Goal: Task Accomplishment & Management: Complete application form

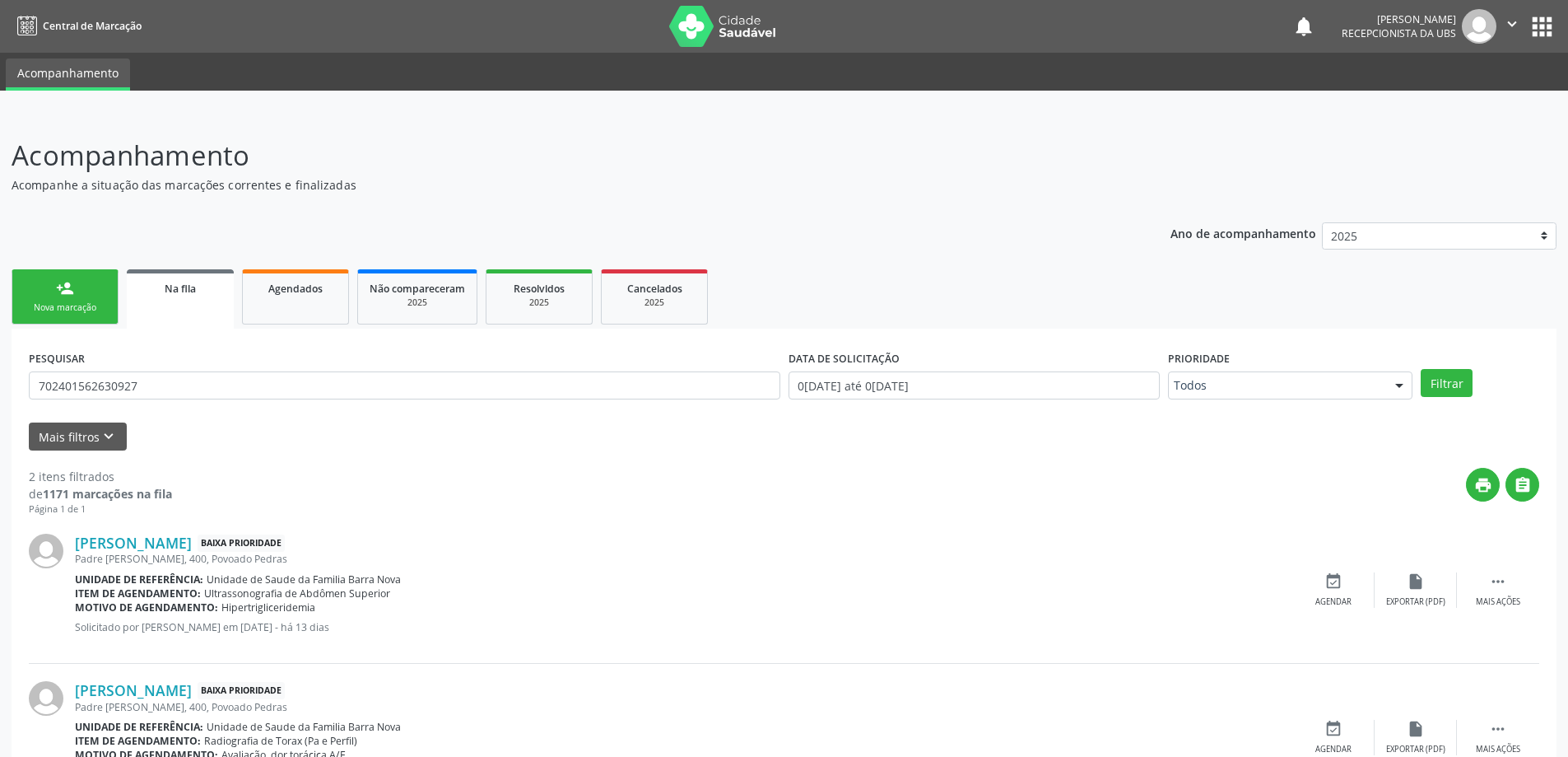
click at [76, 305] on div "Nova marcação" at bounding box center [64, 308] width 82 height 12
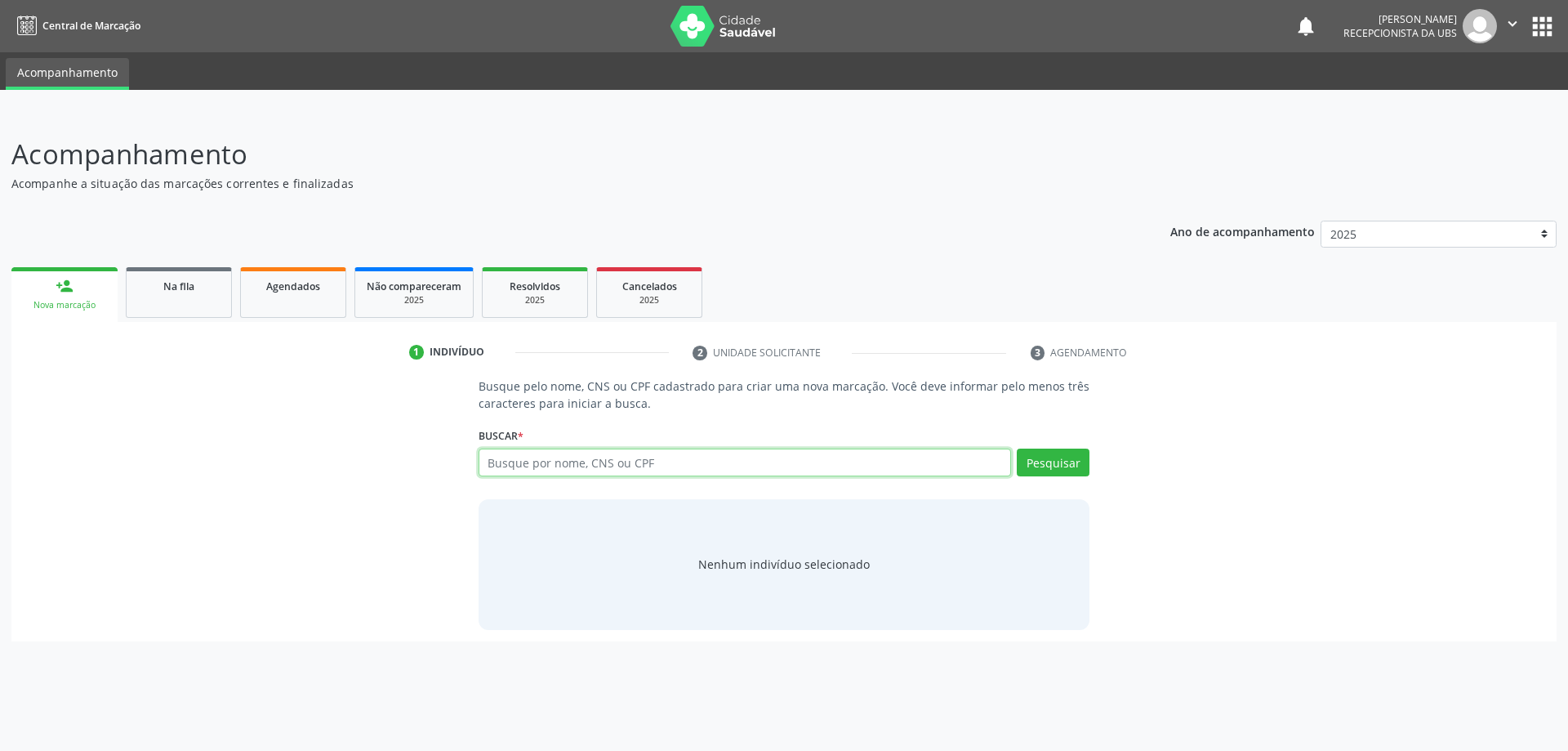
click at [550, 466] on input "text" at bounding box center [745, 462] width 533 height 27
type input "54675561420"
click at [1047, 461] on button "Pesquisar" at bounding box center [1054, 462] width 73 height 27
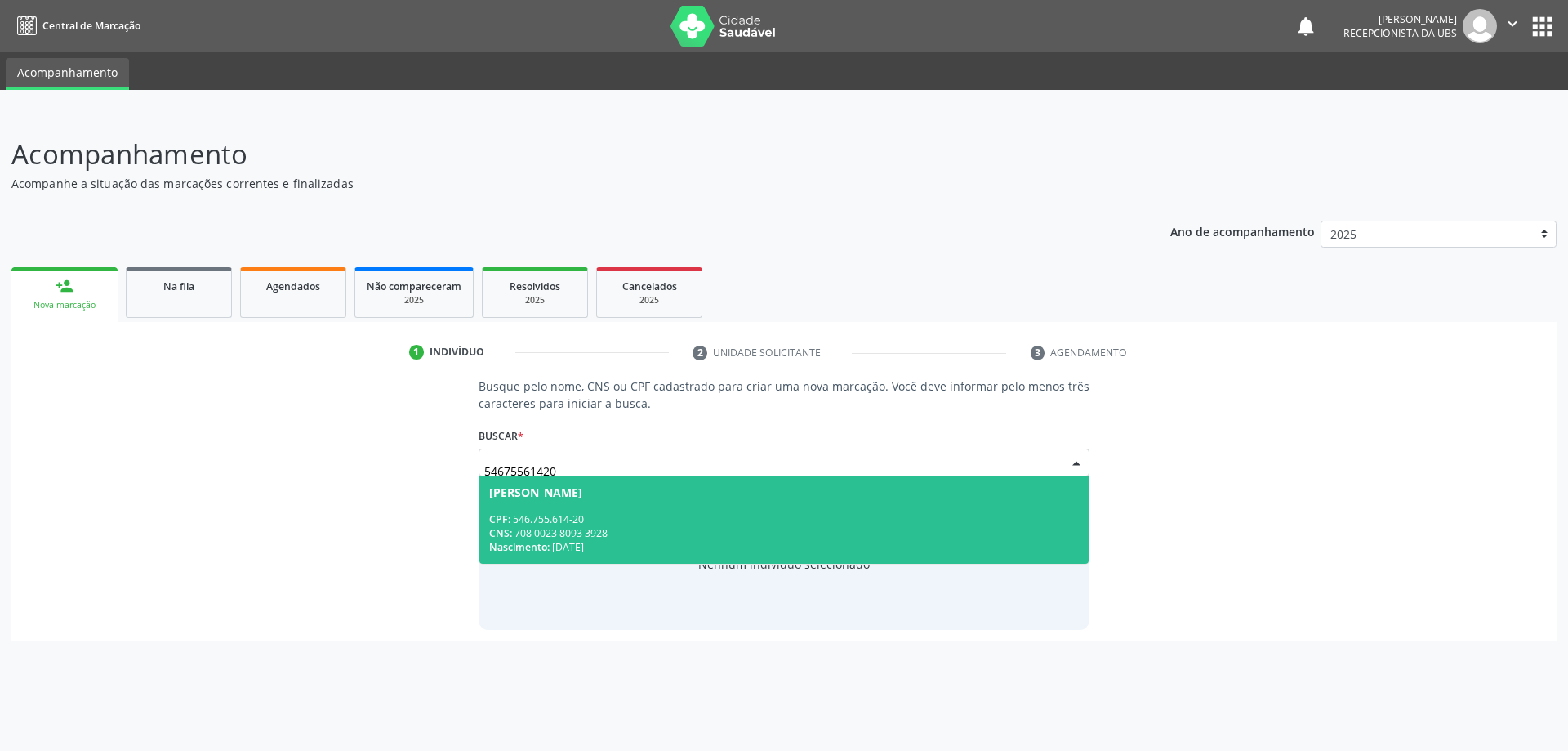
click at [584, 515] on div "CPF: 546.755.614-20" at bounding box center [784, 519] width 591 height 14
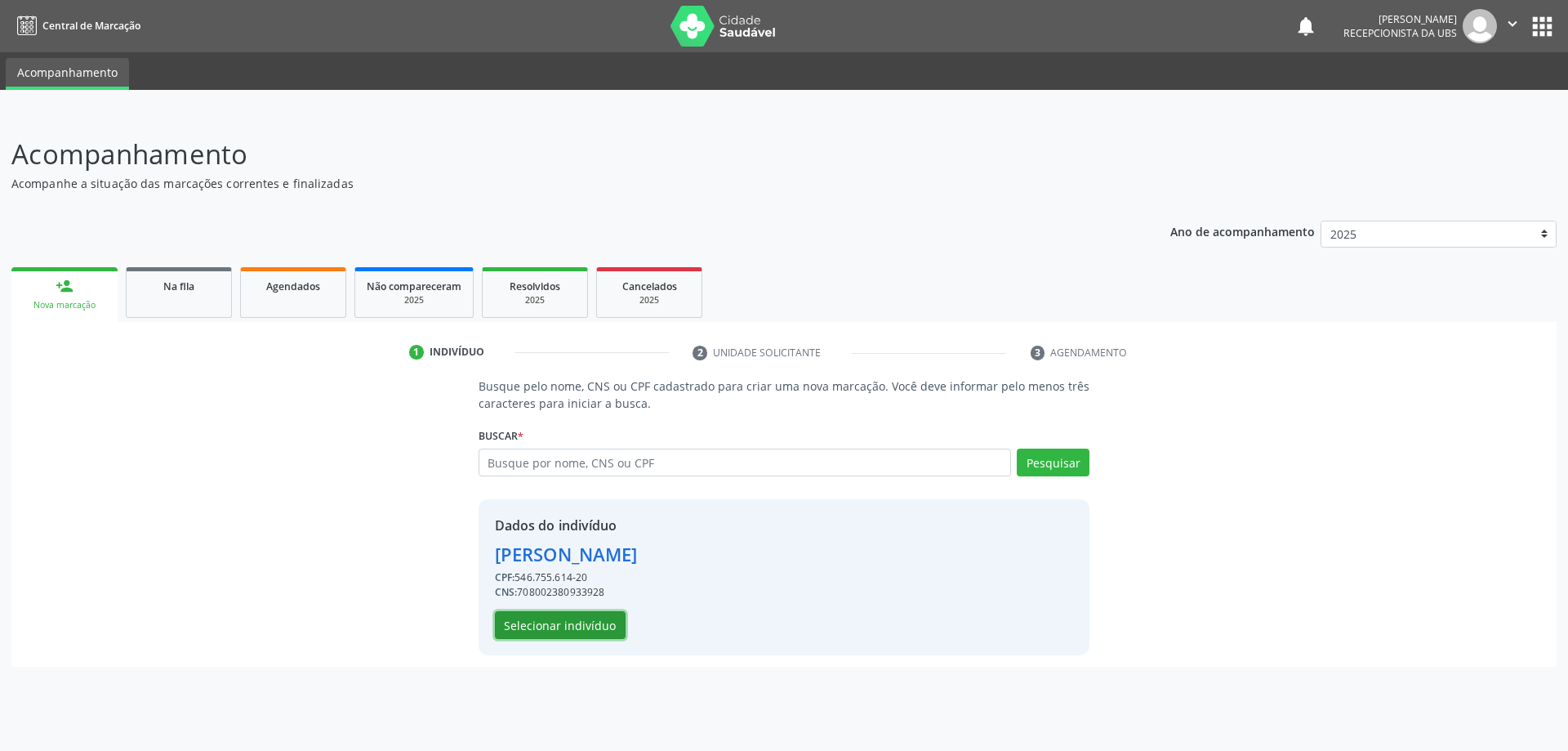
click at [546, 629] on button "Selecionar indivíduo" at bounding box center [560, 624] width 131 height 27
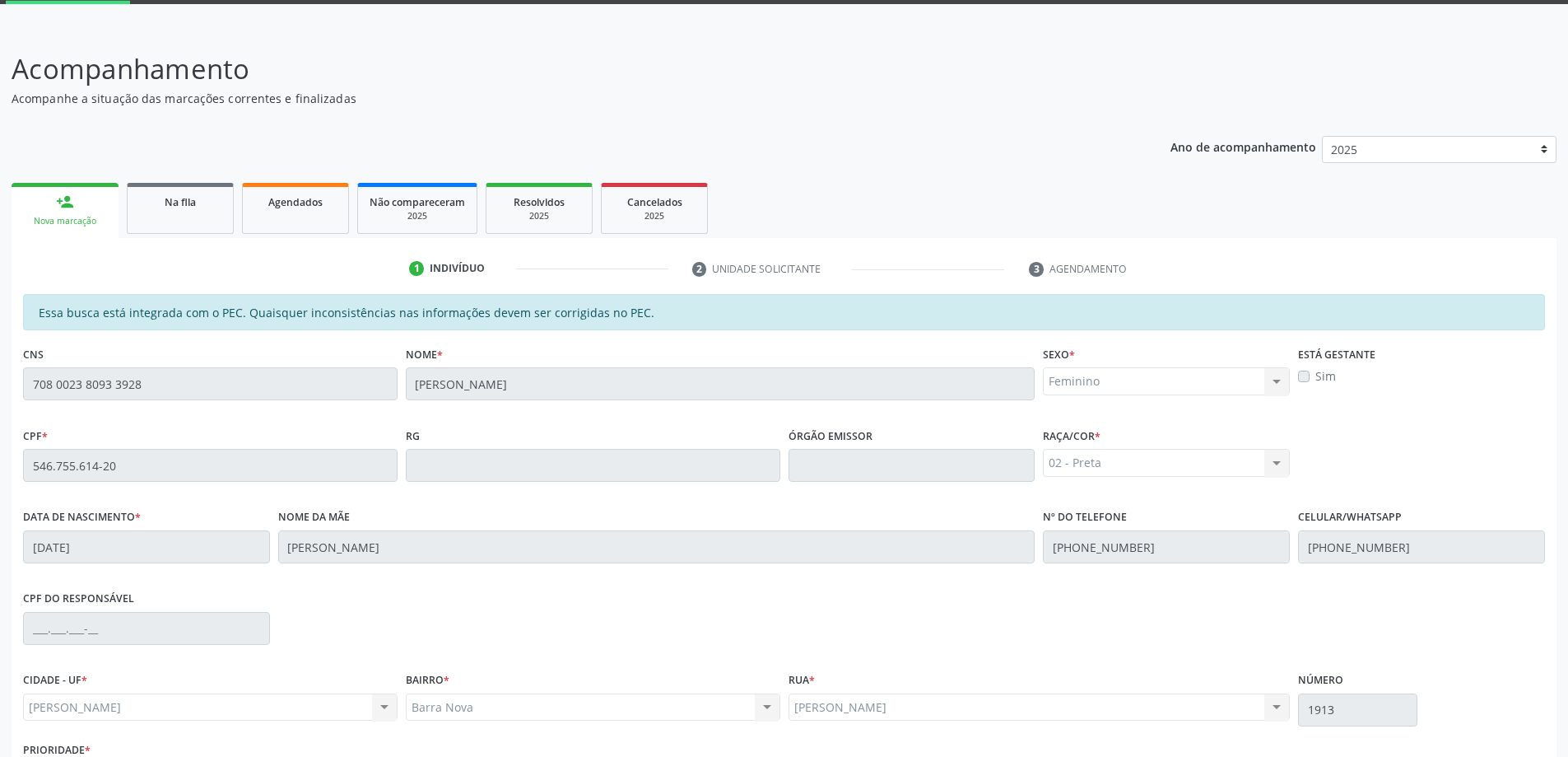
scroll to position [207, 0]
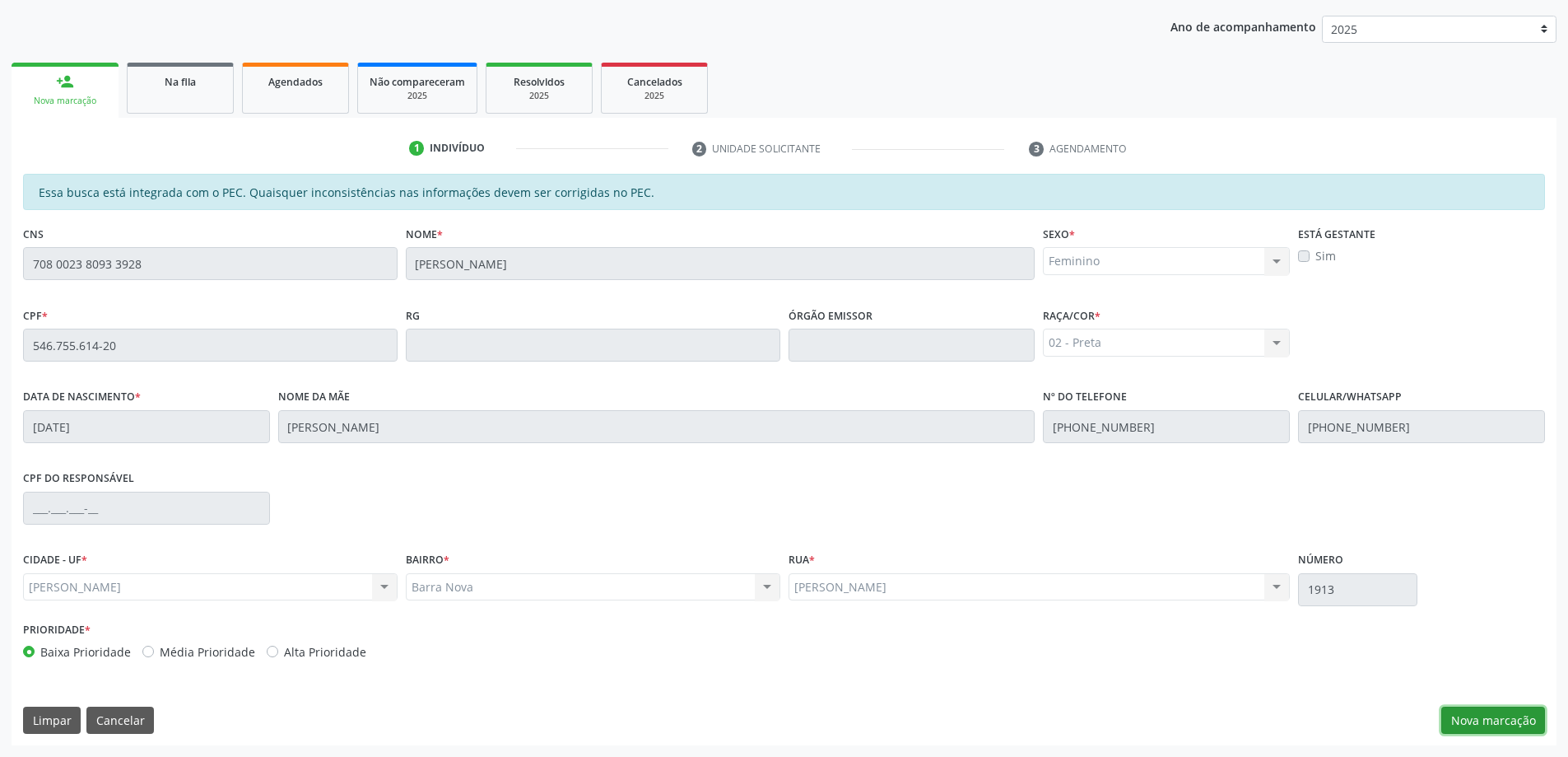
click at [1488, 723] on button "Nova marcação" at bounding box center [1493, 720] width 104 height 28
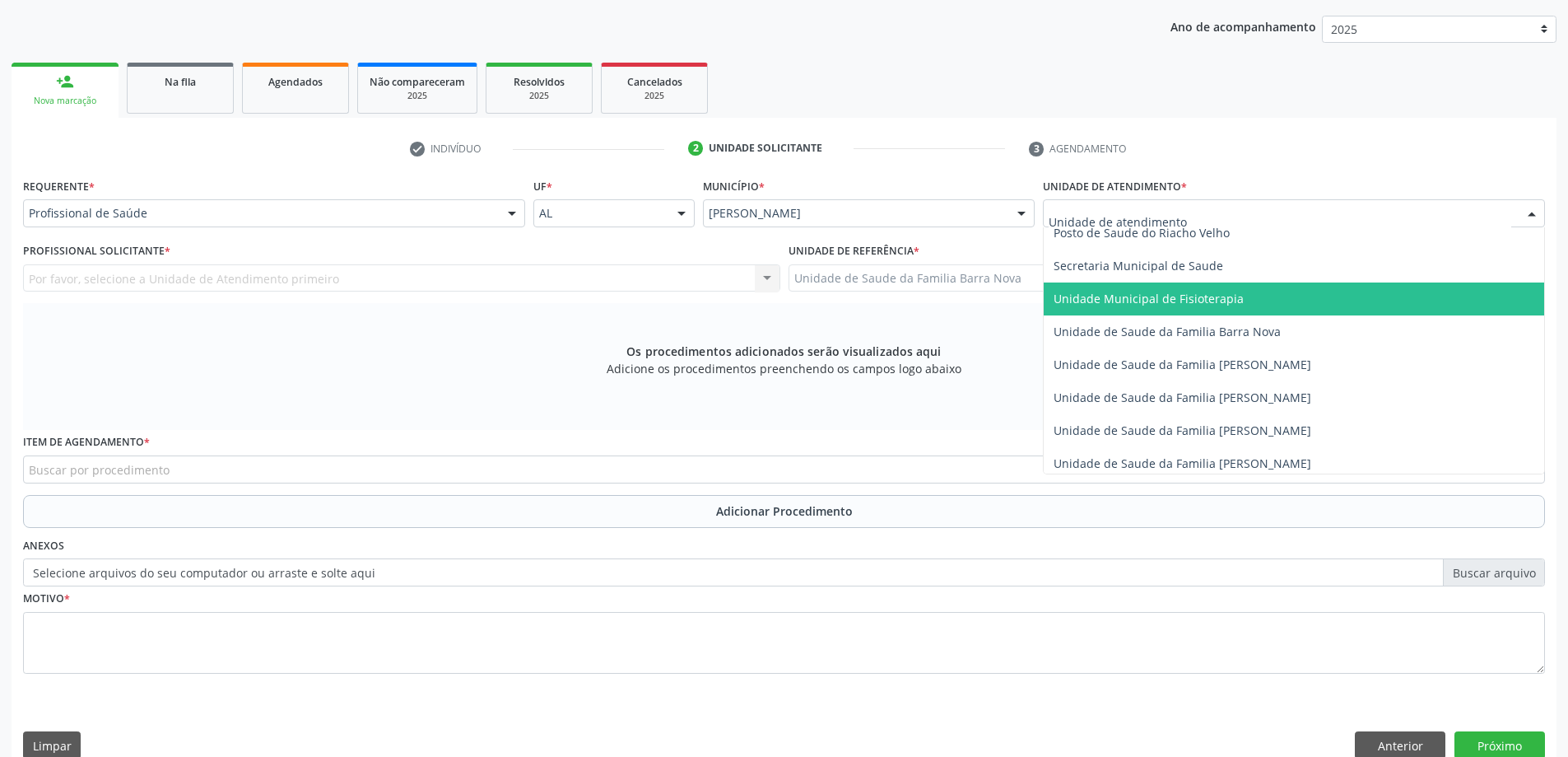
scroll to position [823, 0]
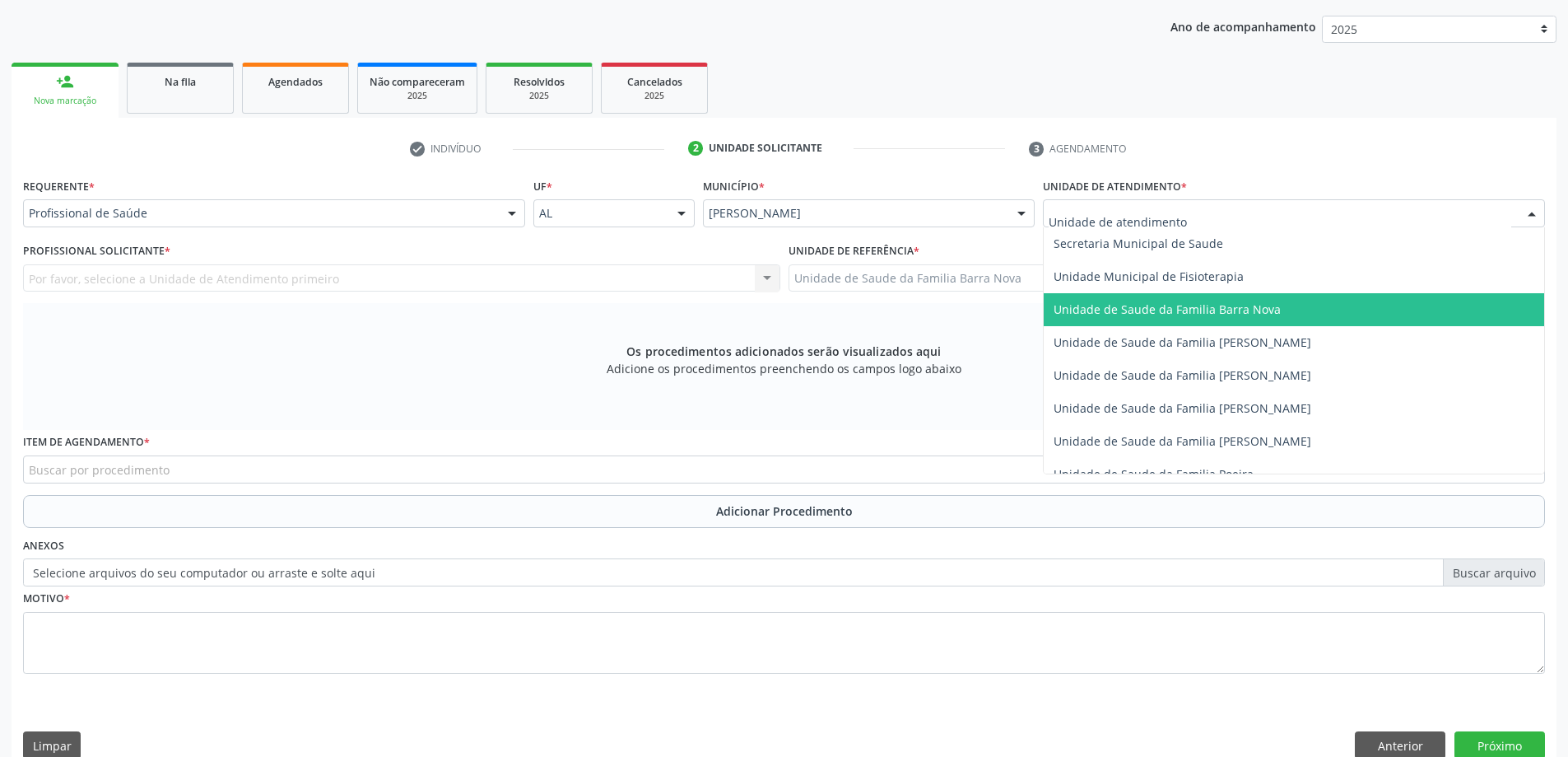
click at [1252, 318] on span "Unidade de Saude da Familia Barra Nova" at bounding box center [1294, 309] width 501 height 33
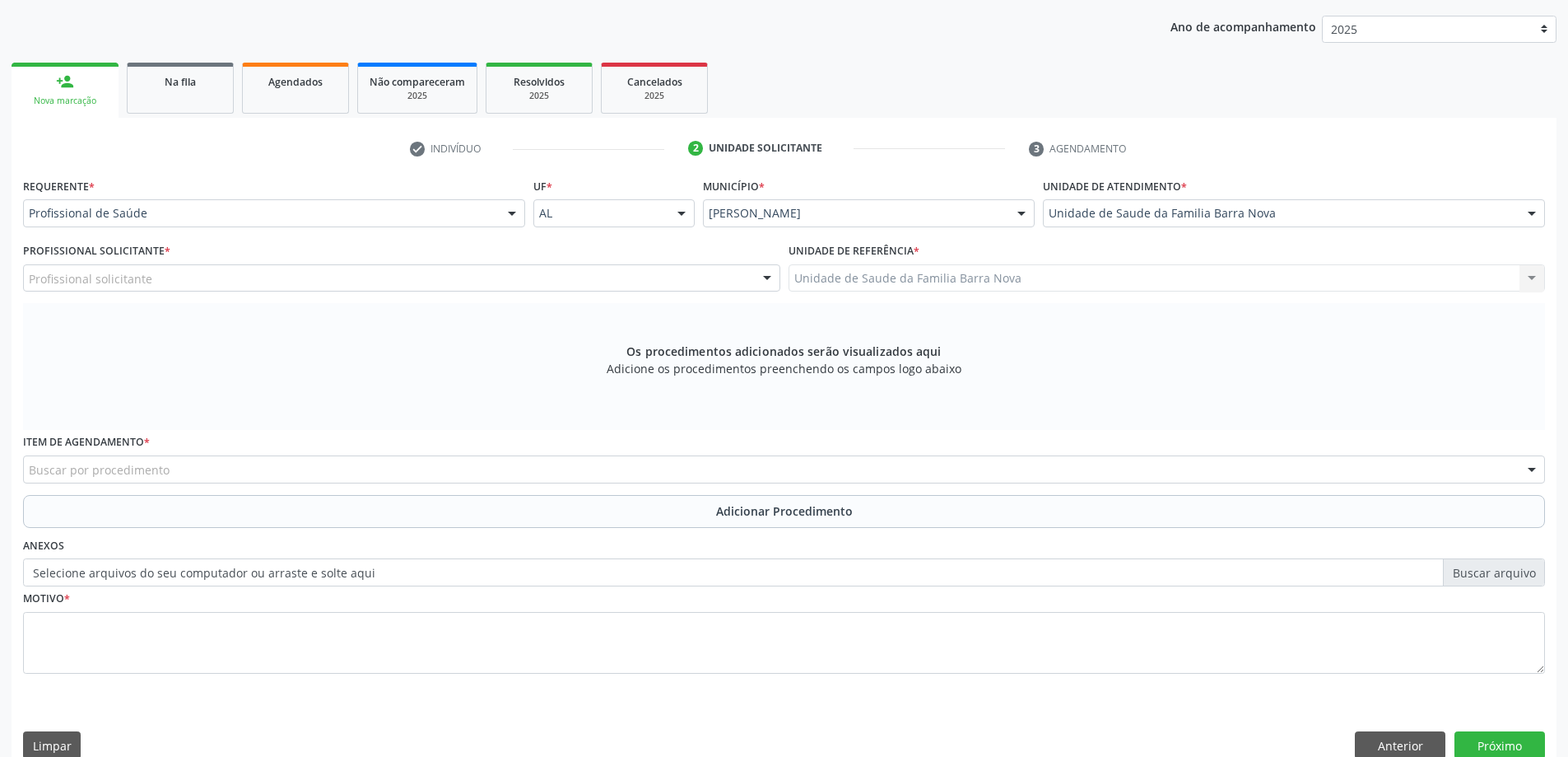
click at [297, 277] on div "Profissional solicitante" at bounding box center [401, 278] width 757 height 28
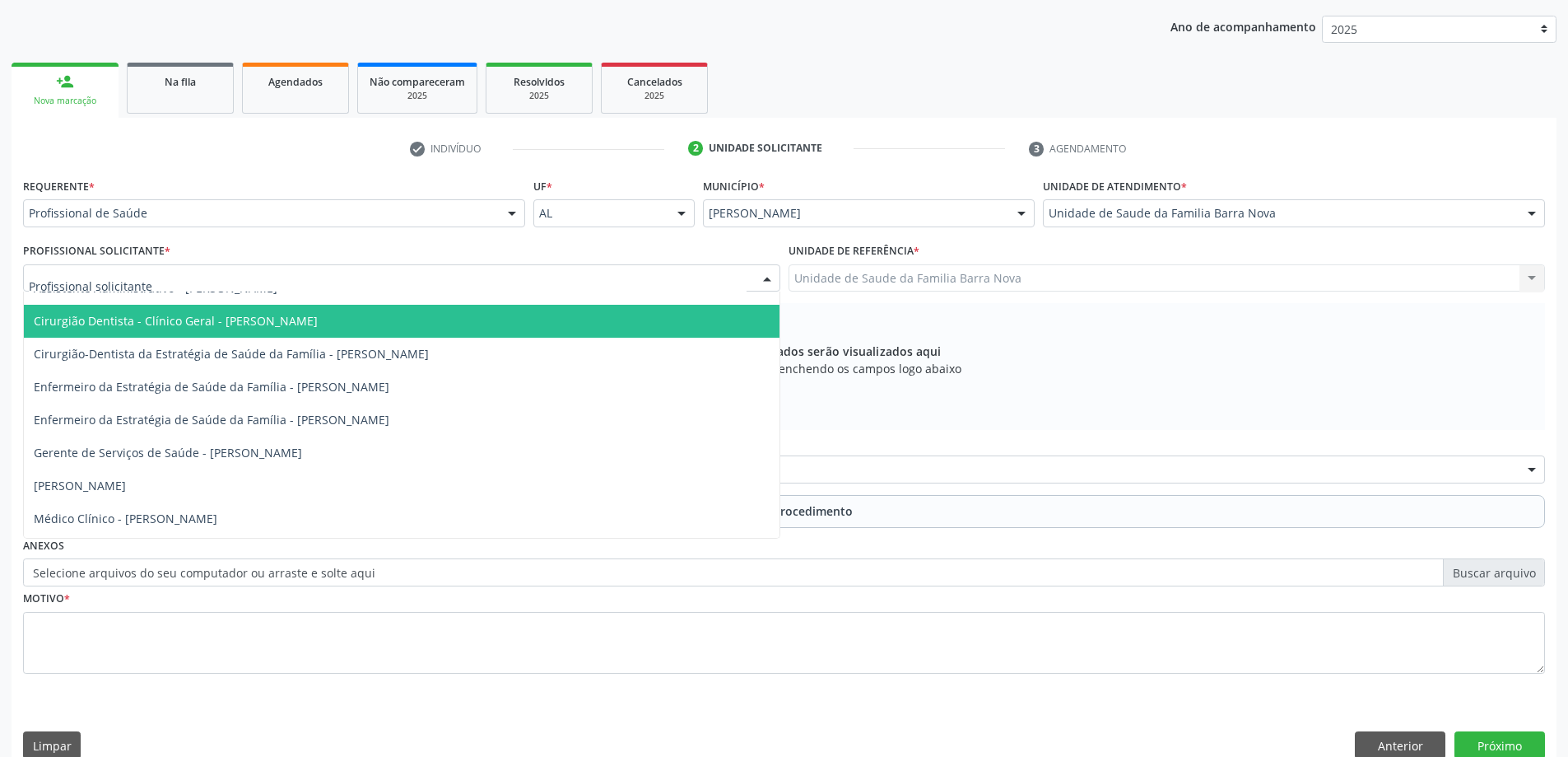
scroll to position [82, 0]
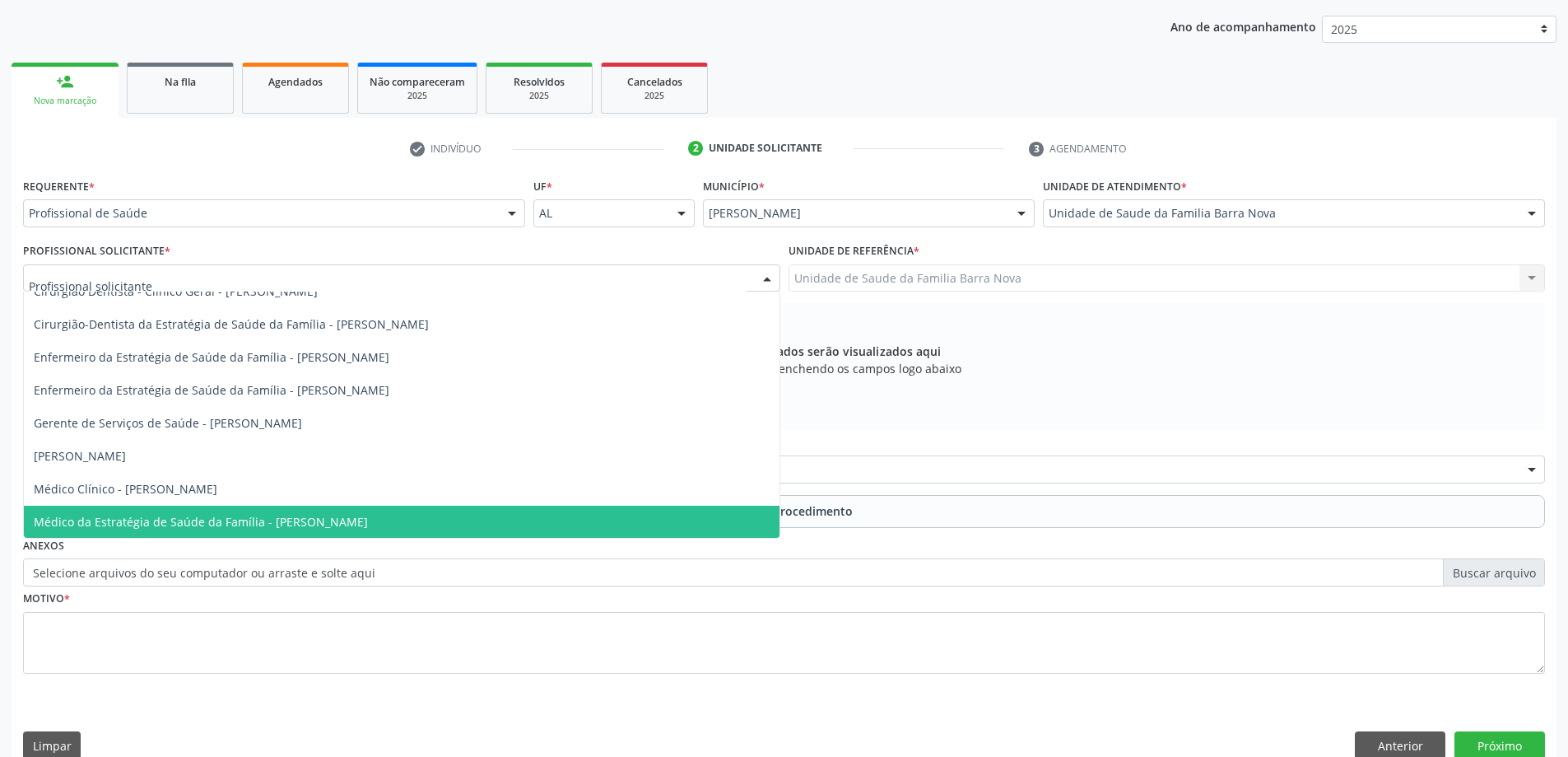
click at [354, 521] on span "Médico da Estratégia de Saúde da Família - [PERSON_NAME]" at bounding box center [201, 521] width 334 height 16
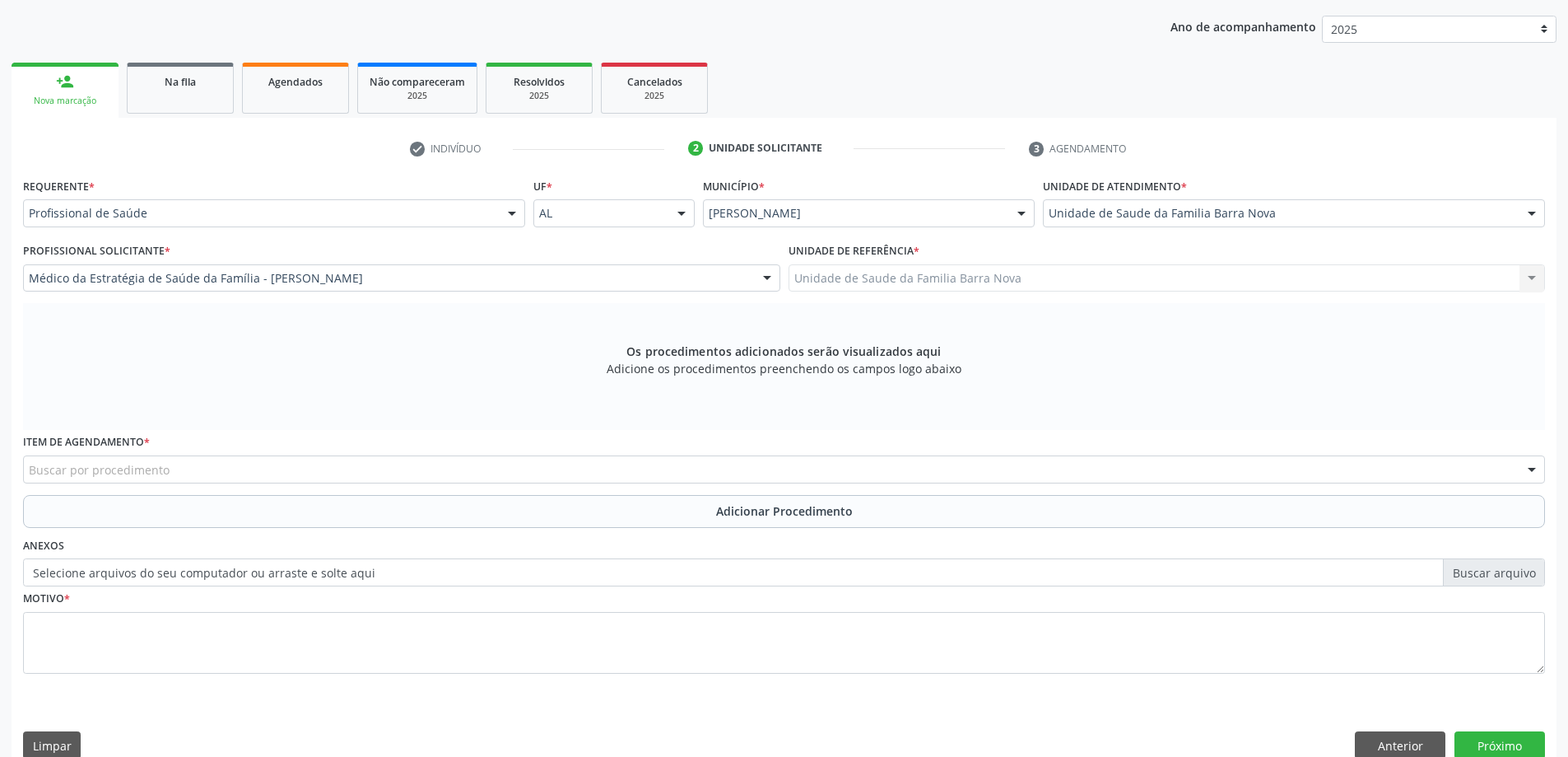
click at [540, 476] on div "Buscar por procedimento" at bounding box center [784, 469] width 1522 height 28
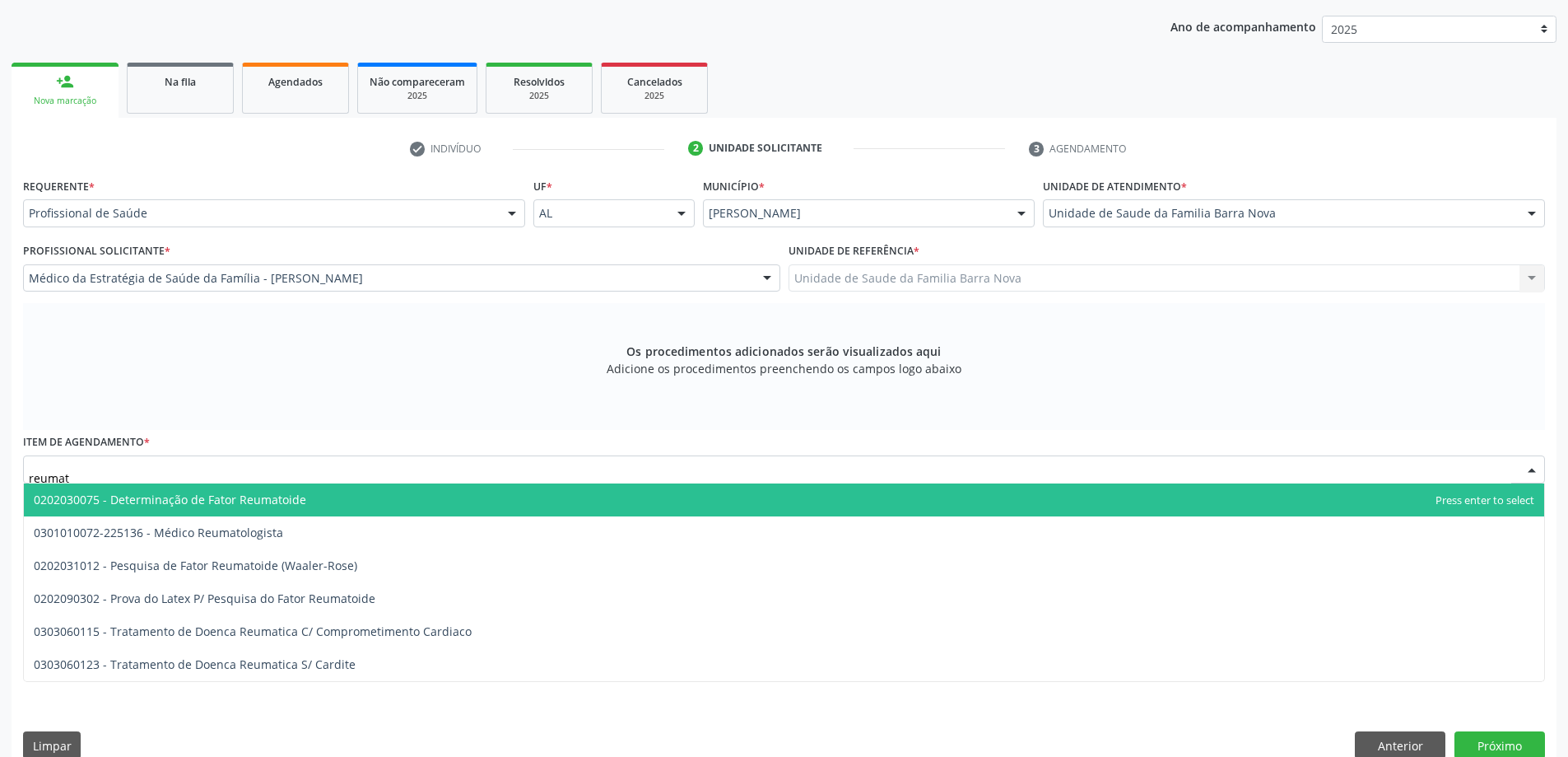
type input "reumato"
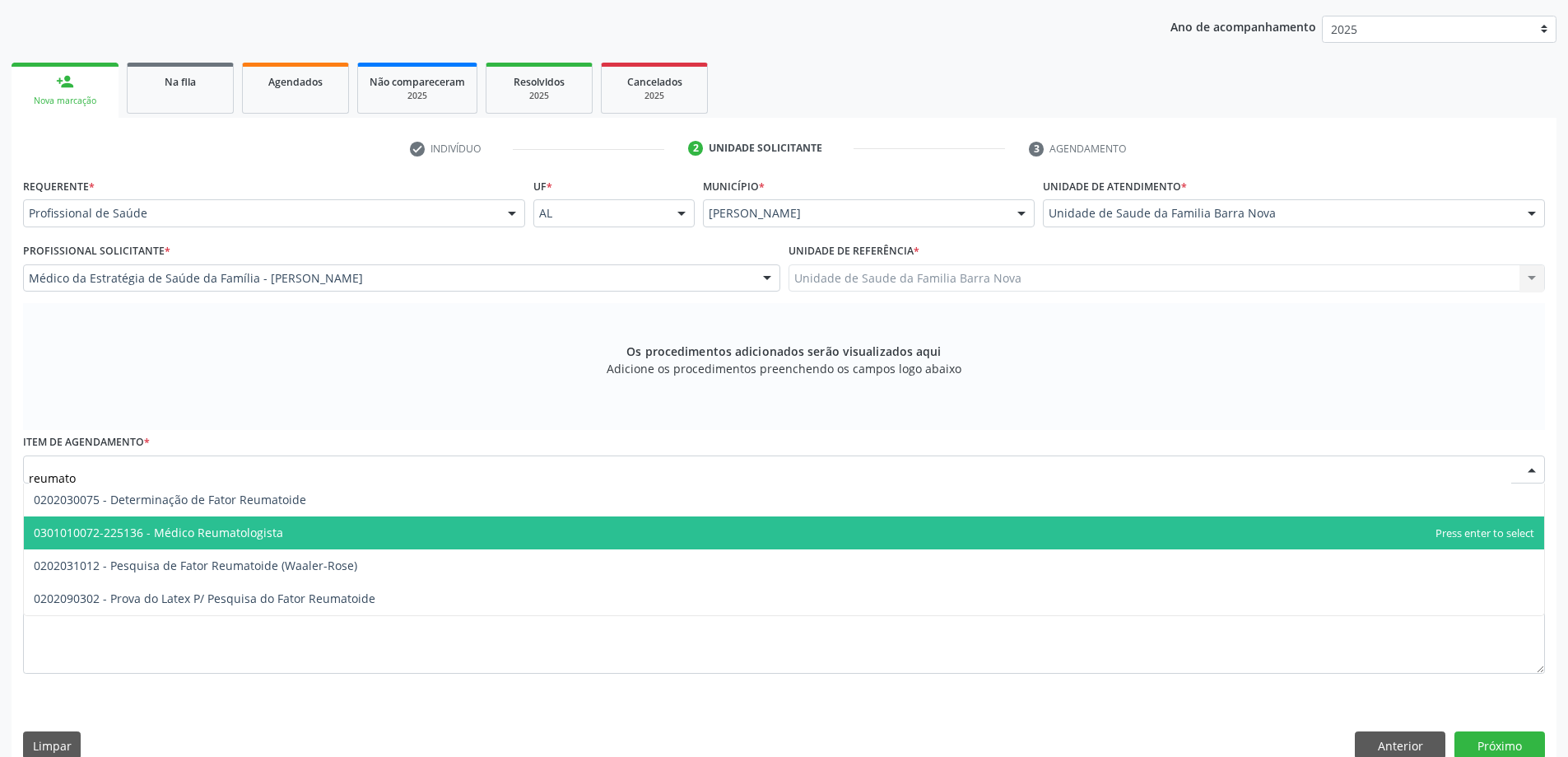
click at [375, 536] on span "0301010072-225136 - Médico Reumatologista" at bounding box center [784, 532] width 1521 height 33
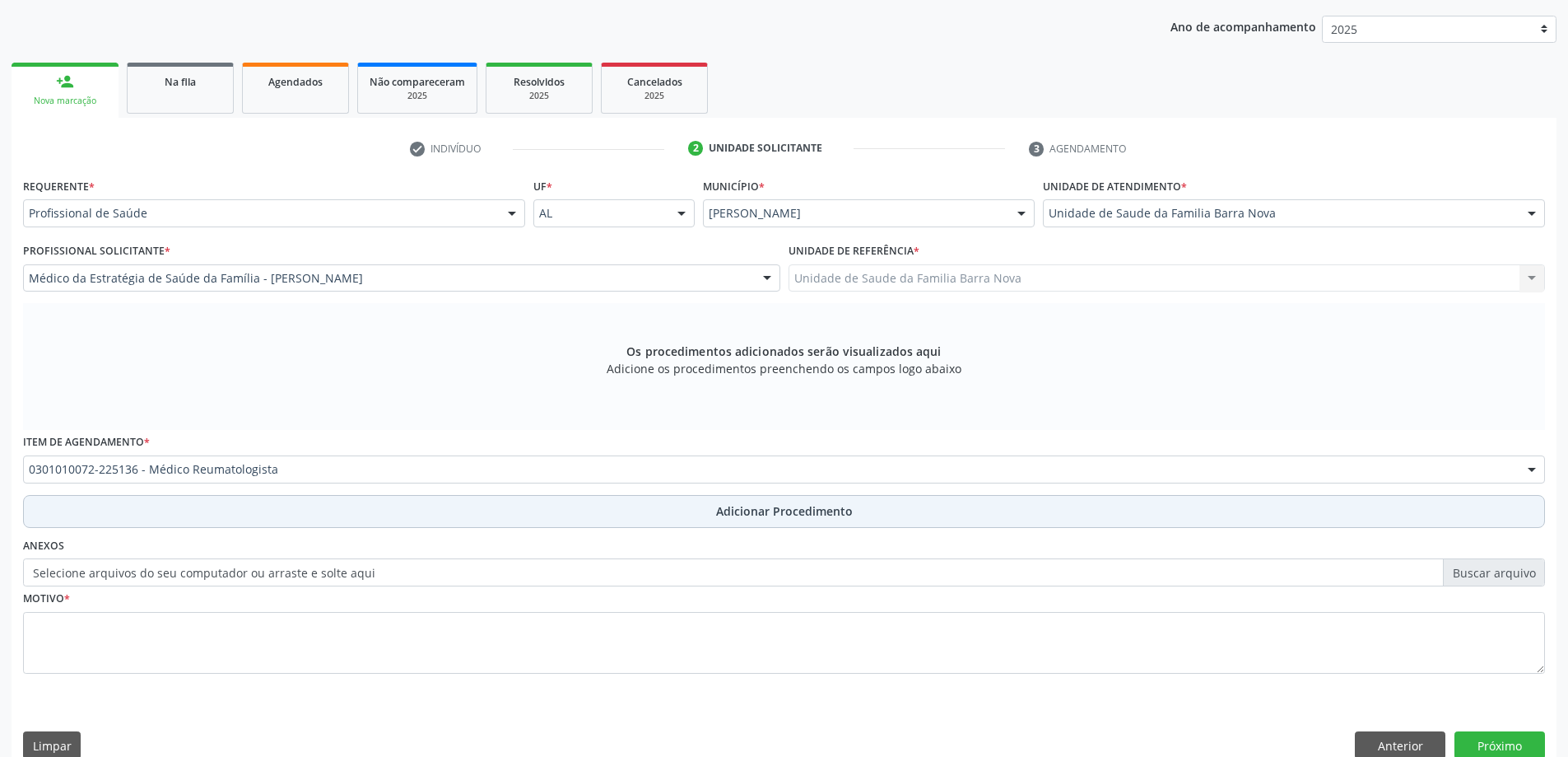
click at [801, 517] on span "Adicionar Procedimento" at bounding box center [784, 511] width 137 height 17
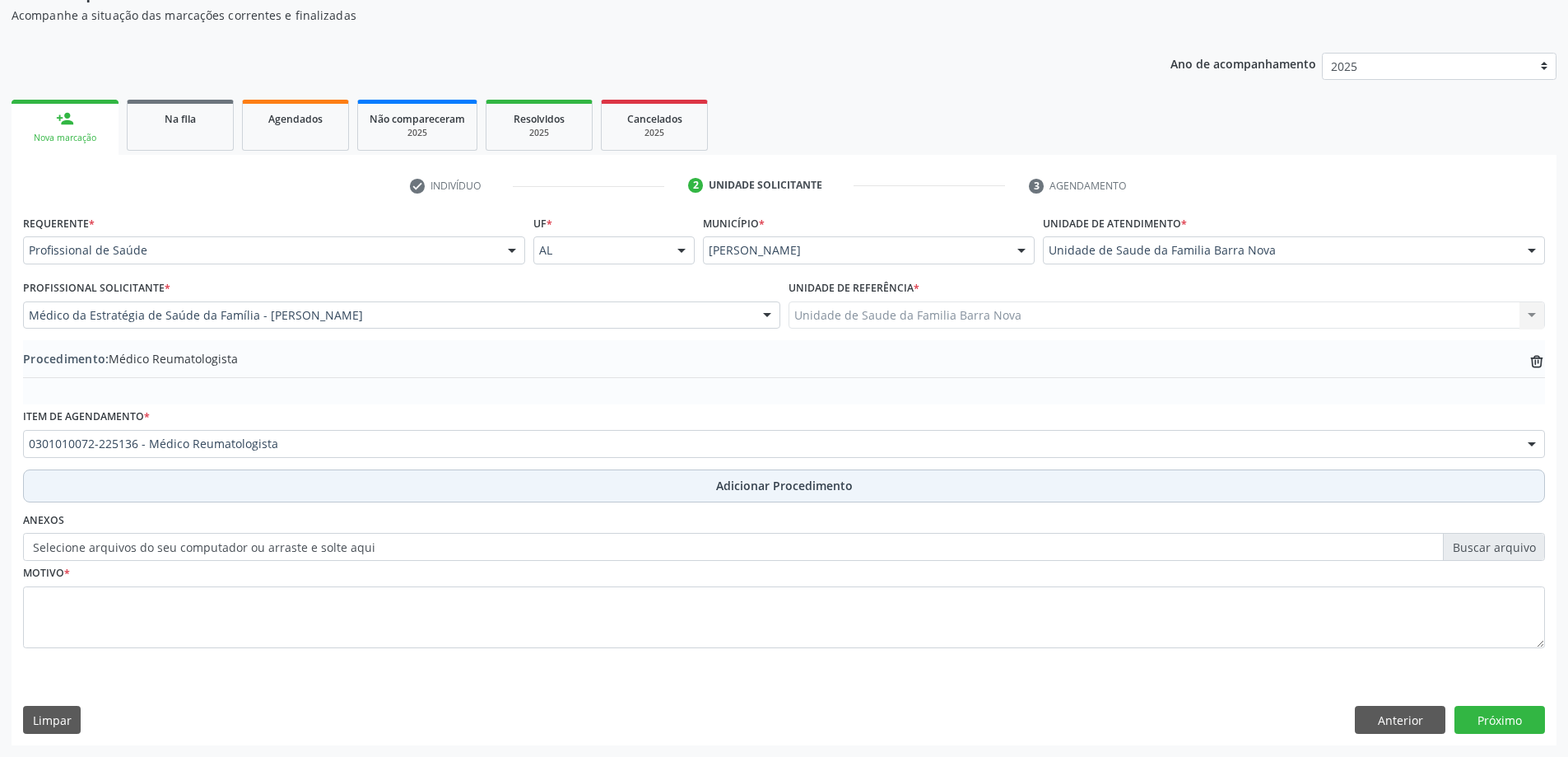
scroll to position [169, 0]
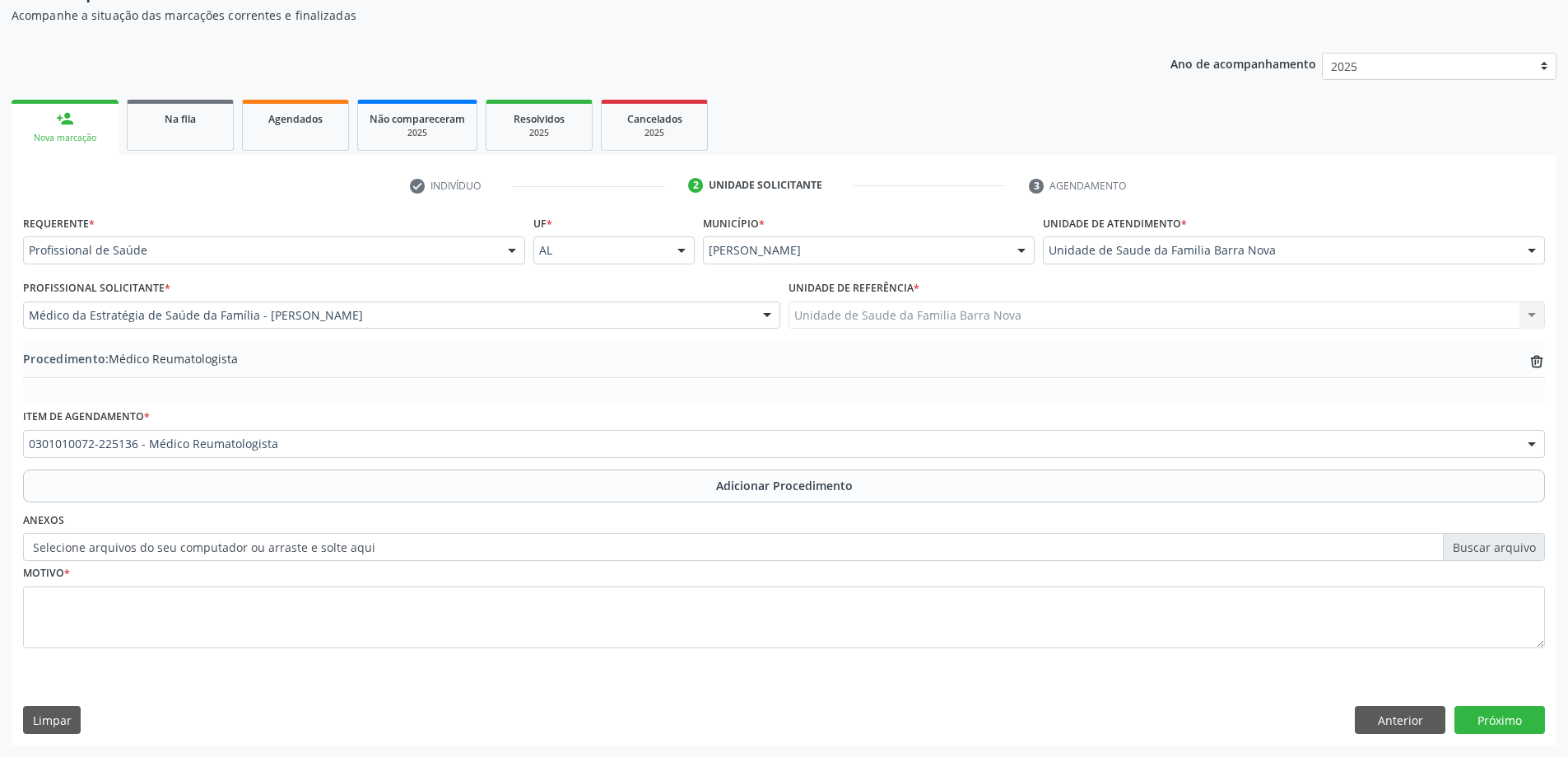
click at [1489, 547] on label "Selecione arquivos do seu computador ou arraste e solte aqui" at bounding box center [784, 546] width 1522 height 28
click at [1489, 547] on input "Selecione arquivos do seu computador ou arraste e solte aqui" at bounding box center [784, 546] width 1522 height 28
type input "C:\fakepath\WhatsApp Image 2025-10-02 at 11.23.01.jpeg"
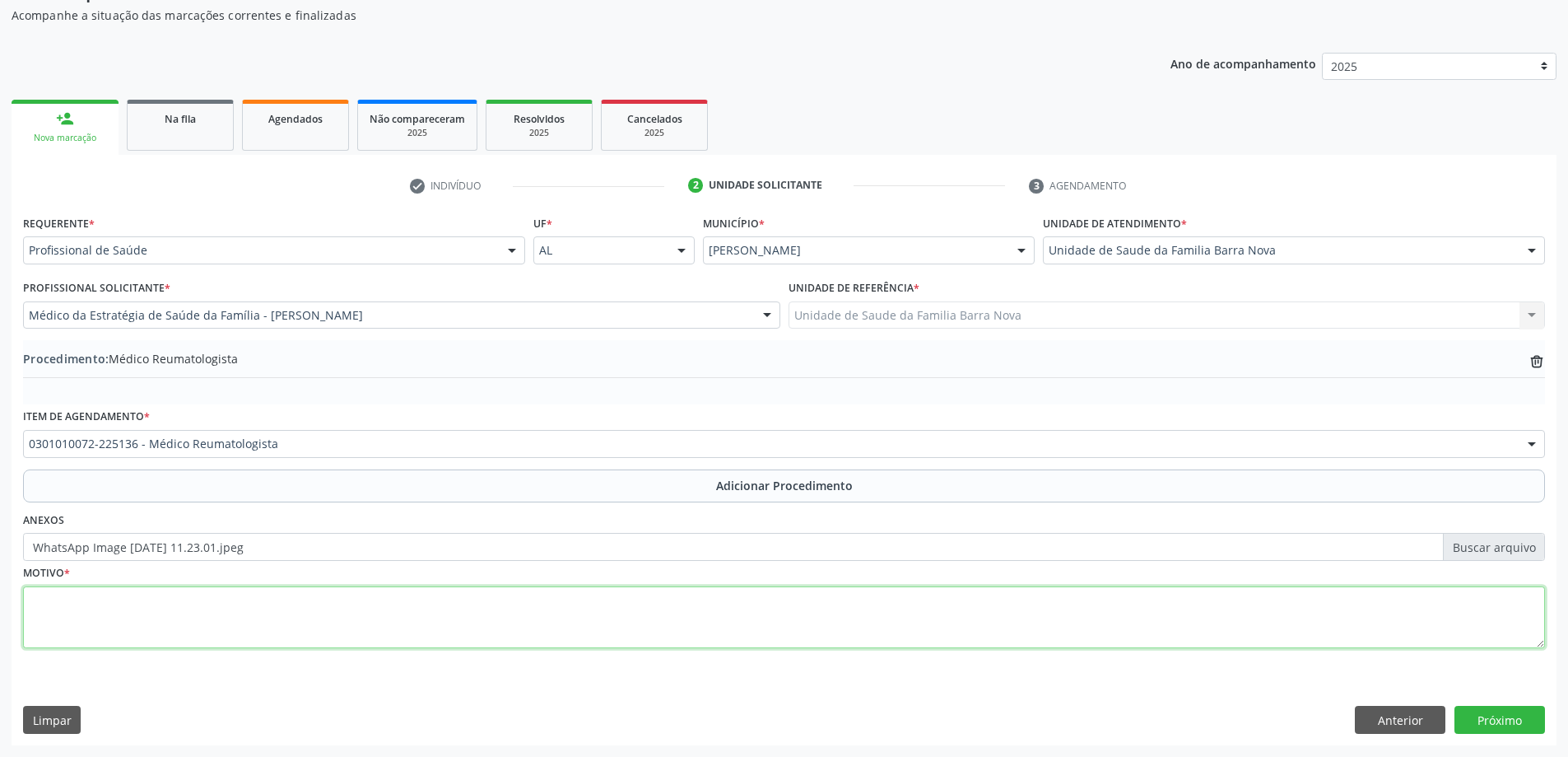
click at [1026, 611] on textarea at bounding box center [784, 616] width 1522 height 62
click at [37, 601] on textarea "paciente" at bounding box center [784, 616] width 1522 height 62
click at [83, 604] on textarea "Paciente" at bounding box center [784, 616] width 1522 height 62
type textarea "Paciente co dor articulares de caráter intenso e crônico. Solicito avaliação."
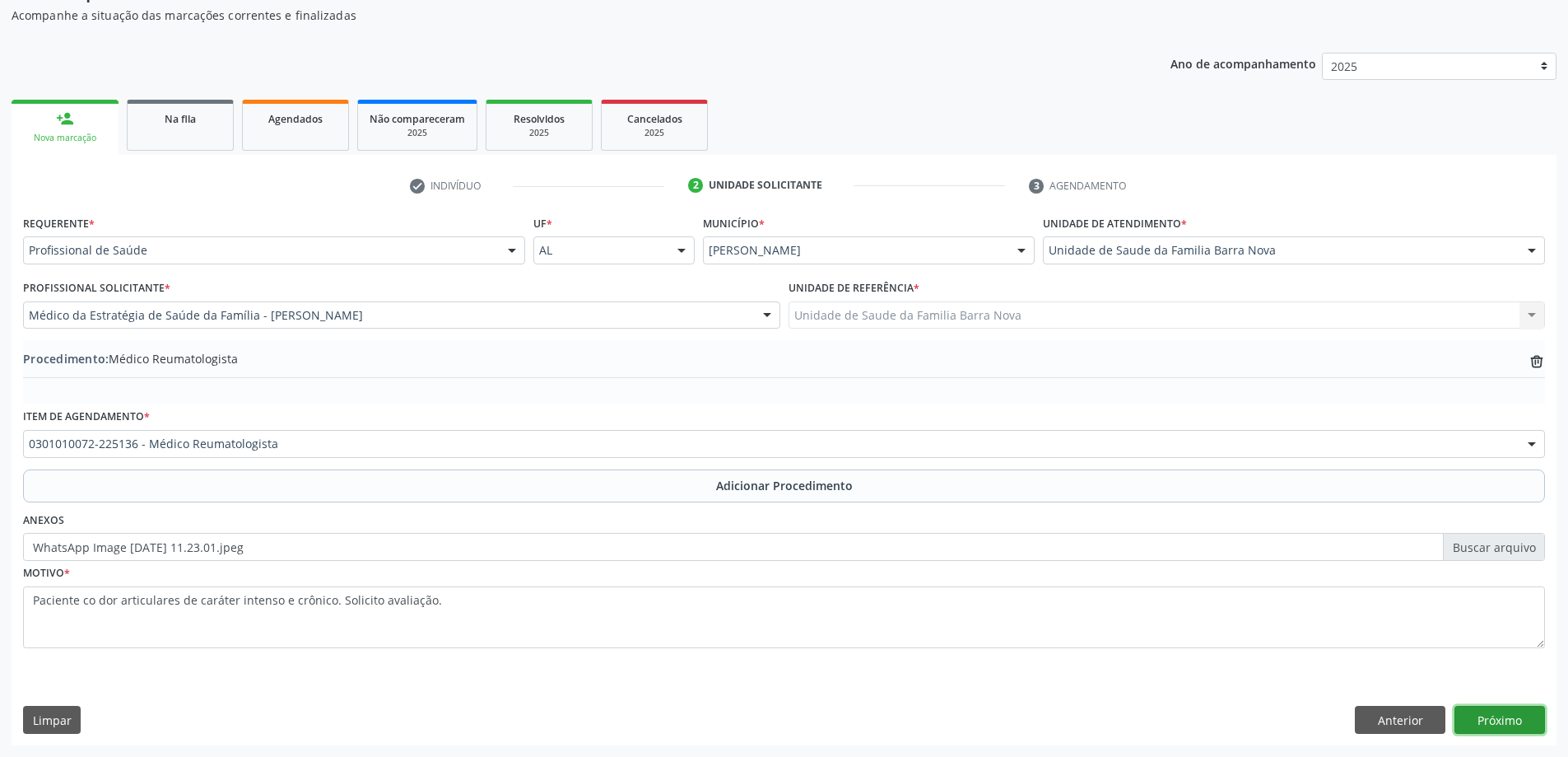
click at [1508, 718] on button "Próximo" at bounding box center [1500, 719] width 91 height 28
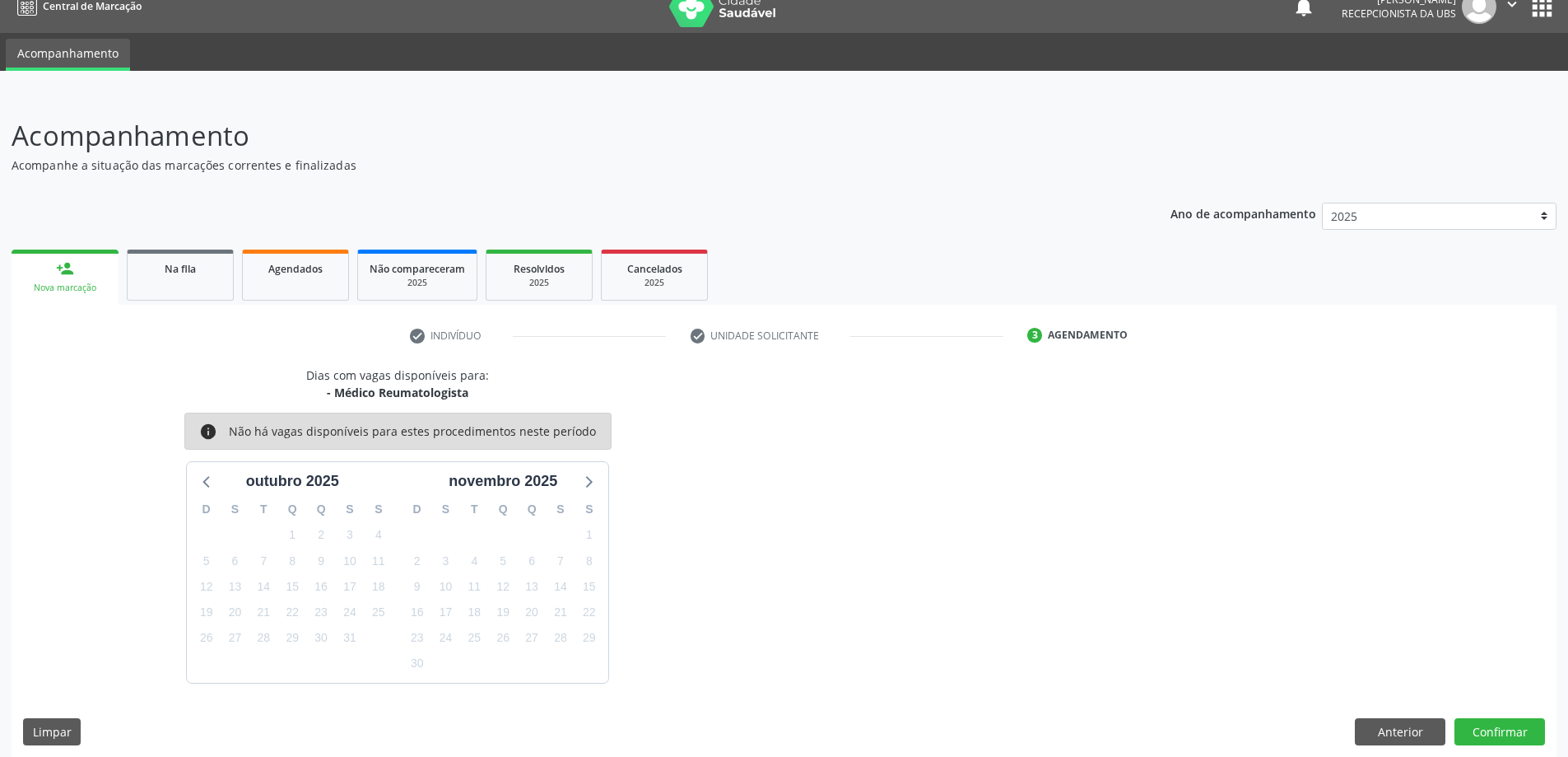
scroll to position [32, 0]
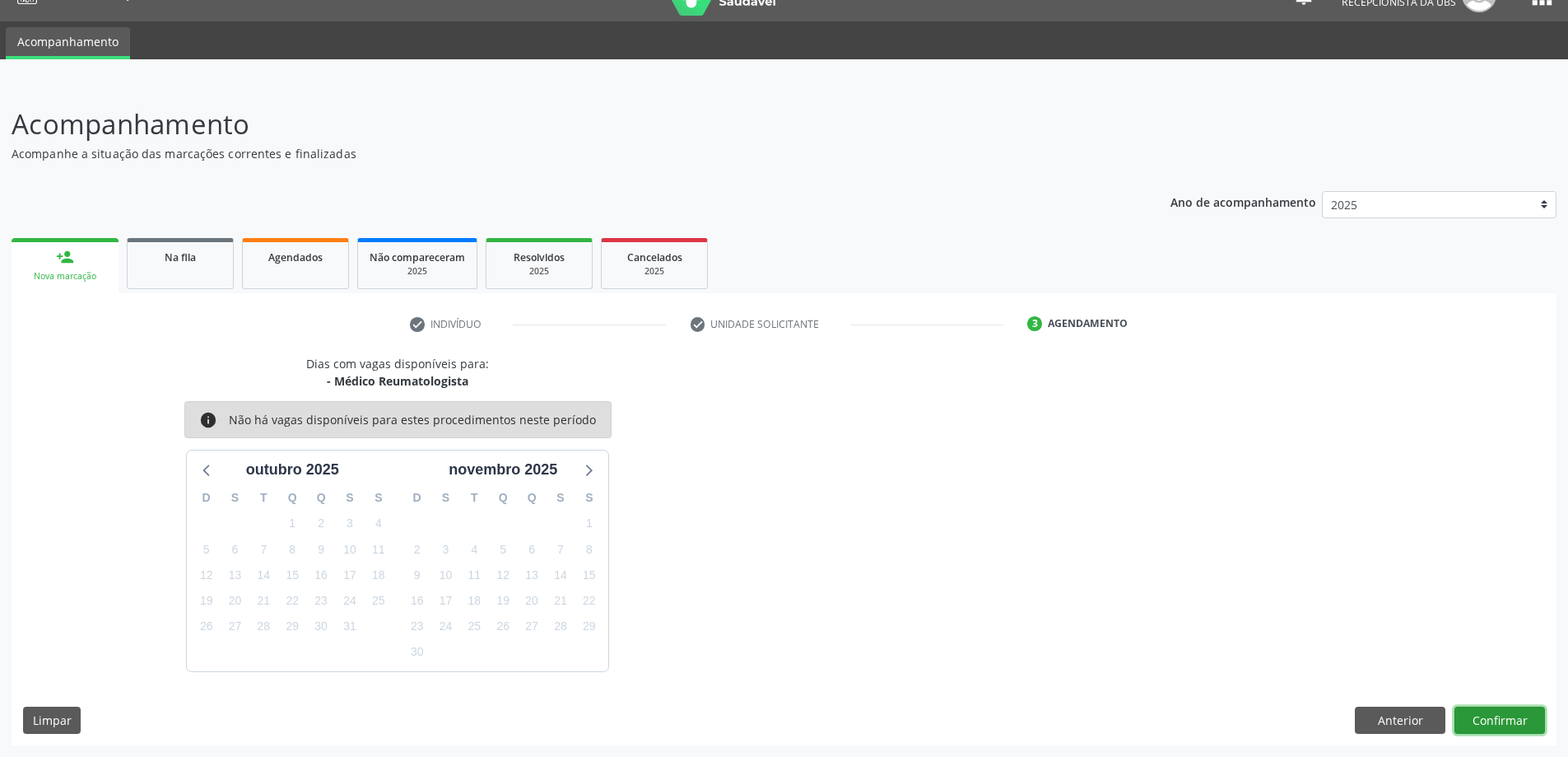
click at [1501, 716] on button "Confirmar" at bounding box center [1500, 720] width 91 height 28
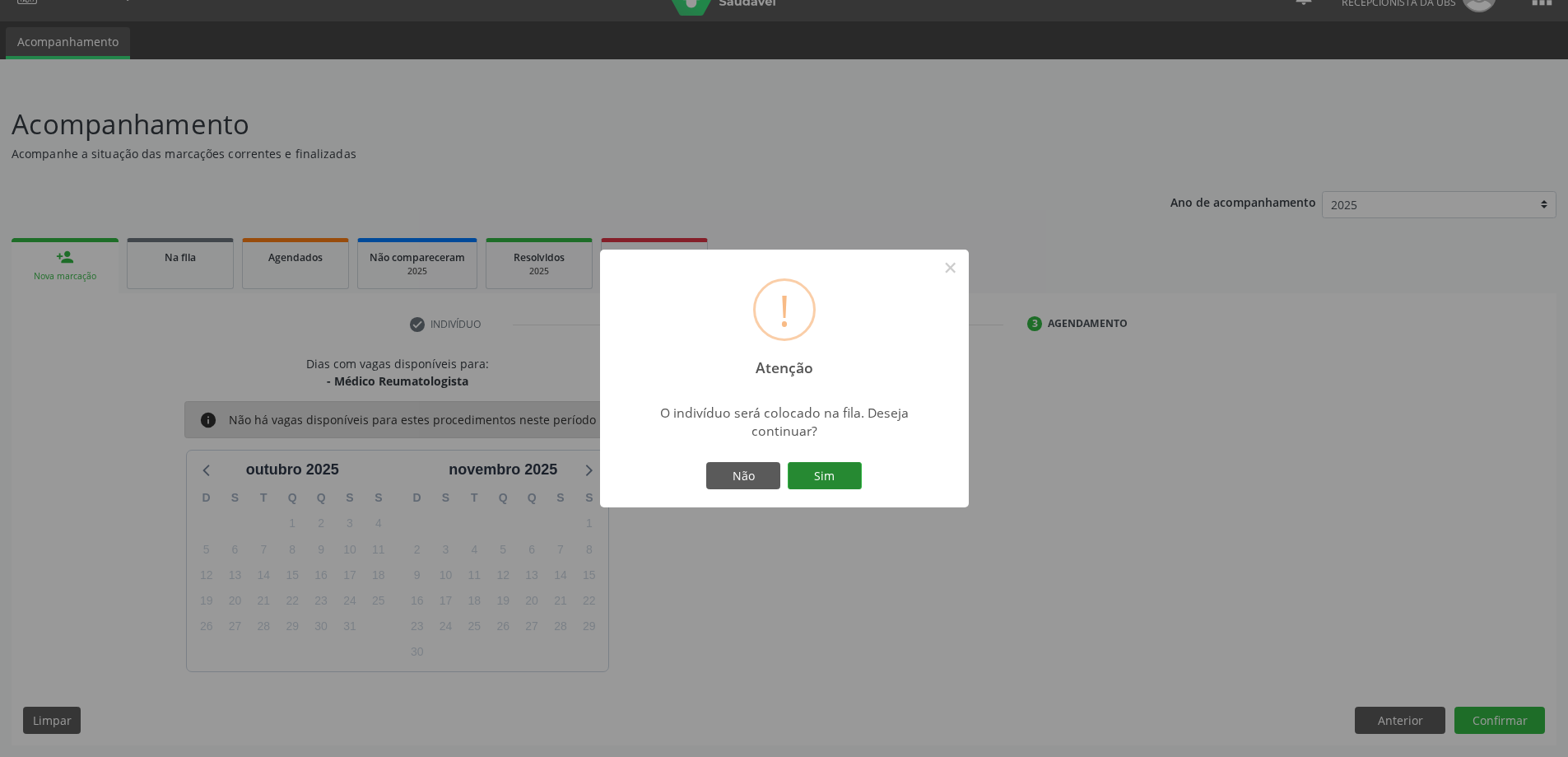
click at [816, 470] on button "Sim" at bounding box center [824, 476] width 74 height 28
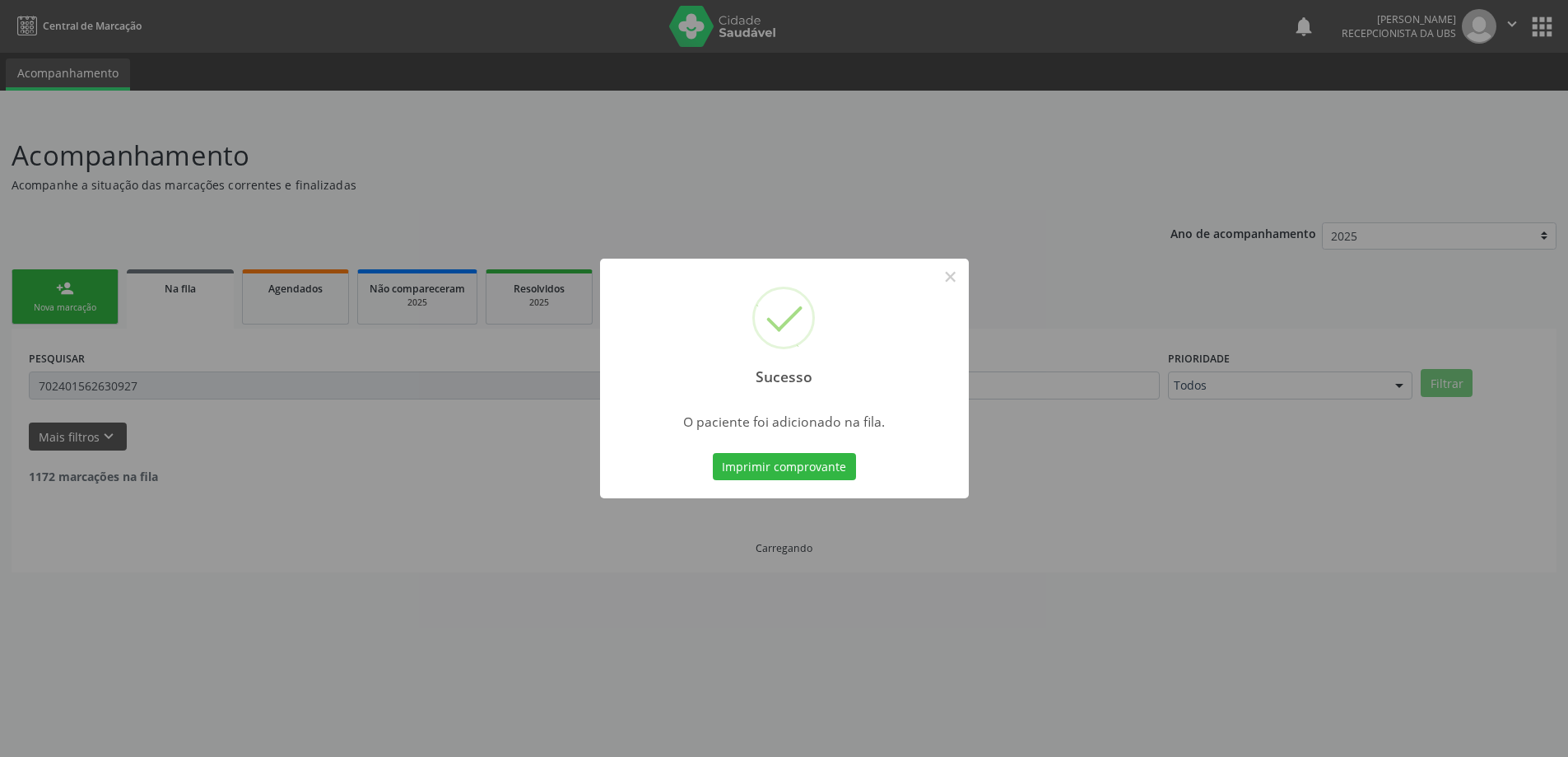
scroll to position [0, 0]
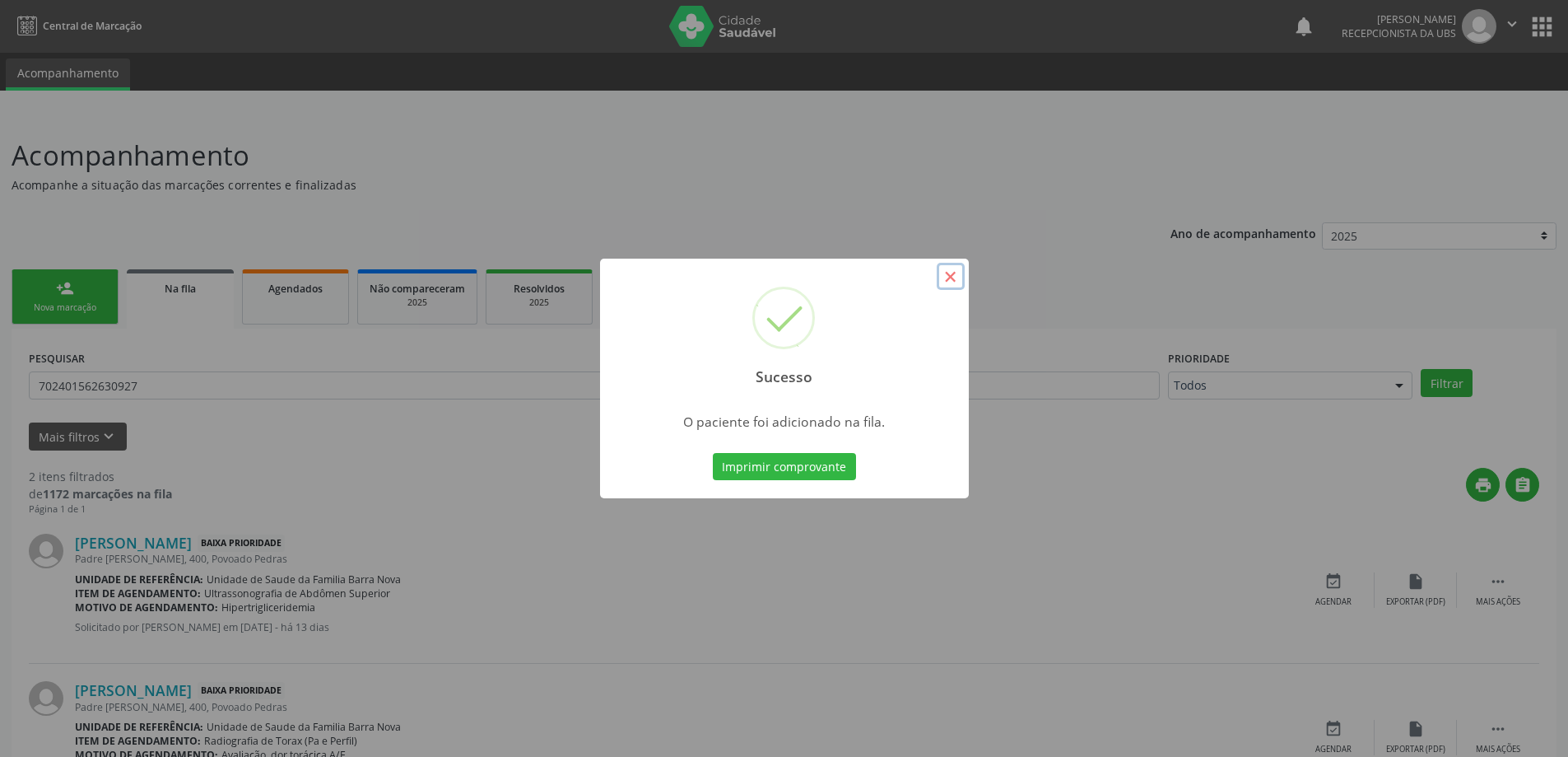
click at [954, 275] on button "×" at bounding box center [951, 276] width 28 height 28
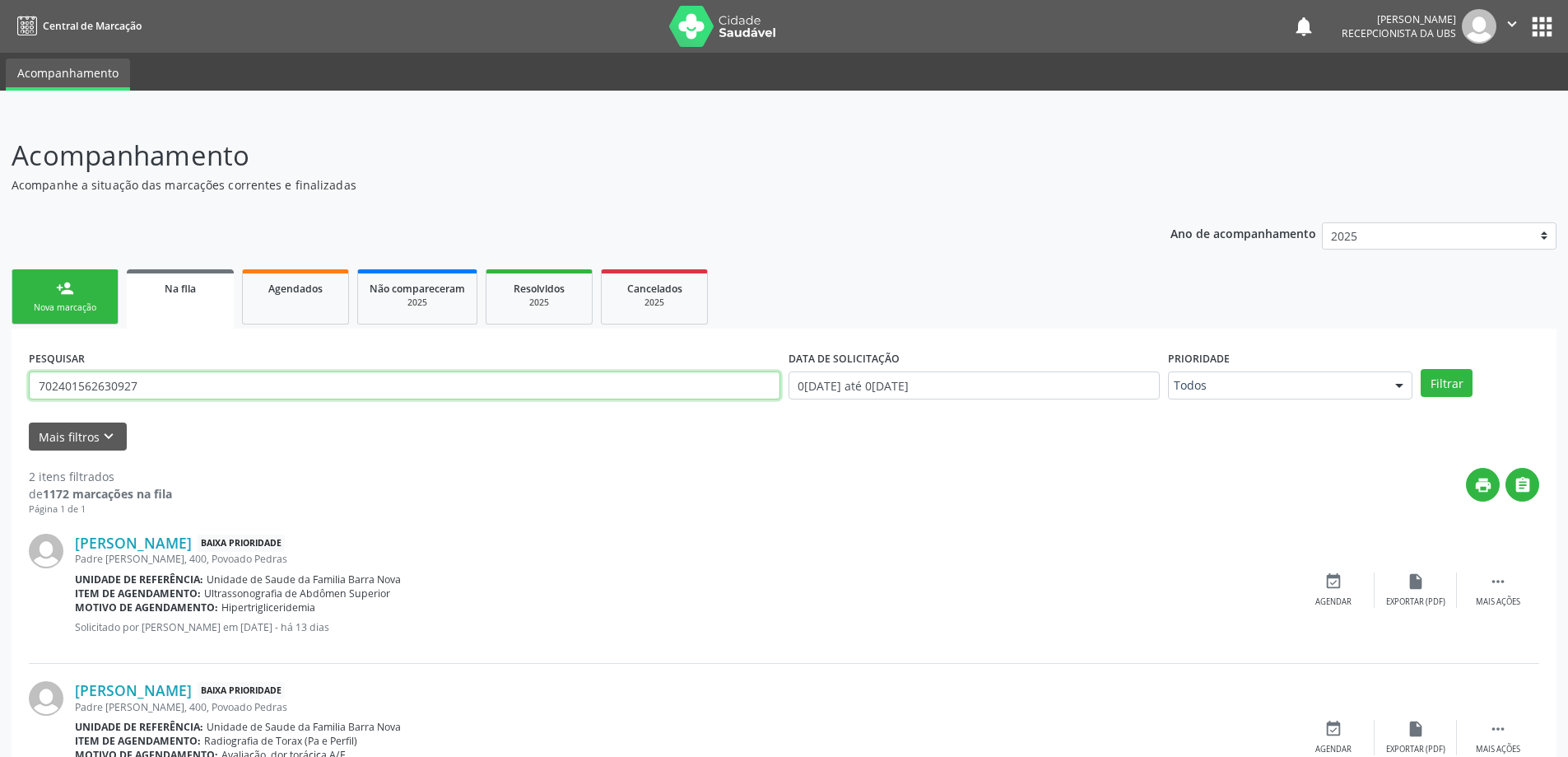
drag, startPoint x: 198, startPoint y: 382, endPoint x: 0, endPoint y: 390, distance: 198.2
click at [0, 390] on div "Acompanhamento Acompanhe a situação das marcações correntes e finalizadas Relat…" at bounding box center [784, 476] width 1568 height 725
click at [81, 292] on link "person_add Nova marcação" at bounding box center [65, 297] width 107 height 55
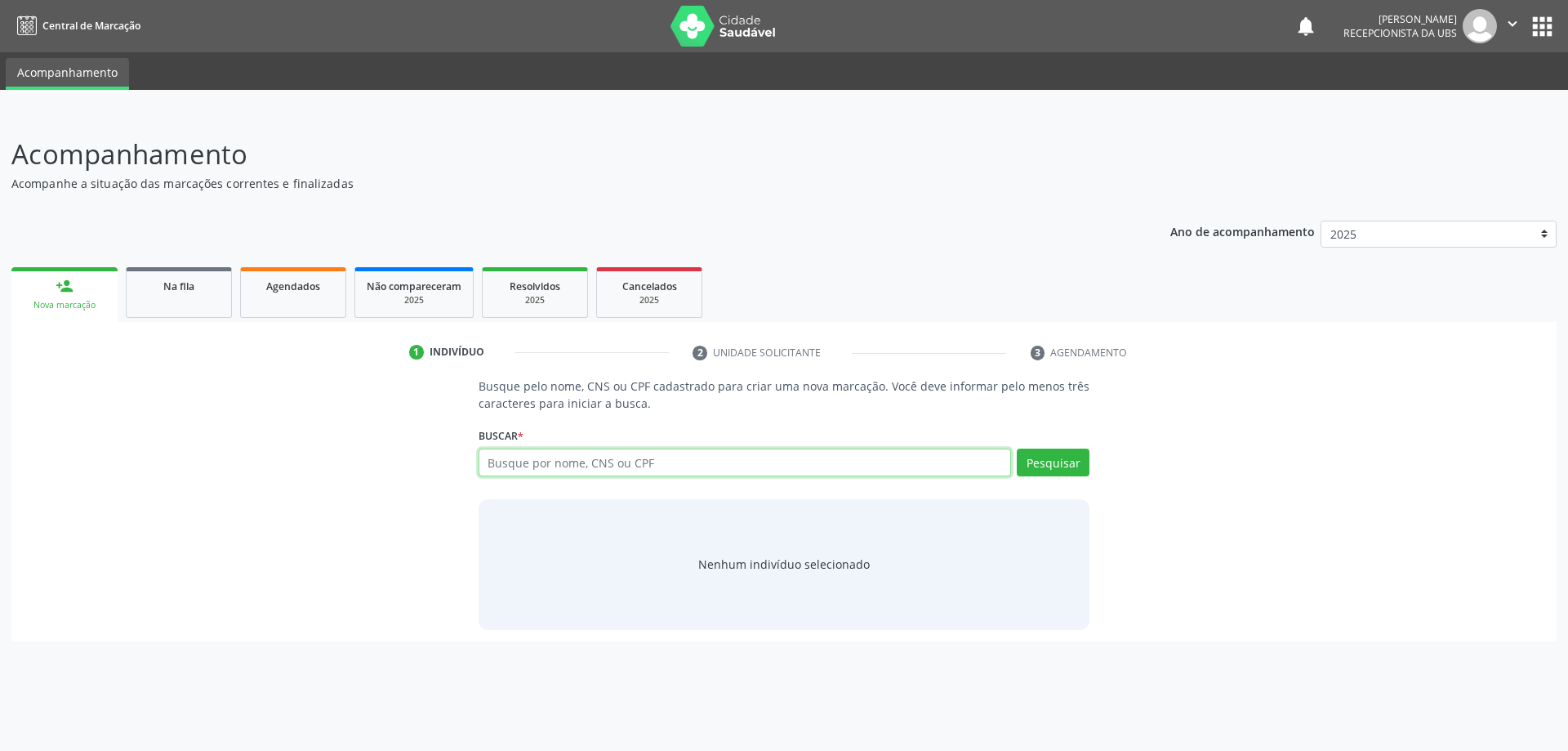
click at [521, 456] on input "text" at bounding box center [745, 462] width 533 height 27
type input "05789218474"
click at [1062, 458] on button "Pesquisar" at bounding box center [1054, 462] width 73 height 27
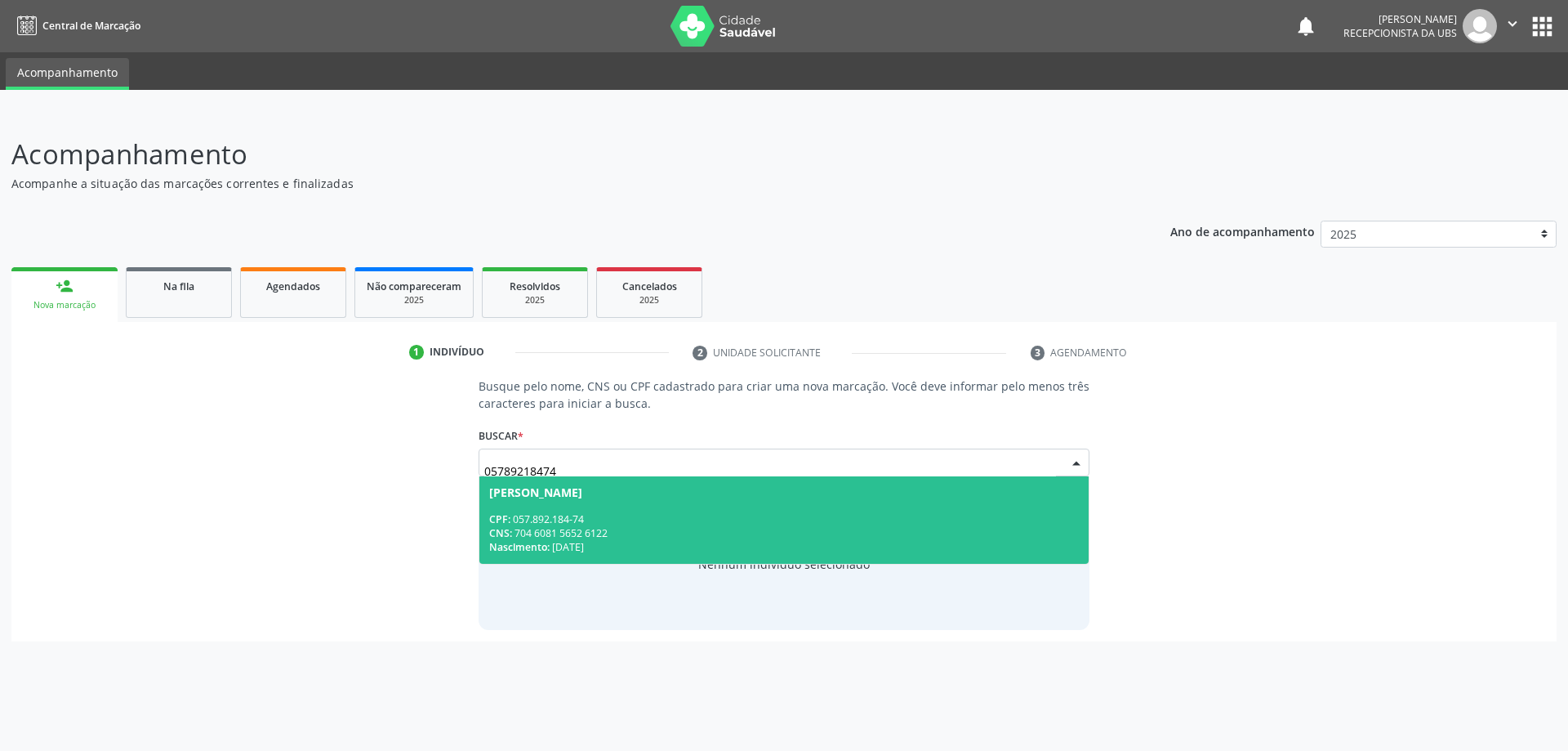
click at [678, 519] on div "CPF: 057.892.184-74" at bounding box center [784, 519] width 591 height 14
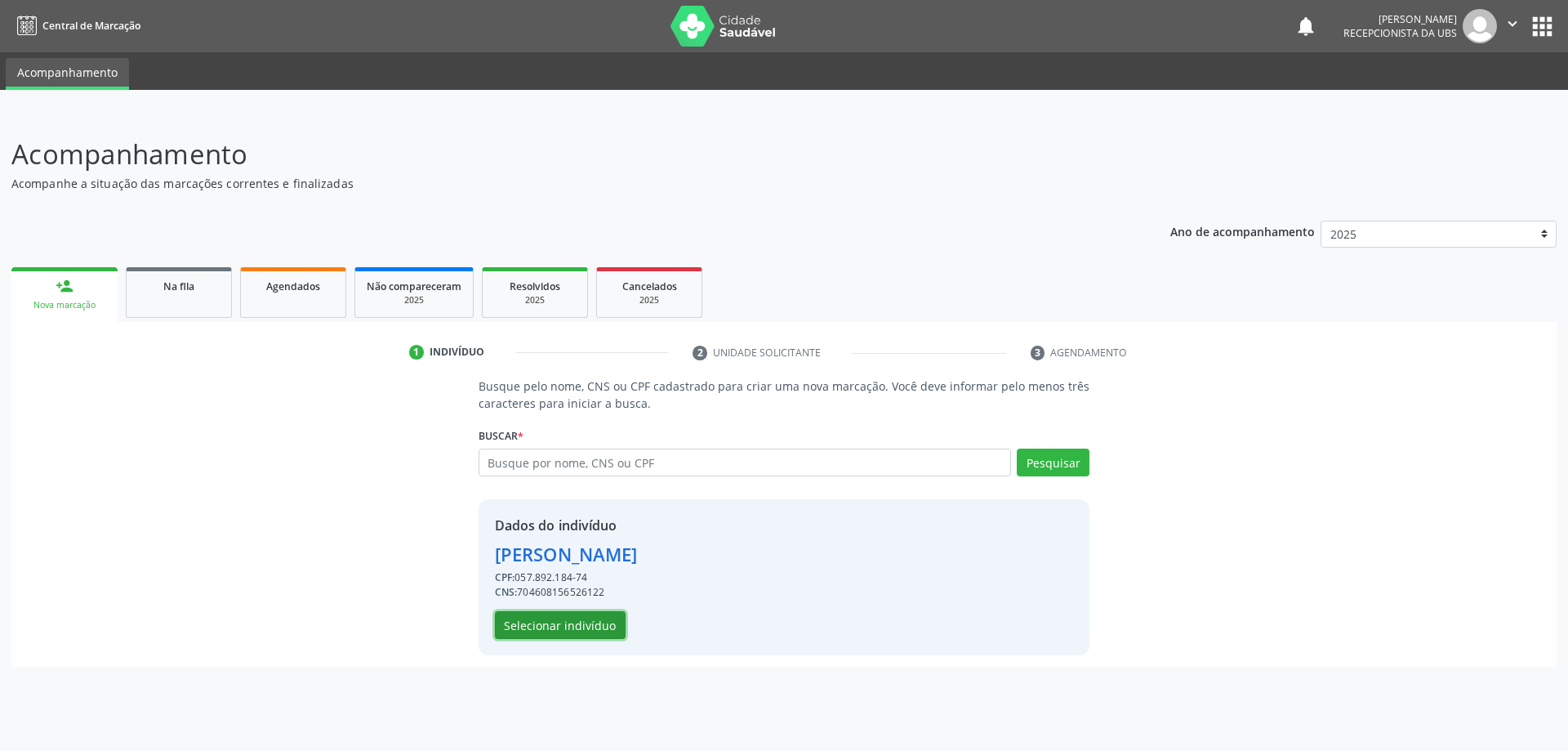
click at [565, 628] on button "Selecionar indivíduo" at bounding box center [560, 624] width 131 height 27
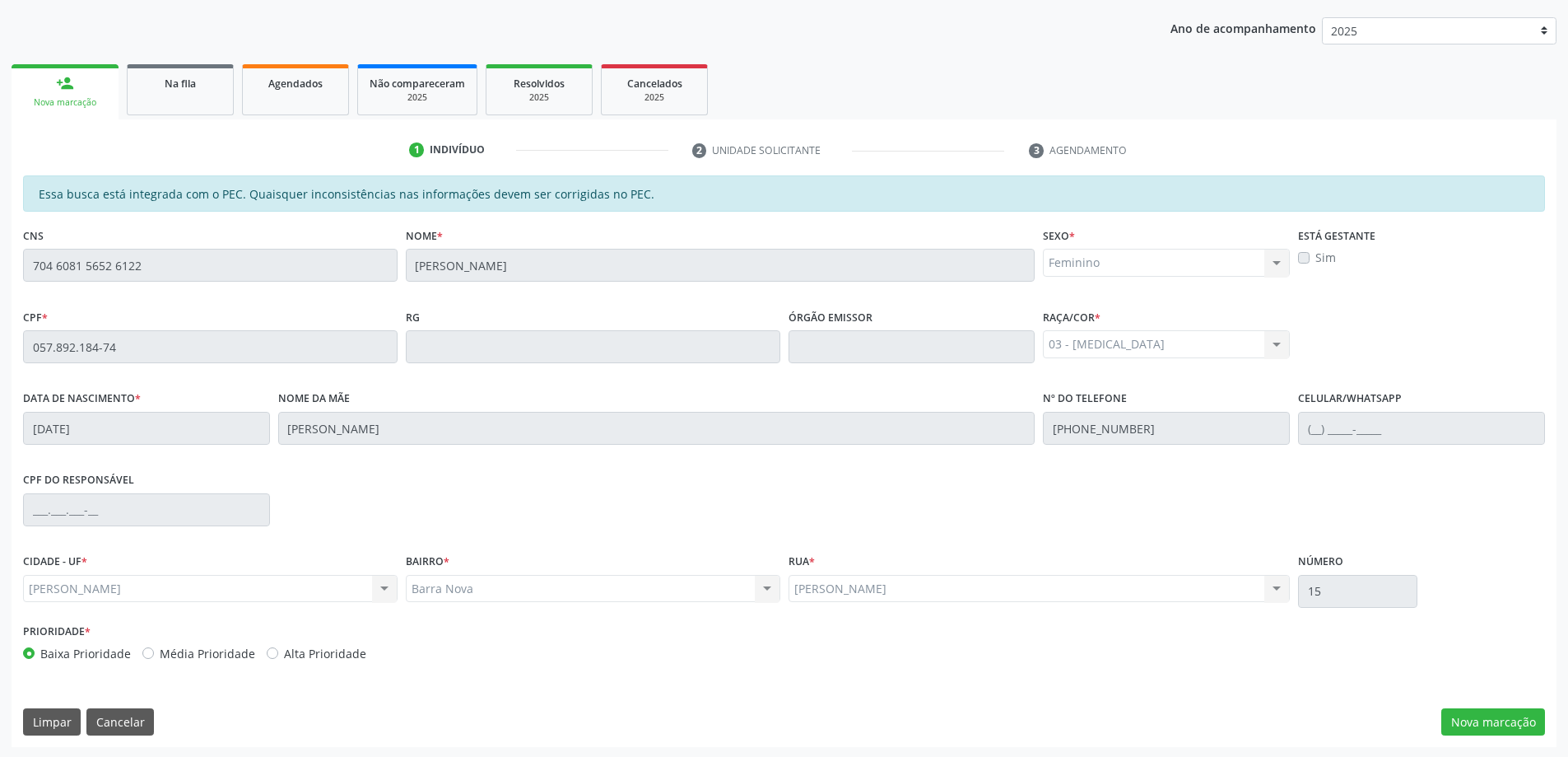
scroll to position [207, 0]
click at [1497, 722] on button "Nova marcação" at bounding box center [1493, 720] width 104 height 28
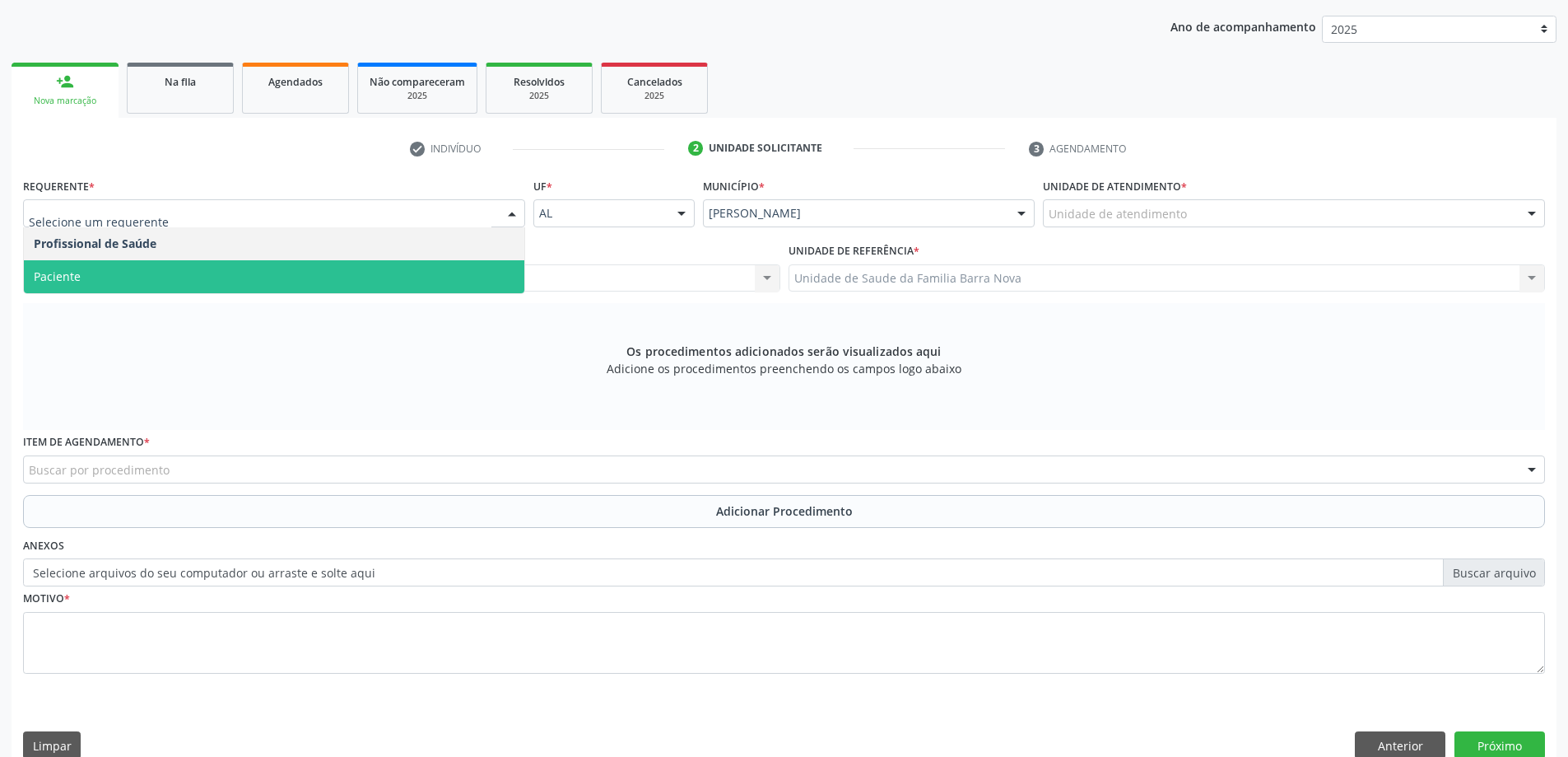
click at [171, 270] on span "Paciente" at bounding box center [274, 276] width 501 height 33
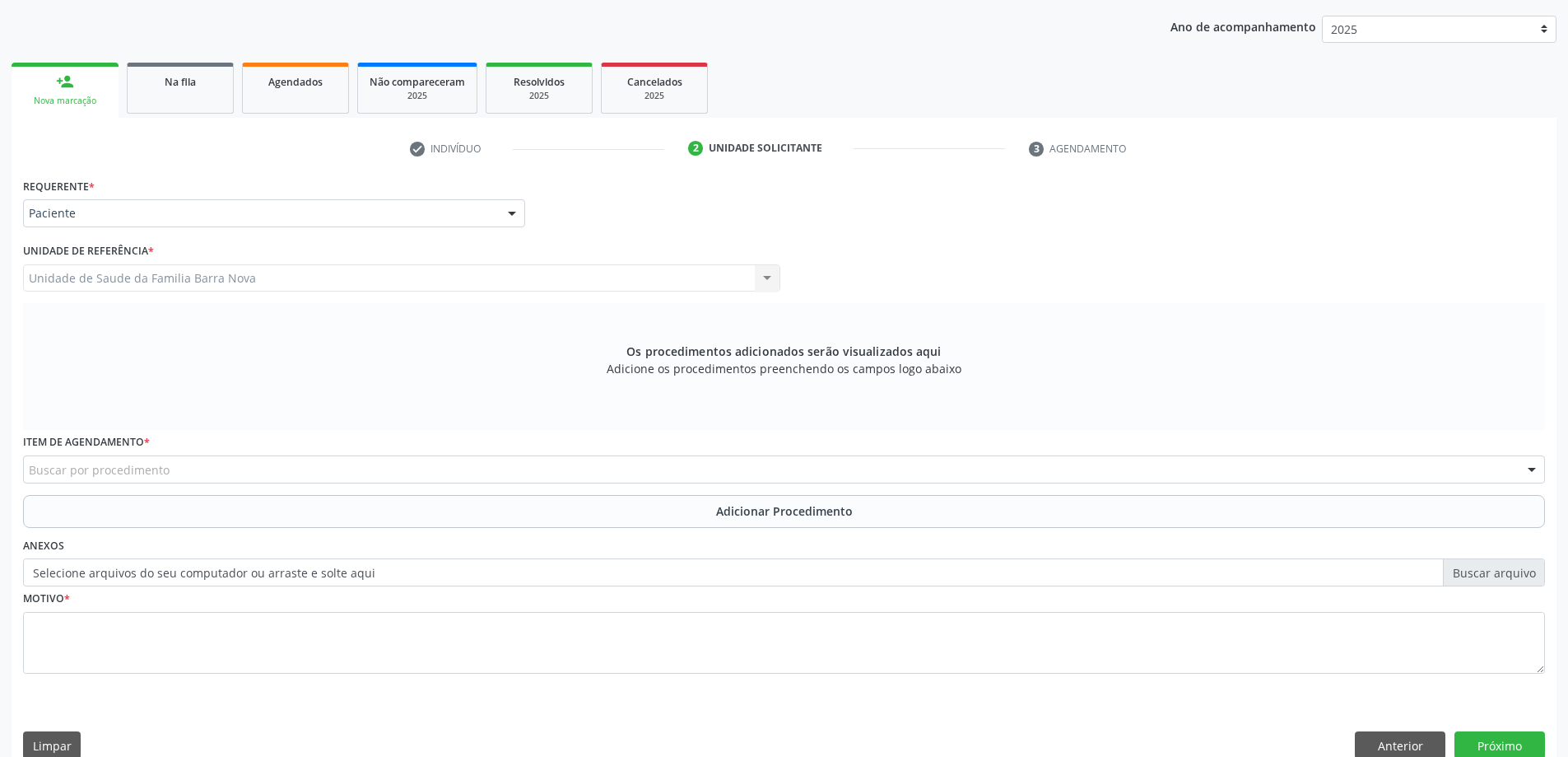
click at [325, 469] on div "Buscar por procedimento" at bounding box center [784, 469] width 1522 height 28
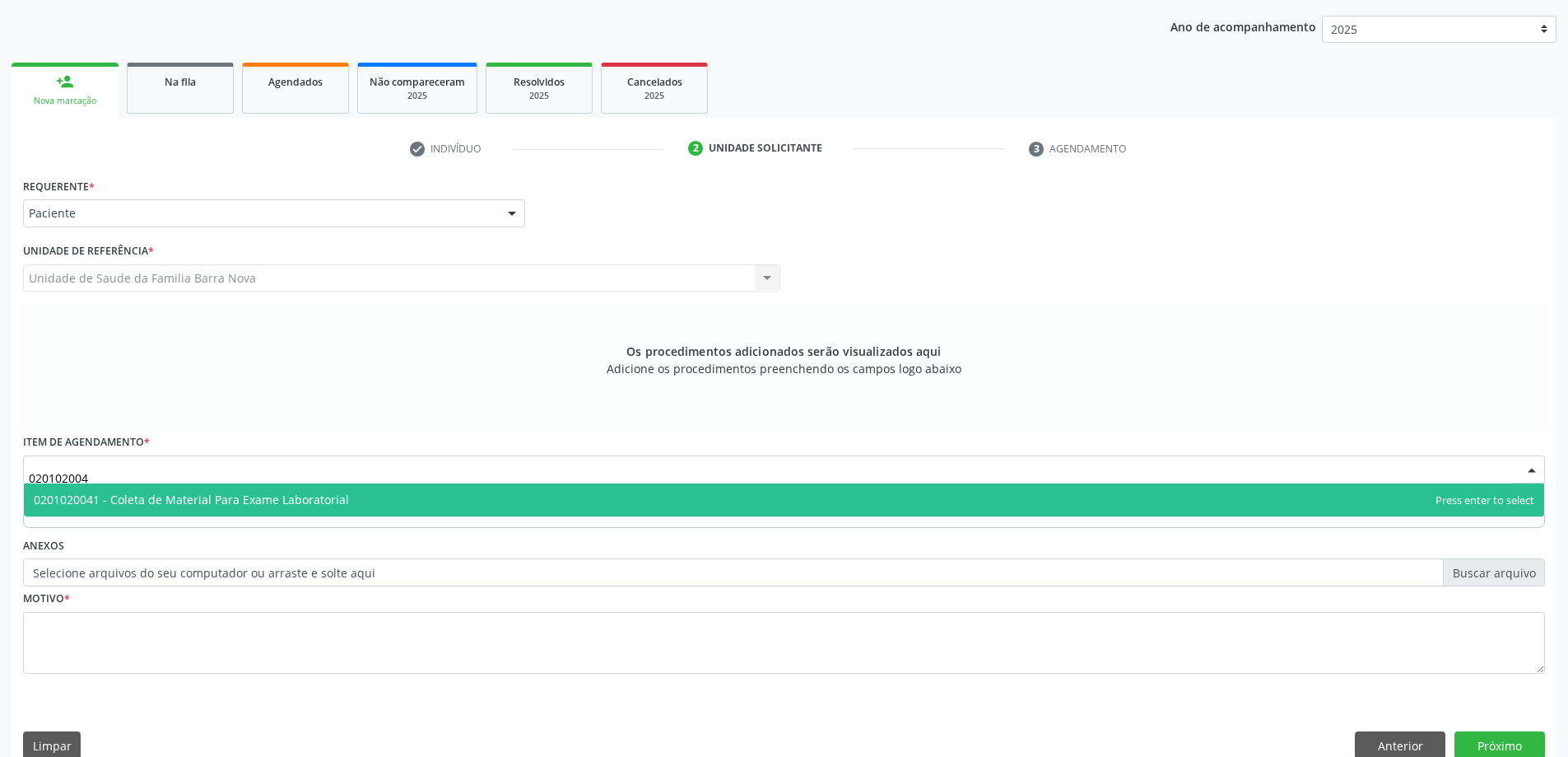
type input "0201020041"
click at [385, 509] on span "0201020041 - Coleta de Material Para Exame Laboratorial" at bounding box center [784, 499] width 1521 height 33
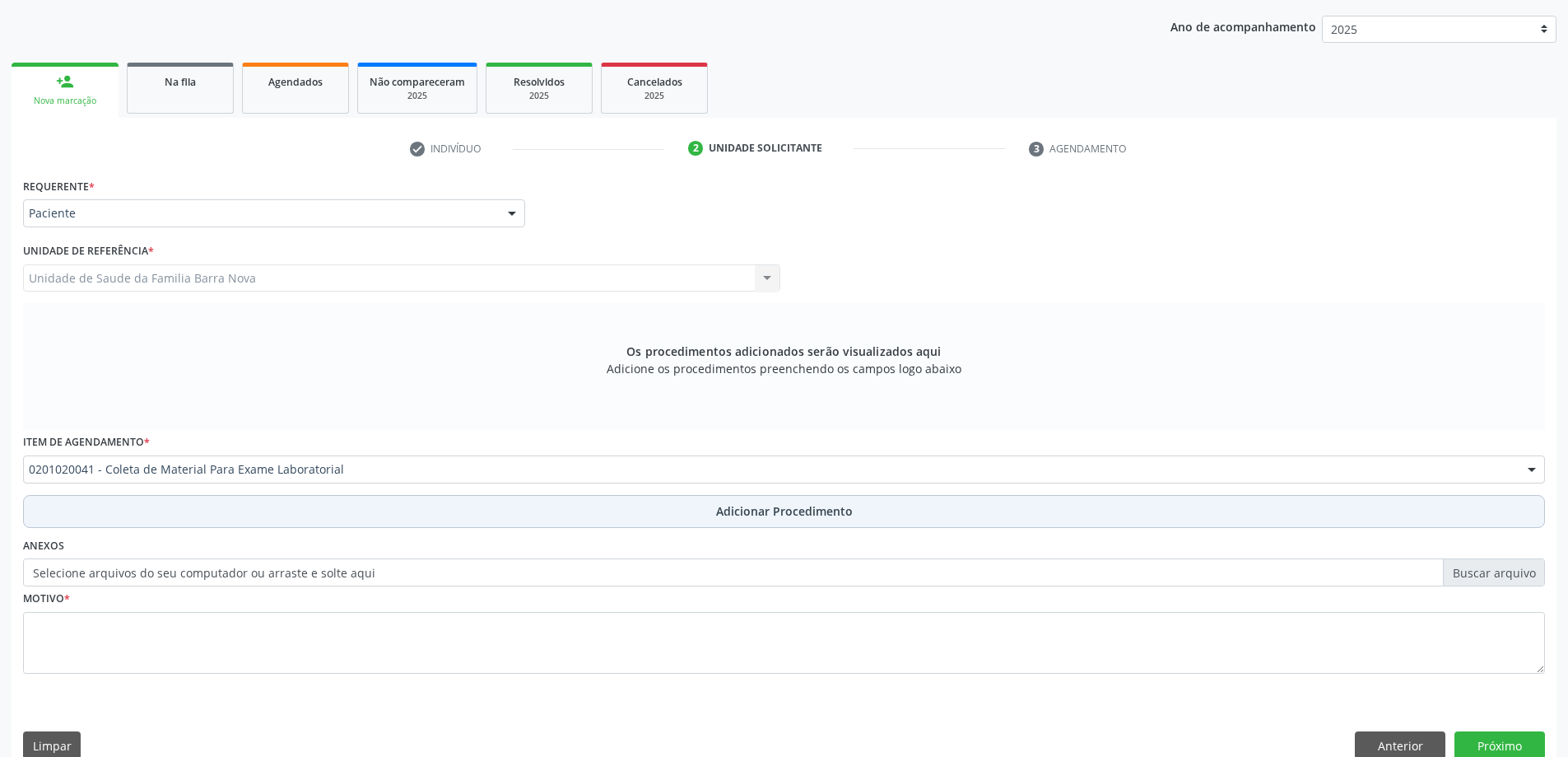
click at [760, 510] on span "Adicionar Procedimento" at bounding box center [784, 511] width 137 height 17
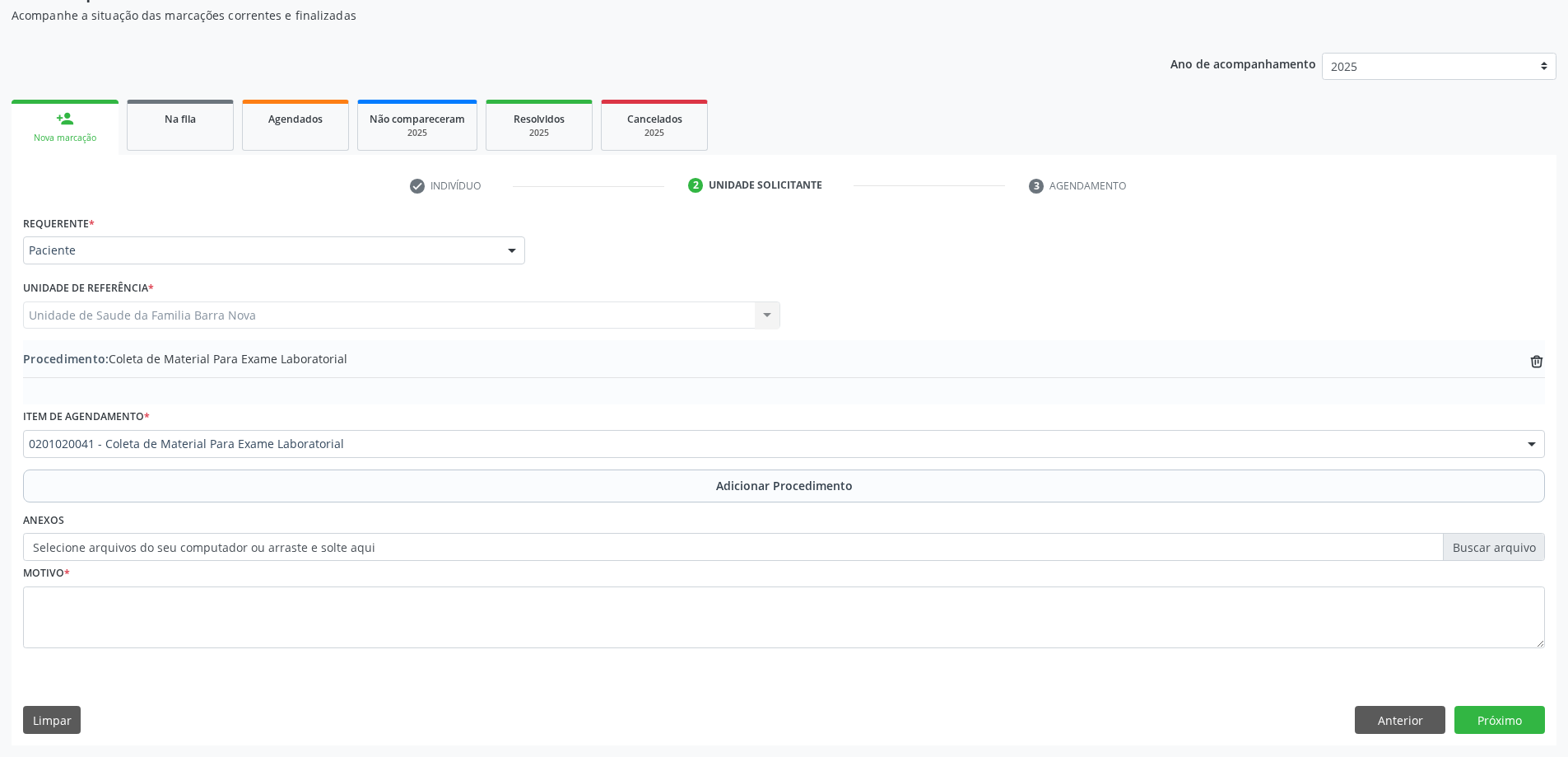
click at [1497, 549] on label "Selecione arquivos do seu computador ou arraste e solte aqui" at bounding box center [784, 546] width 1522 height 28
click at [1497, 549] on input "Selecione arquivos do seu computador ou arraste e solte aqui" at bounding box center [784, 546] width 1522 height 28
type input "C:\fakepath\WhatsApp Image 2025-10-02 at 11.23.15.jpeg"
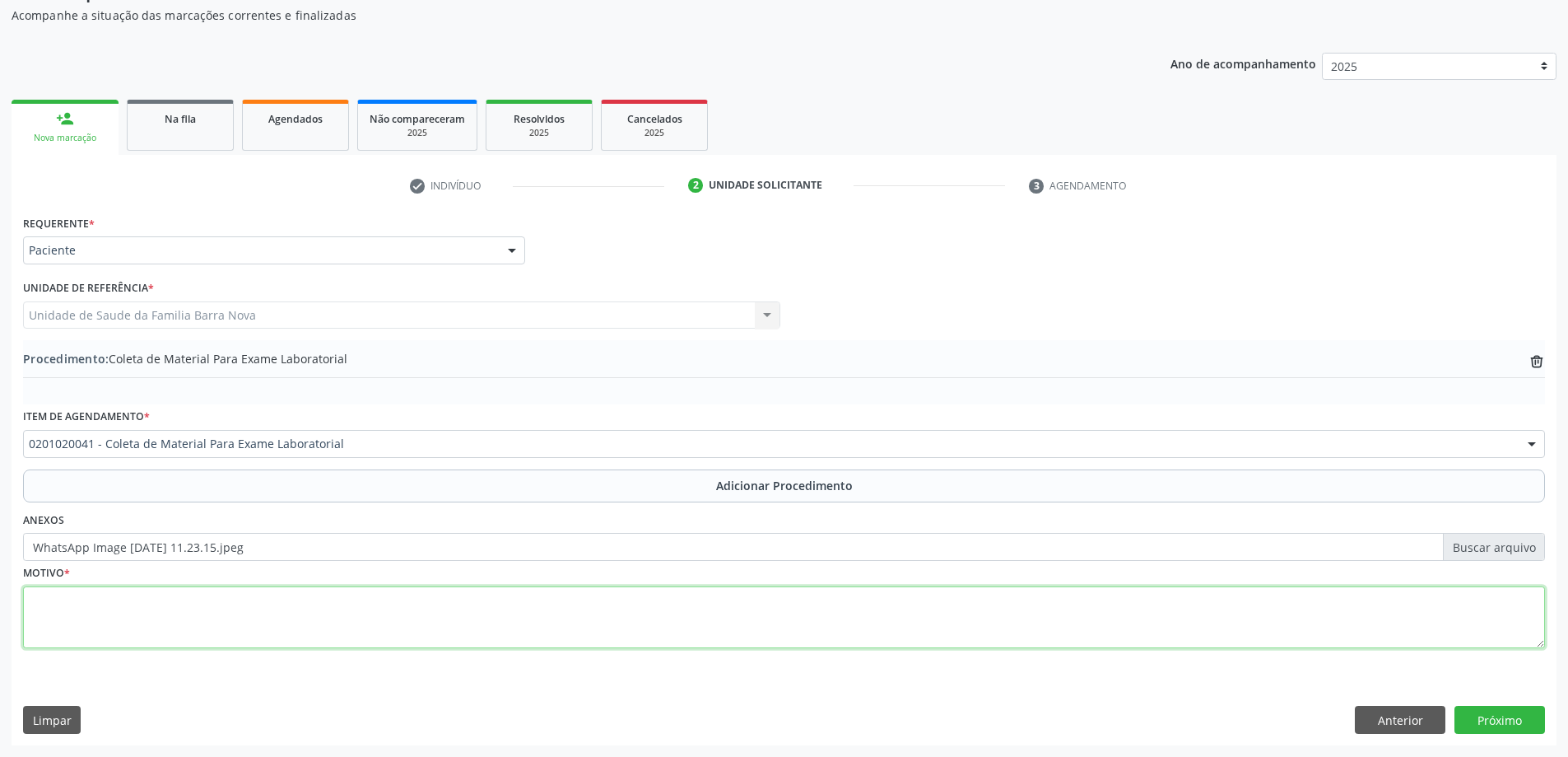
click at [155, 615] on textarea at bounding box center [784, 616] width 1522 height 62
type textarea "Obesidade, esteatose, lombalgia."
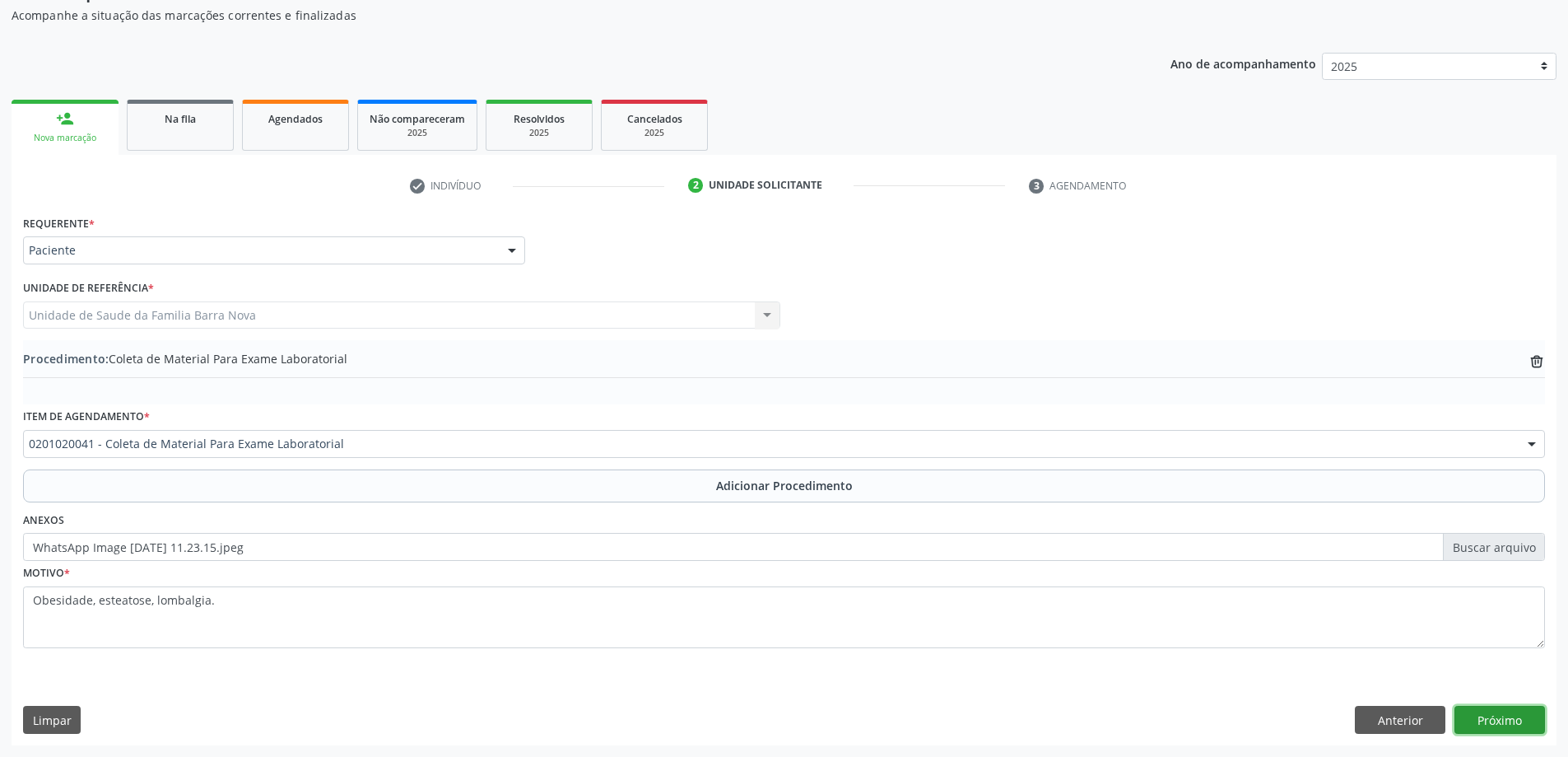
click at [1504, 722] on button "Próximo" at bounding box center [1500, 719] width 91 height 28
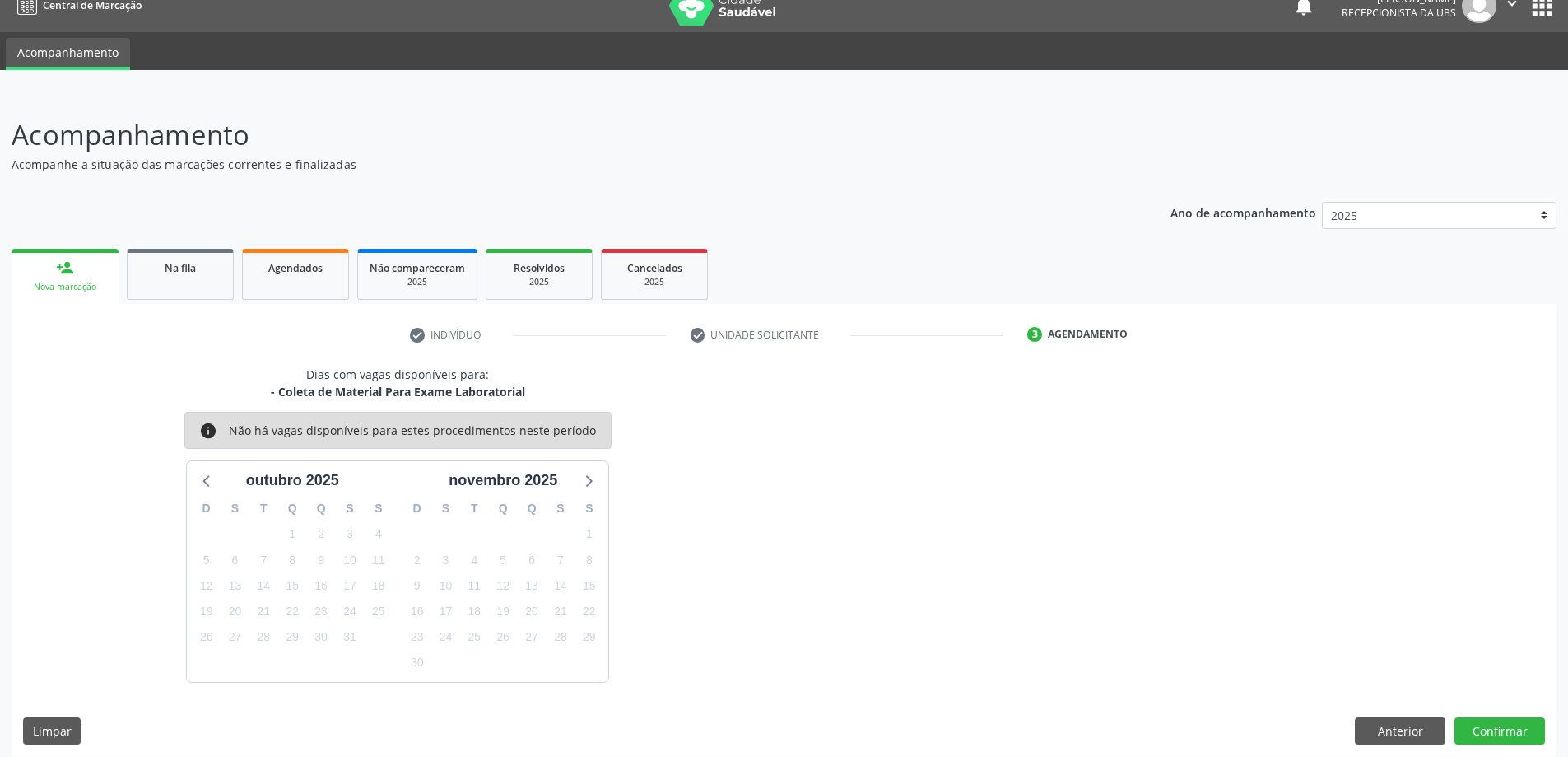
scroll to position [32, 0]
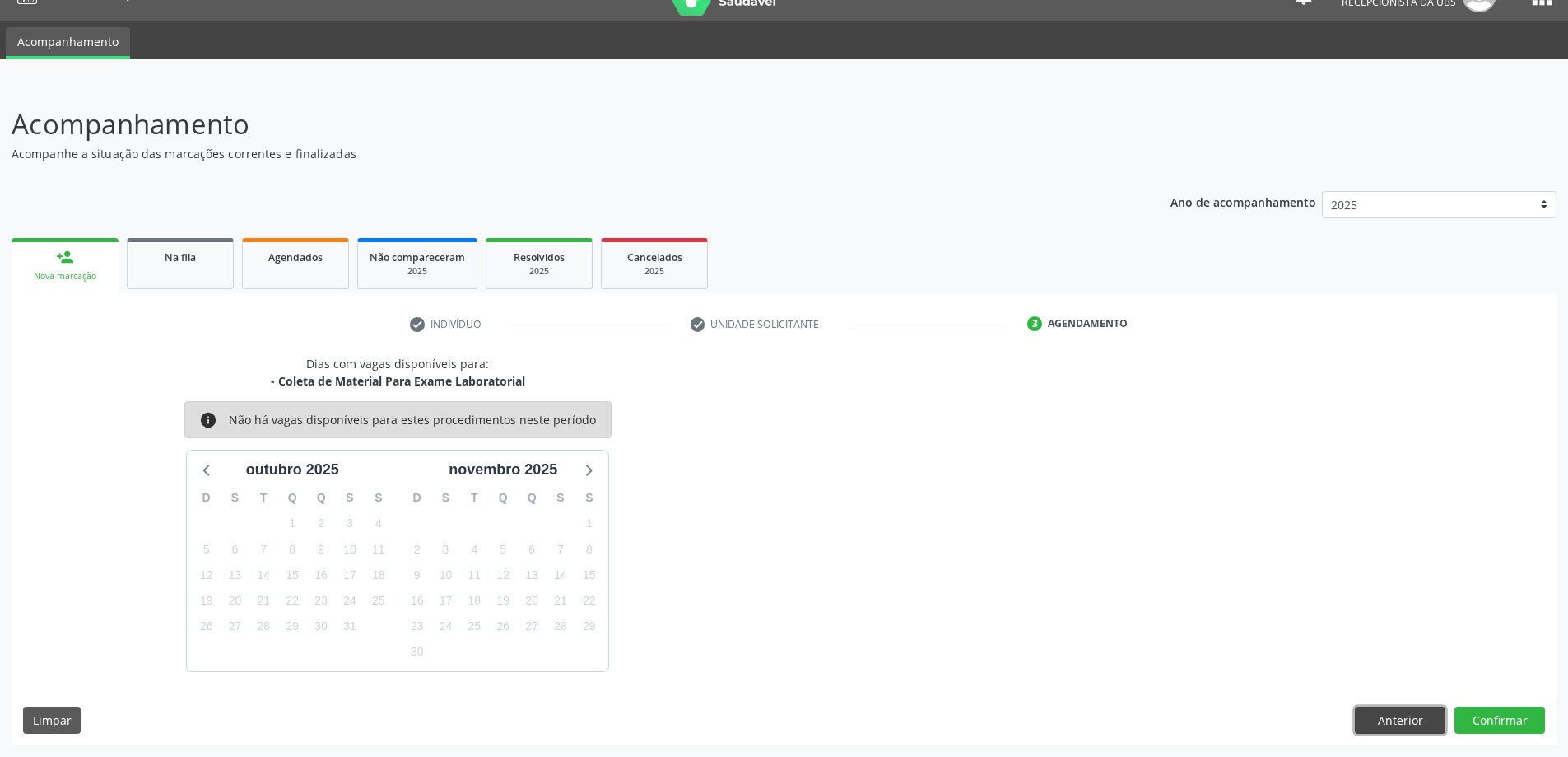
click at [1383, 713] on button "Anterior" at bounding box center [1400, 720] width 91 height 28
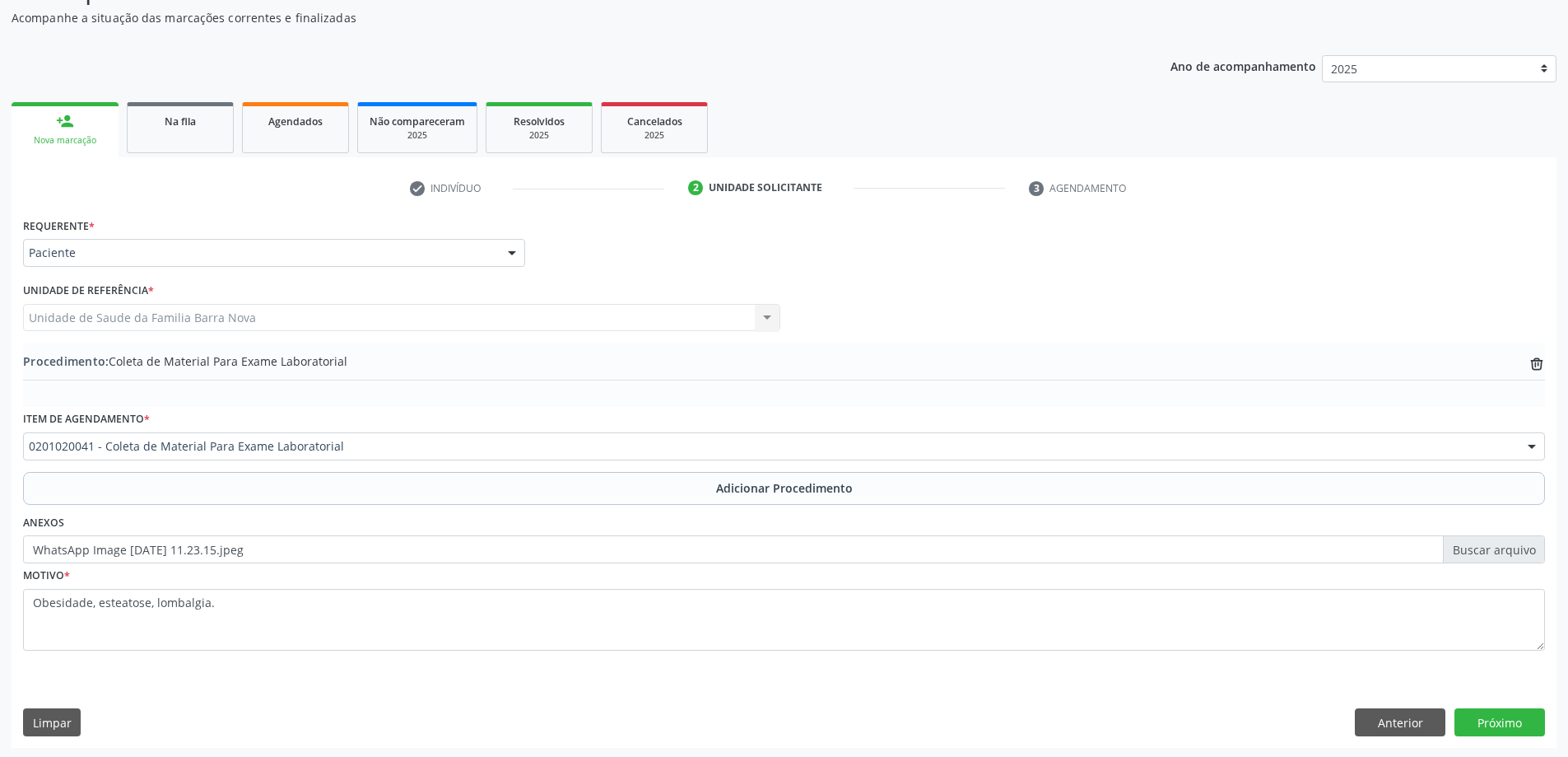
scroll to position [169, 0]
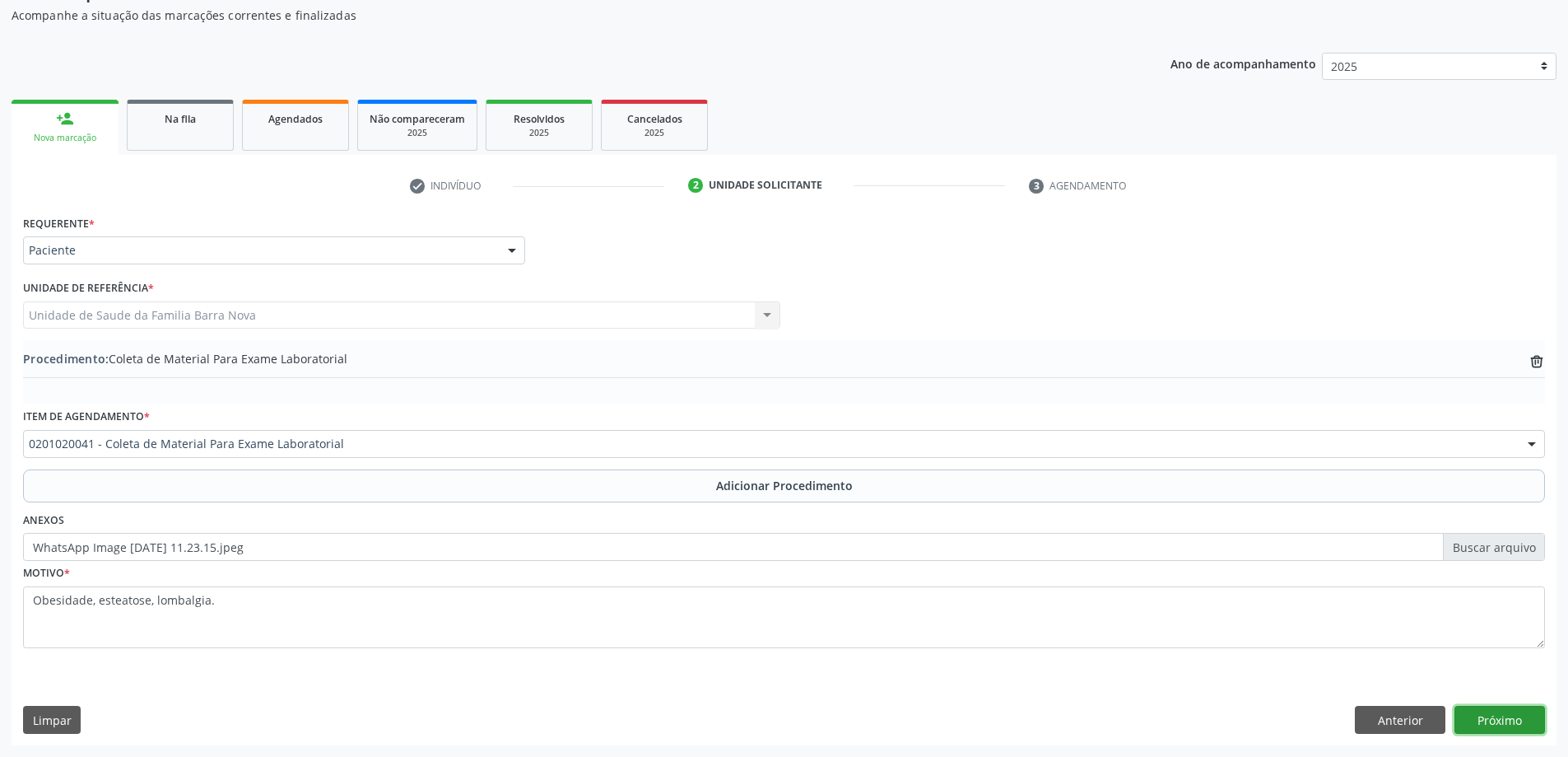
click at [1497, 724] on button "Próximo" at bounding box center [1500, 719] width 91 height 28
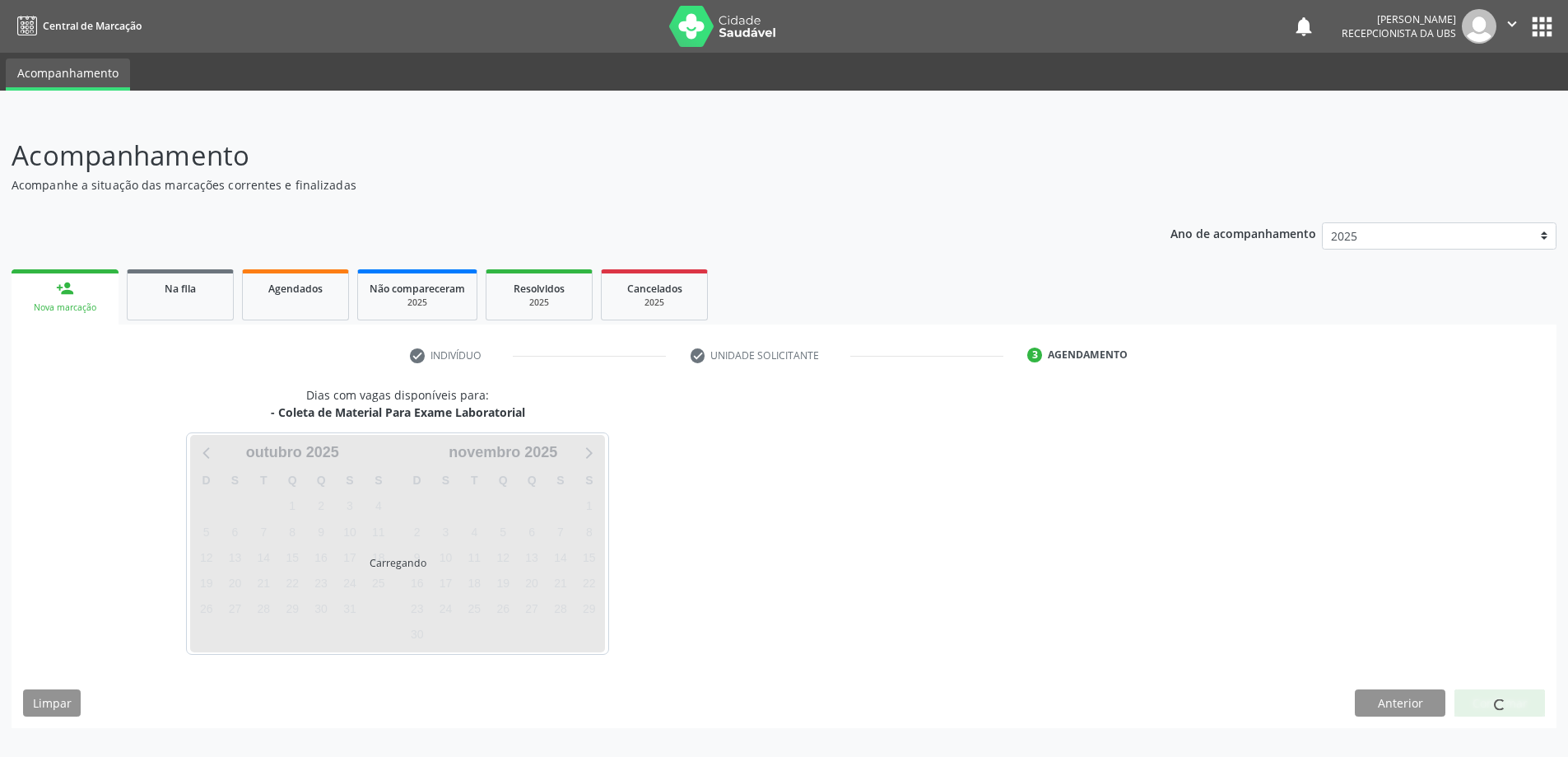
scroll to position [0, 0]
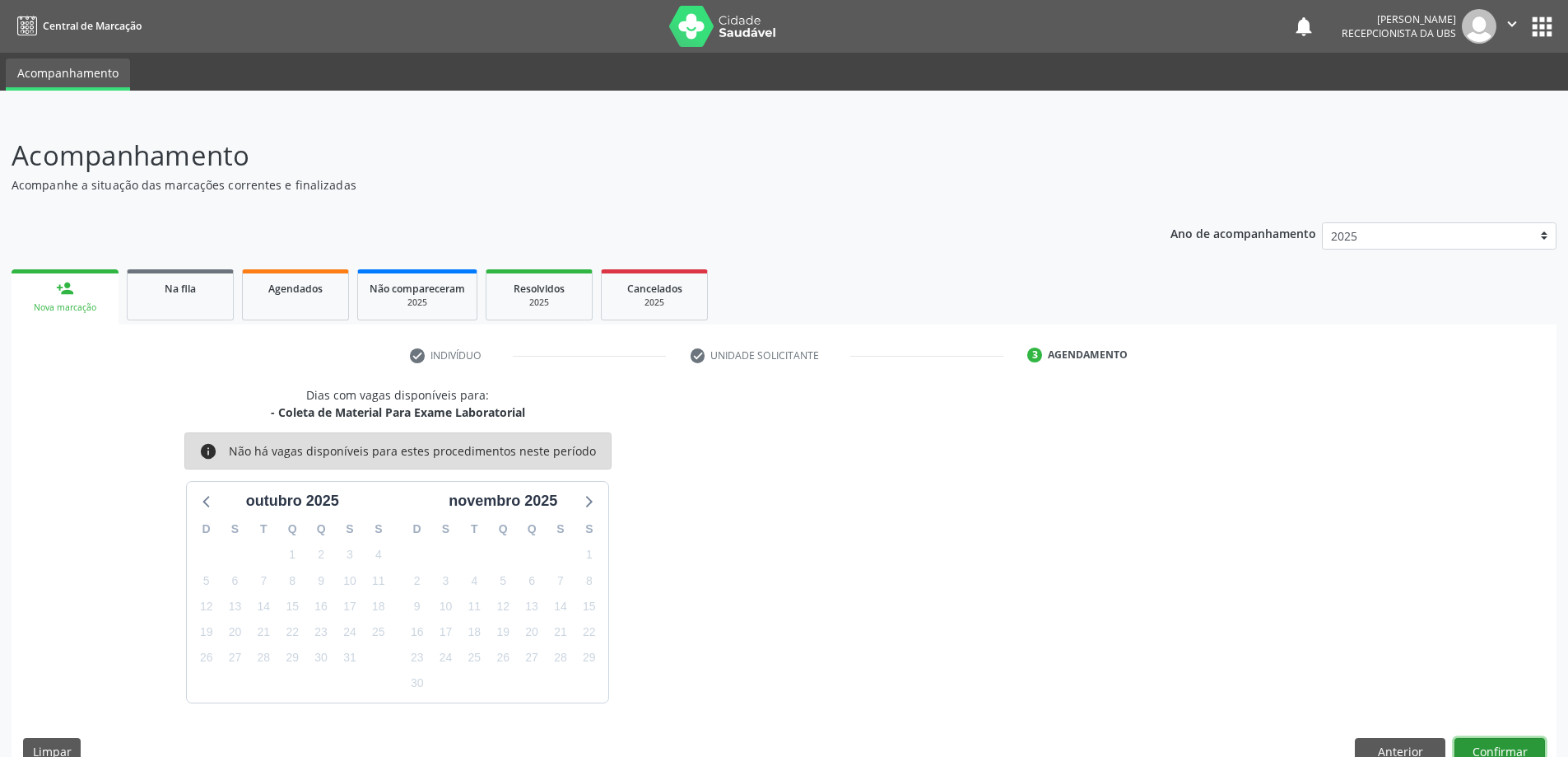
click at [1510, 745] on button "Confirmar" at bounding box center [1500, 751] width 91 height 28
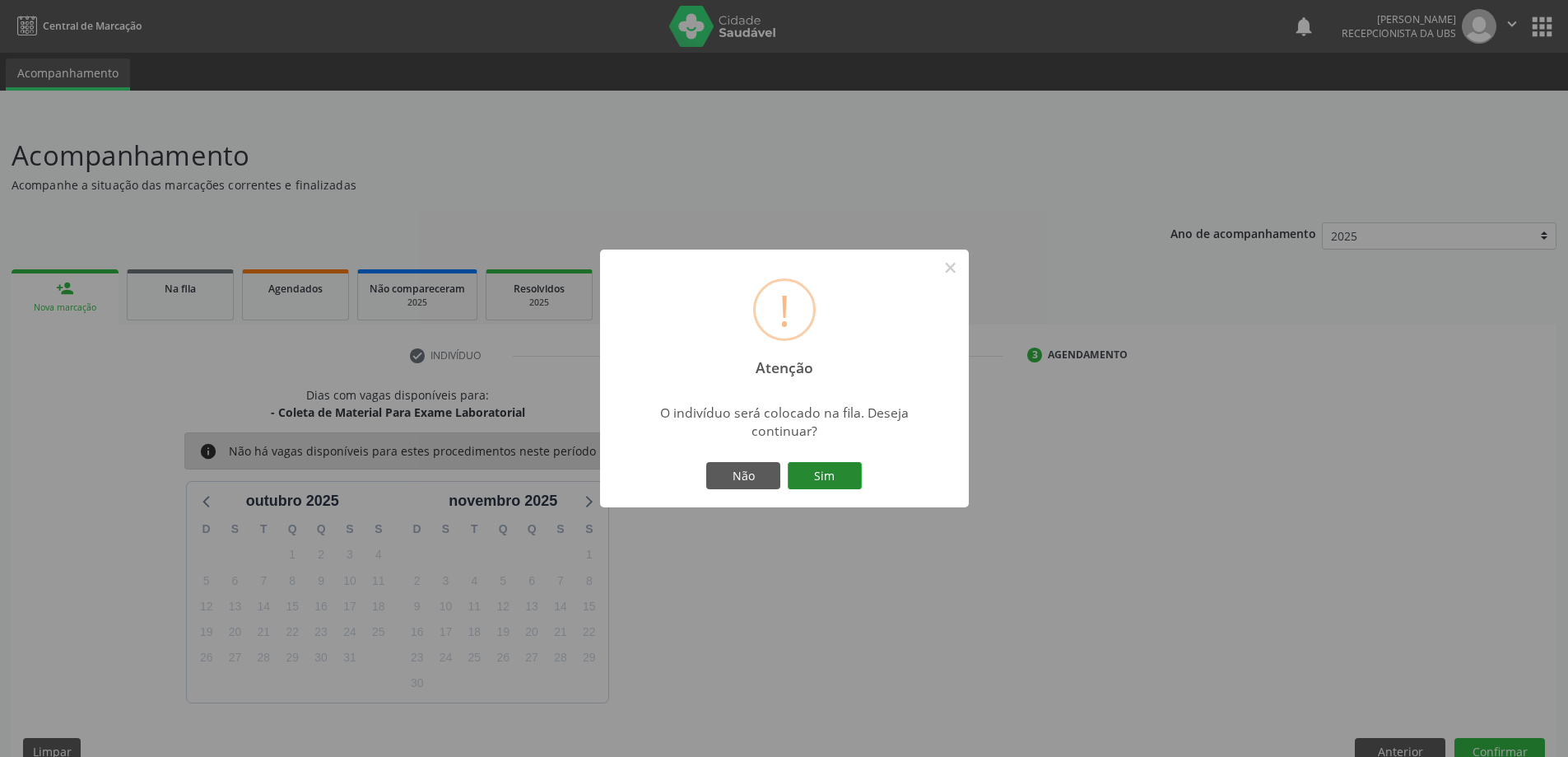
click at [841, 477] on button "Sim" at bounding box center [824, 476] width 74 height 28
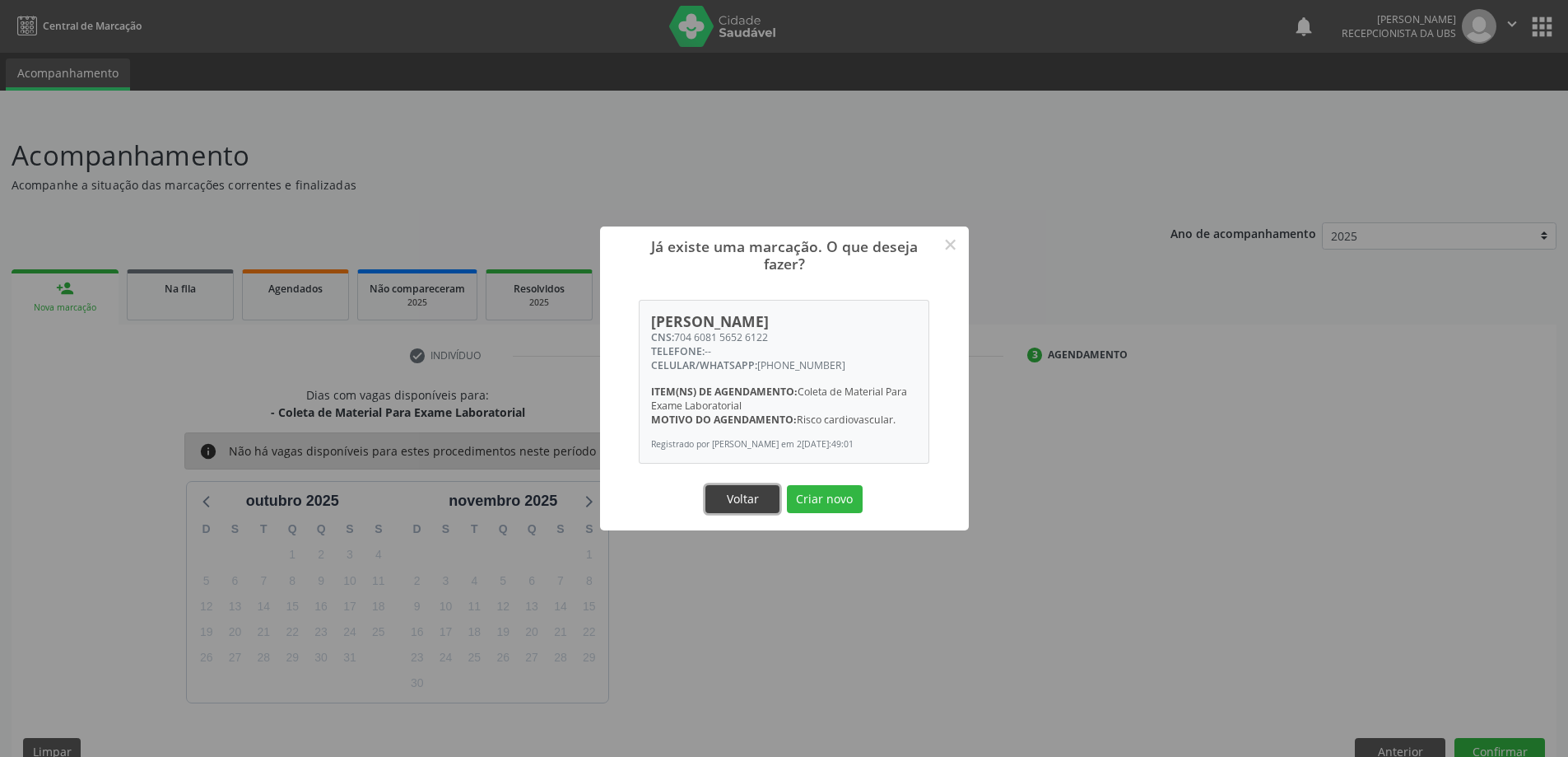
click at [737, 508] on button "Voltar" at bounding box center [742, 499] width 74 height 28
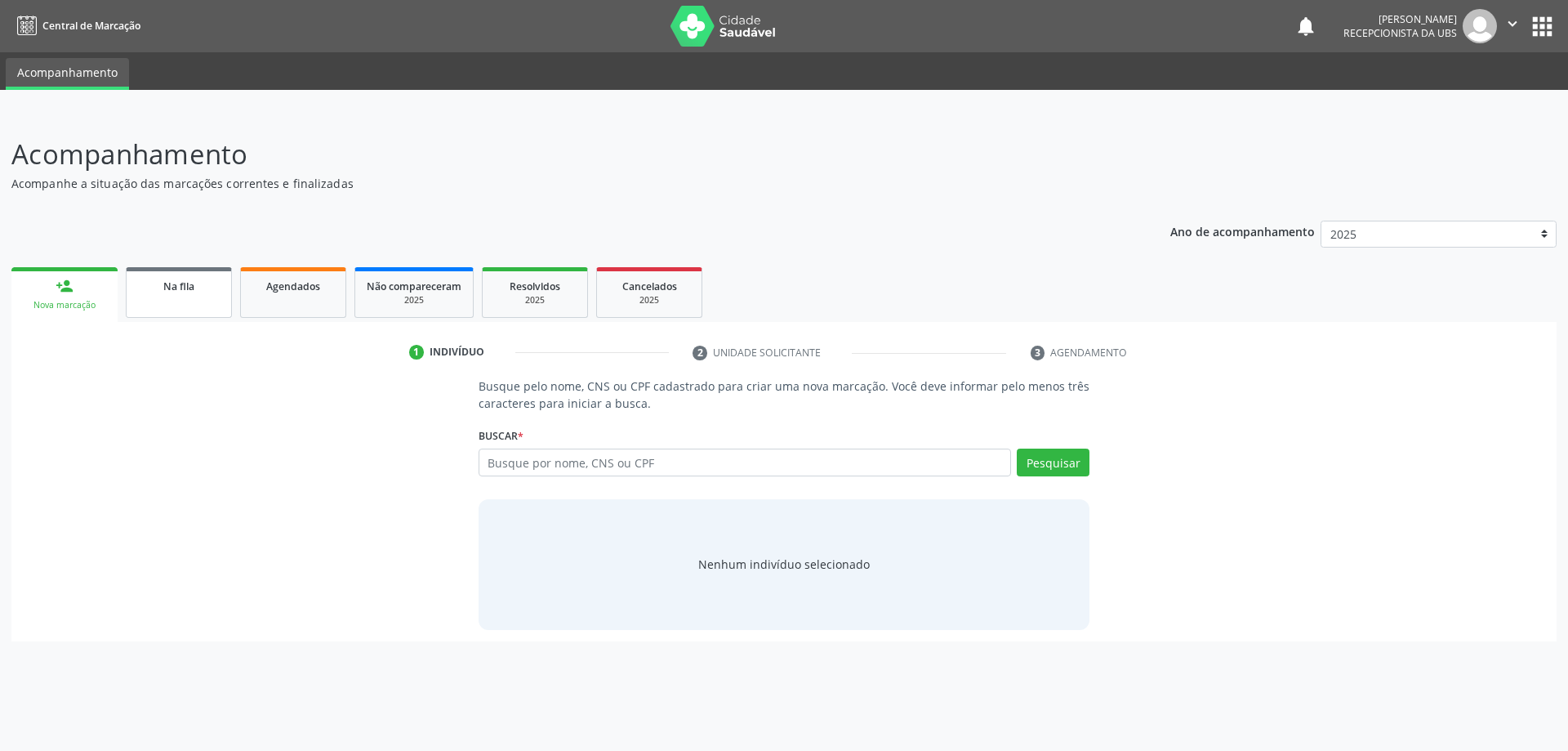
click at [163, 290] on span "Na fila" at bounding box center [179, 287] width 31 height 14
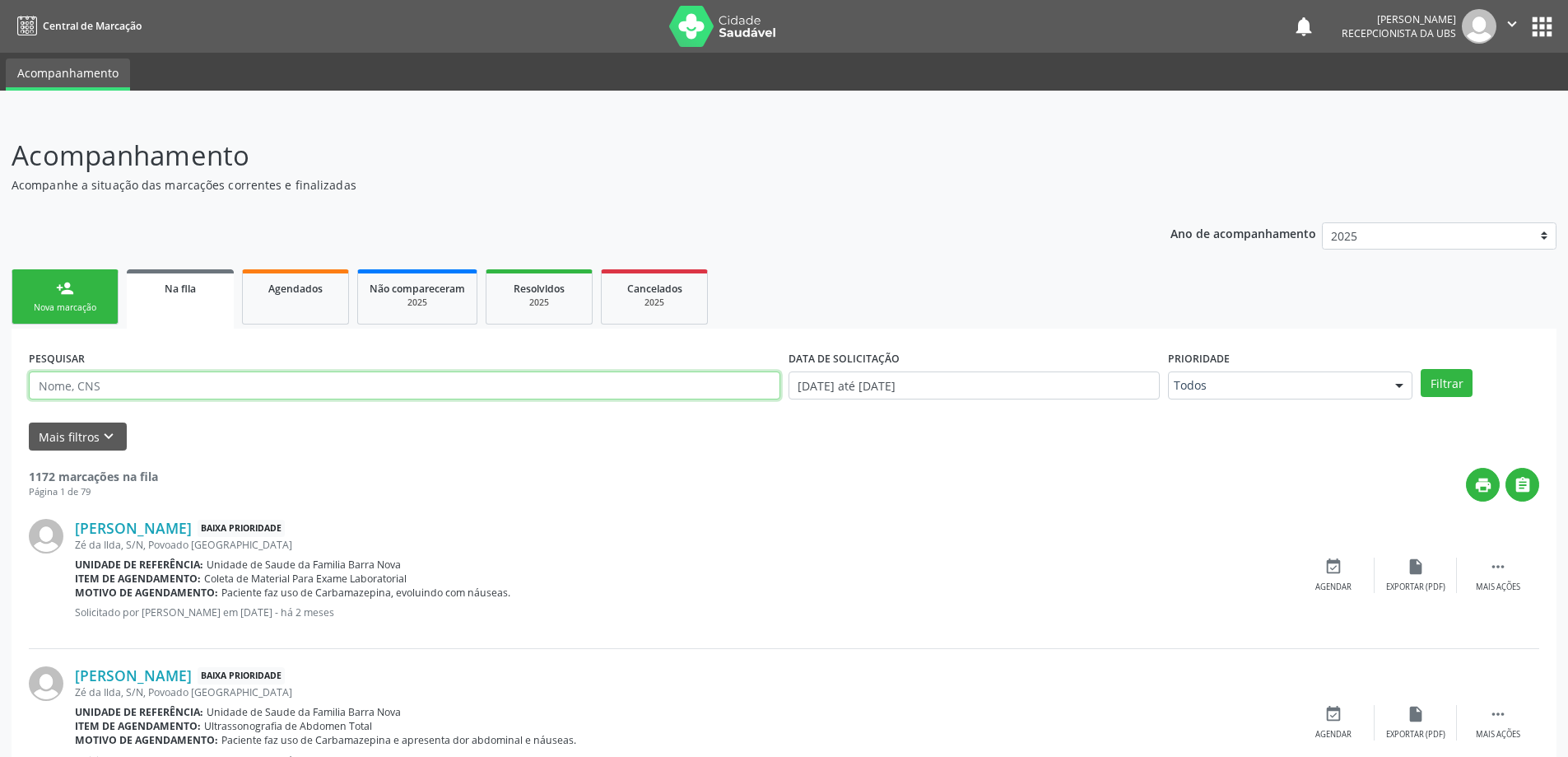
click at [158, 390] on input "text" at bounding box center [405, 385] width 752 height 28
click at [1443, 389] on button "Filtrar" at bounding box center [1446, 383] width 51 height 28
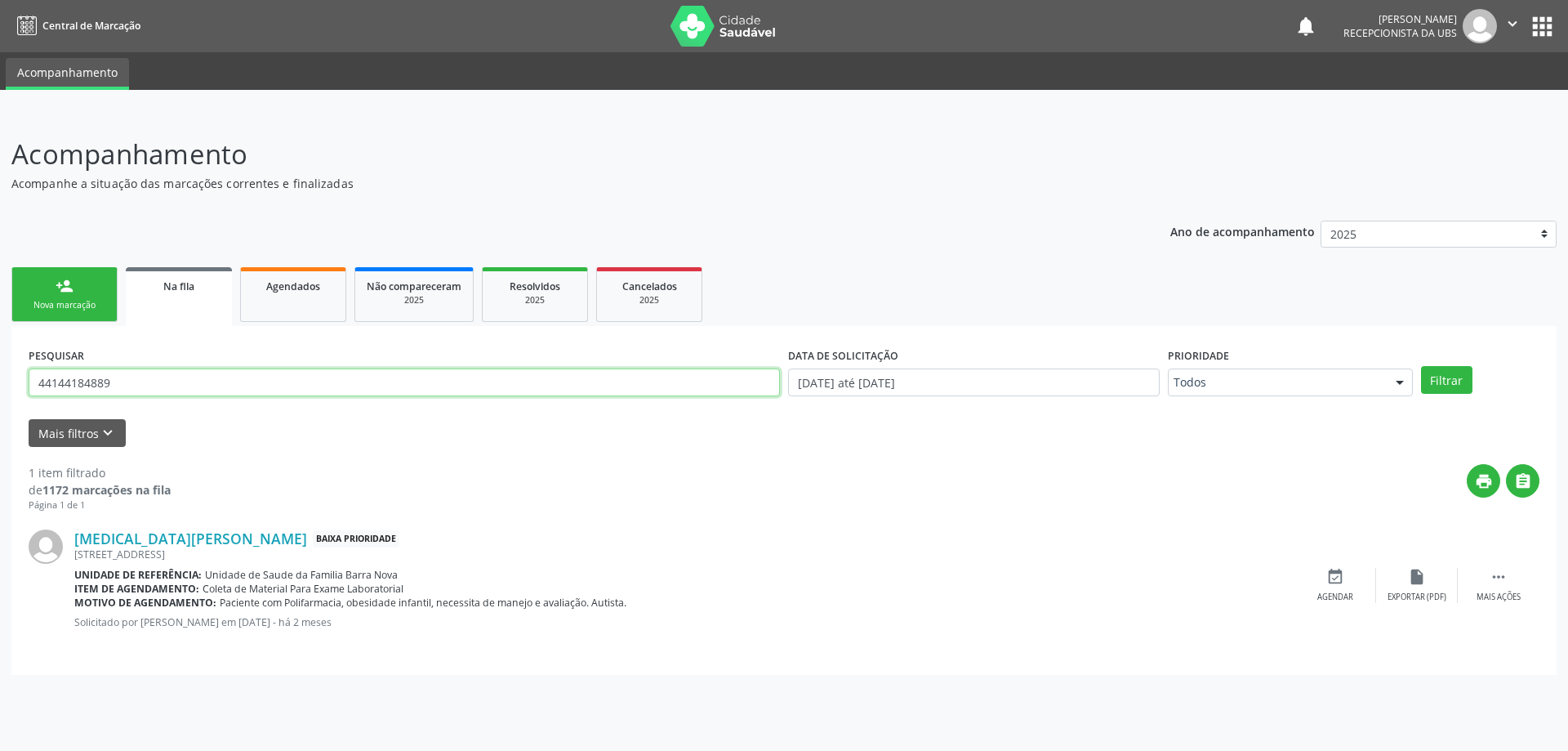
drag, startPoint x: 206, startPoint y: 375, endPoint x: 0, endPoint y: 381, distance: 206.1
click at [0, 381] on div "Acompanhamento Acompanhe a situação das marcações correntes e finalizadas Relat…" at bounding box center [784, 432] width 1568 height 638
type input "56395842897"
click at [1446, 381] on button "Filtrar" at bounding box center [1447, 380] width 51 height 27
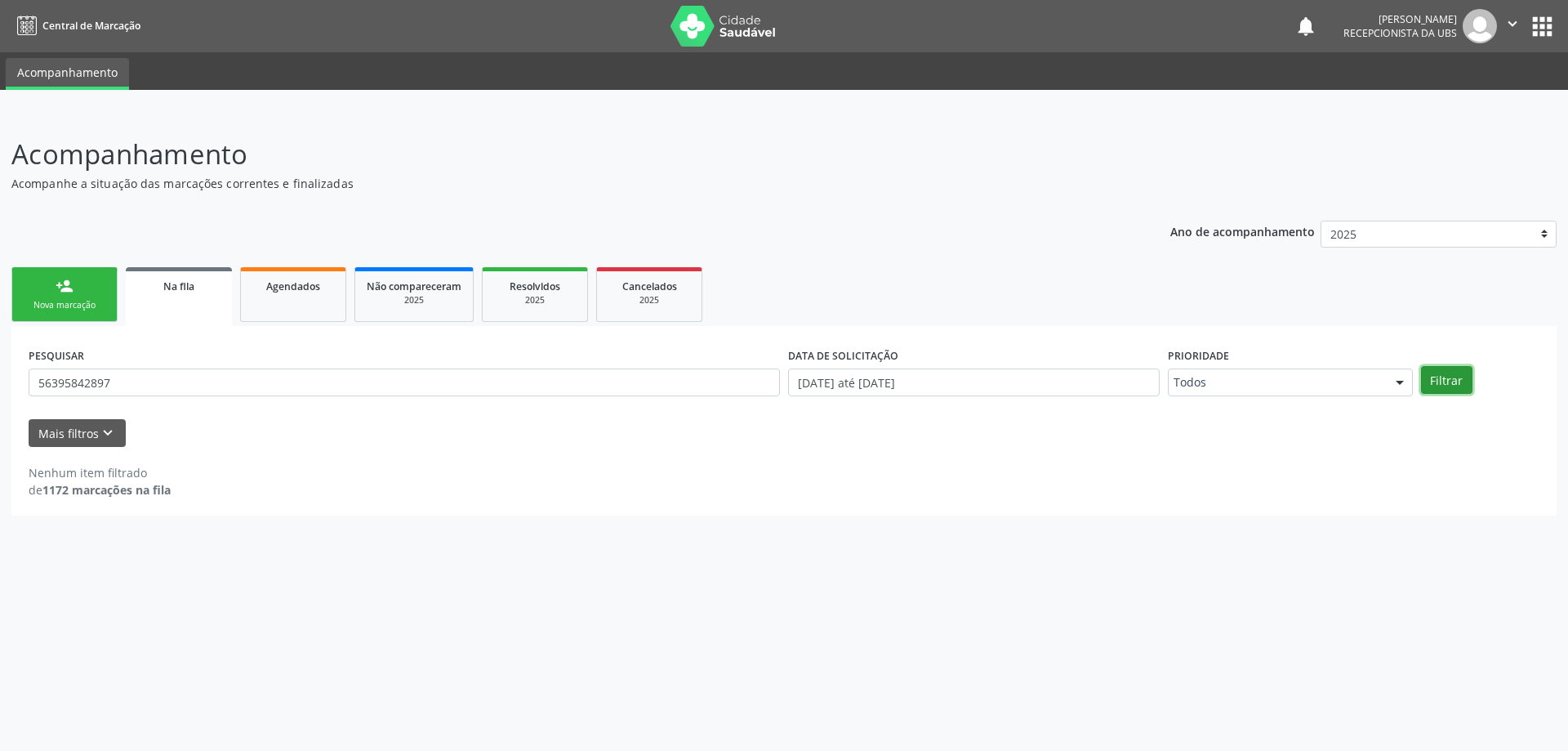
click at [1436, 376] on button "Filtrar" at bounding box center [1447, 380] width 51 height 27
drag, startPoint x: 39, startPoint y: 378, endPoint x: 121, endPoint y: 382, distance: 82.1
click at [121, 382] on input "56395842897" at bounding box center [404, 382] width 751 height 27
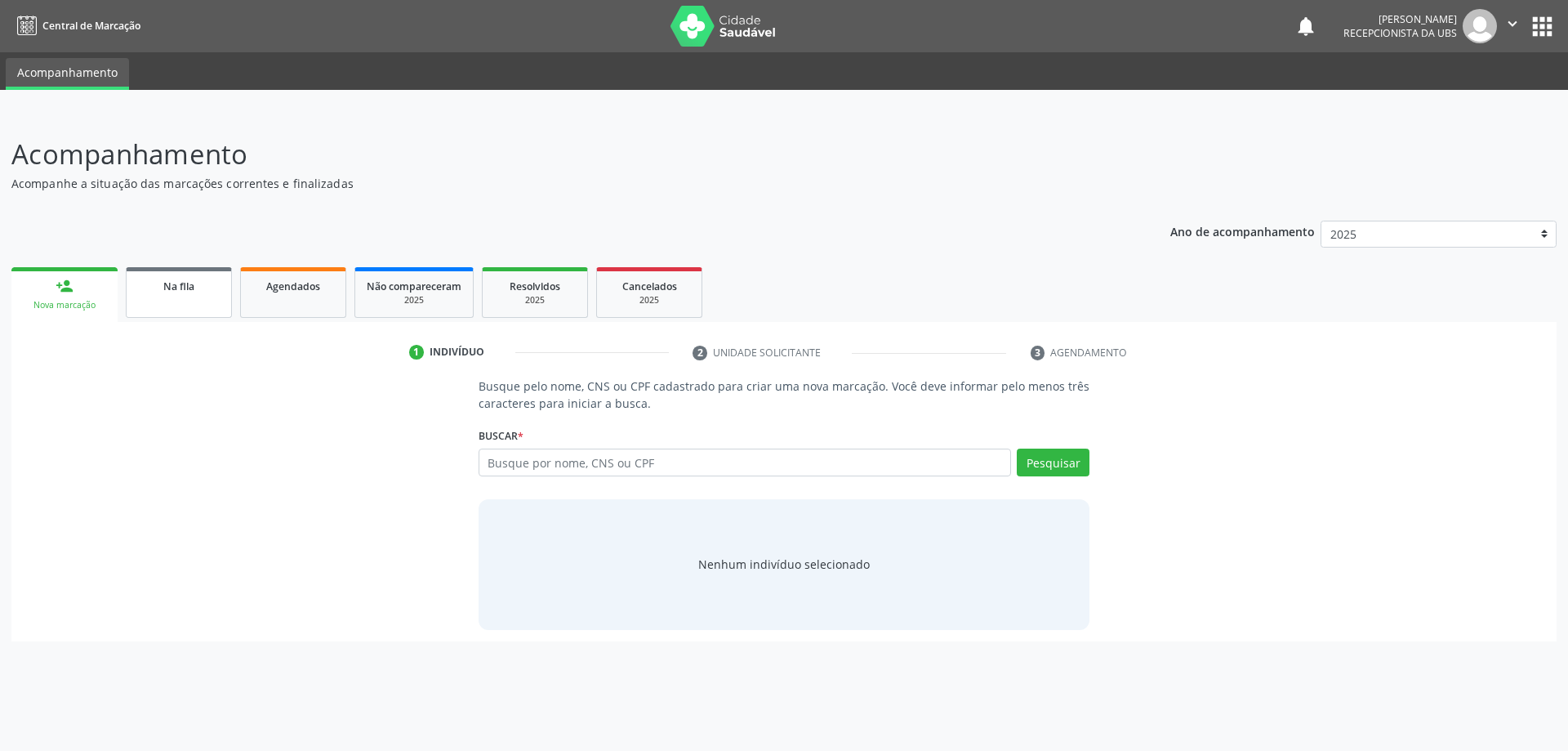
click at [201, 301] on link "Na fila" at bounding box center [179, 293] width 106 height 51
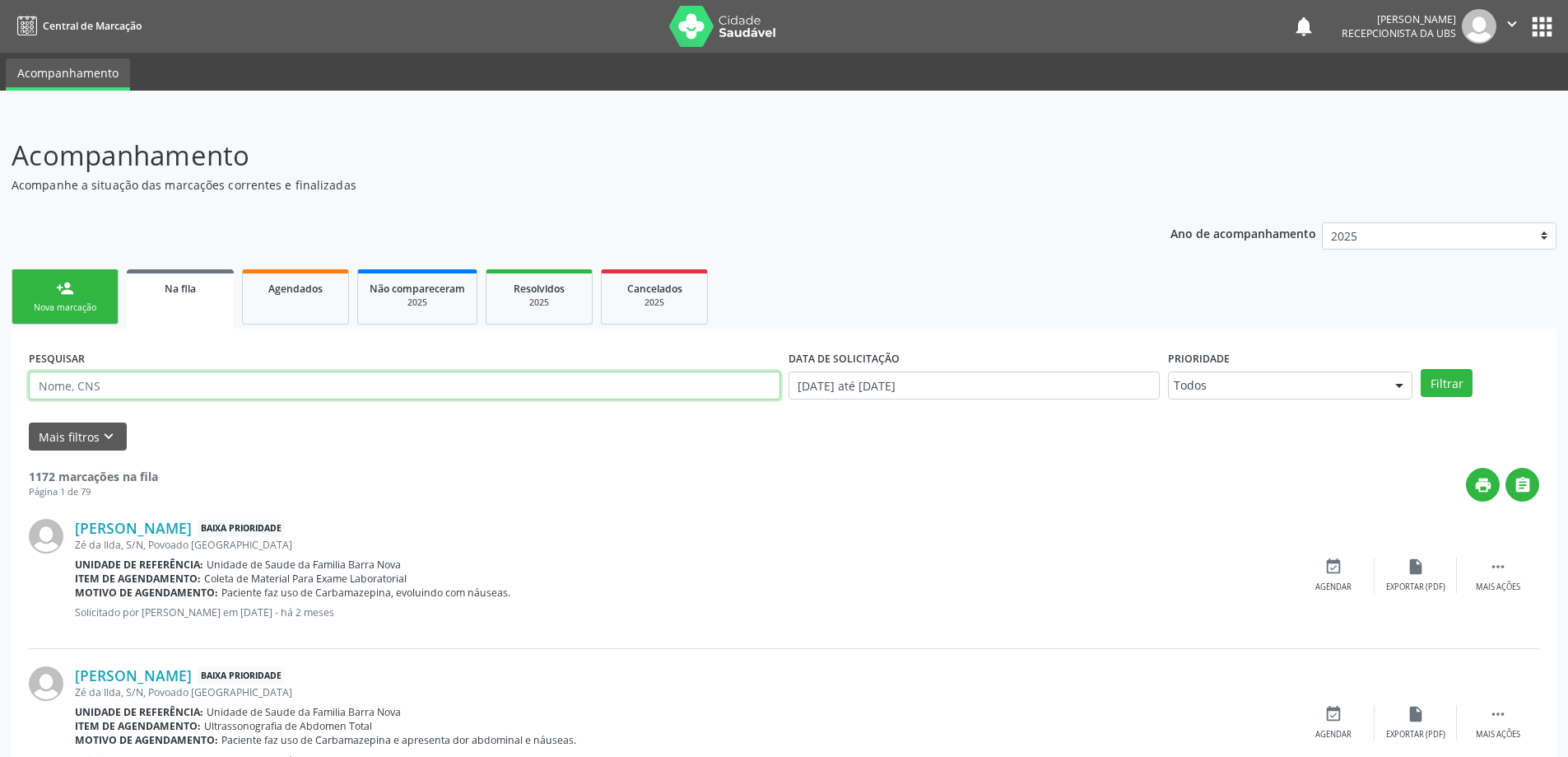
paste input "56395842897"
type input "56395842897"
click at [1441, 385] on button "Filtrar" at bounding box center [1446, 383] width 51 height 28
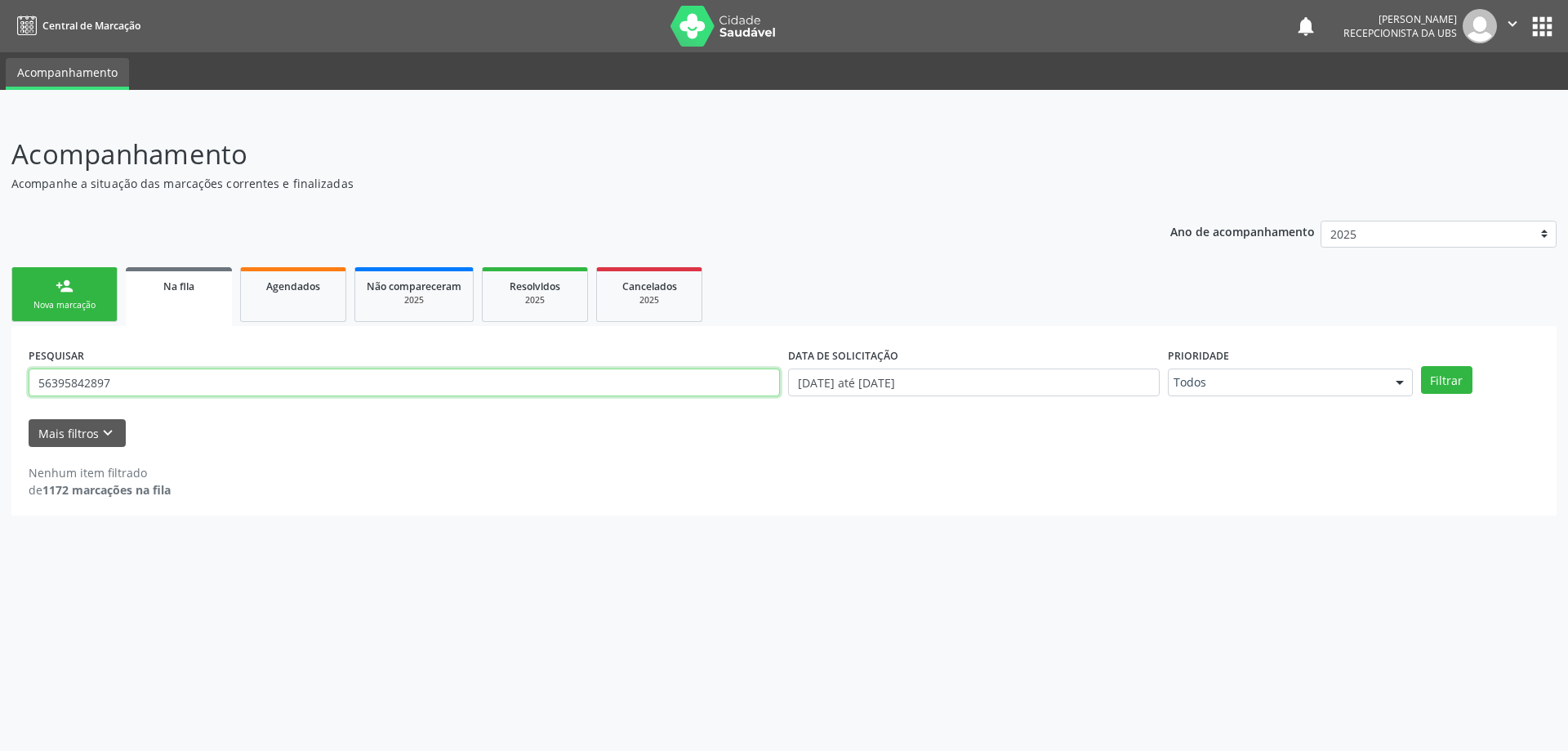
drag, startPoint x: 173, startPoint y: 385, endPoint x: 0, endPoint y: 385, distance: 173.0
click at [0, 385] on div "Acompanhamento Acompanhe a situação das marcações correntes e finalizadas Relat…" at bounding box center [784, 432] width 1568 height 638
paste input "701004867652299"
type input "701004867652299"
click at [1480, 376] on div "Filtrar" at bounding box center [1480, 380] width 127 height 27
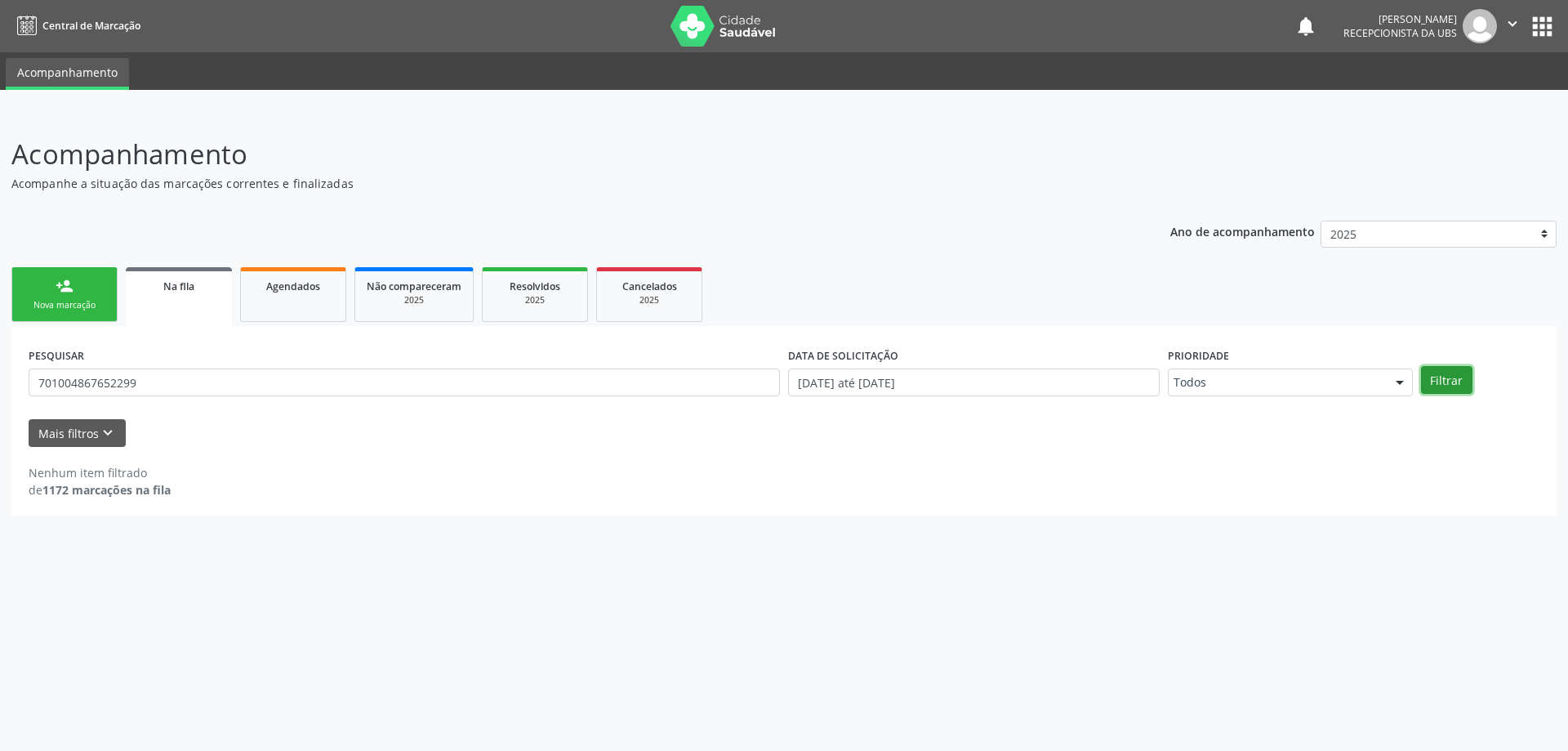
click at [1459, 382] on button "Filtrar" at bounding box center [1447, 380] width 51 height 27
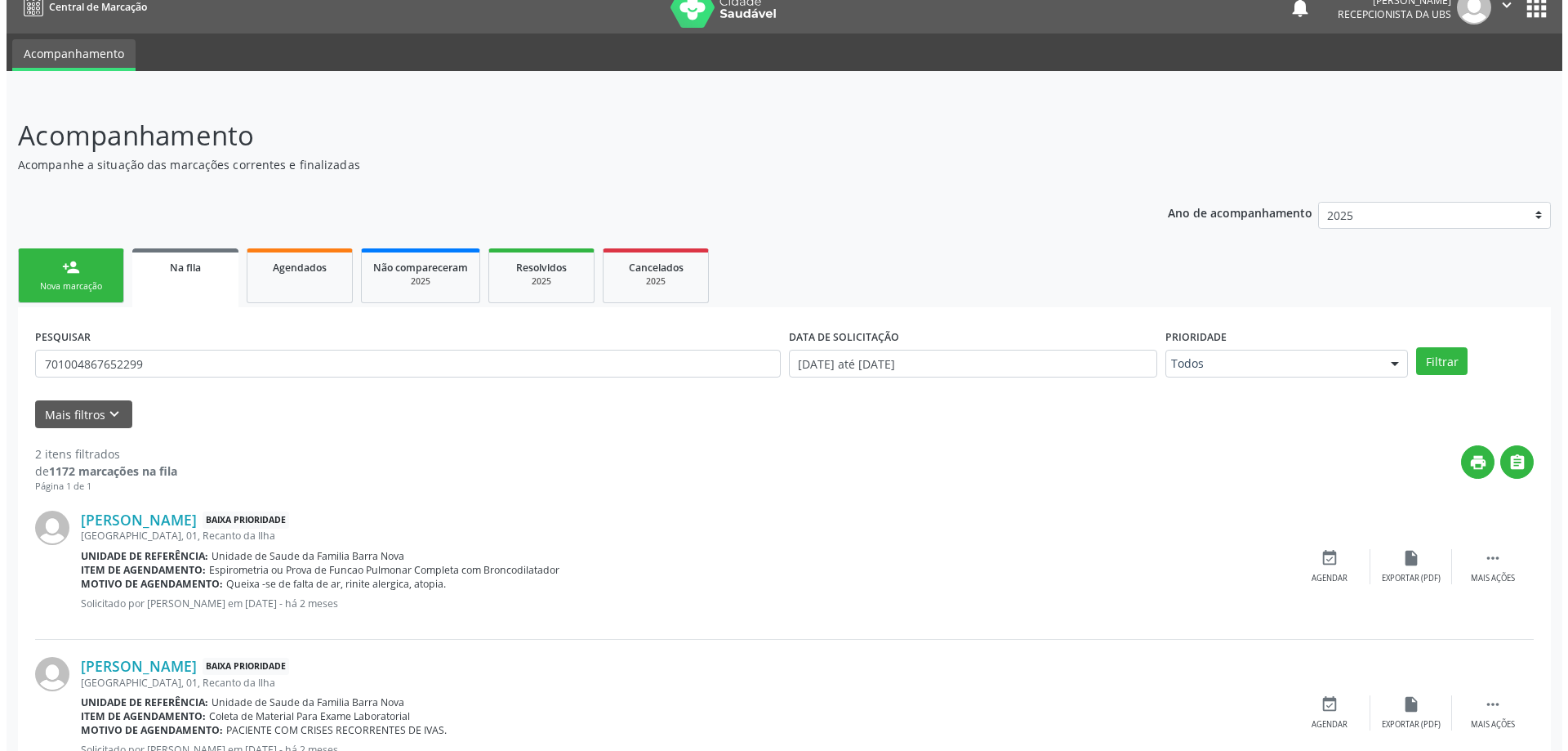
scroll to position [81, 0]
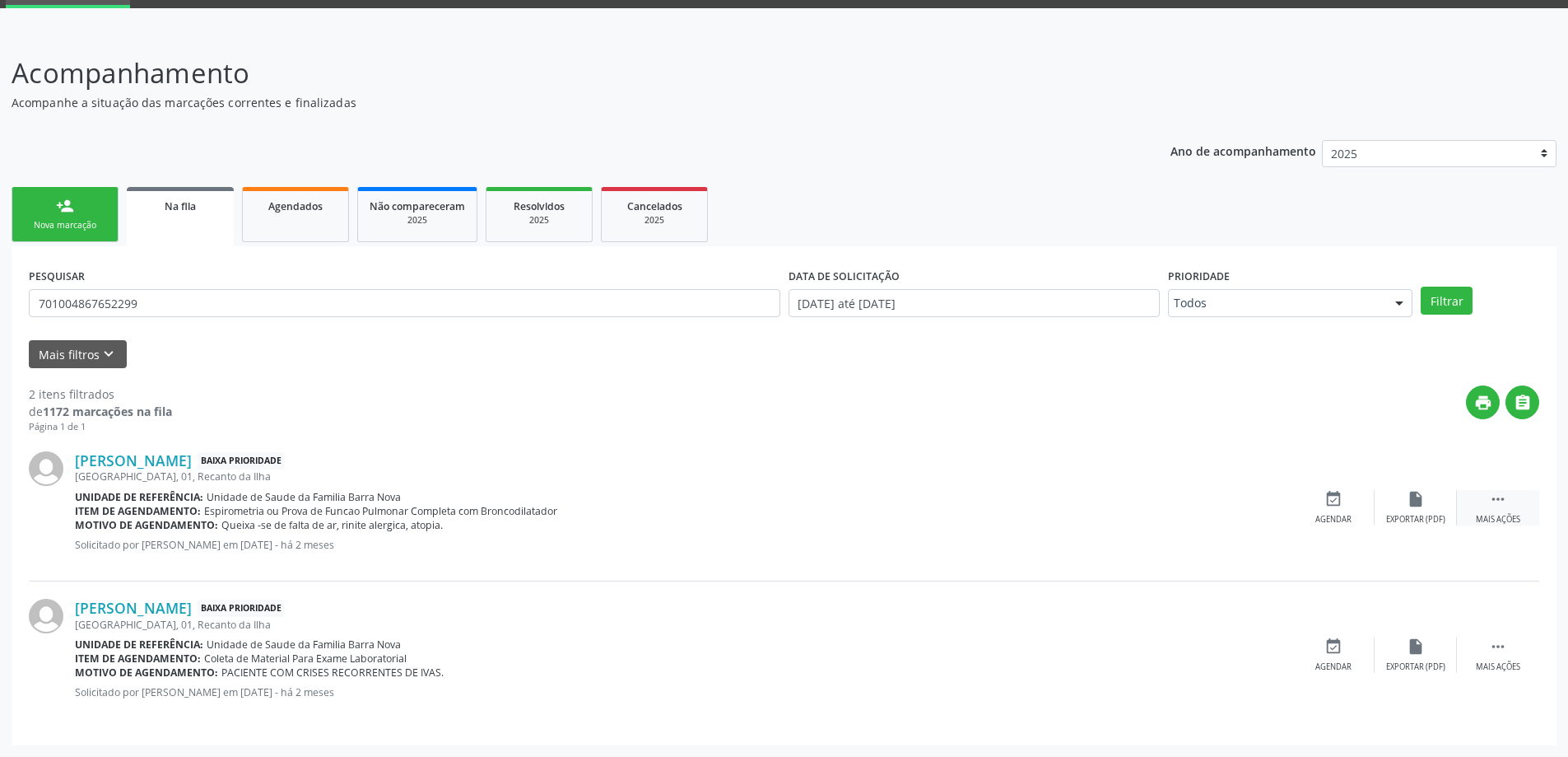
click at [1503, 499] on icon "" at bounding box center [1498, 499] width 18 height 18
click at [1332, 502] on icon "cancel" at bounding box center [1334, 499] width 18 height 18
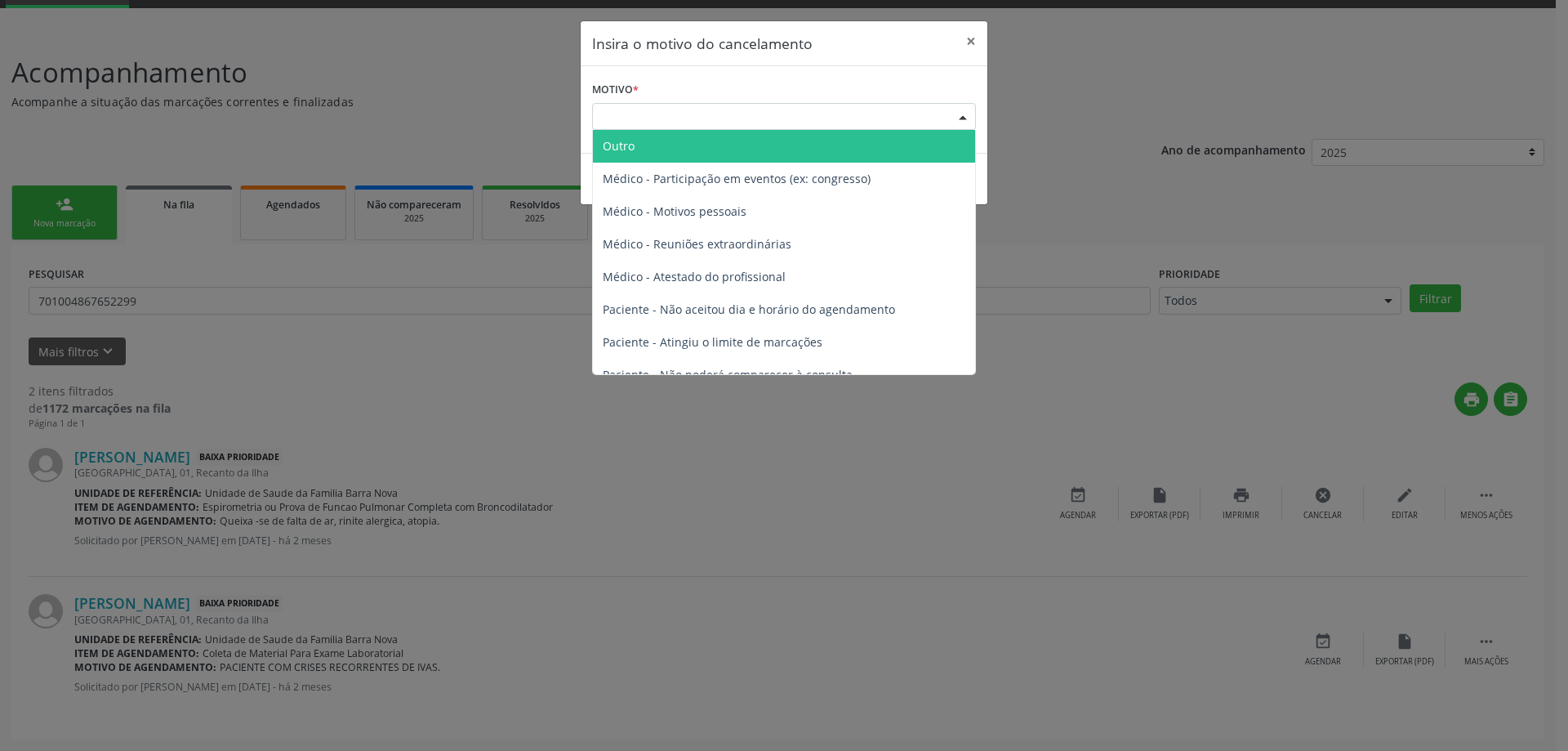
click at [798, 123] on div "Escolha o motivo" at bounding box center [784, 117] width 384 height 27
click at [744, 147] on span "Outro" at bounding box center [784, 145] width 382 height 32
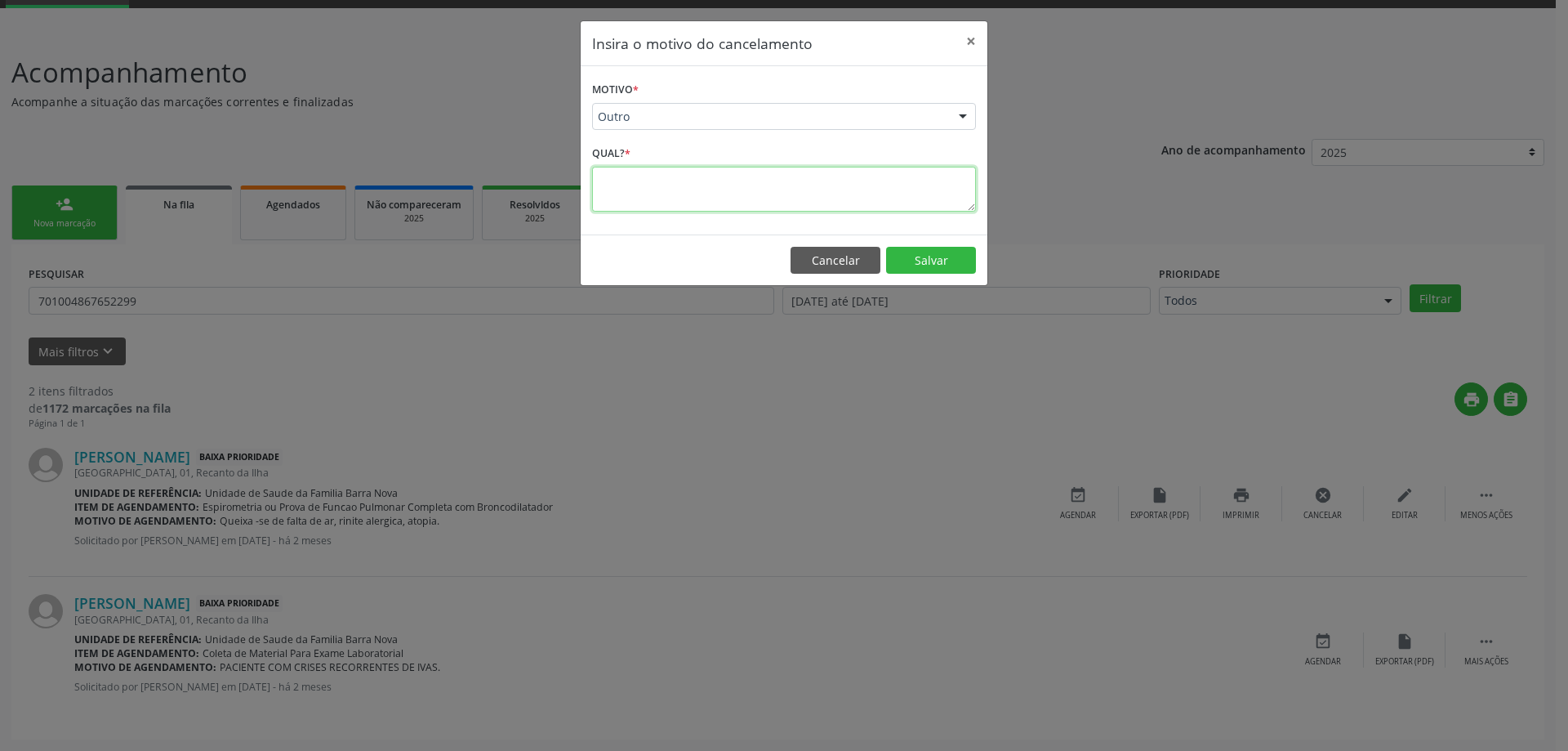
click at [664, 184] on textarea at bounding box center [784, 189] width 384 height 45
click at [702, 180] on textarea "Mãe pegou solicitaão" at bounding box center [784, 189] width 384 height 45
click at [729, 183] on textarea "Mãe pegou solicitação" at bounding box center [784, 189] width 384 height 45
drag, startPoint x: 601, startPoint y: 181, endPoint x: 948, endPoint y: 191, distance: 347.1
click at [948, 191] on textarea "Mãe pegou solicitação pois está indo embora, no dia 02/10/2025." at bounding box center [784, 189] width 384 height 45
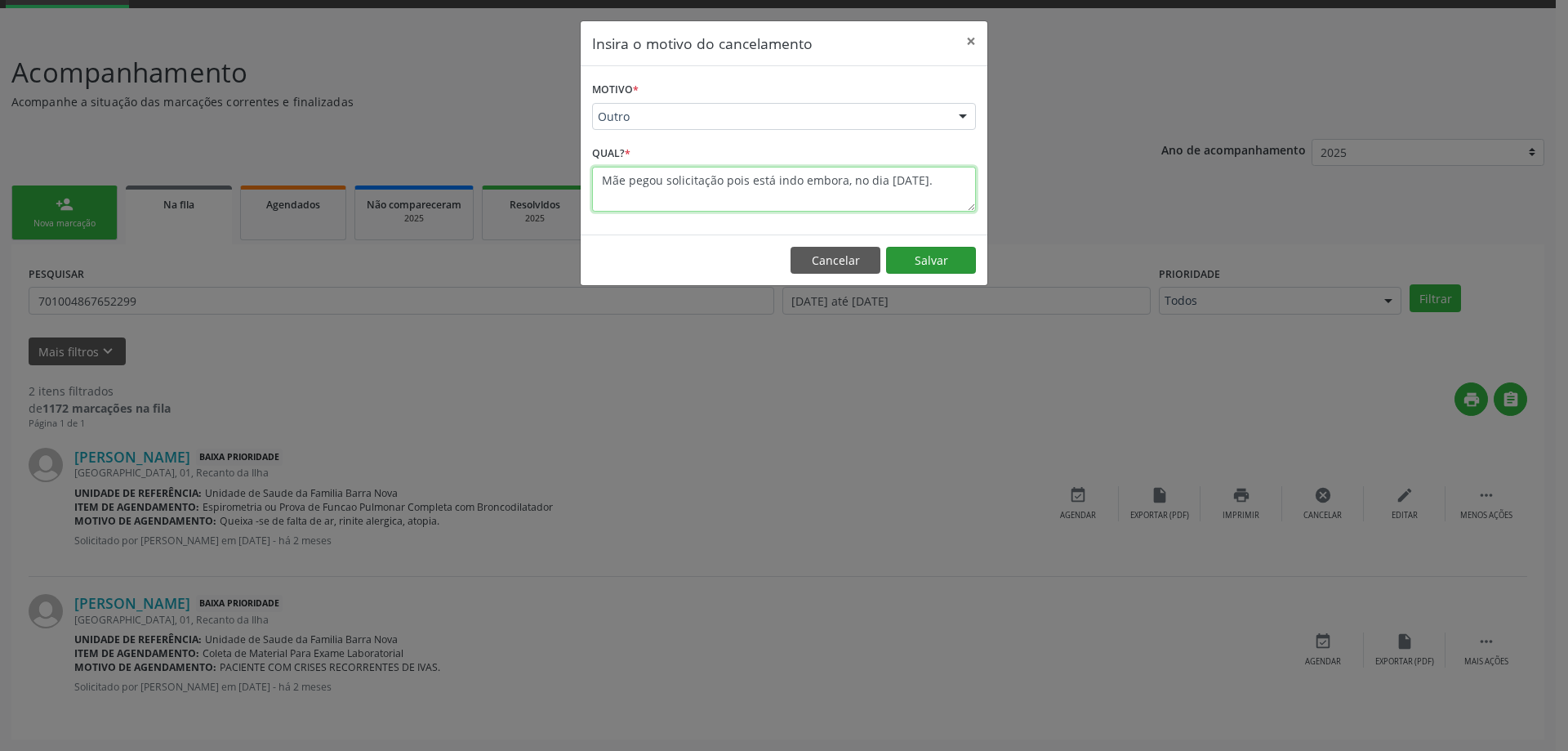
type textarea "Mãe pegou solicitação pois está indo embora, no dia 02/10/2025."
click at [938, 261] on button "Salvar" at bounding box center [932, 260] width 90 height 27
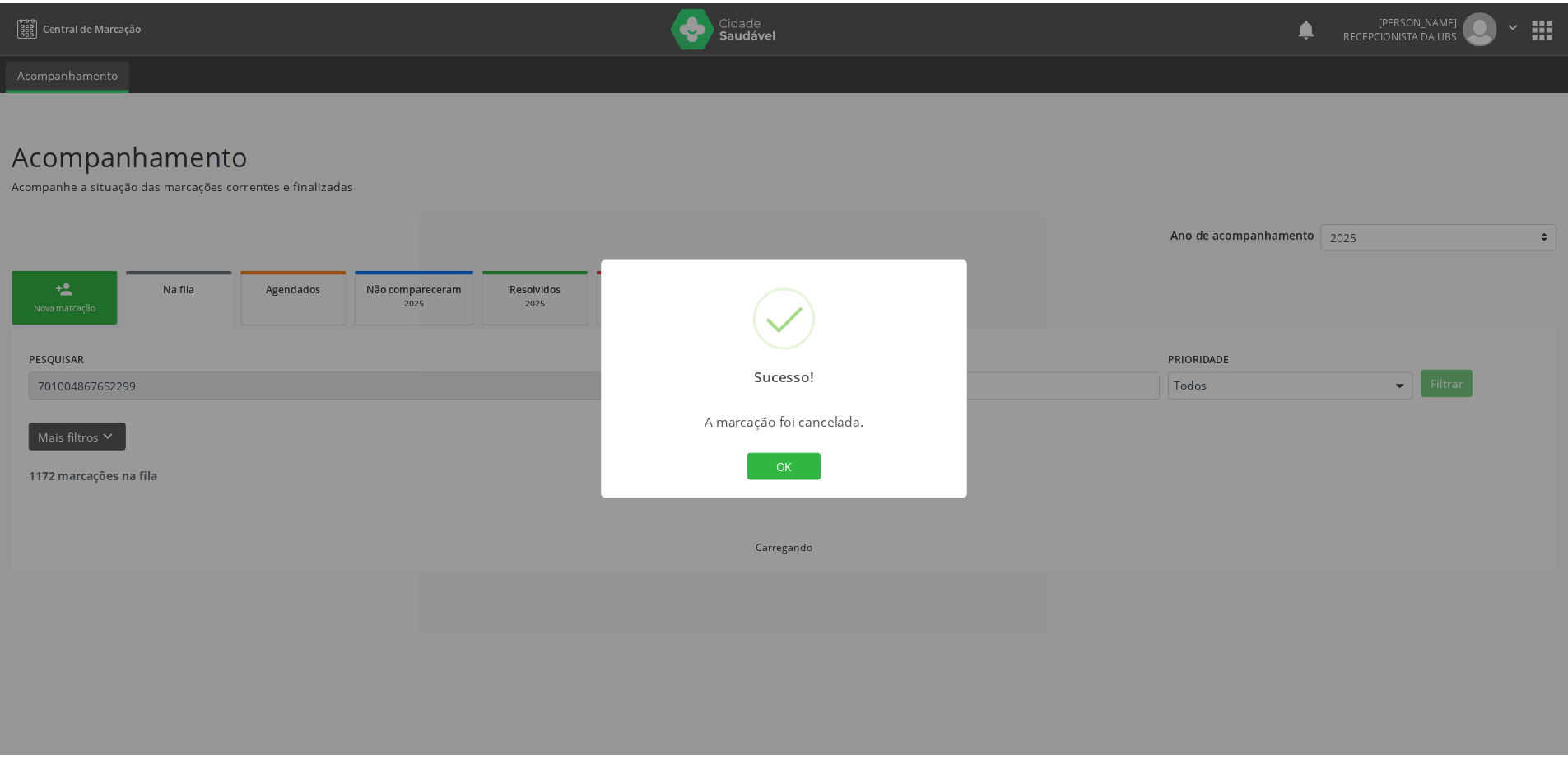
scroll to position [0, 0]
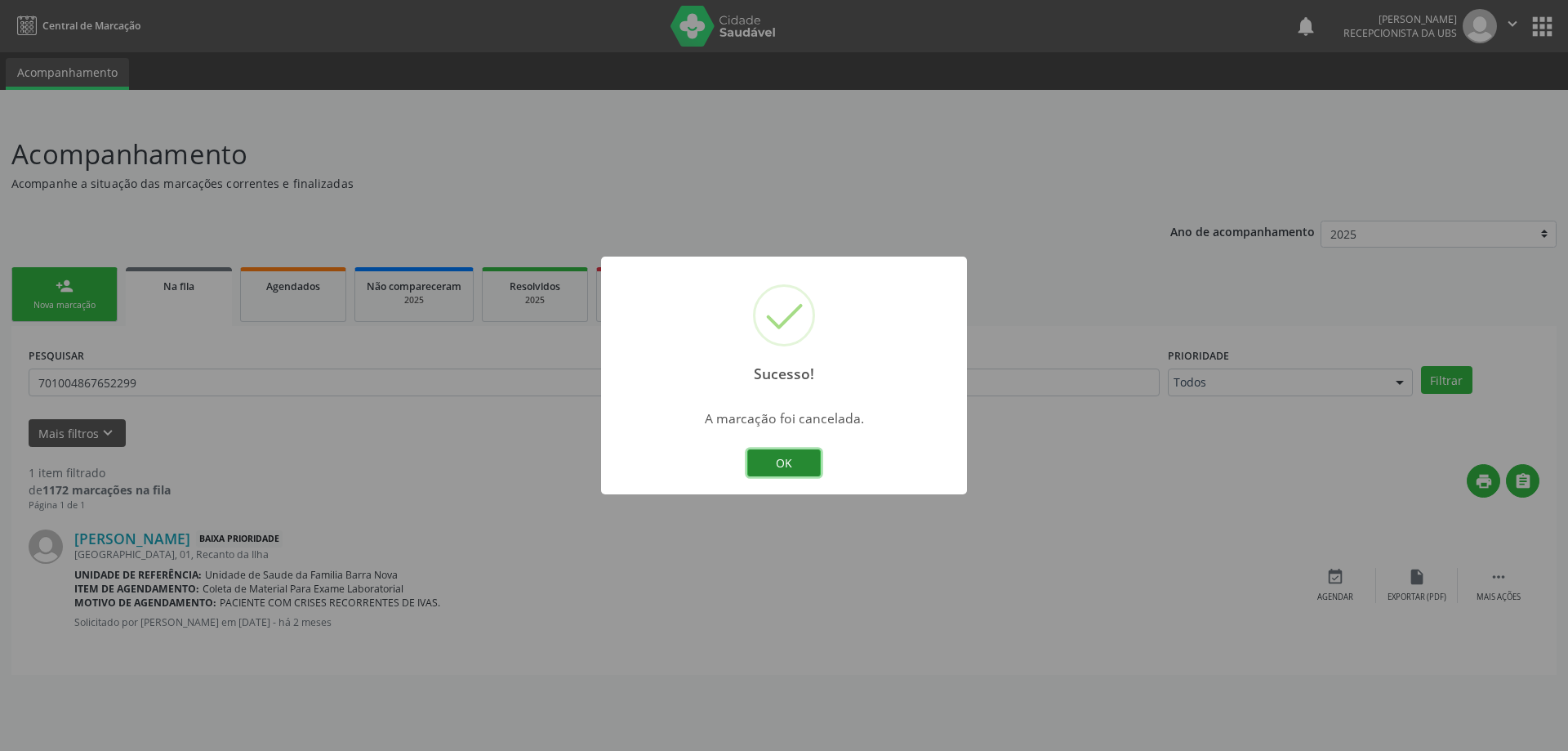
click at [800, 461] on button "OK" at bounding box center [784, 463] width 74 height 27
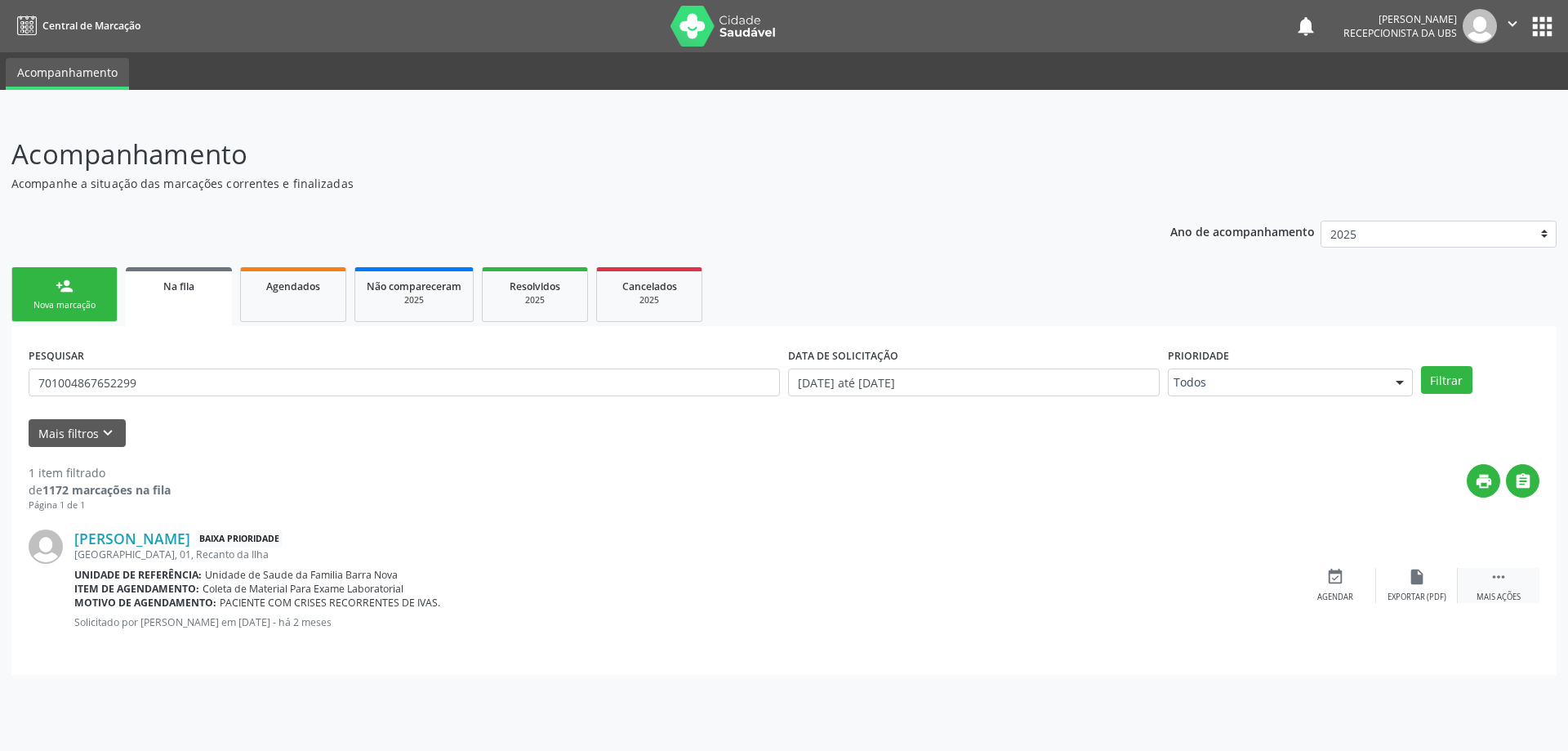
click at [1501, 579] on icon "" at bounding box center [1499, 576] width 18 height 18
click at [1331, 575] on icon "cancel" at bounding box center [1335, 576] width 18 height 18
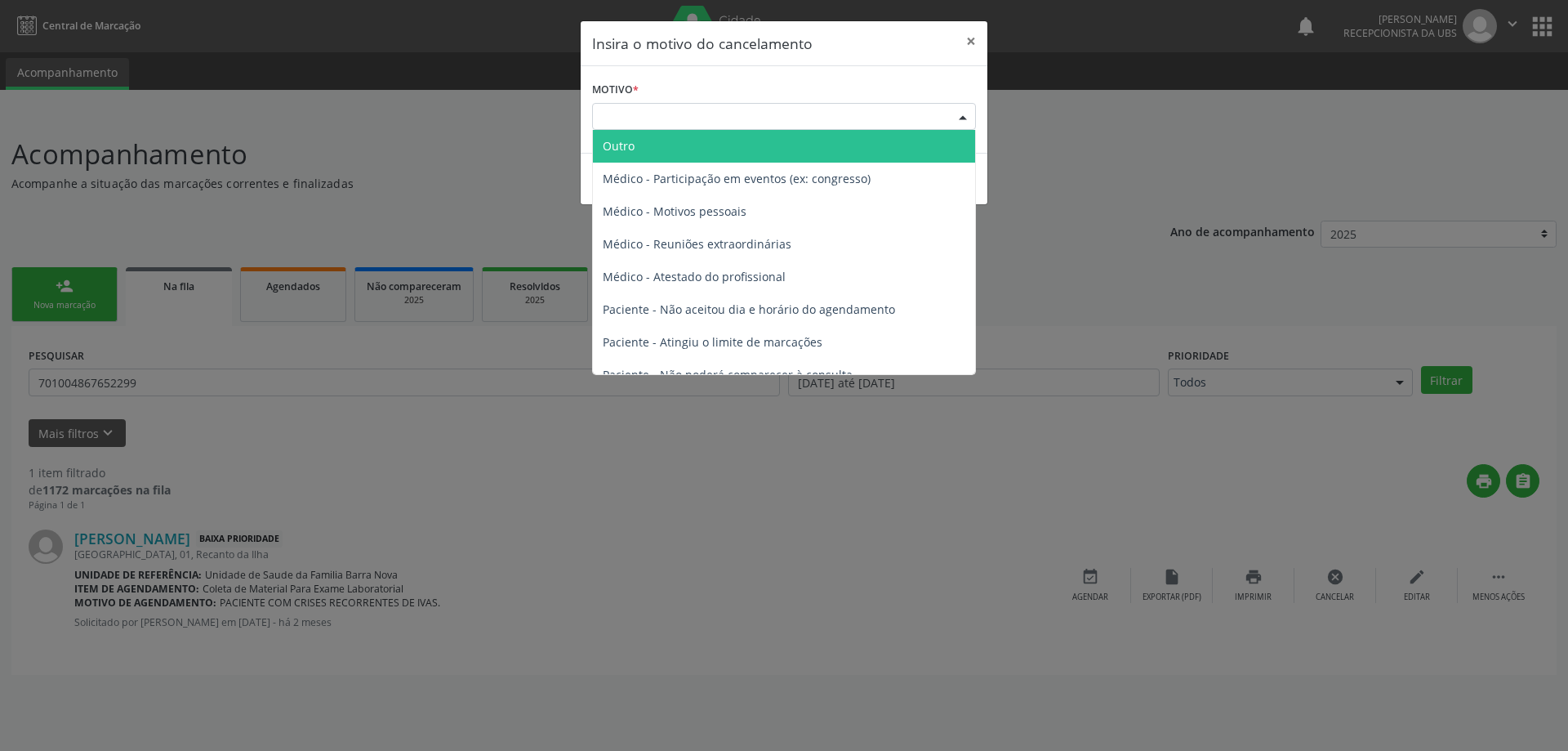
click at [707, 119] on div "Escolha o motivo" at bounding box center [784, 117] width 384 height 27
click at [683, 147] on span "Outro" at bounding box center [784, 145] width 382 height 32
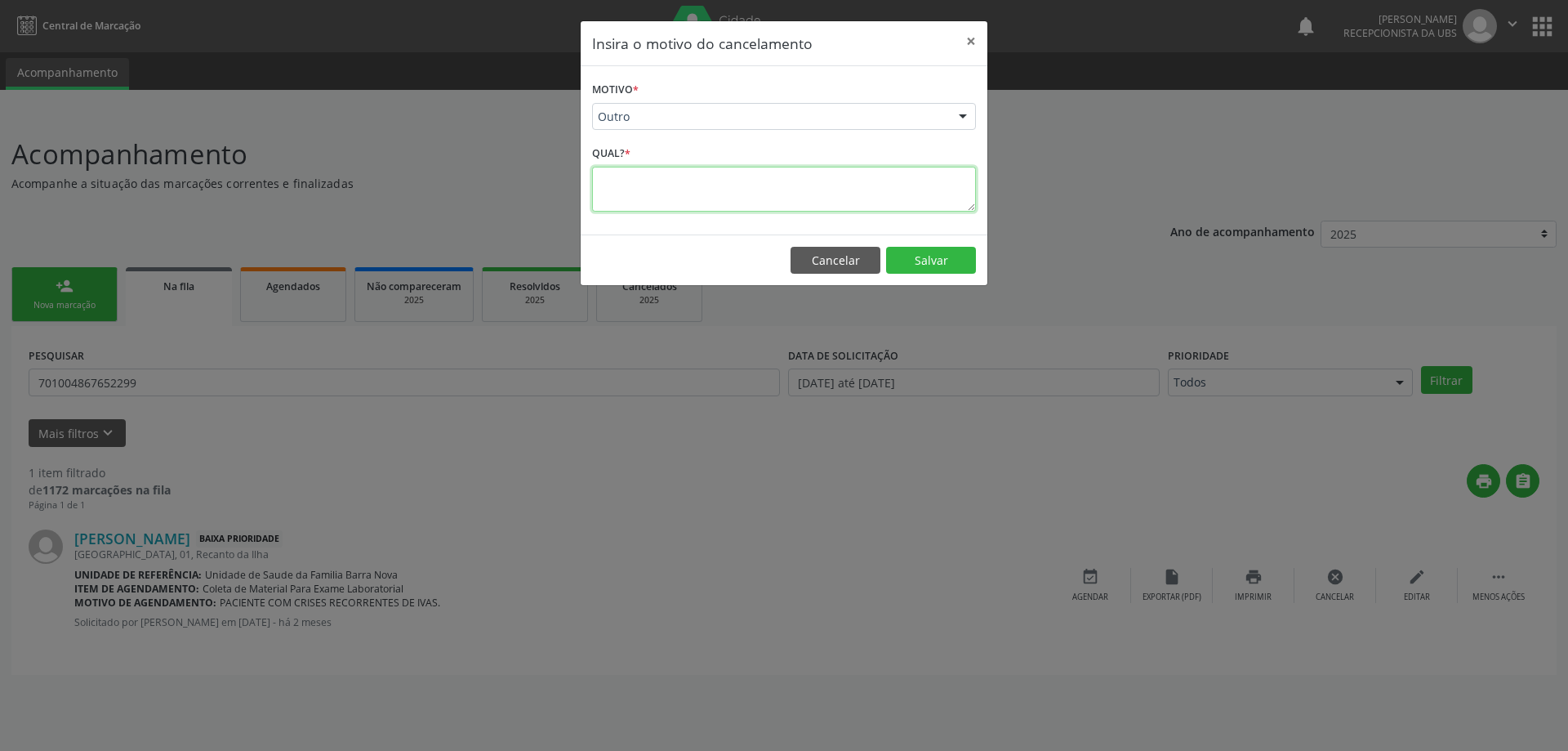
paste textarea "Mãe pegou solicitação pois está indo embora, no dia 02/10/2025."
type textarea "Mãe pegou solicitação pois está indo embora, no dia 02/10/2025."
click at [928, 256] on button "Salvar" at bounding box center [932, 260] width 90 height 27
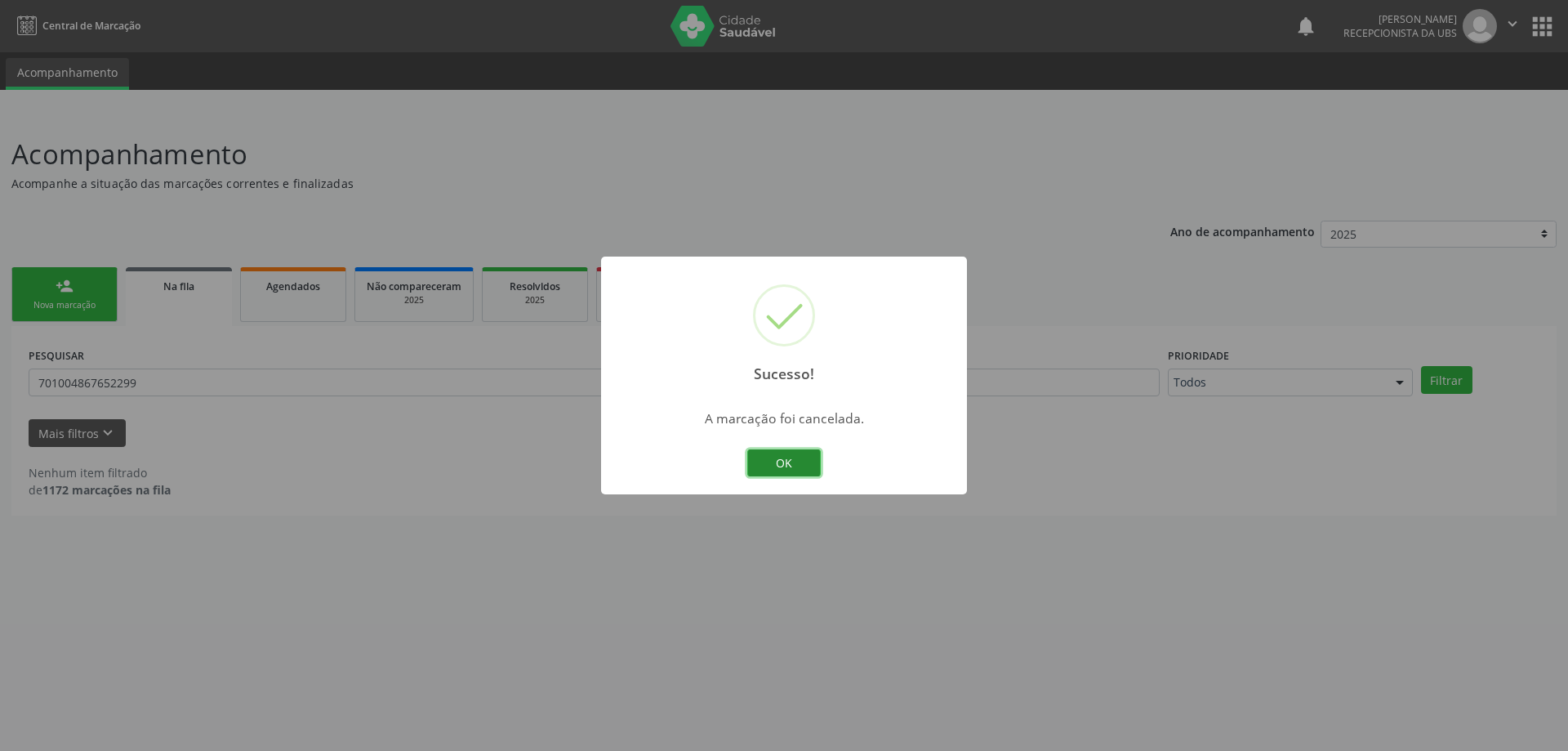
click at [785, 462] on button "OK" at bounding box center [784, 463] width 74 height 27
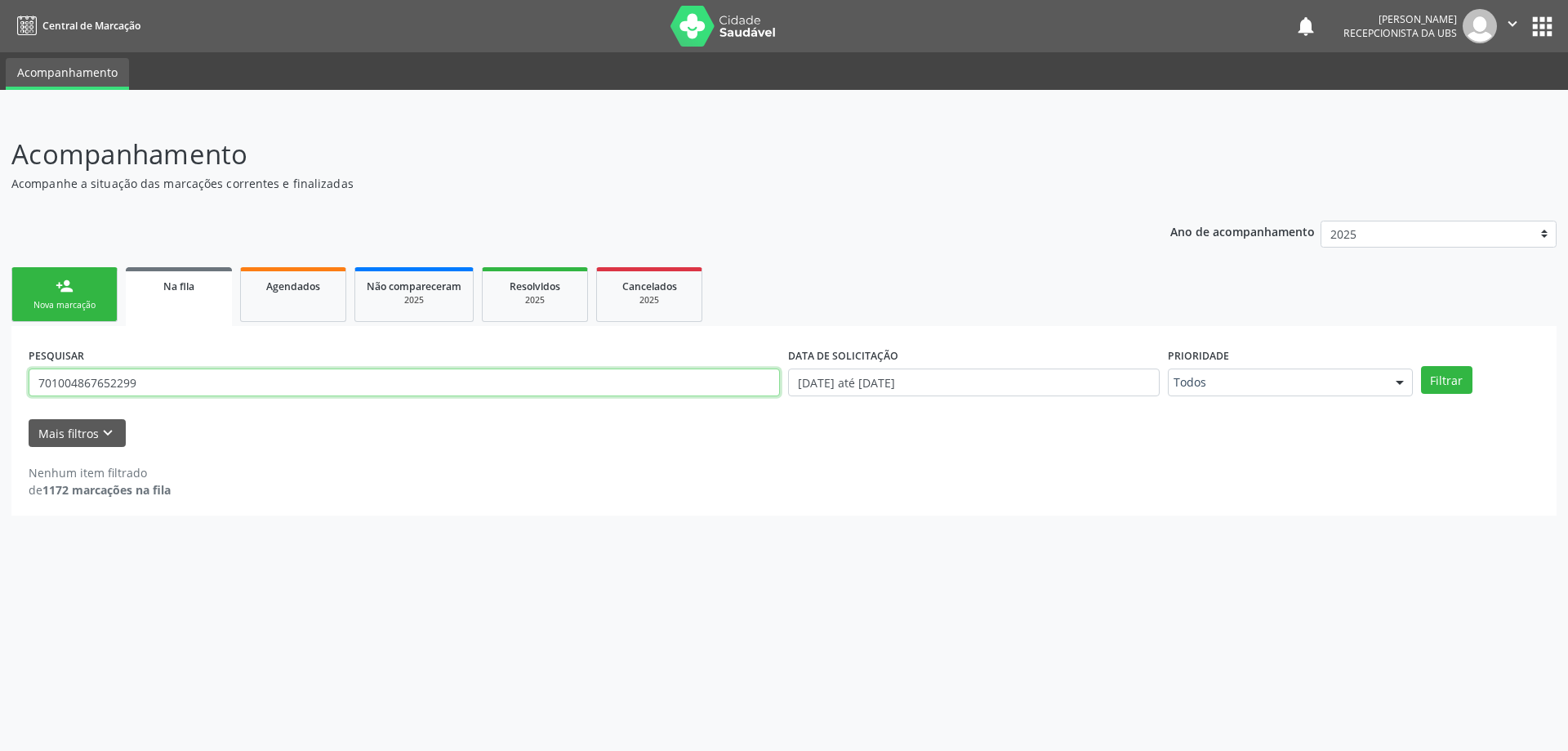
drag, startPoint x: 387, startPoint y: 383, endPoint x: 0, endPoint y: 362, distance: 387.6
click at [0, 362] on div "Acompanhamento Acompanhe a situação das marcações correntes e finalizadas Relat…" at bounding box center [784, 432] width 1568 height 638
paste input "441.441.848-89"
type input "441.441.848-89"
click at [1446, 379] on button "Filtrar" at bounding box center [1447, 380] width 51 height 27
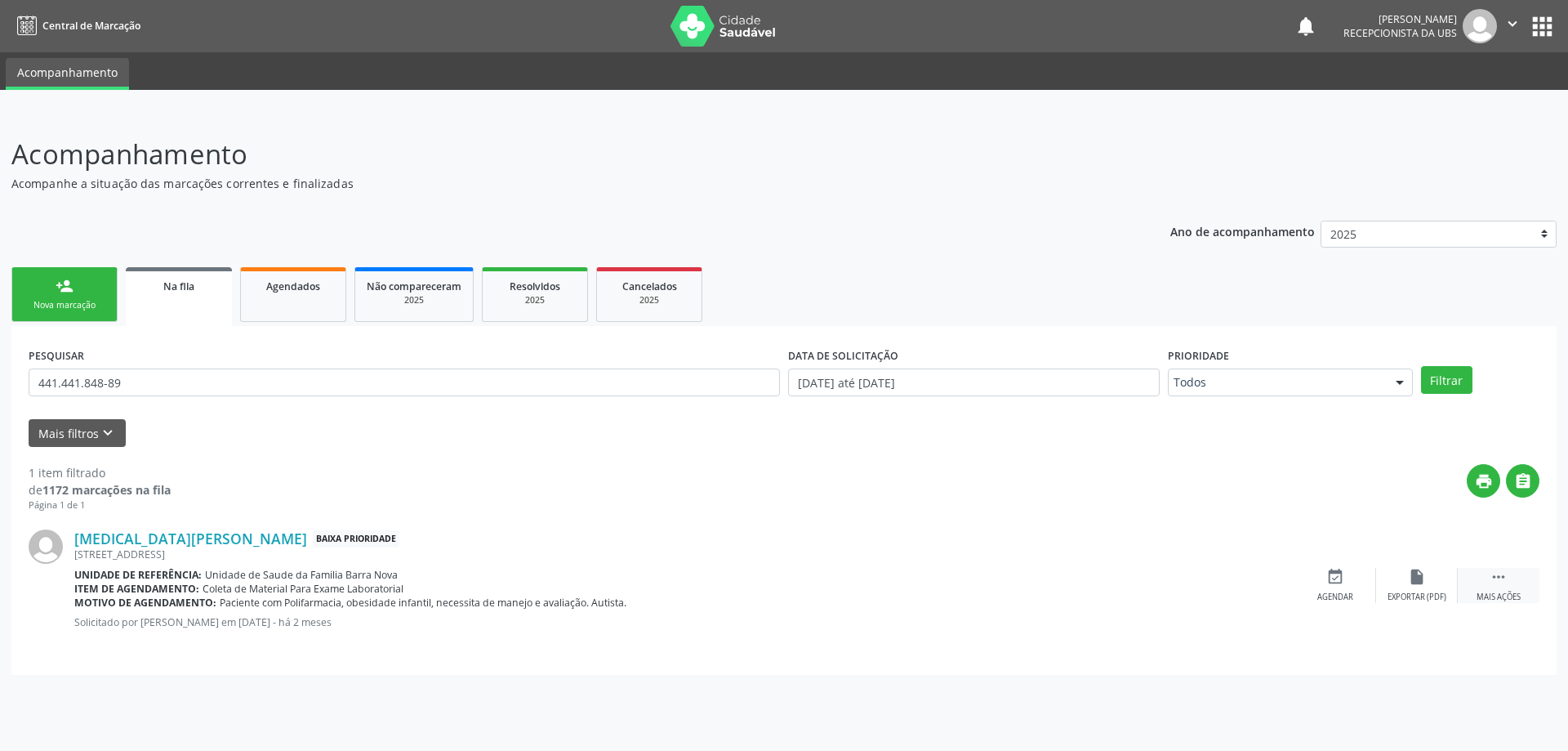
click at [1490, 579] on icon "" at bounding box center [1499, 576] width 18 height 18
click at [1333, 581] on icon "cancel" at bounding box center [1335, 576] width 18 height 18
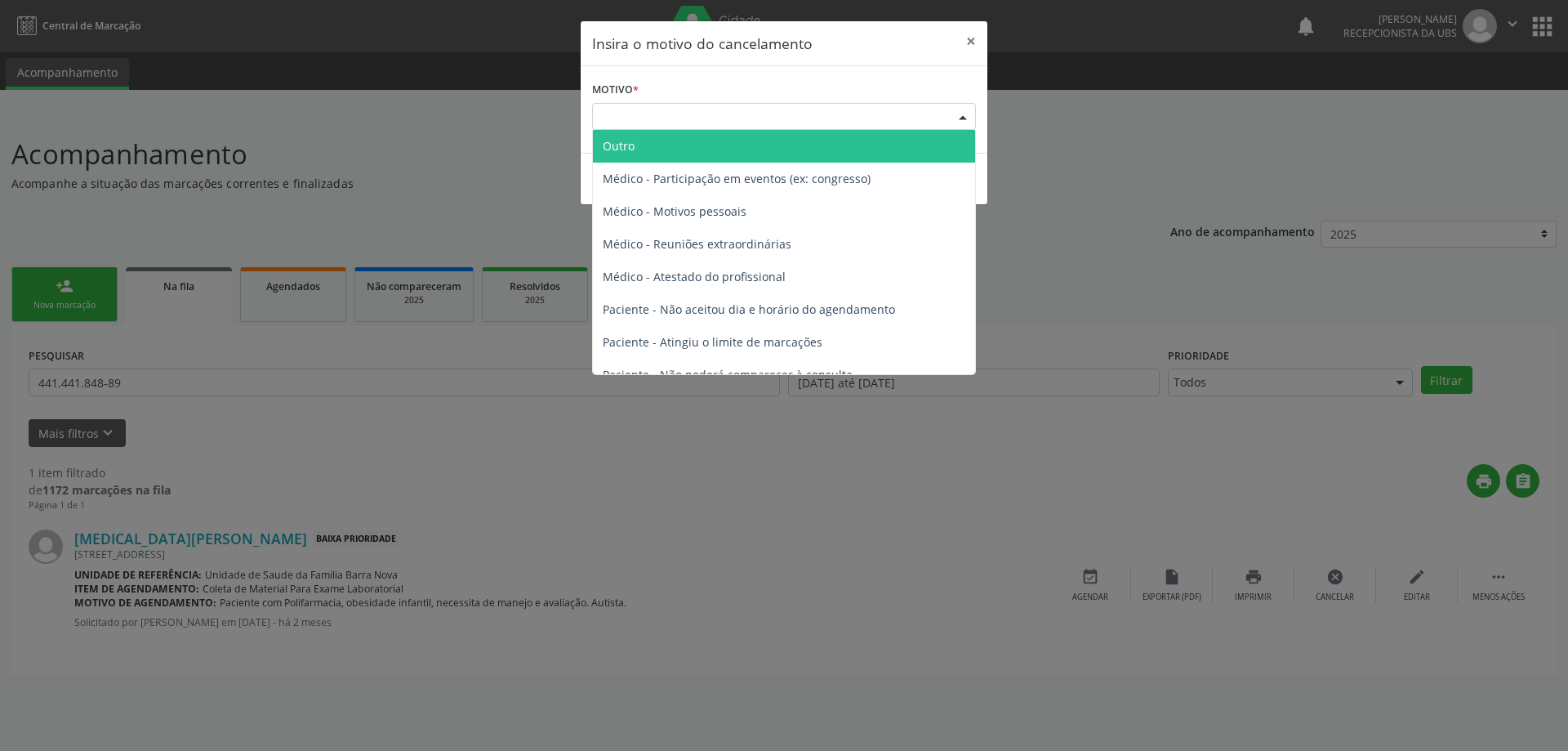
click at [746, 121] on div "Escolha o motivo" at bounding box center [784, 117] width 384 height 27
click at [654, 146] on span "Outro" at bounding box center [784, 145] width 382 height 32
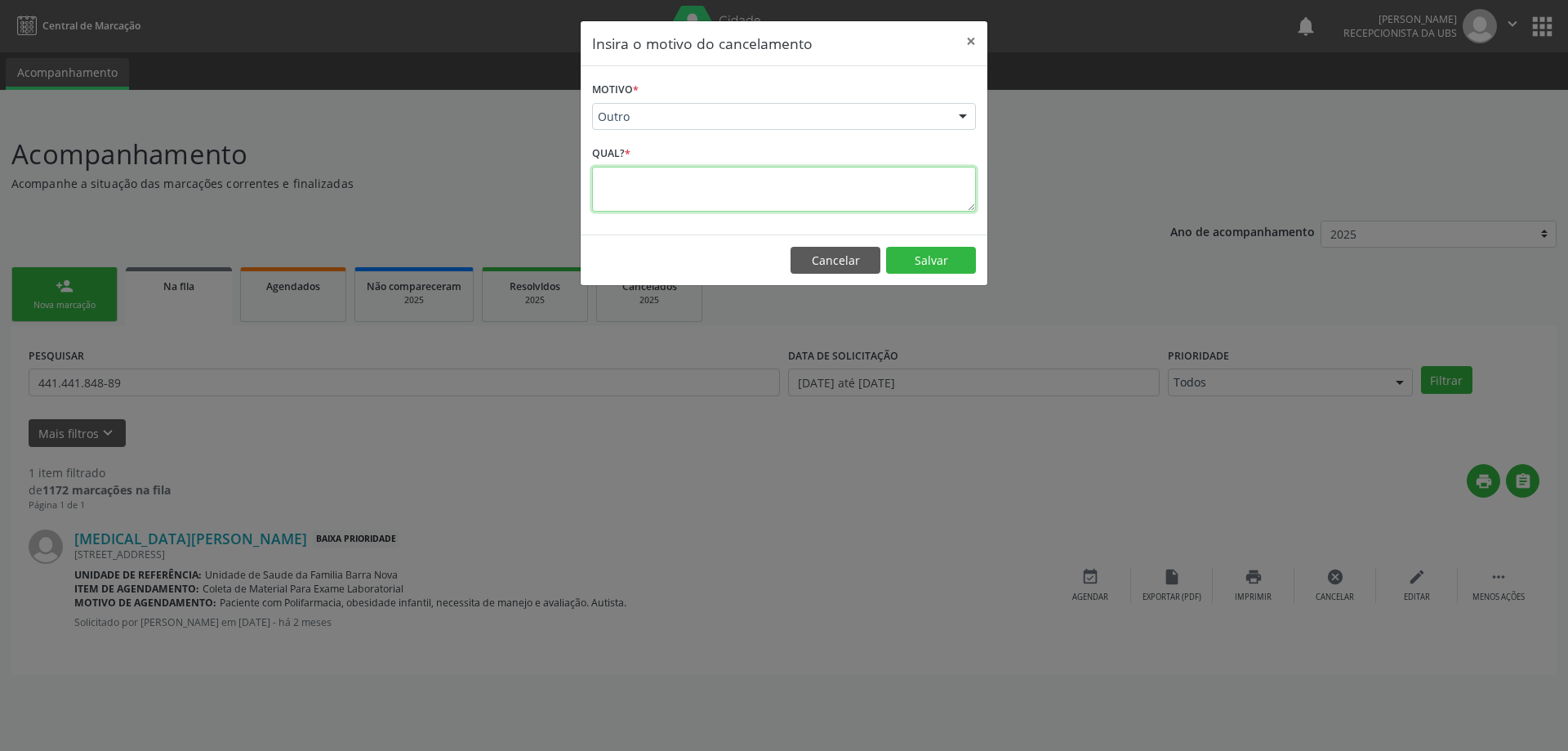
paste textarea "441.441.848-89"
type textarea "441.441.848-89"
drag, startPoint x: 721, startPoint y: 187, endPoint x: 568, endPoint y: 187, distance: 153.0
click at [568, 187] on div "Insira o motivo do cancelamento × Motivo * Outro Outro Médico - Participação em…" at bounding box center [784, 375] width 1568 height 751
click at [784, 183] on textarea "Mãe pegou a solicitação , pois está indo embora" at bounding box center [784, 189] width 384 height 45
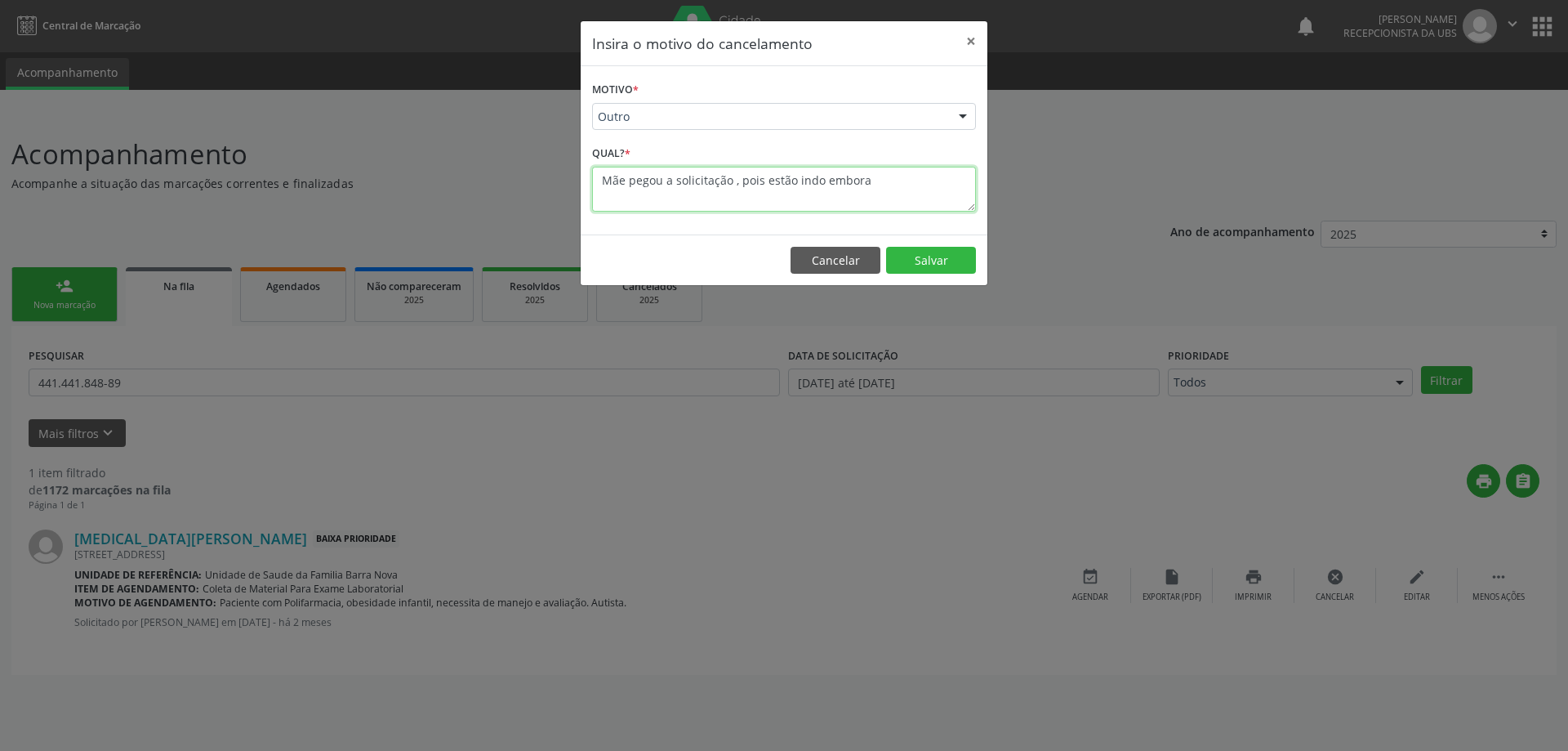
click at [871, 183] on textarea "Mãe pegou a solicitação , pois estão indo embora" at bounding box center [784, 189] width 384 height 45
click at [886, 182] on textarea "Mãe pegou a solicitação , pois estão indo embora do unicípio" at bounding box center [784, 189] width 384 height 45
click at [939, 181] on textarea "Mãe pegou a solicitação , pois estão indo embora do município" at bounding box center [784, 189] width 384 height 45
type textarea "Mãe pegou a solicitação , pois estão indo embora do município, dia 02/10/2025."
click at [932, 262] on button "Salvar" at bounding box center [932, 260] width 90 height 27
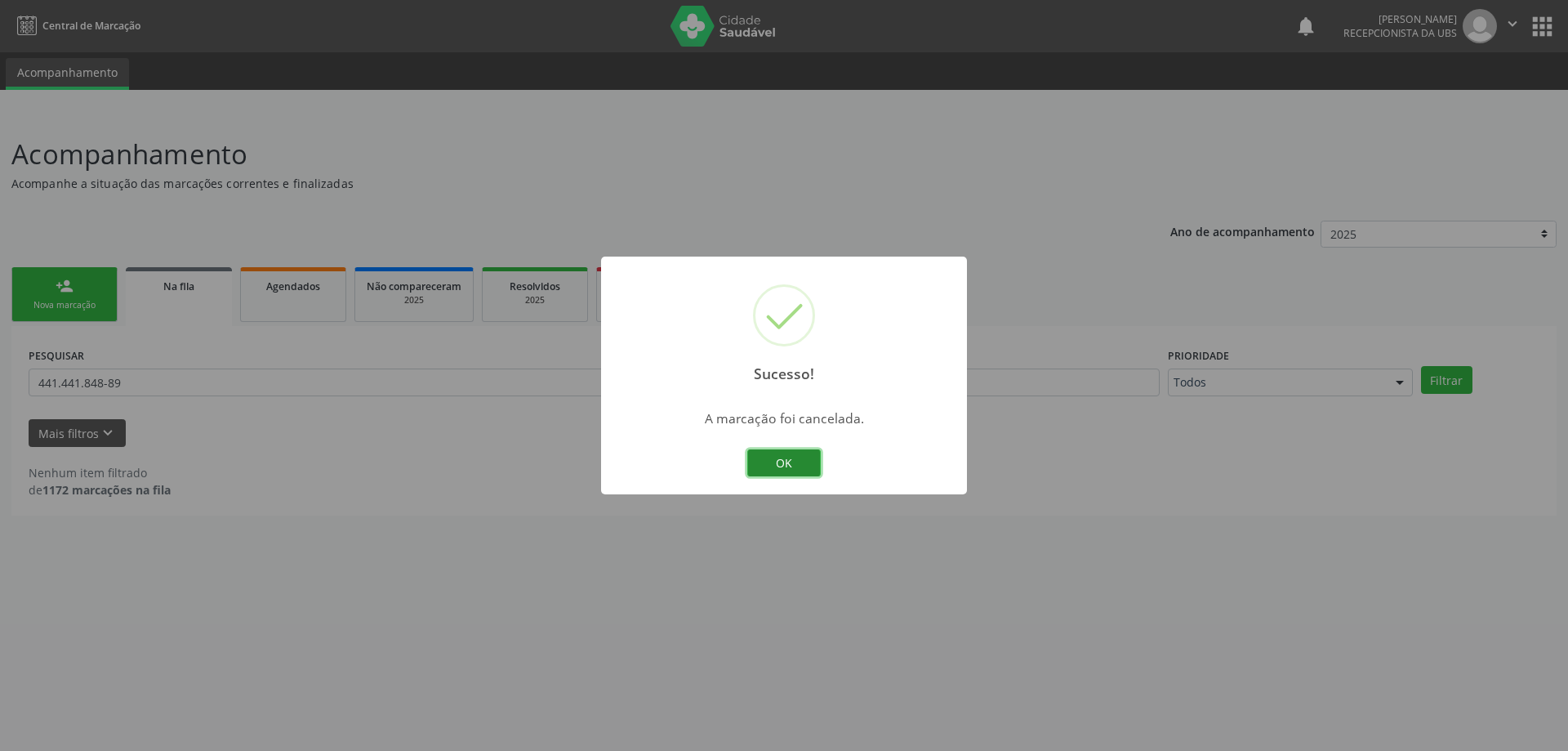
click at [786, 460] on button "OK" at bounding box center [784, 463] width 74 height 27
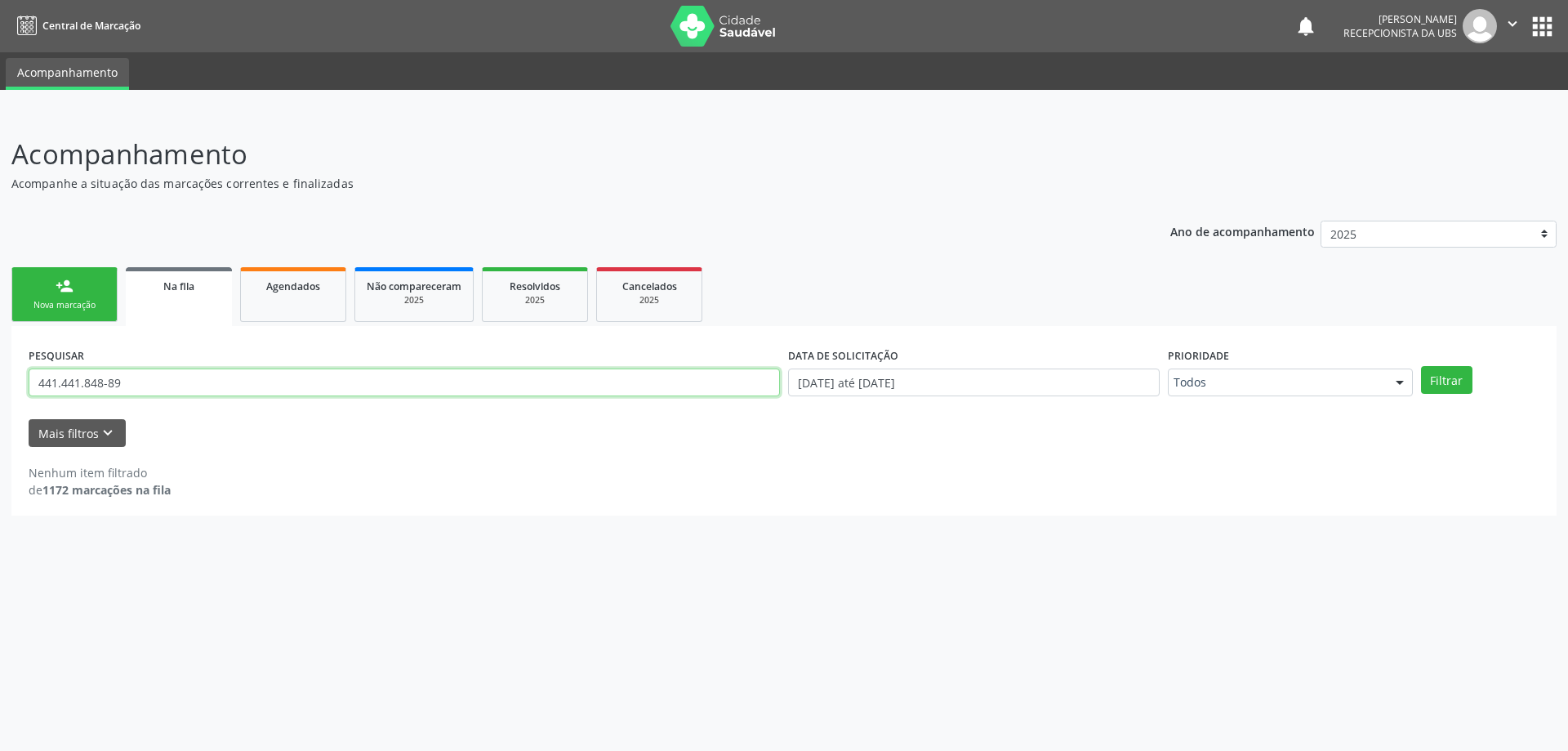
drag, startPoint x: 194, startPoint y: 389, endPoint x: 14, endPoint y: 388, distance: 180.0
click at [14, 388] on div "PESQUISAR 441.441.848-89 DATA DE SOLICITAÇÃO 01/01/2025 até 02/10/2025 Priorida…" at bounding box center [784, 420] width 1545 height 189
click at [275, 387] on input "text" at bounding box center [404, 382] width 751 height 27
type input "9"
type input "1"
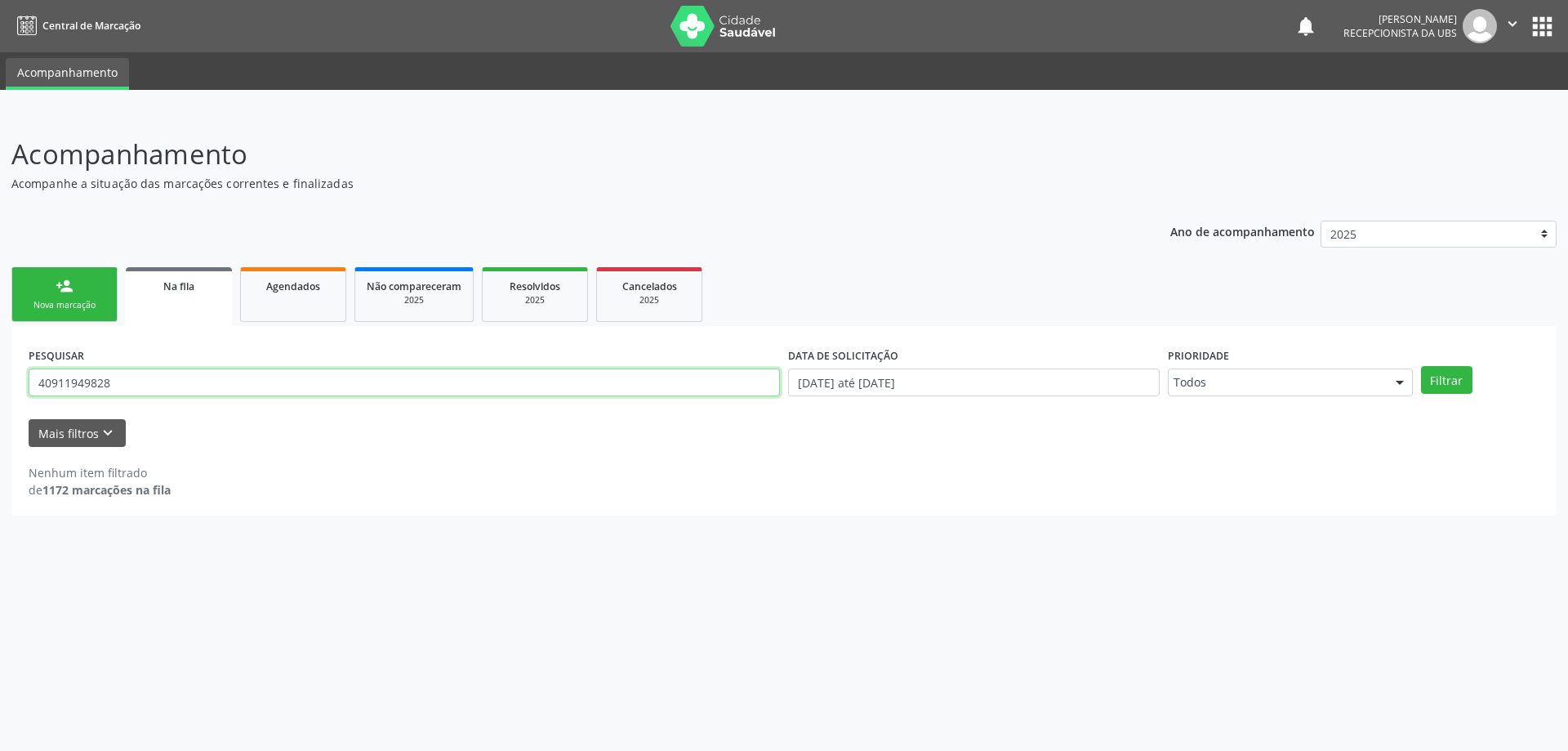
type input "40911949828"
click at [1422, 366] on button "Filtrar" at bounding box center [1447, 380] width 51 height 27
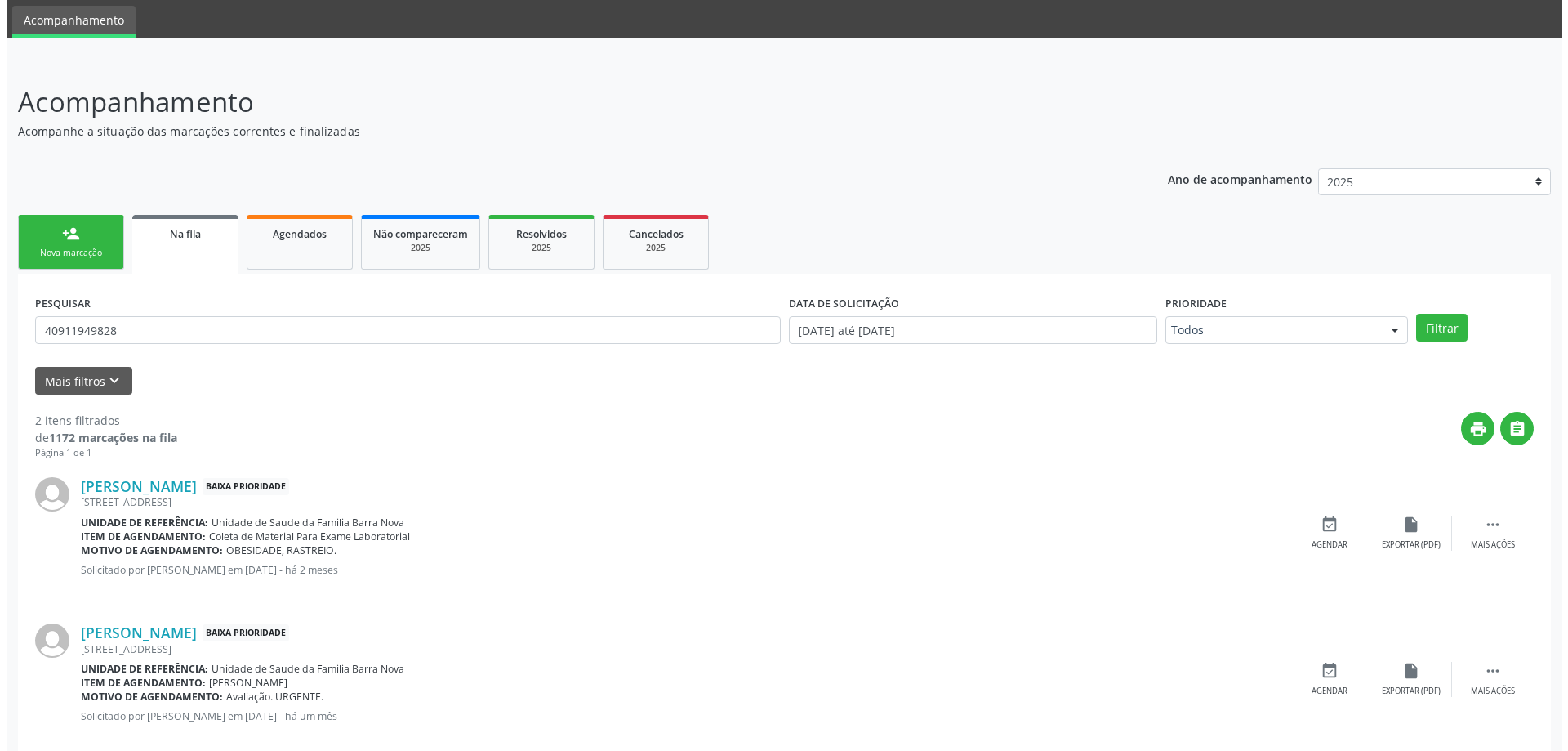
scroll to position [81, 0]
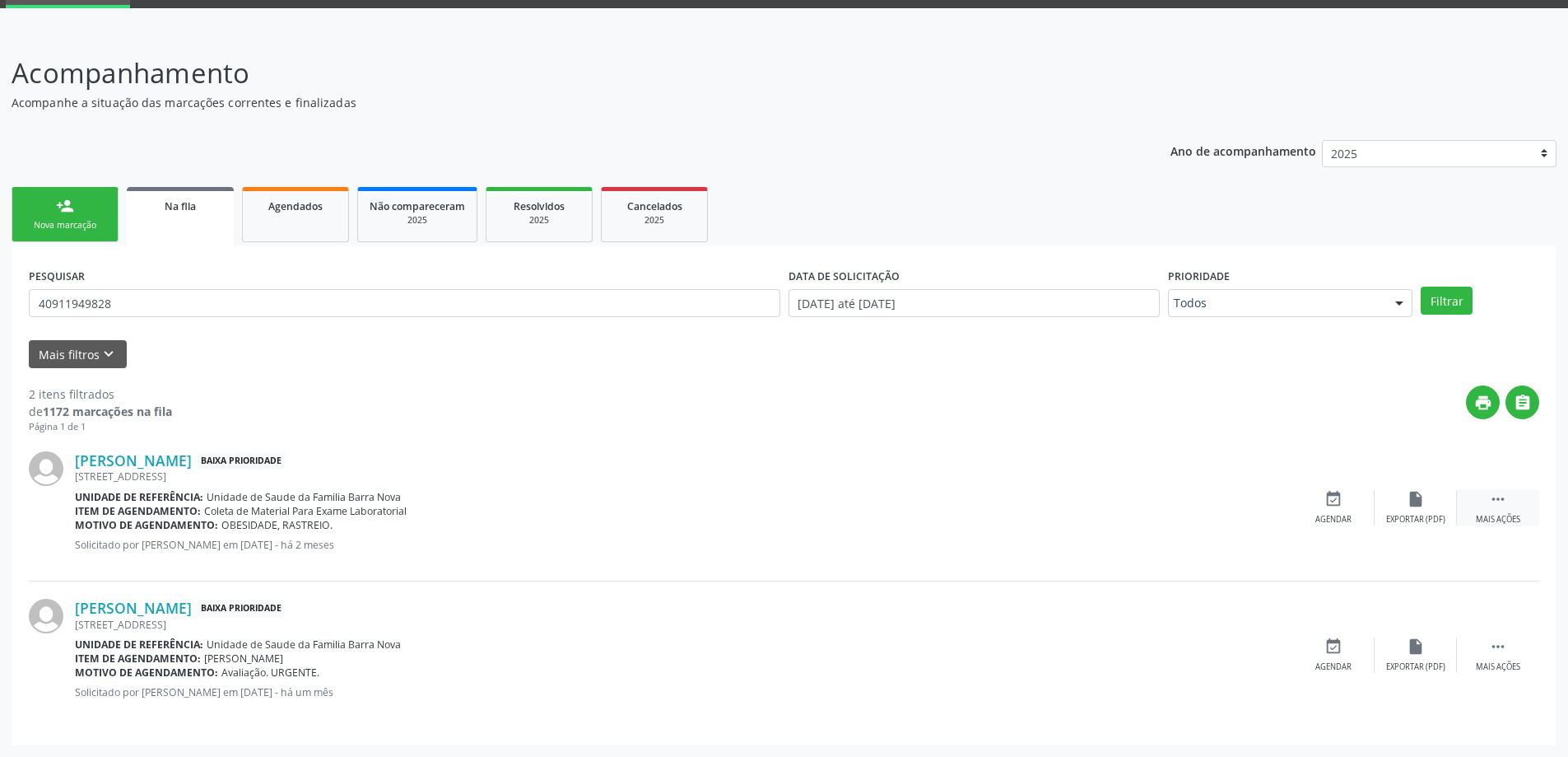
click at [1494, 503] on icon "" at bounding box center [1498, 499] width 18 height 18
click at [1335, 502] on icon "cancel" at bounding box center [1334, 499] width 18 height 18
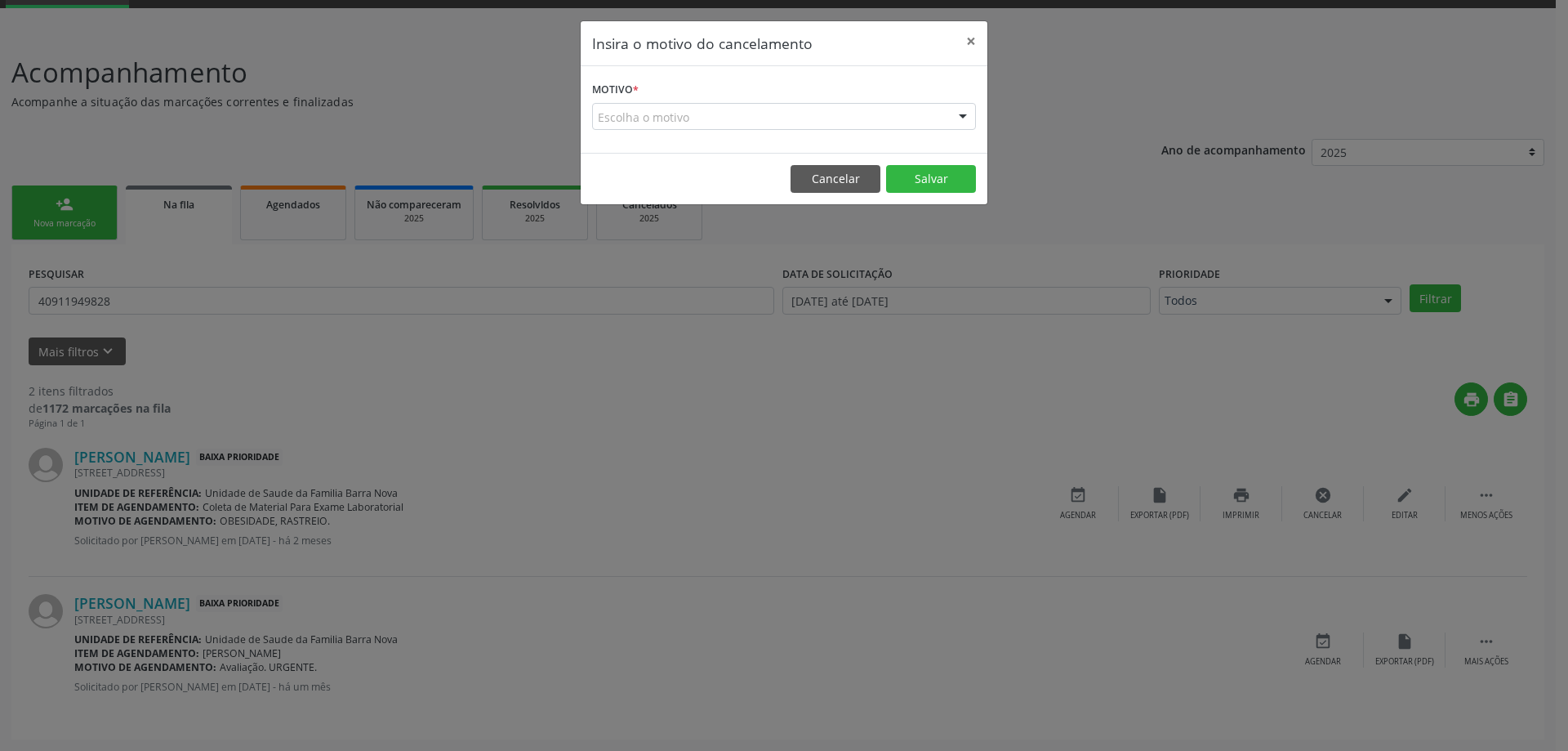
click at [730, 118] on div "Escolha o motivo" at bounding box center [784, 117] width 384 height 27
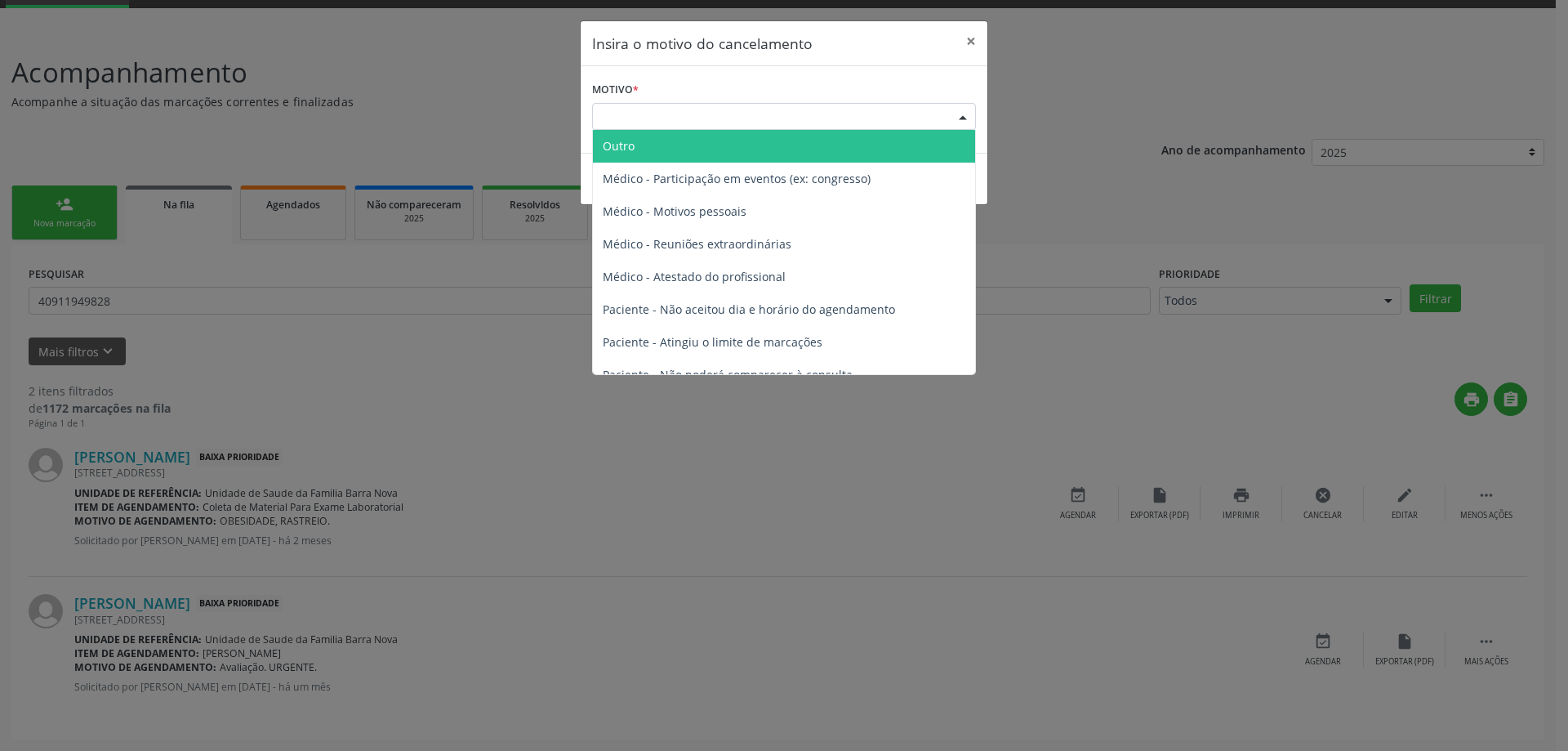
click at [642, 149] on span "Outro" at bounding box center [784, 145] width 382 height 32
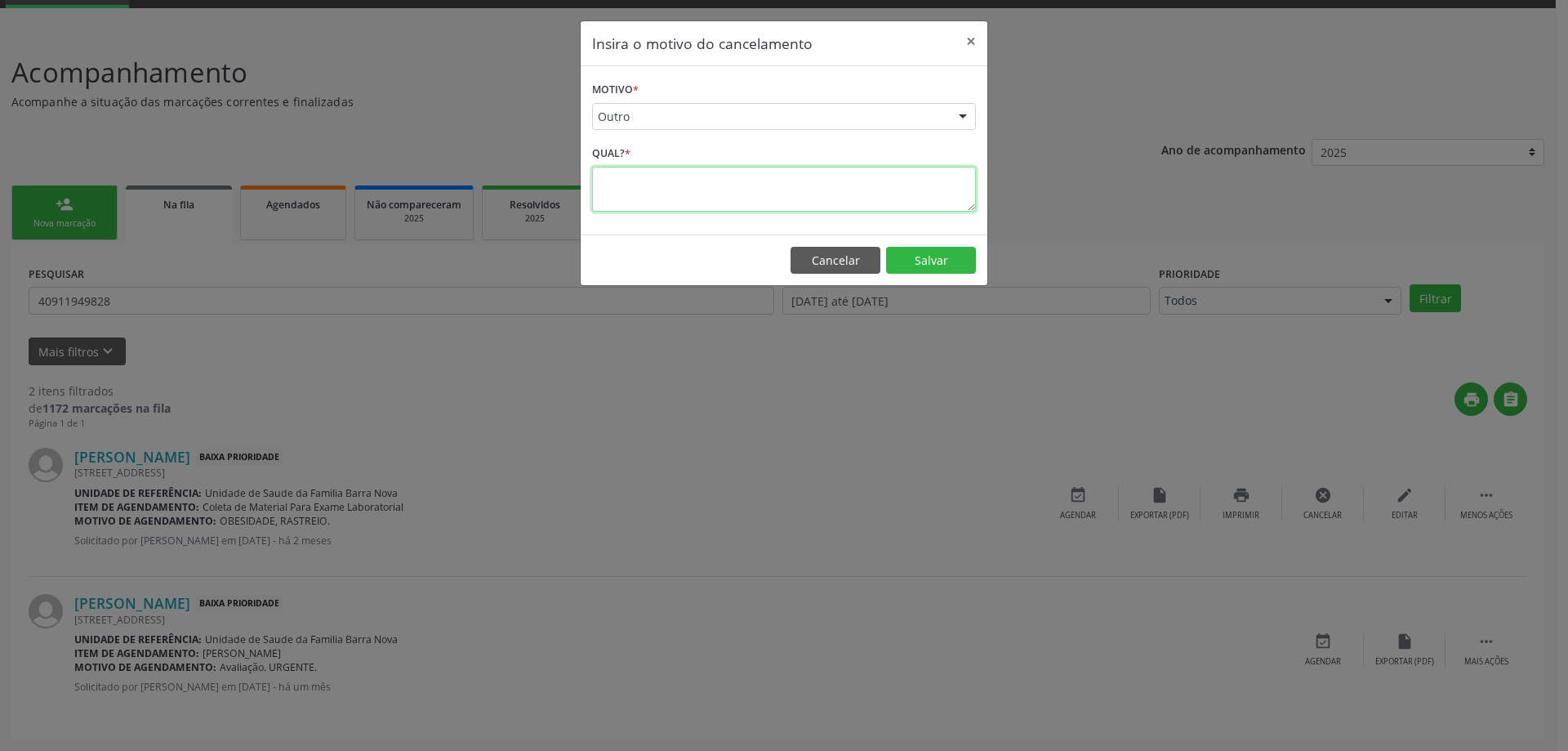
click at [623, 186] on textarea at bounding box center [784, 189] width 384 height 45
type textarea "p"
drag, startPoint x: 596, startPoint y: 176, endPoint x: 712, endPoint y: 190, distance: 116.8
click at [712, 190] on textarea "Paciente pegou sua solicitação, pois está indo embora do municipio, data 02/10/…" at bounding box center [784, 189] width 384 height 45
type textarea "Paciente pegou sua solicitação, pois está indo embora do municipio, data 02/10/…"
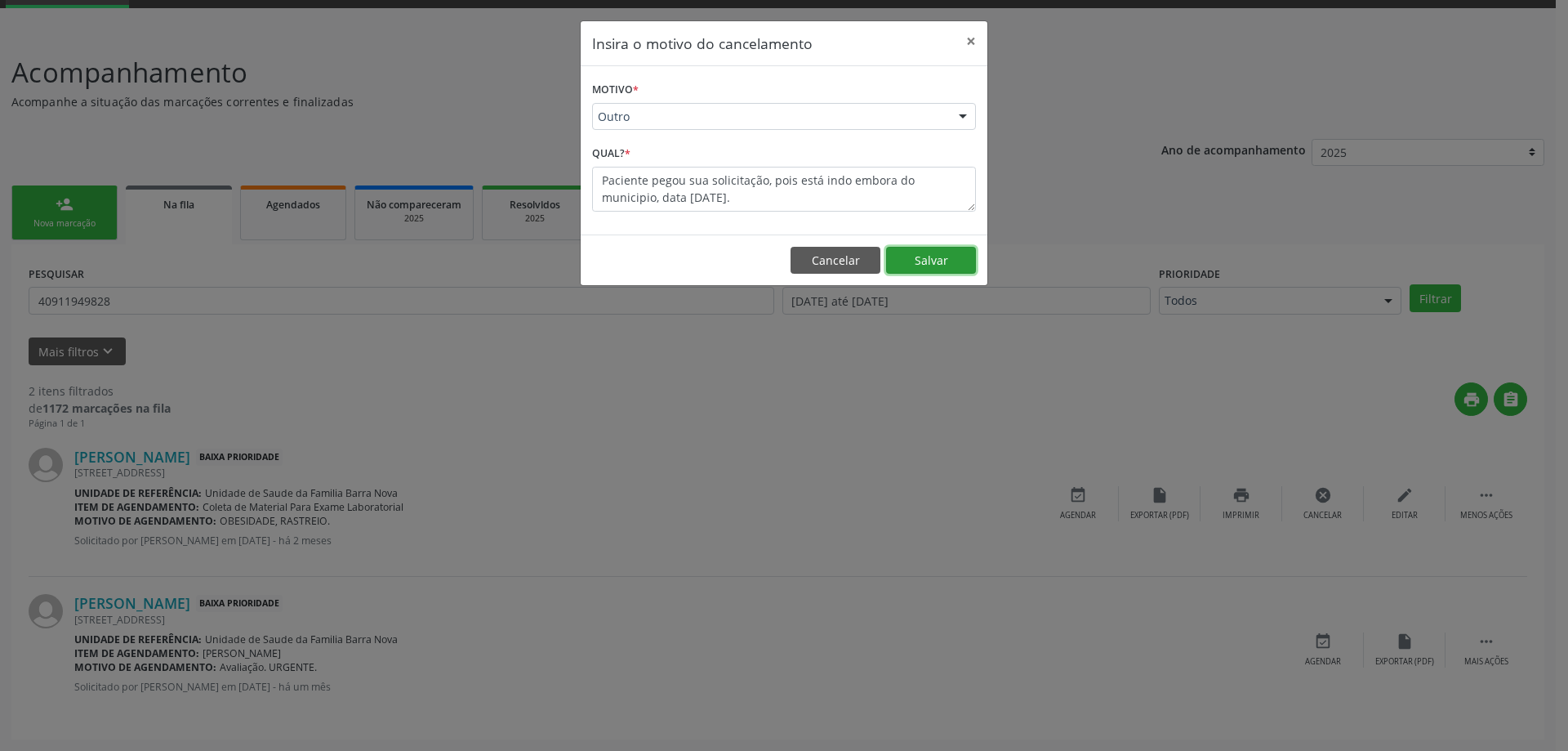
click at [936, 260] on button "Salvar" at bounding box center [932, 260] width 90 height 27
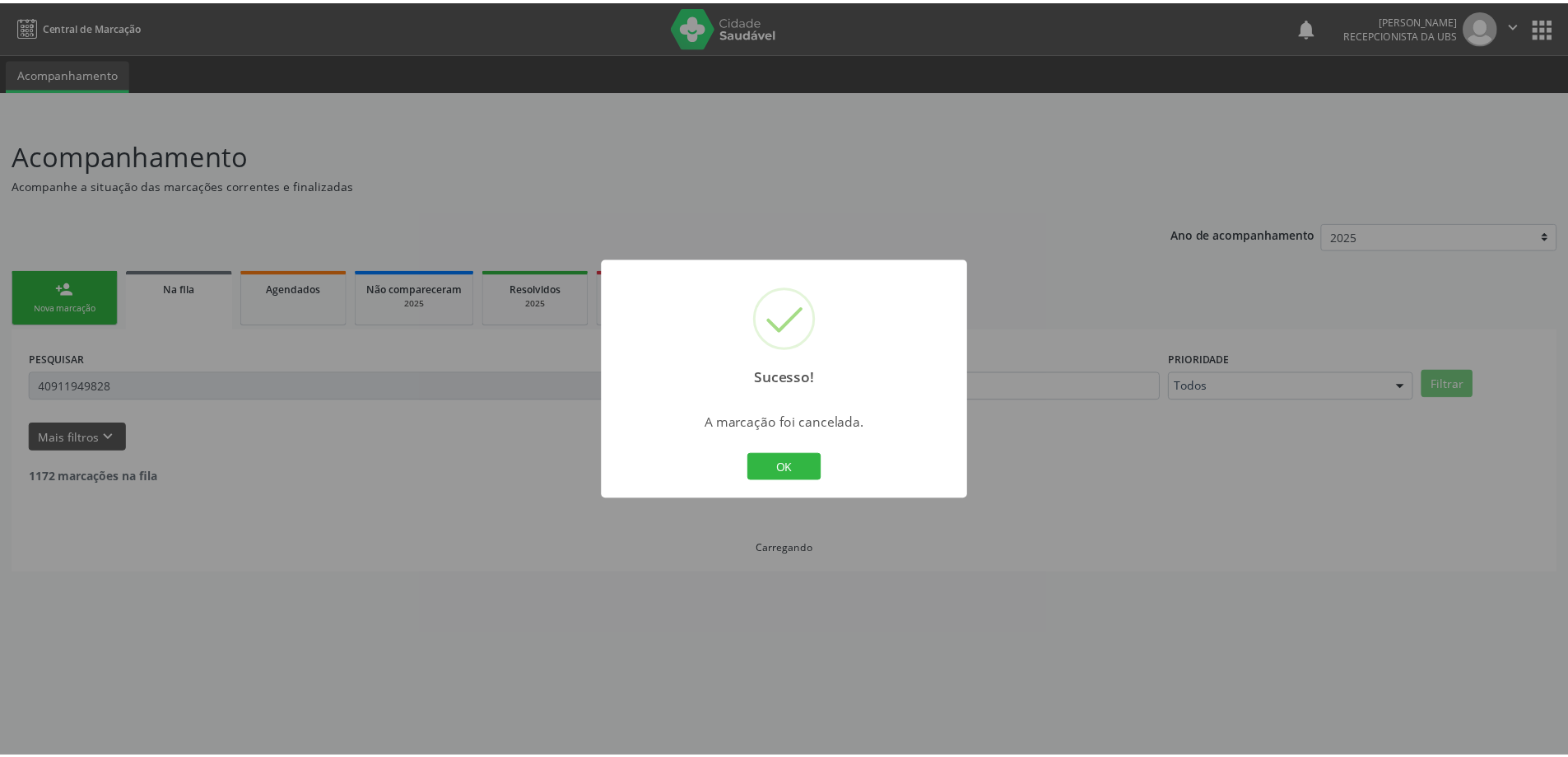
scroll to position [0, 0]
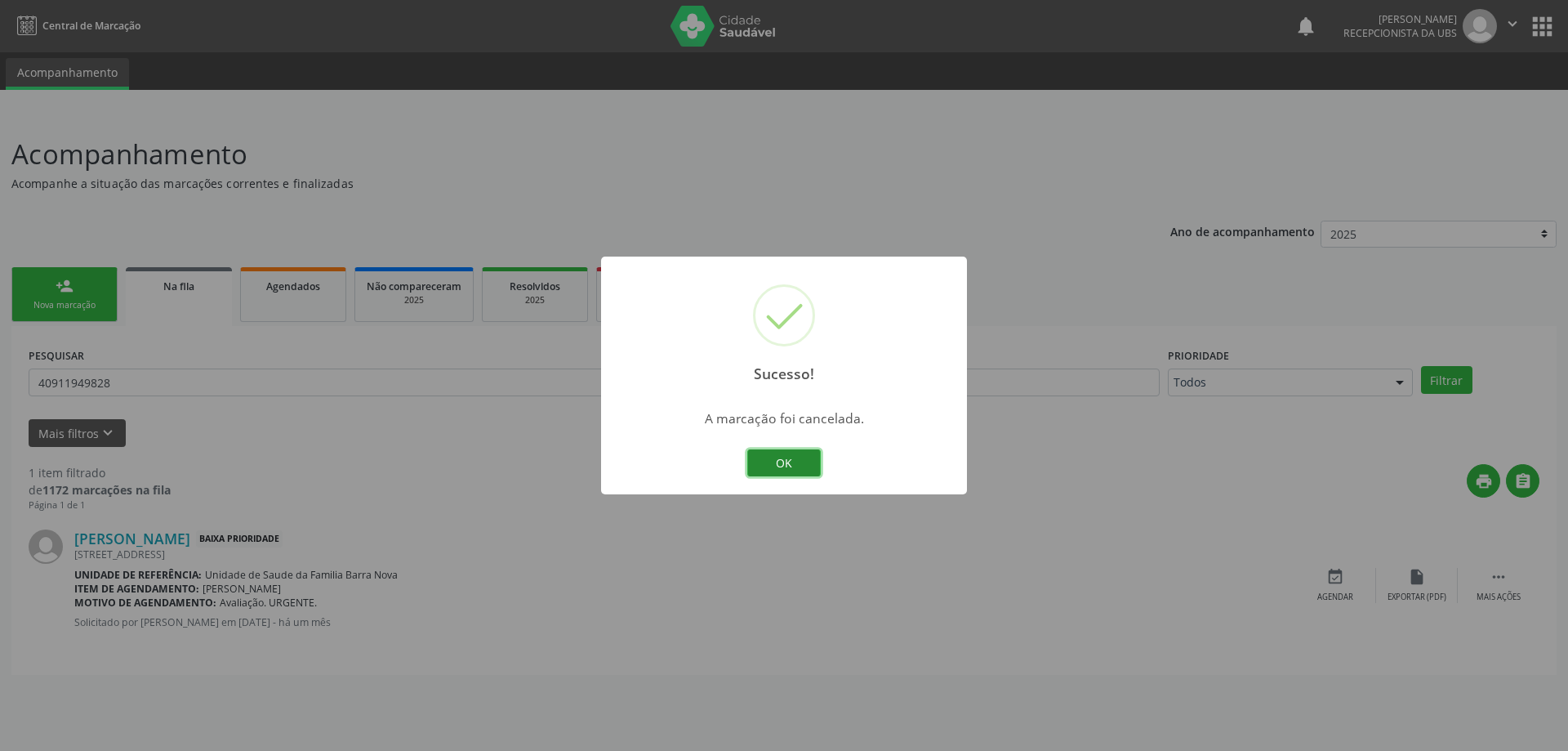
click at [784, 459] on button "OK" at bounding box center [784, 463] width 74 height 27
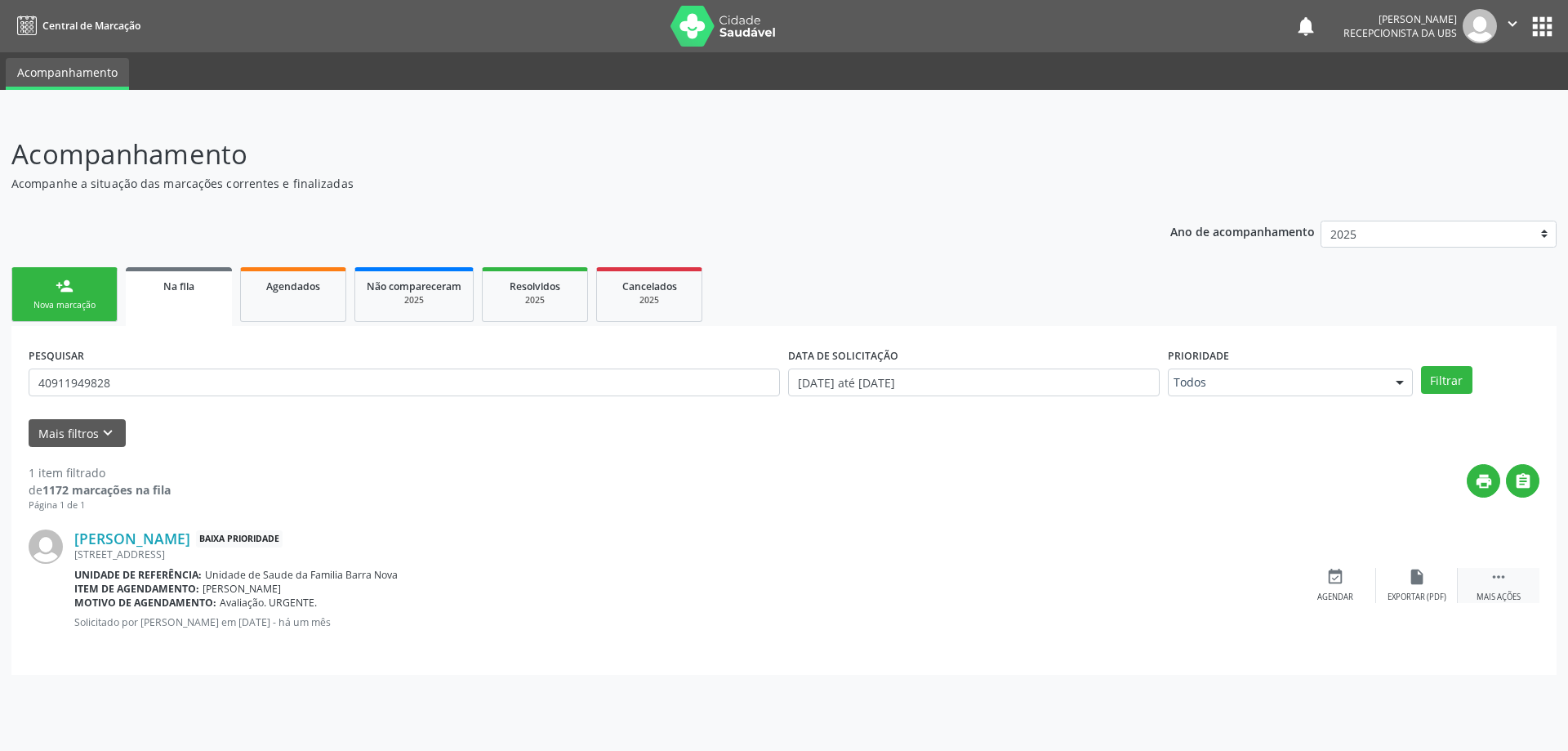
click at [1495, 580] on icon "" at bounding box center [1499, 576] width 18 height 18
click at [1339, 581] on icon "cancel" at bounding box center [1335, 576] width 18 height 18
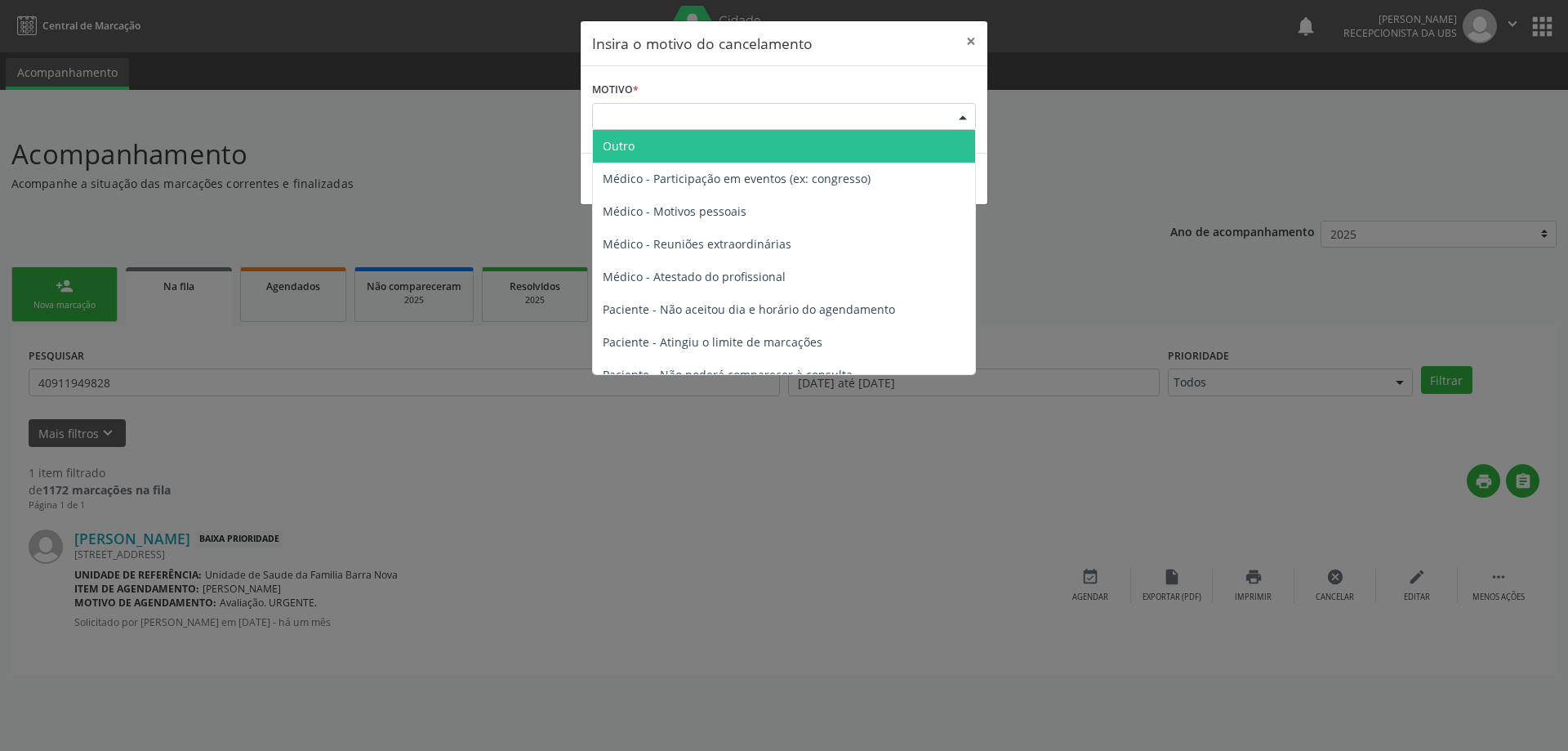
click at [650, 112] on div "Escolha o motivo" at bounding box center [784, 117] width 384 height 27
click at [651, 143] on span "Outro" at bounding box center [784, 145] width 382 height 32
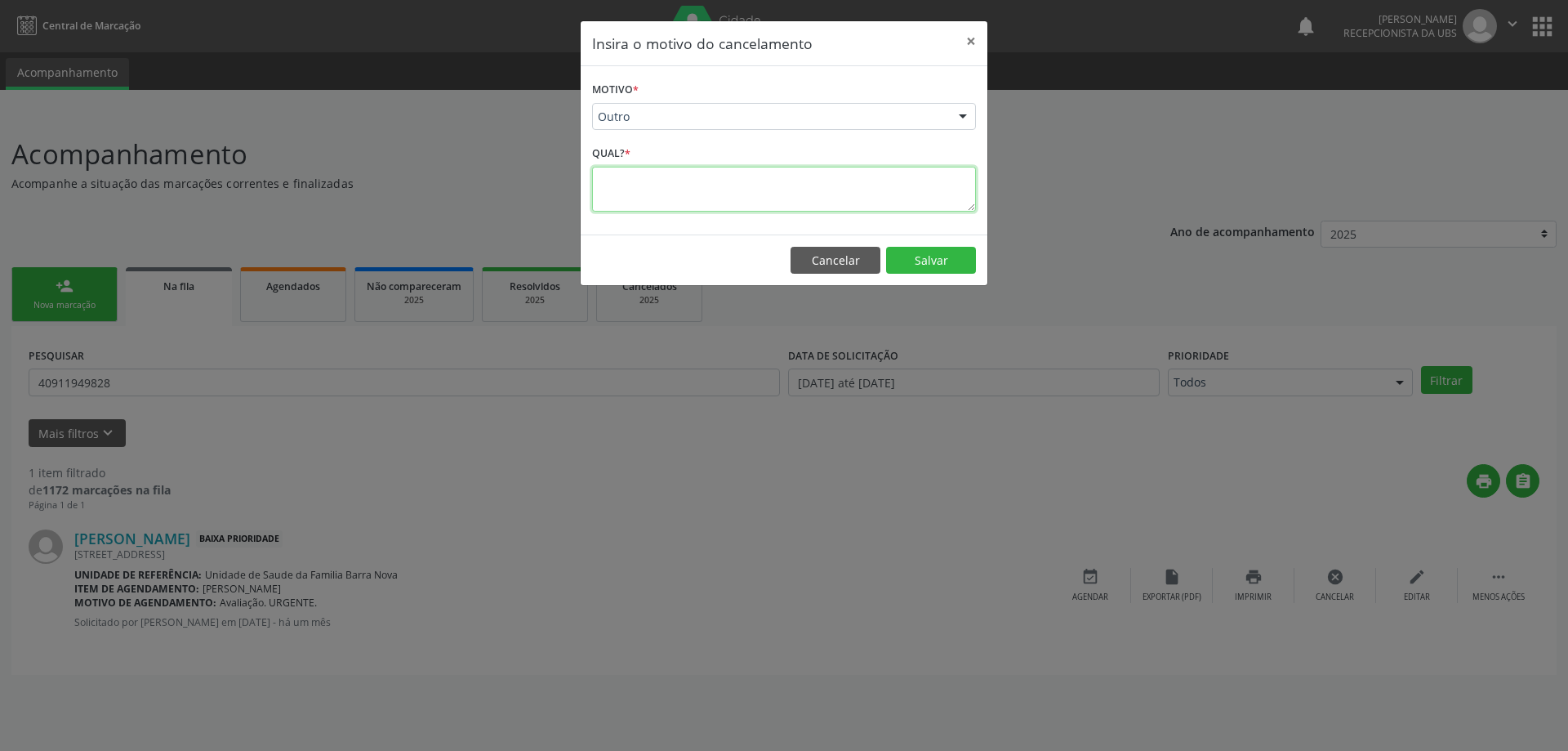
paste textarea "Paciente pegou sua solicitação, pois está indo embora do municipio, data 02/10/…"
type textarea "Paciente pegou sua solicitação, pois está indo embora do municipio, data 02/10/…"
click at [936, 253] on button "Salvar" at bounding box center [932, 260] width 90 height 27
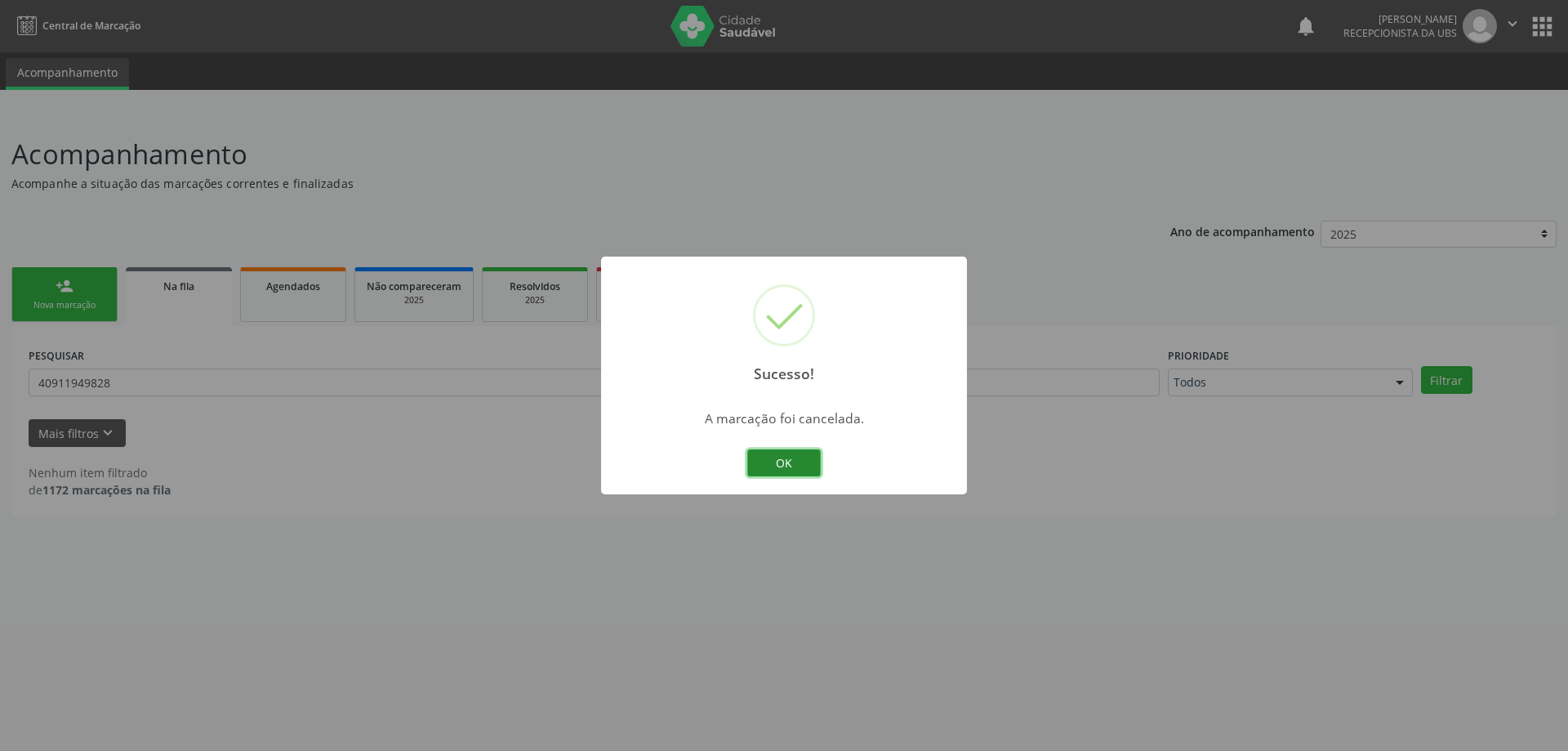
click at [770, 464] on button "OK" at bounding box center [784, 463] width 74 height 27
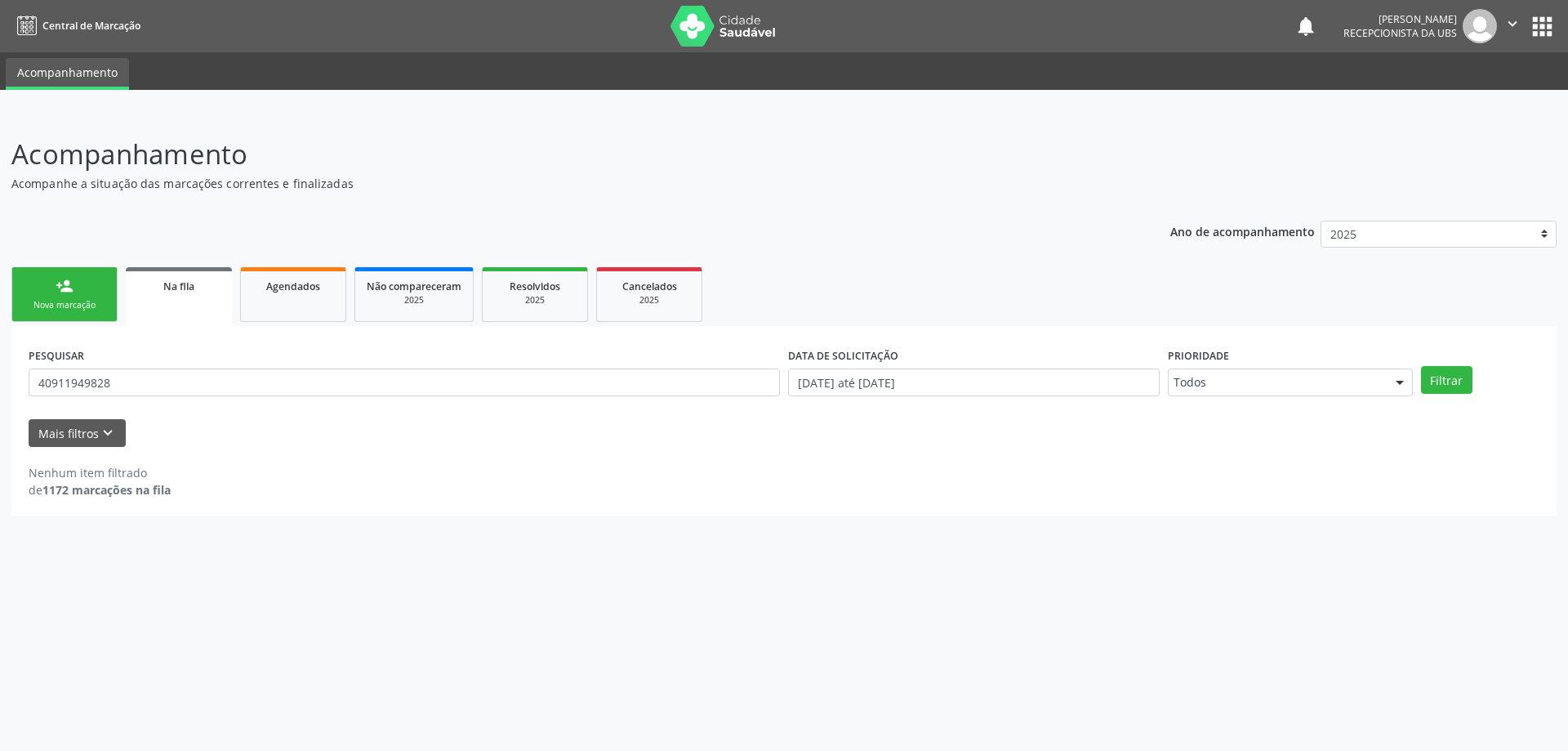
click at [59, 299] on div "Nova marcação" at bounding box center [64, 305] width 81 height 12
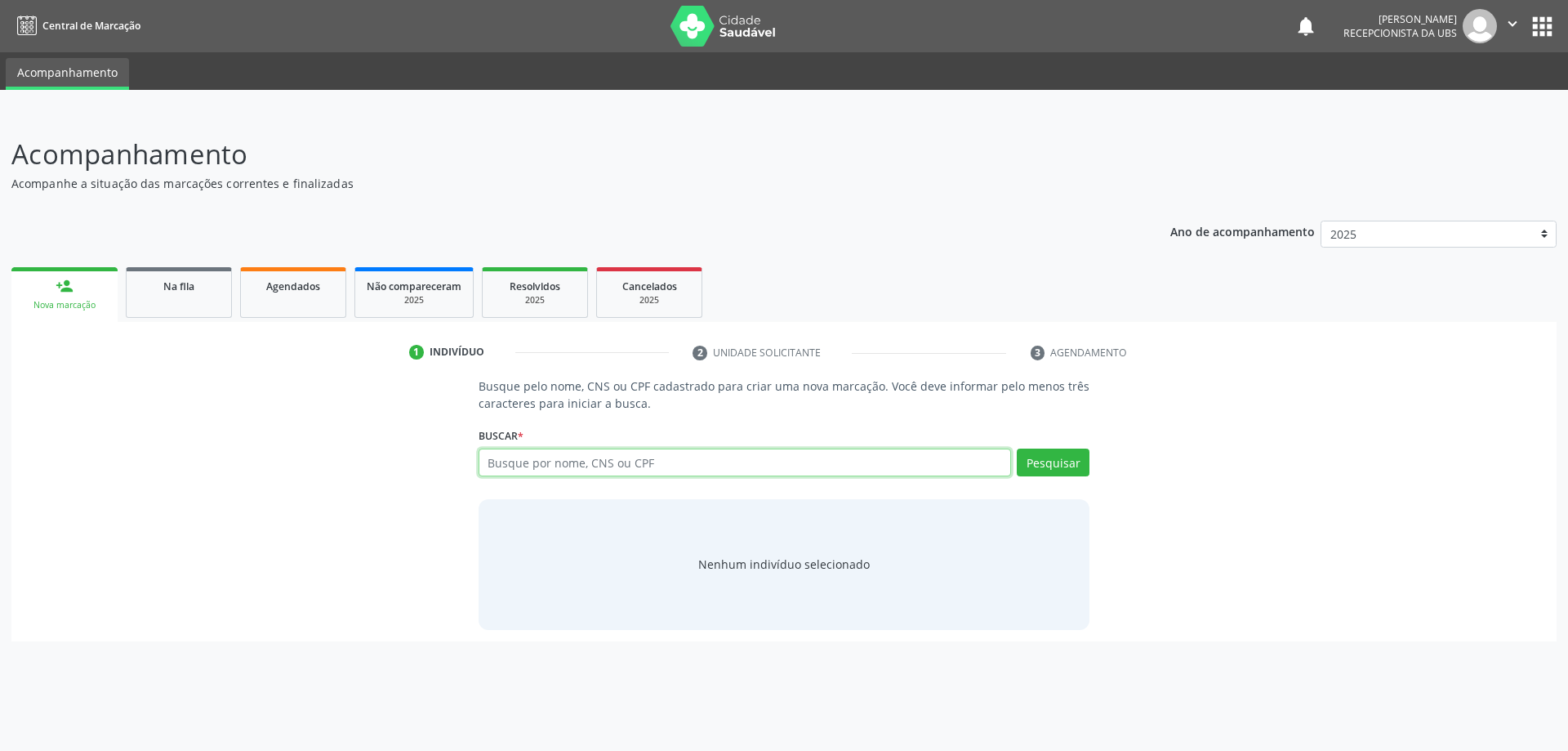
click at [588, 464] on input "text" at bounding box center [745, 462] width 533 height 27
type input "67977855453"
click at [1059, 463] on button "Pesquisar" at bounding box center [1054, 462] width 73 height 27
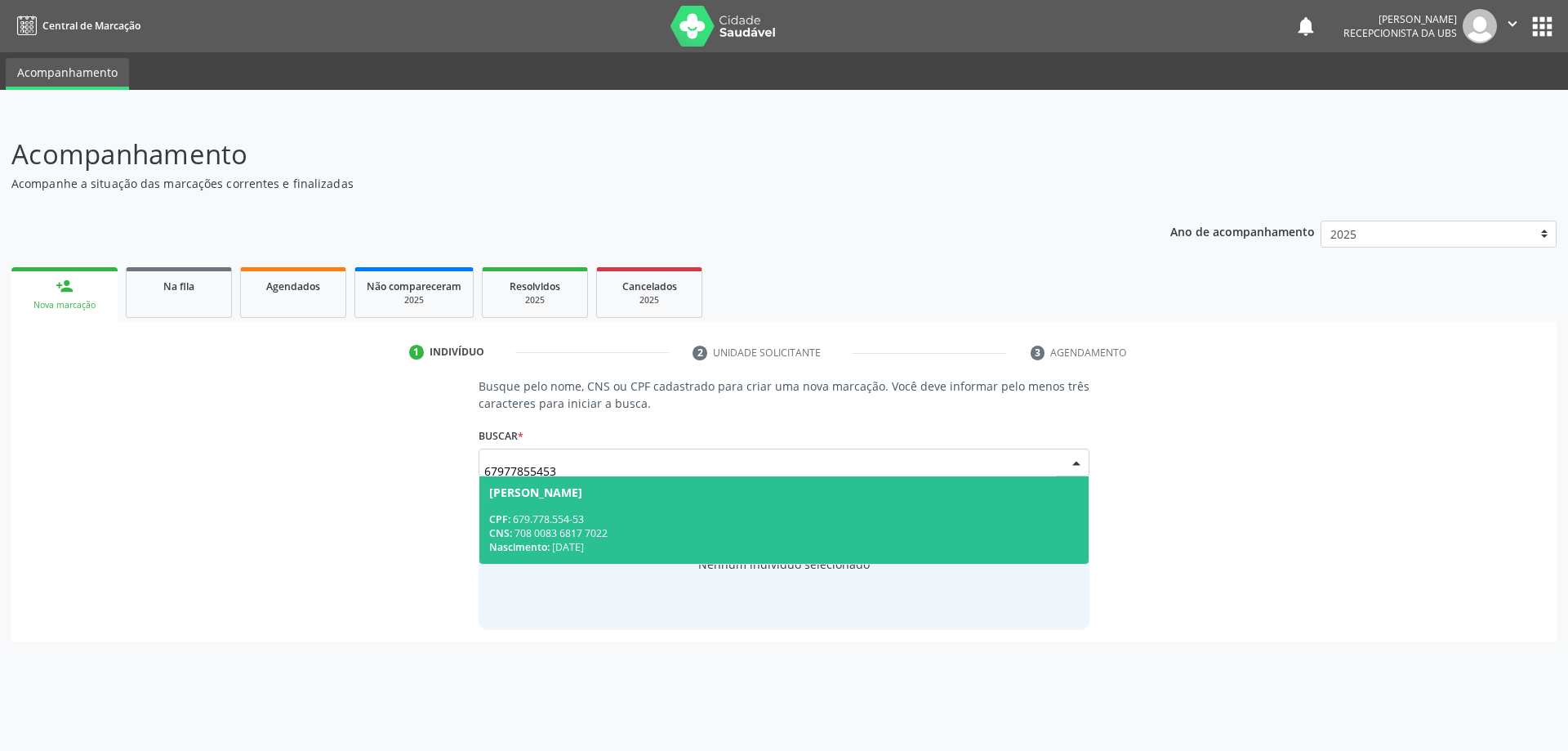
click at [770, 531] on div "CNS: 708 0083 6817 7022" at bounding box center [784, 533] width 591 height 14
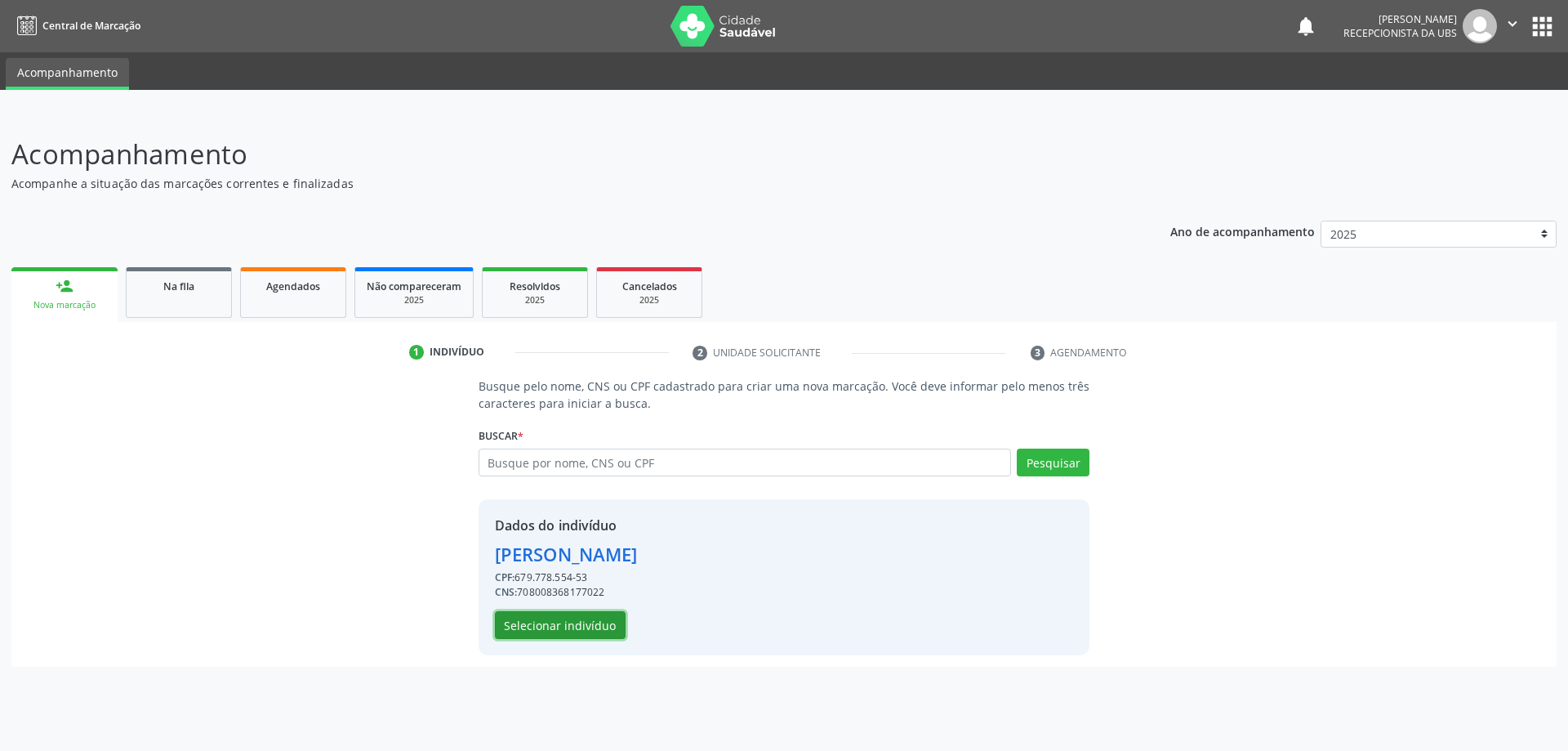
click at [563, 615] on button "Selecionar indivíduo" at bounding box center [560, 624] width 131 height 27
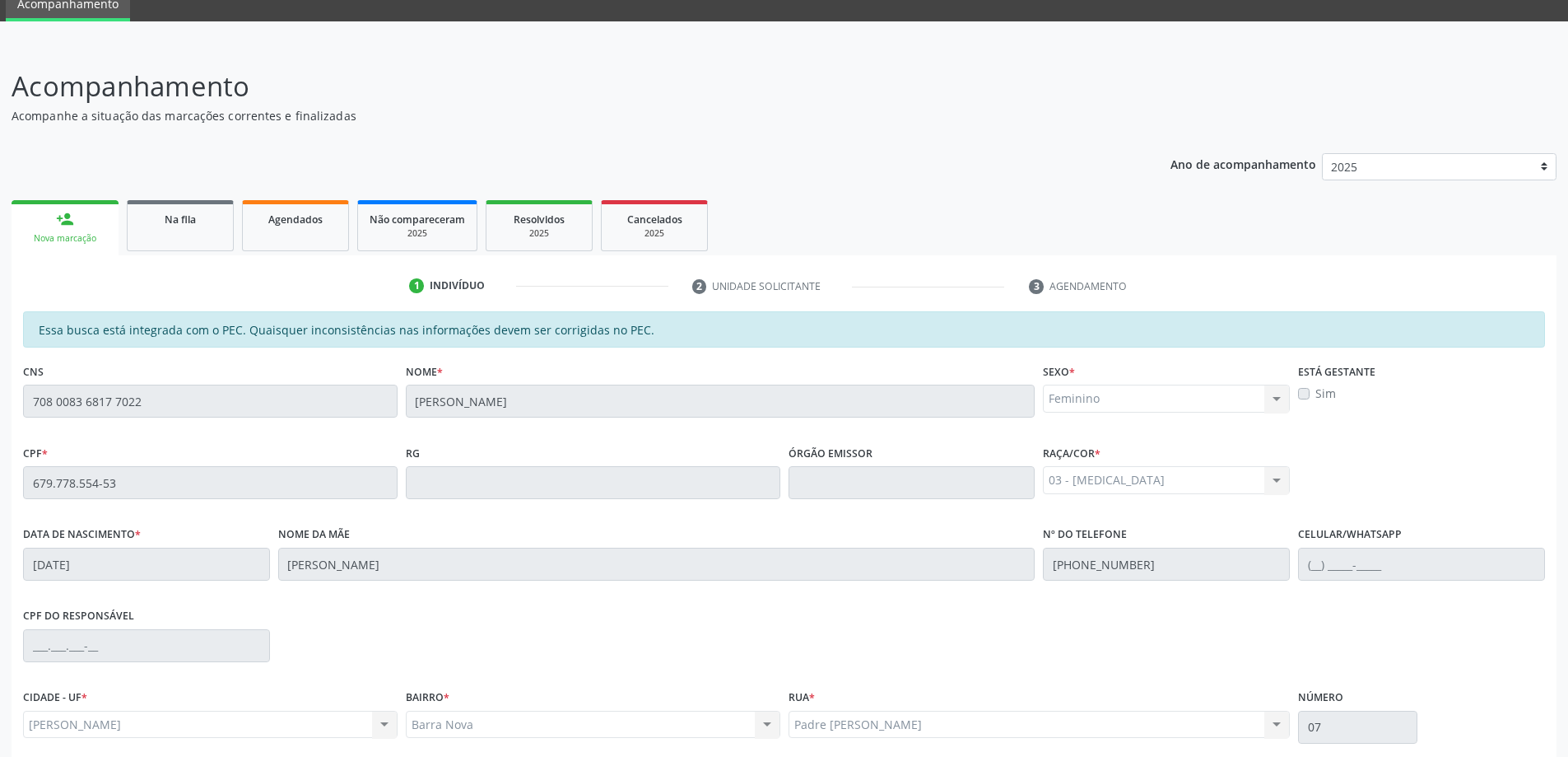
scroll to position [207, 0]
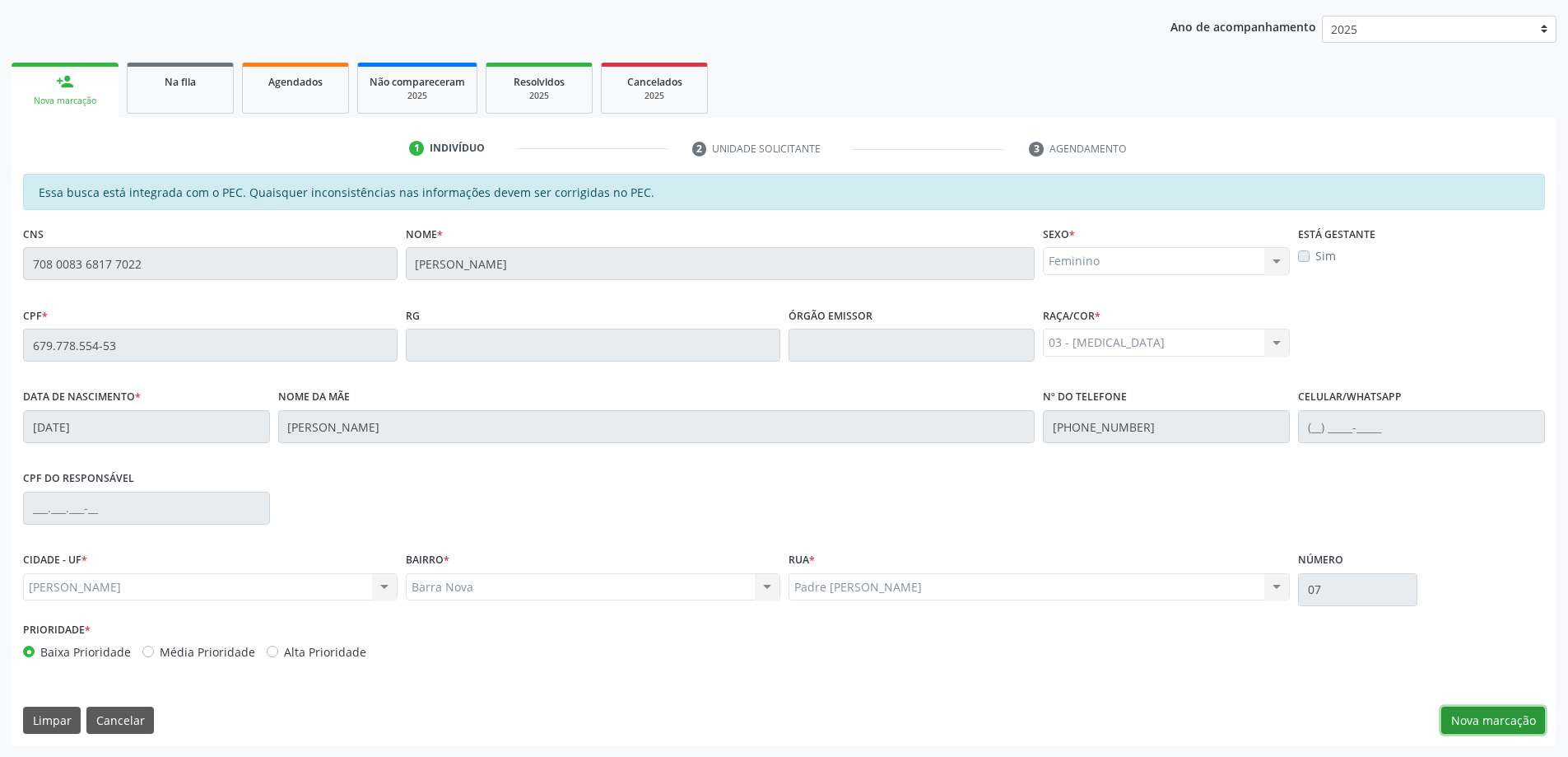
click at [1490, 720] on button "Nova marcação" at bounding box center [1493, 720] width 104 height 28
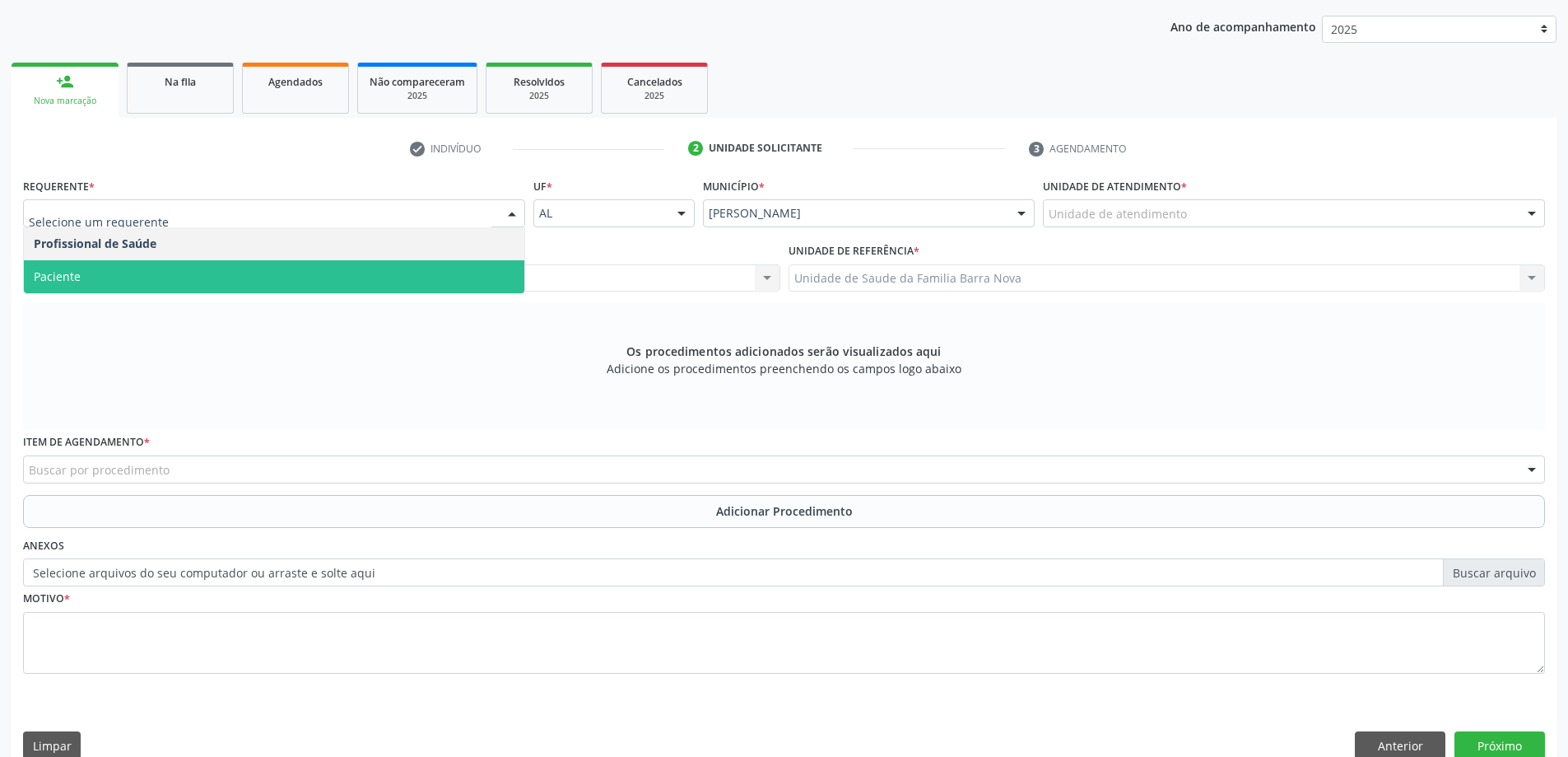
click at [199, 271] on span "Paciente" at bounding box center [274, 276] width 501 height 33
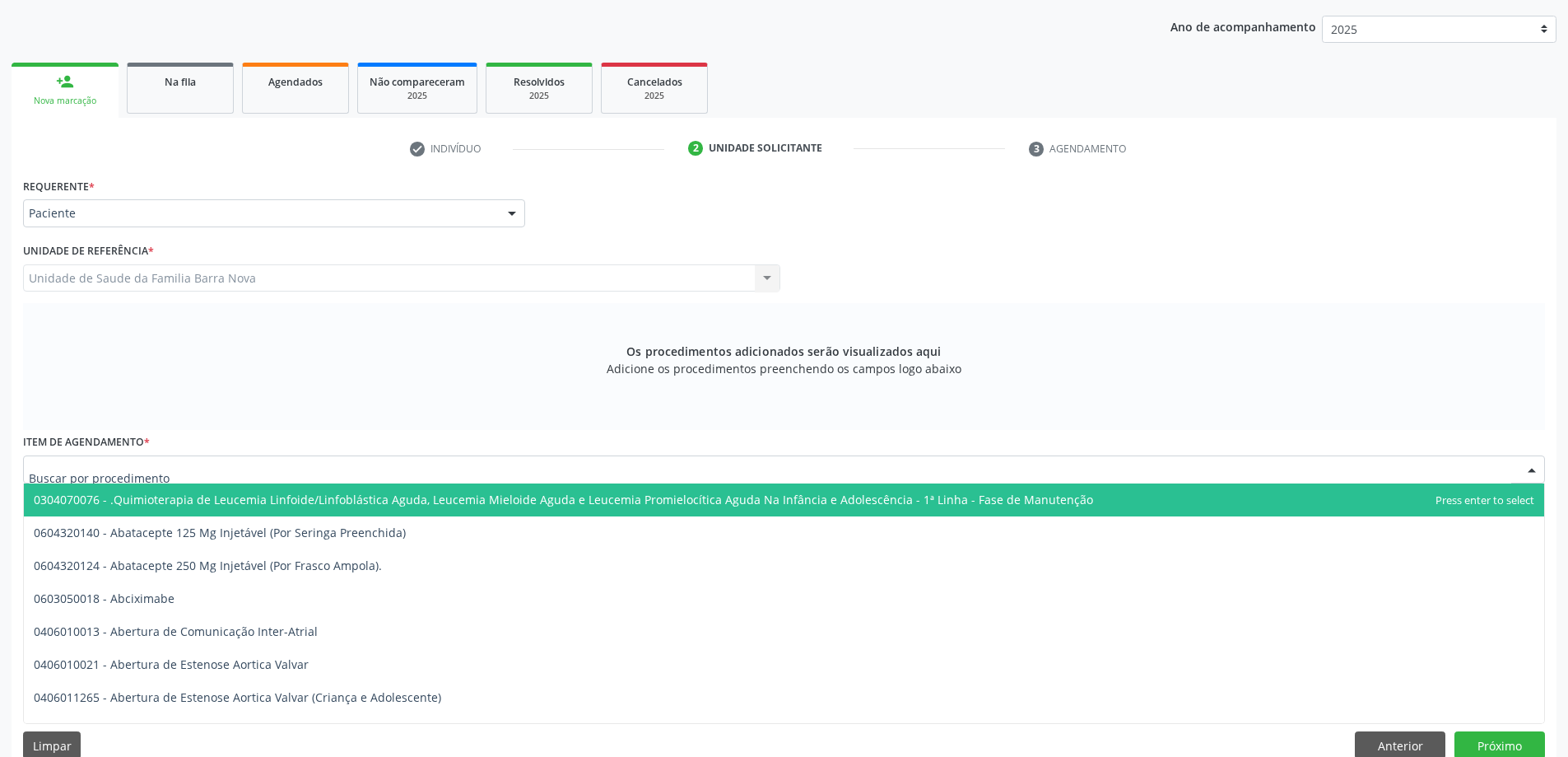
click at [509, 471] on div at bounding box center [784, 469] width 1522 height 28
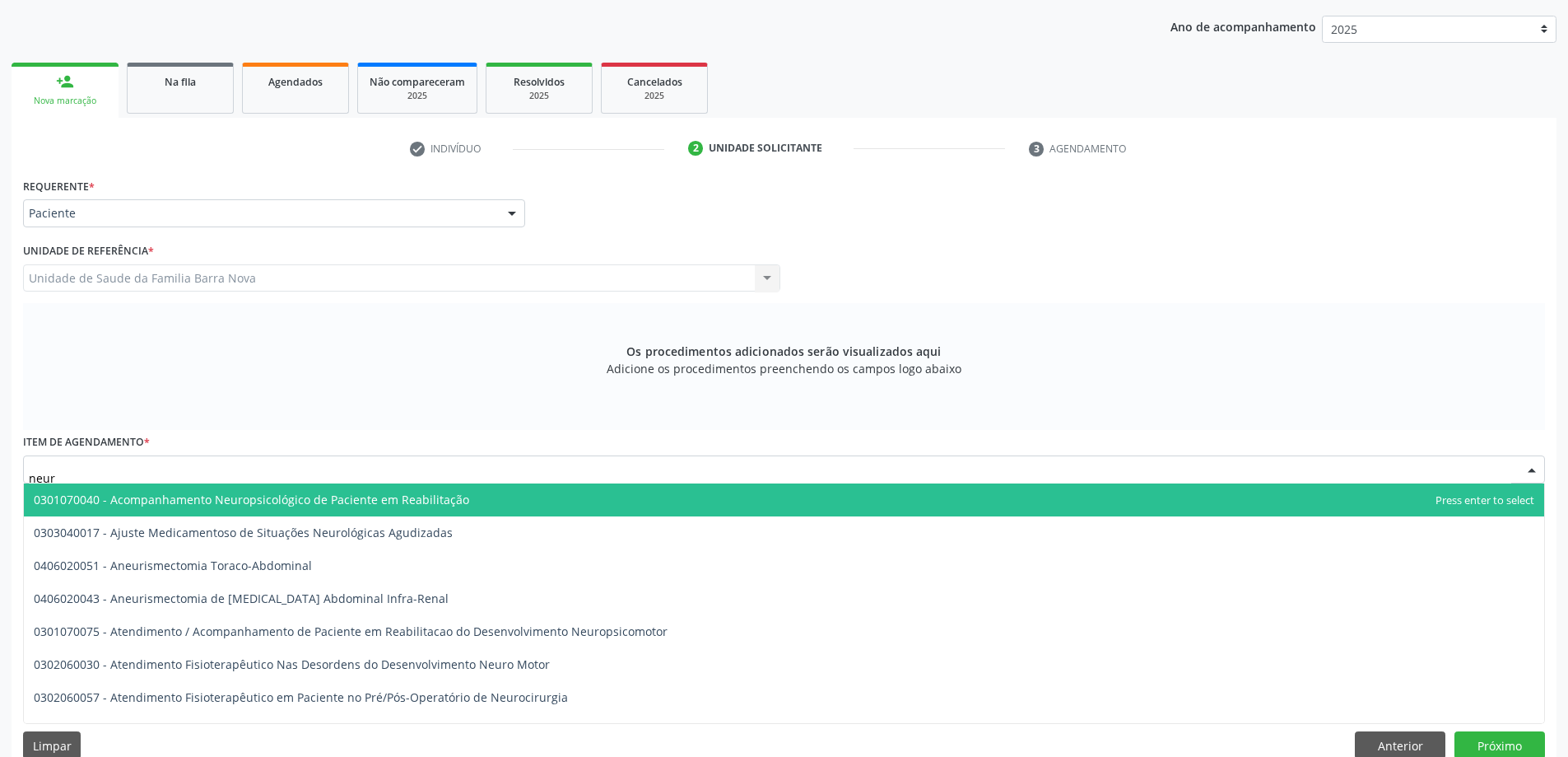
type input "neuro"
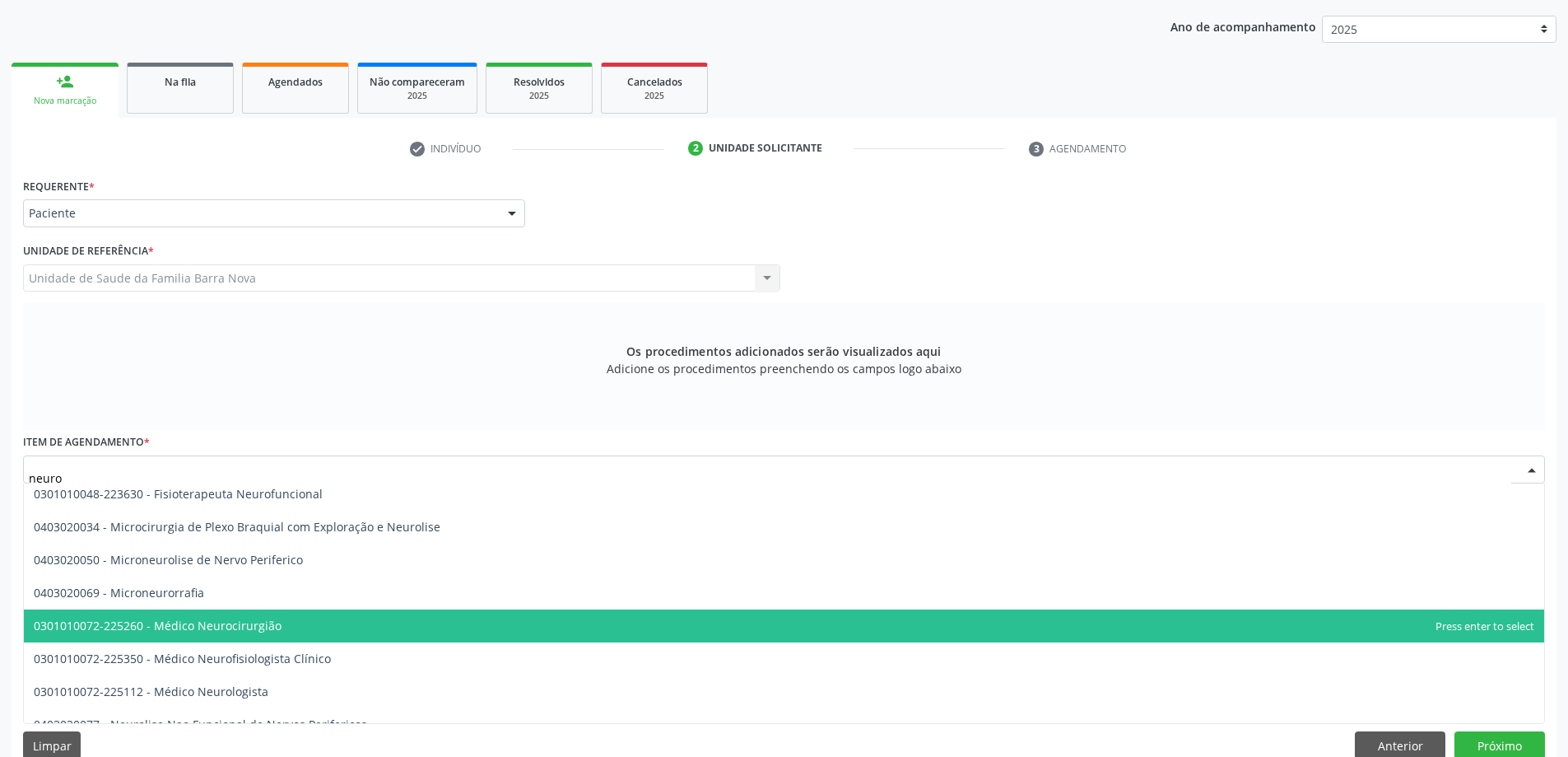
scroll to position [494, 0]
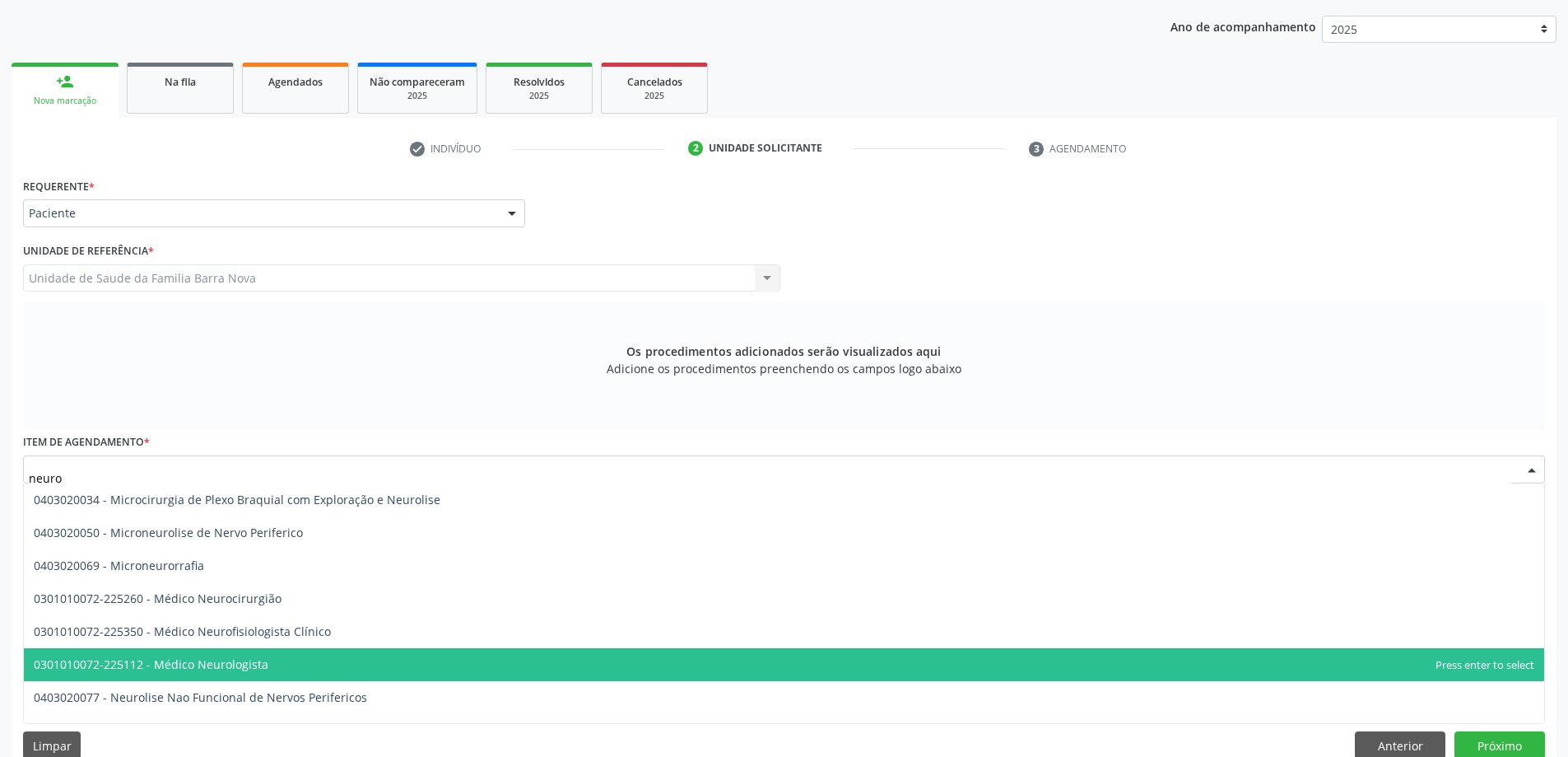
click at [374, 675] on span "0301010072-225112 - Médico Neurologista" at bounding box center [784, 664] width 1521 height 33
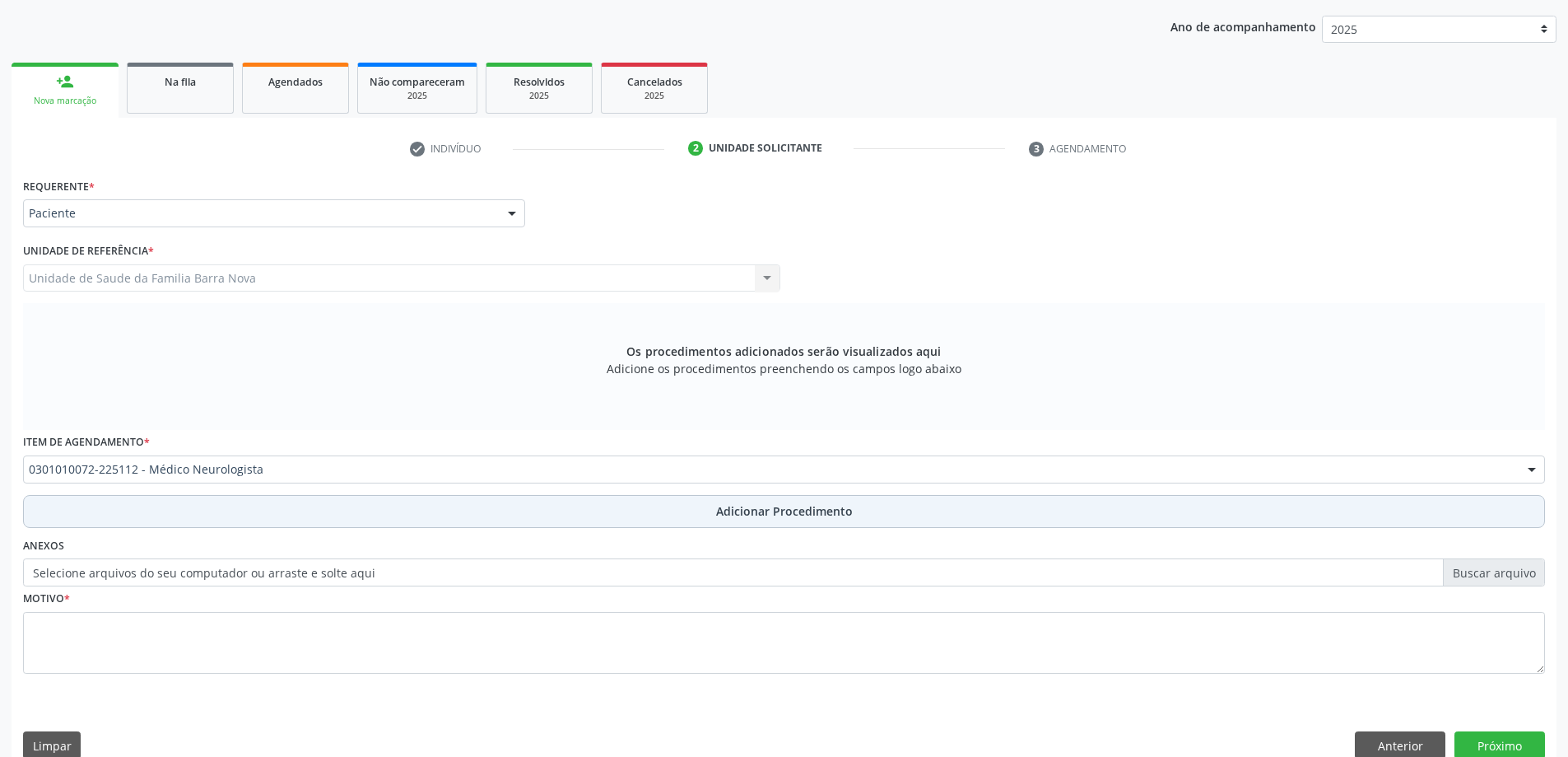
click at [743, 505] on span "Adicionar Procedimento" at bounding box center [784, 511] width 137 height 17
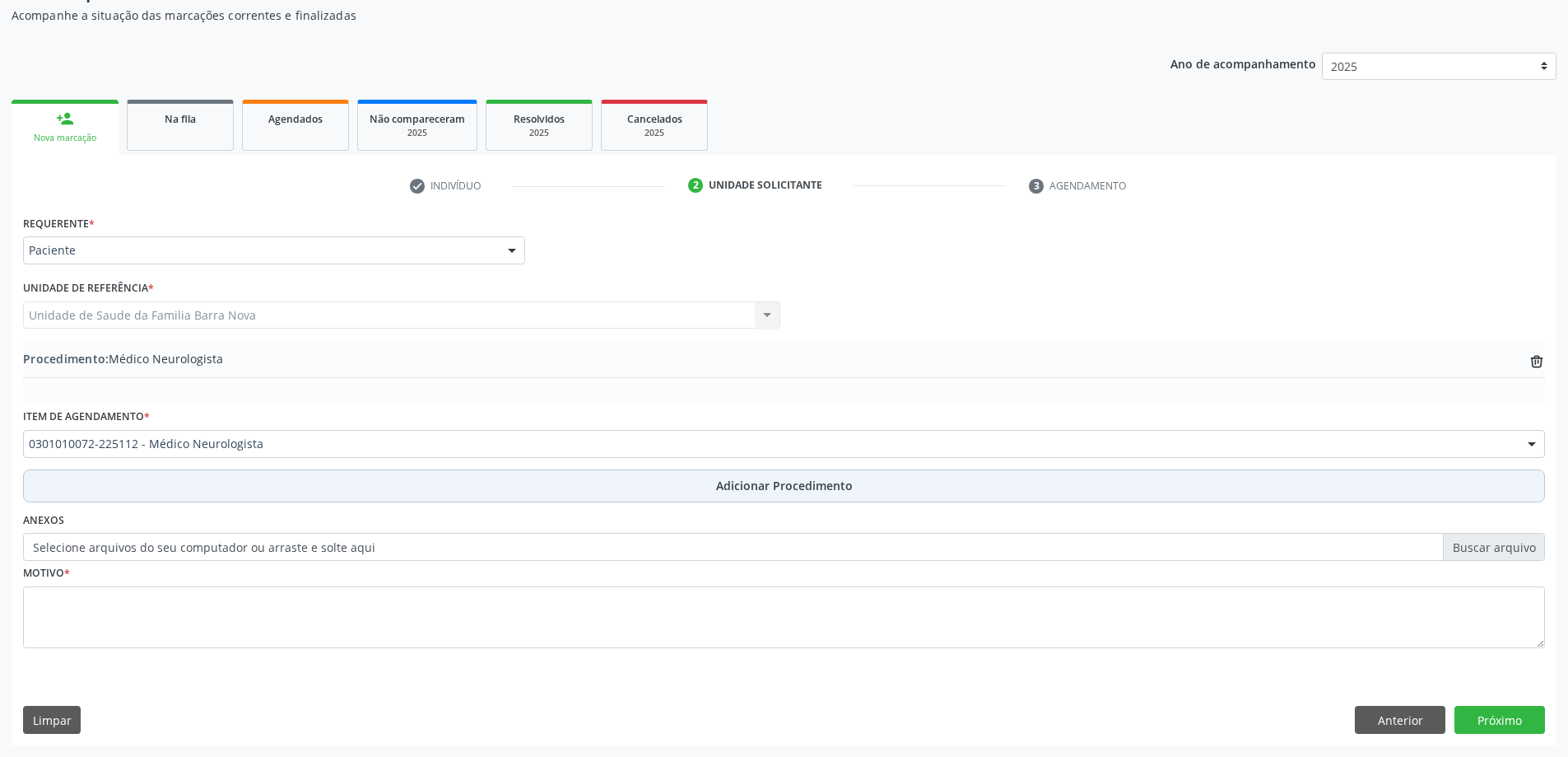
scroll to position [169, 0]
click at [729, 483] on span "Adicionar Procedimento" at bounding box center [784, 485] width 137 height 17
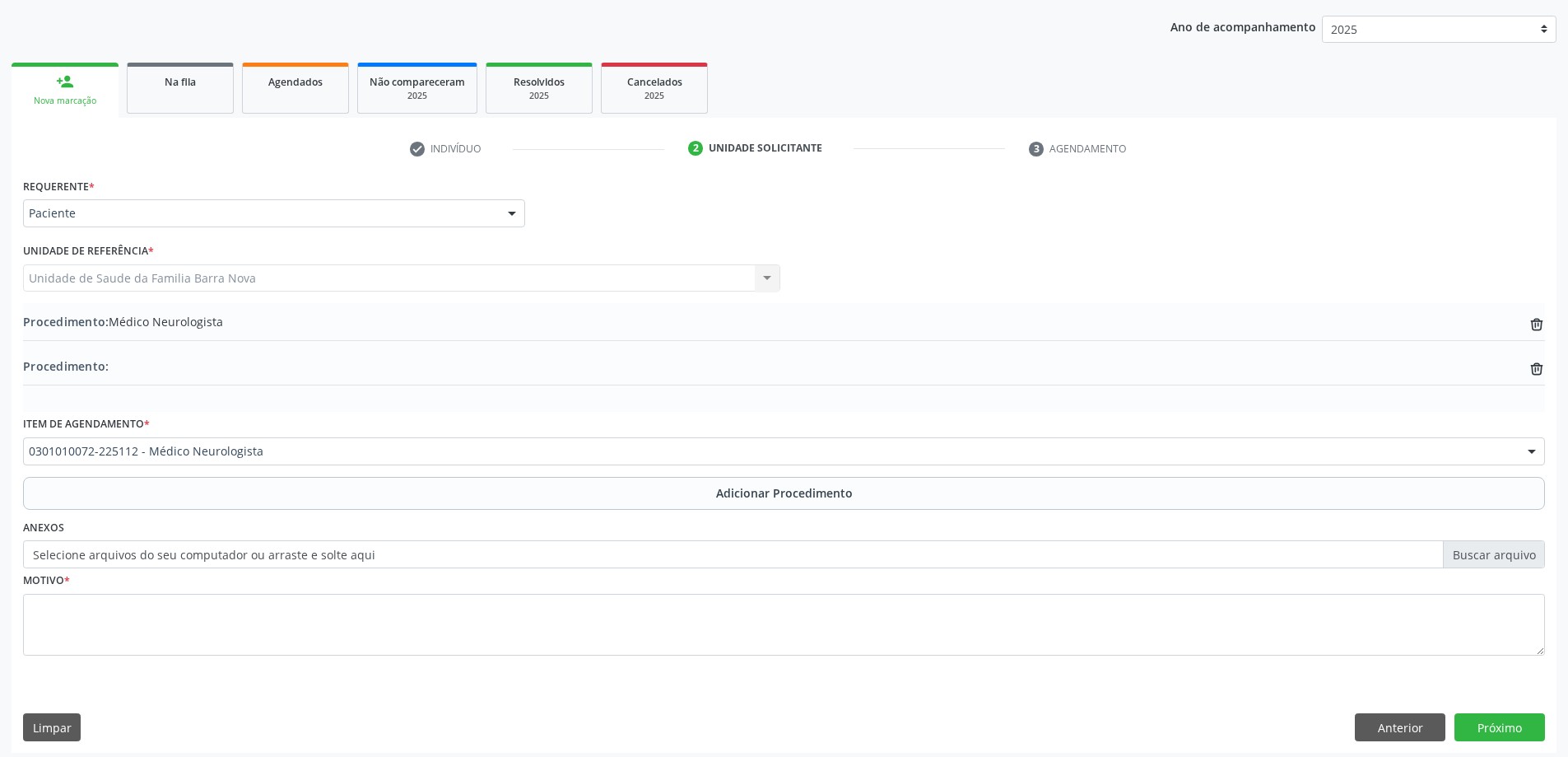
click at [1496, 556] on label "Selecione arquivos do seu computador ou arraste e solte aqui" at bounding box center [784, 554] width 1522 height 28
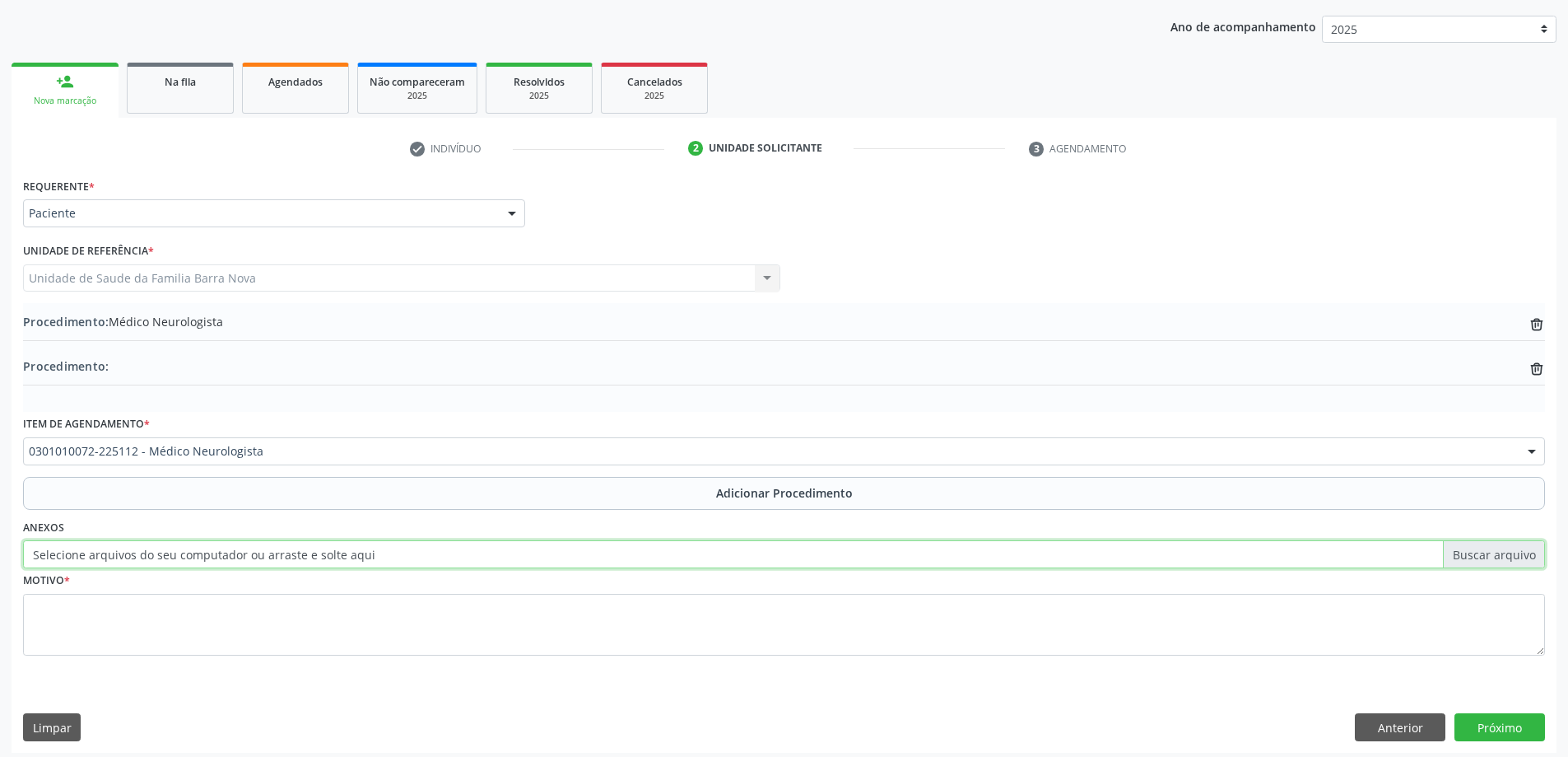
click at [1496, 556] on input "Selecione arquivos do seu computador ou arraste e solte aqui" at bounding box center [784, 554] width 1522 height 28
type input "C:\fakepath\WhatsApp Image 2025-10-02 at 11.23.33.jpeg"
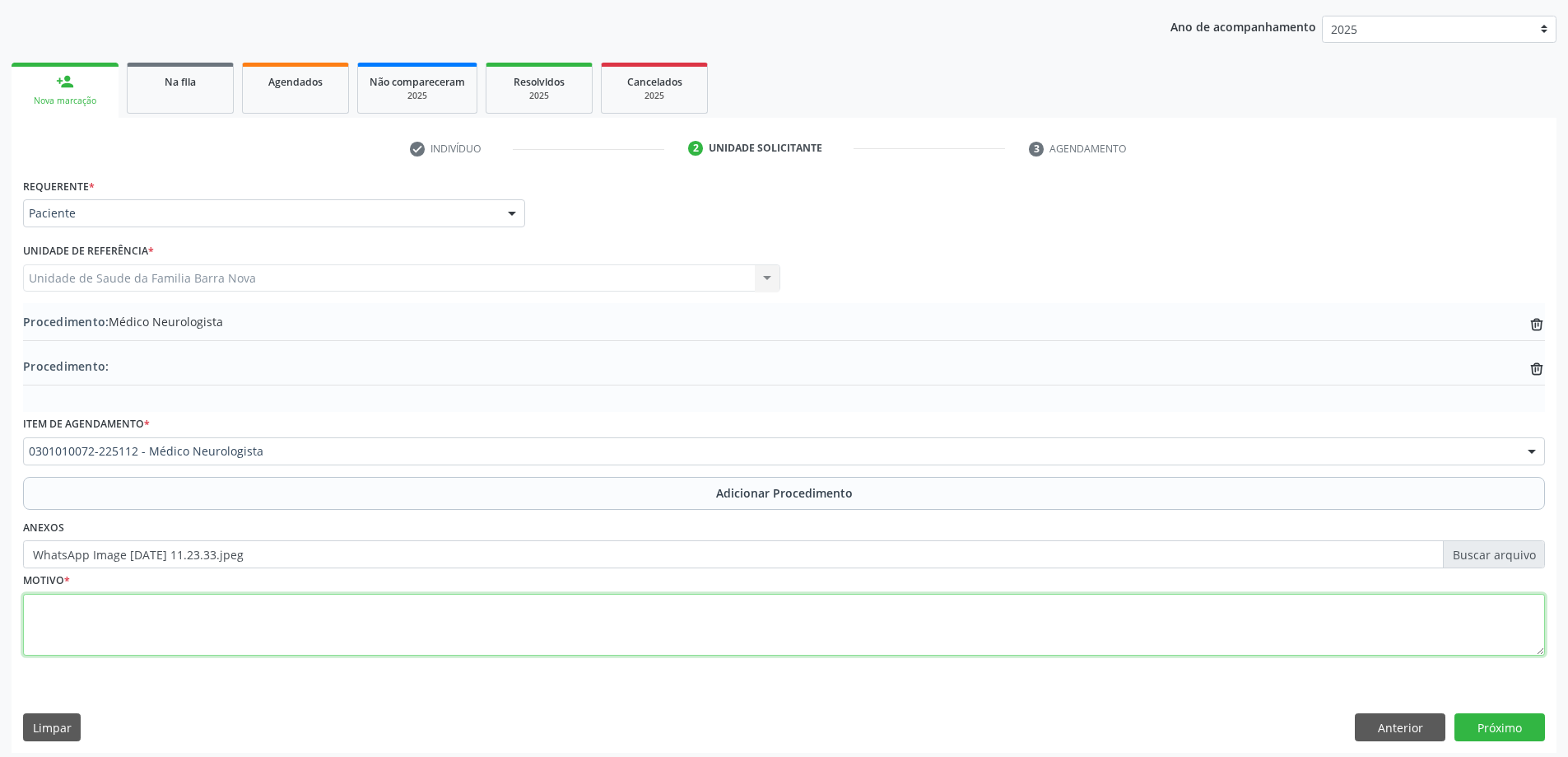
click at [224, 616] on textarea at bounding box center [784, 624] width 1522 height 62
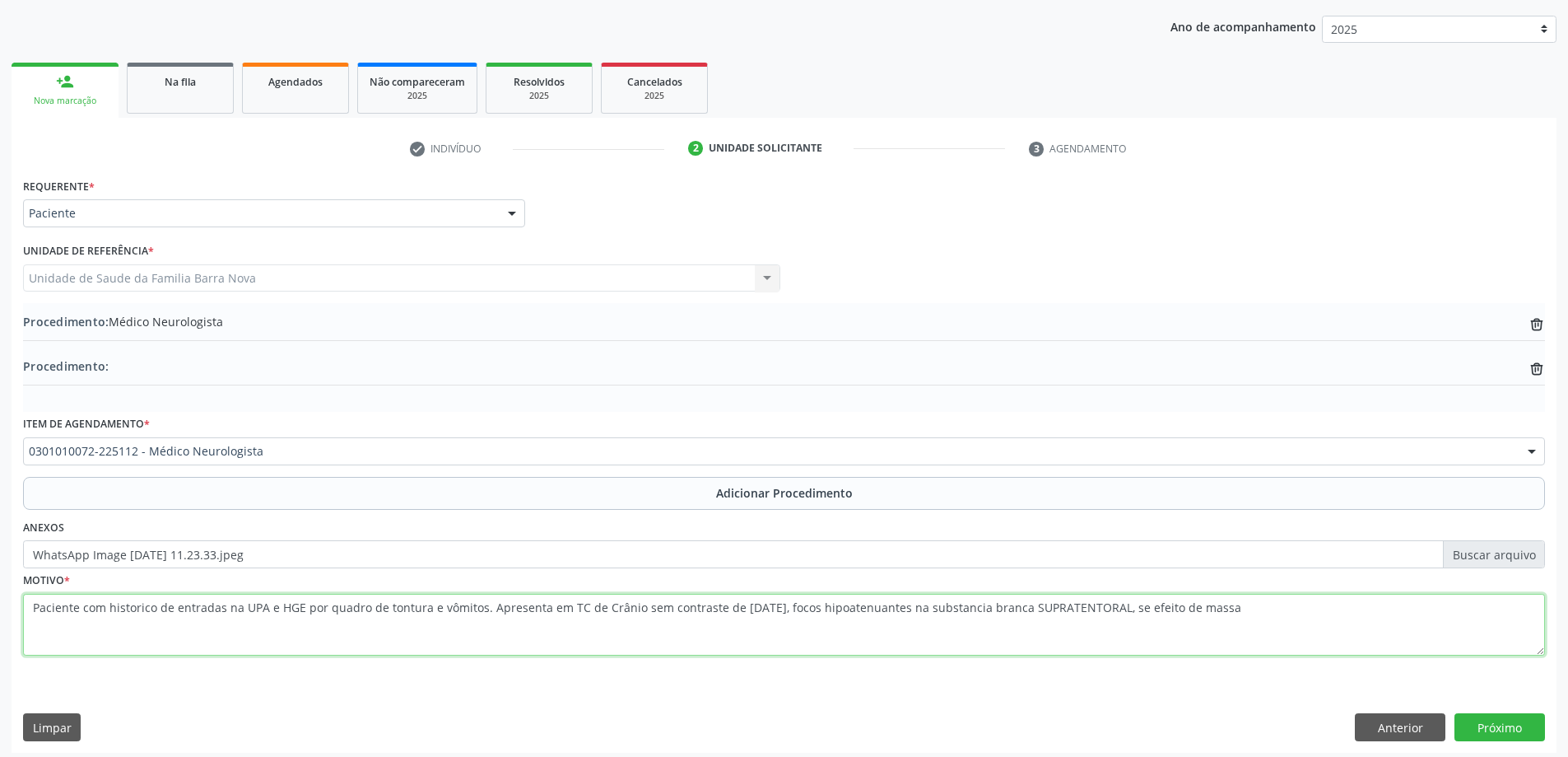
click at [1144, 608] on textarea "Paciente com historico de entradas na UPA e HGE por quadro de tontura e vômitos…" at bounding box center [784, 624] width 1522 height 62
click at [1245, 605] on textarea "Paciente com historico de entradas na UPA e HGE por quadro de tontura e vômitos…" at bounding box center [784, 624] width 1522 height 62
click at [1306, 611] on textarea "Paciente com historico de entradas na UPA e HGE por quadro de tontura e vômitos…" at bounding box center [784, 624] width 1522 height 62
click at [1380, 610] on textarea "Paciente com historico de entradas na UPA e HGE por quadro de tontura e vômitos…" at bounding box center [784, 624] width 1522 height 62
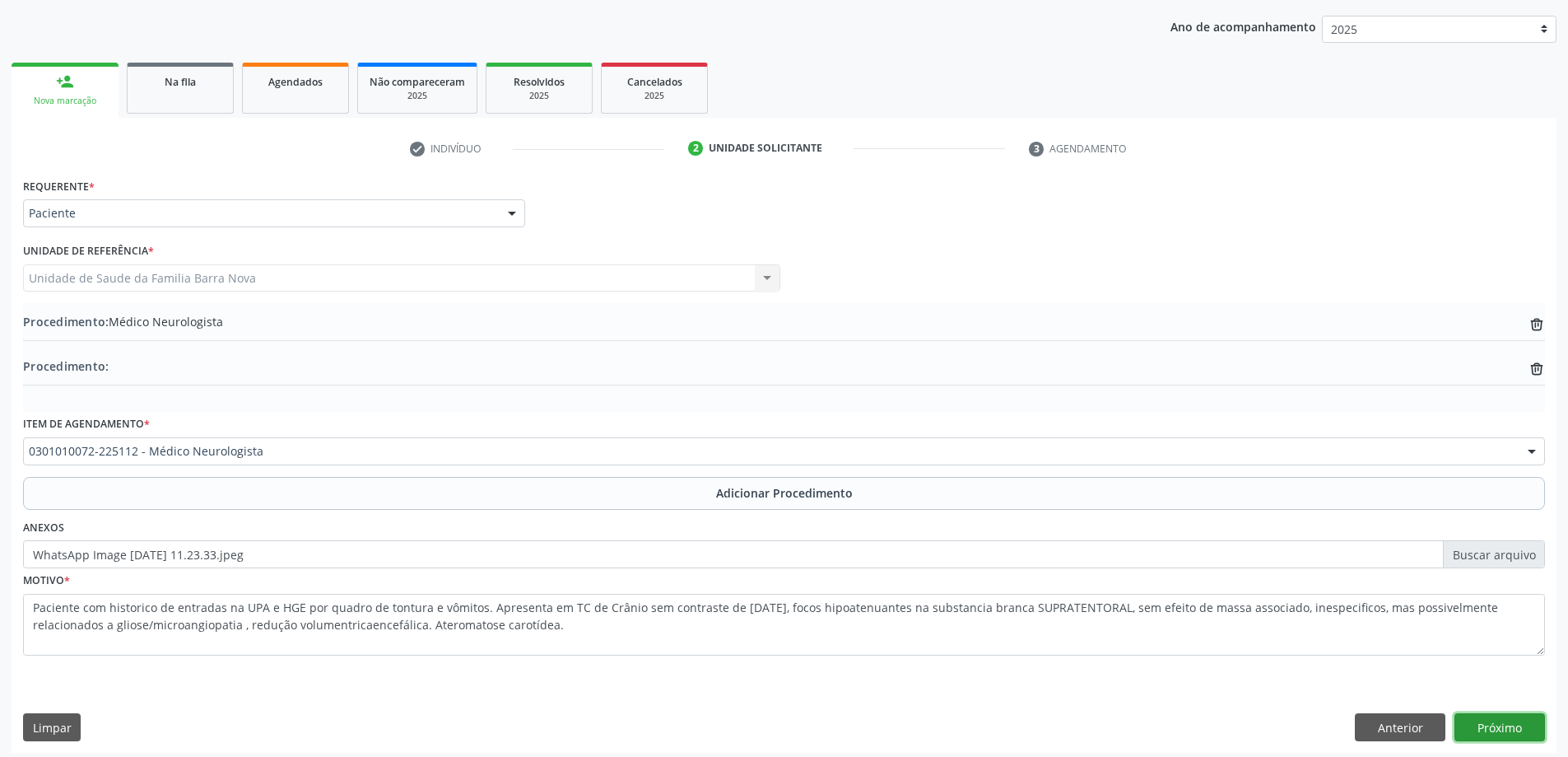
click at [1510, 718] on button "Próximo" at bounding box center [1500, 727] width 91 height 28
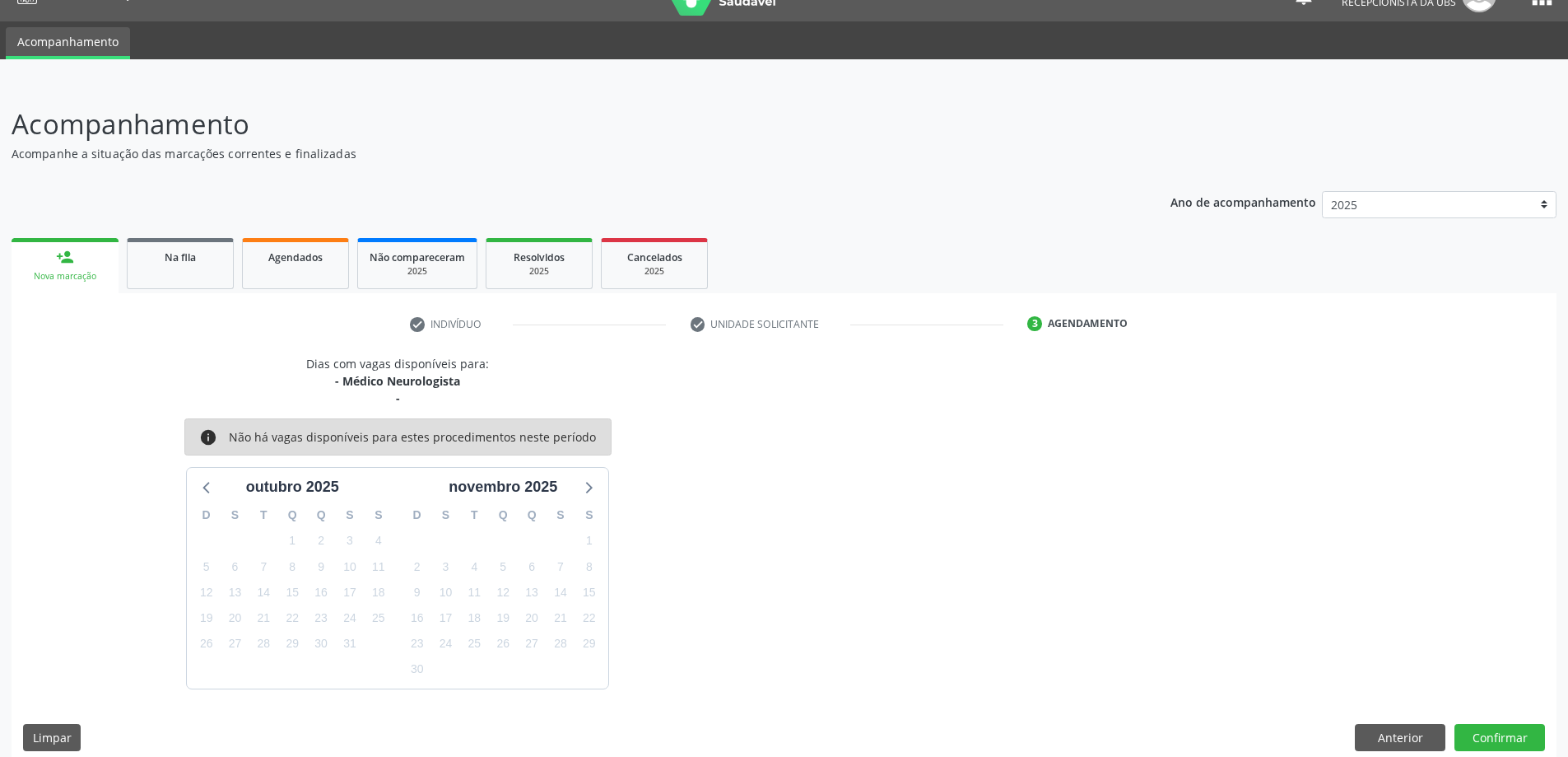
scroll to position [48, 0]
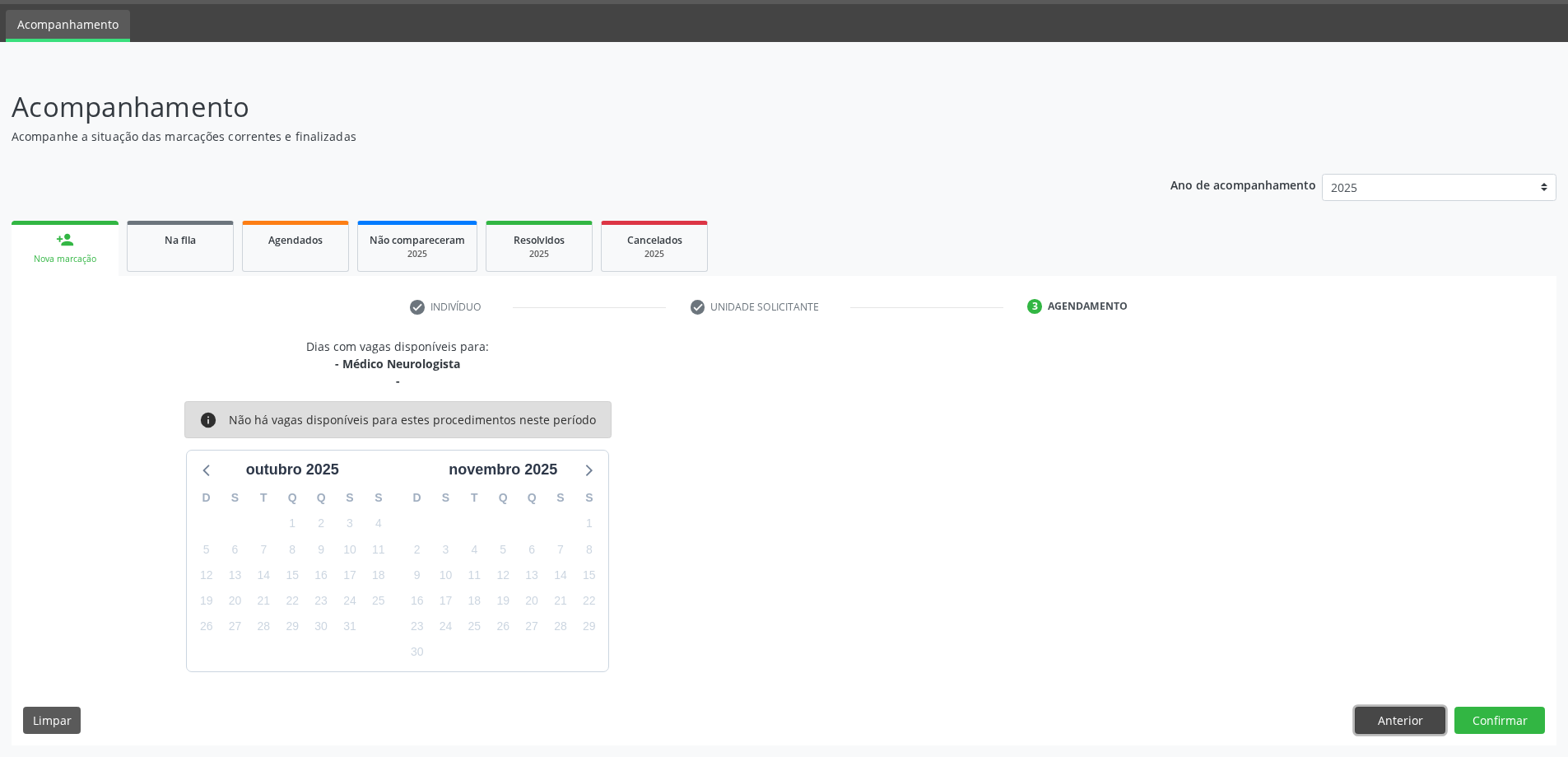
click at [1389, 716] on button "Anterior" at bounding box center [1400, 720] width 91 height 28
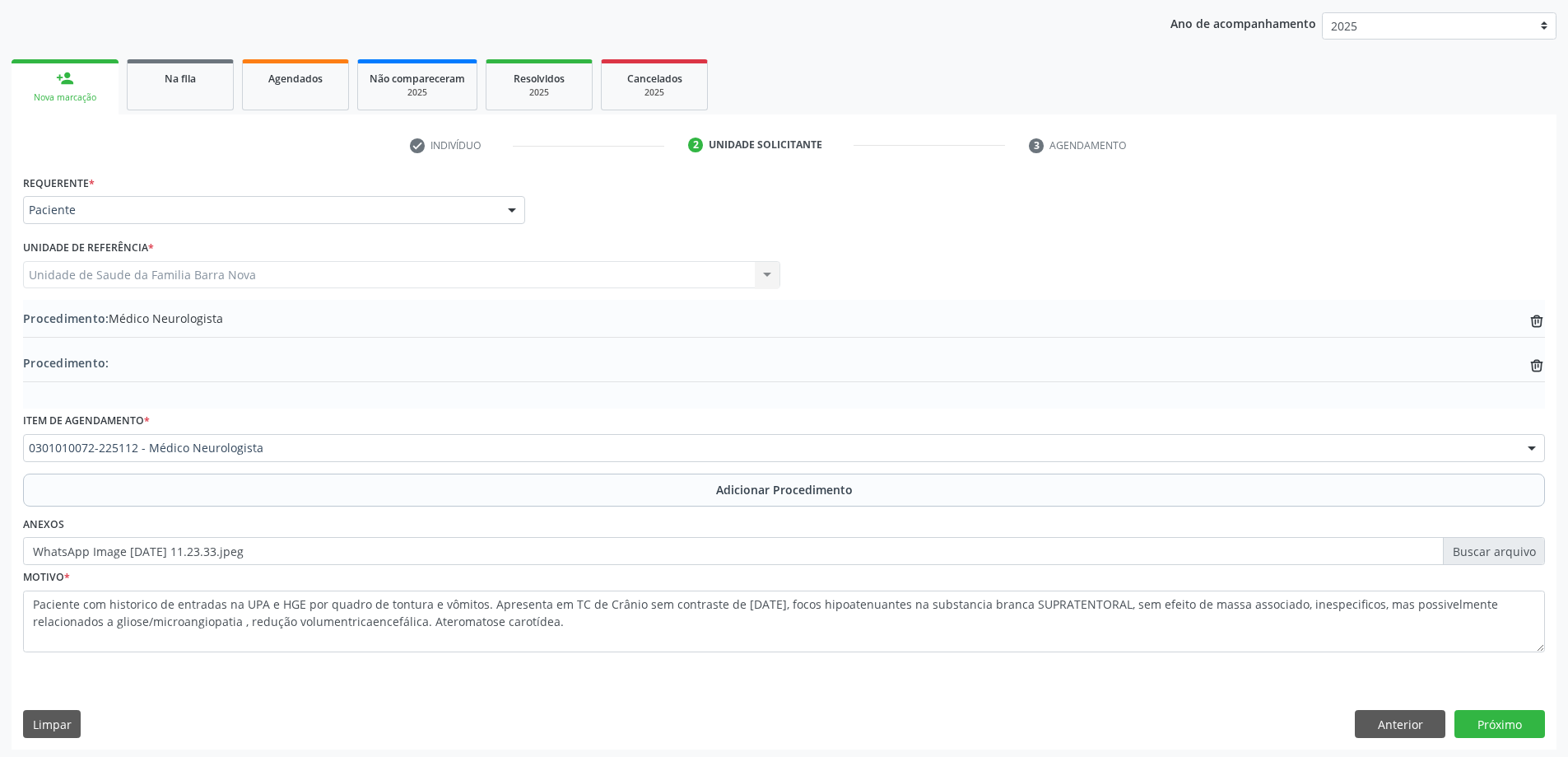
scroll to position [214, 0]
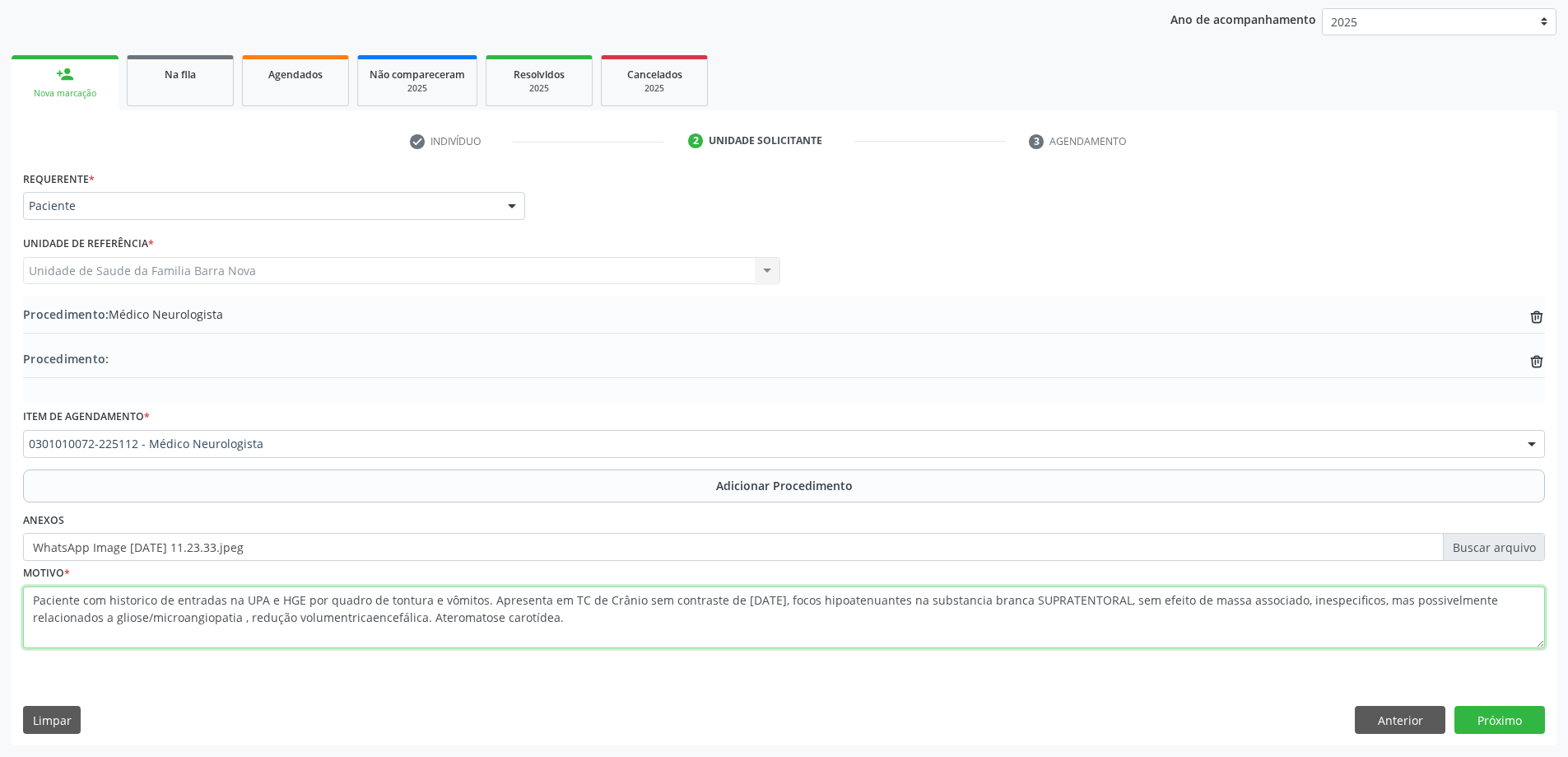
click at [576, 629] on textarea "Paciente com historico de entradas na UPA e HGE por quadro de tontura e vômitos…" at bounding box center [784, 616] width 1522 height 62
type textarea "Paciente com historico de entradas na UPA e HGE por quadro de tontura e vômitos…"
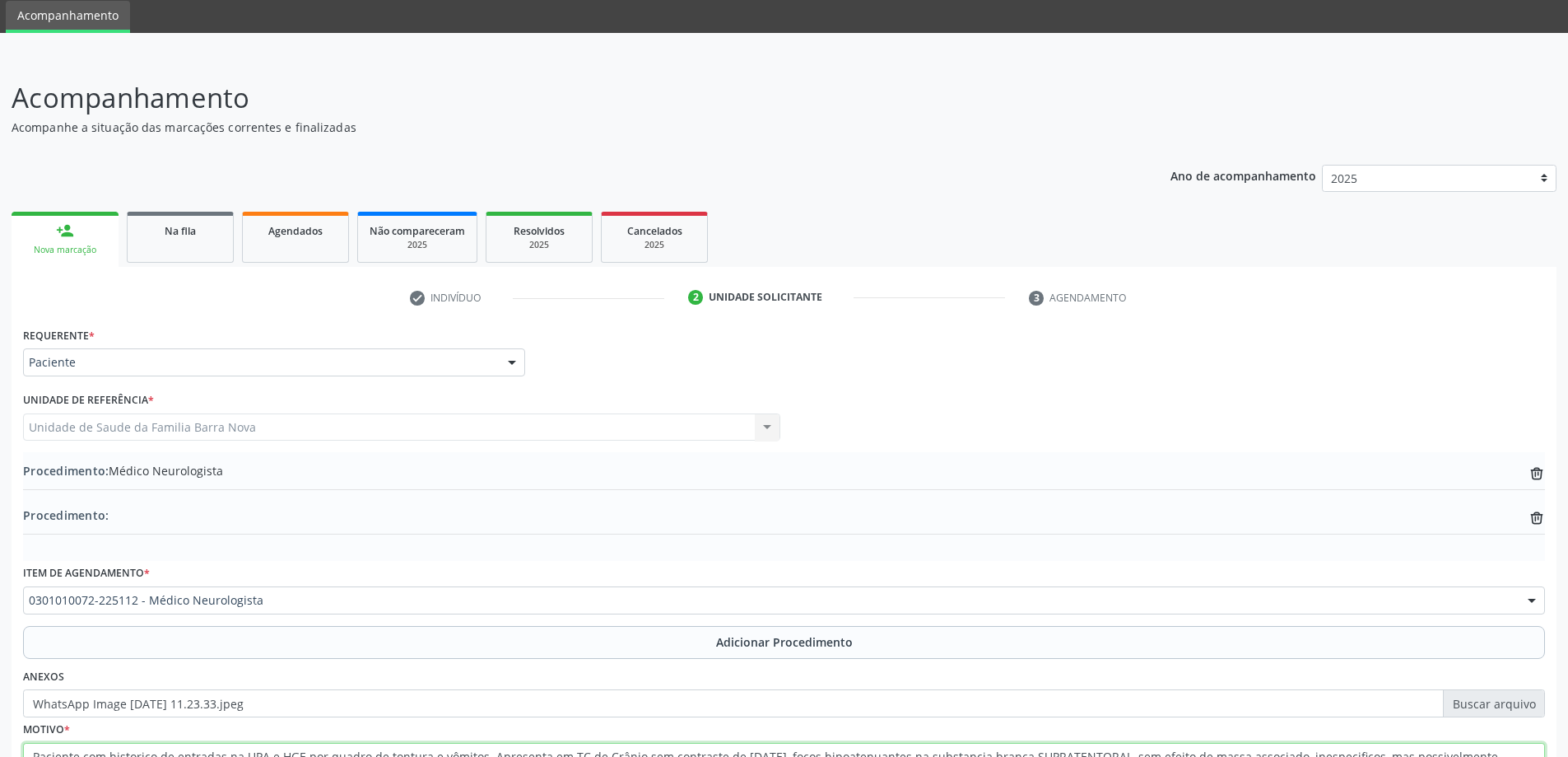
scroll to position [0, 0]
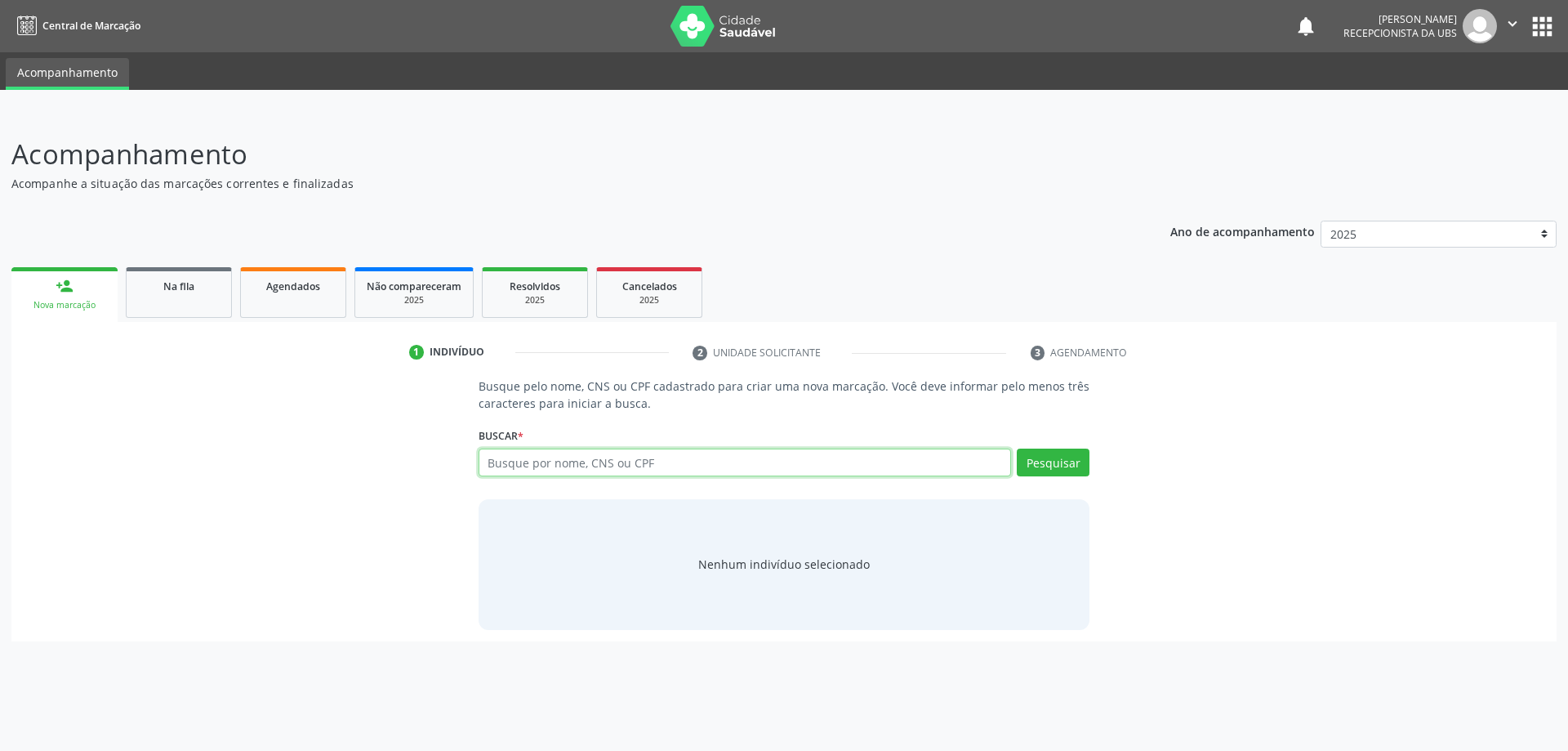
click at [550, 459] on input "text" at bounding box center [745, 462] width 533 height 27
type input "02919138499"
click at [1043, 464] on button "Pesquisar" at bounding box center [1054, 462] width 73 height 27
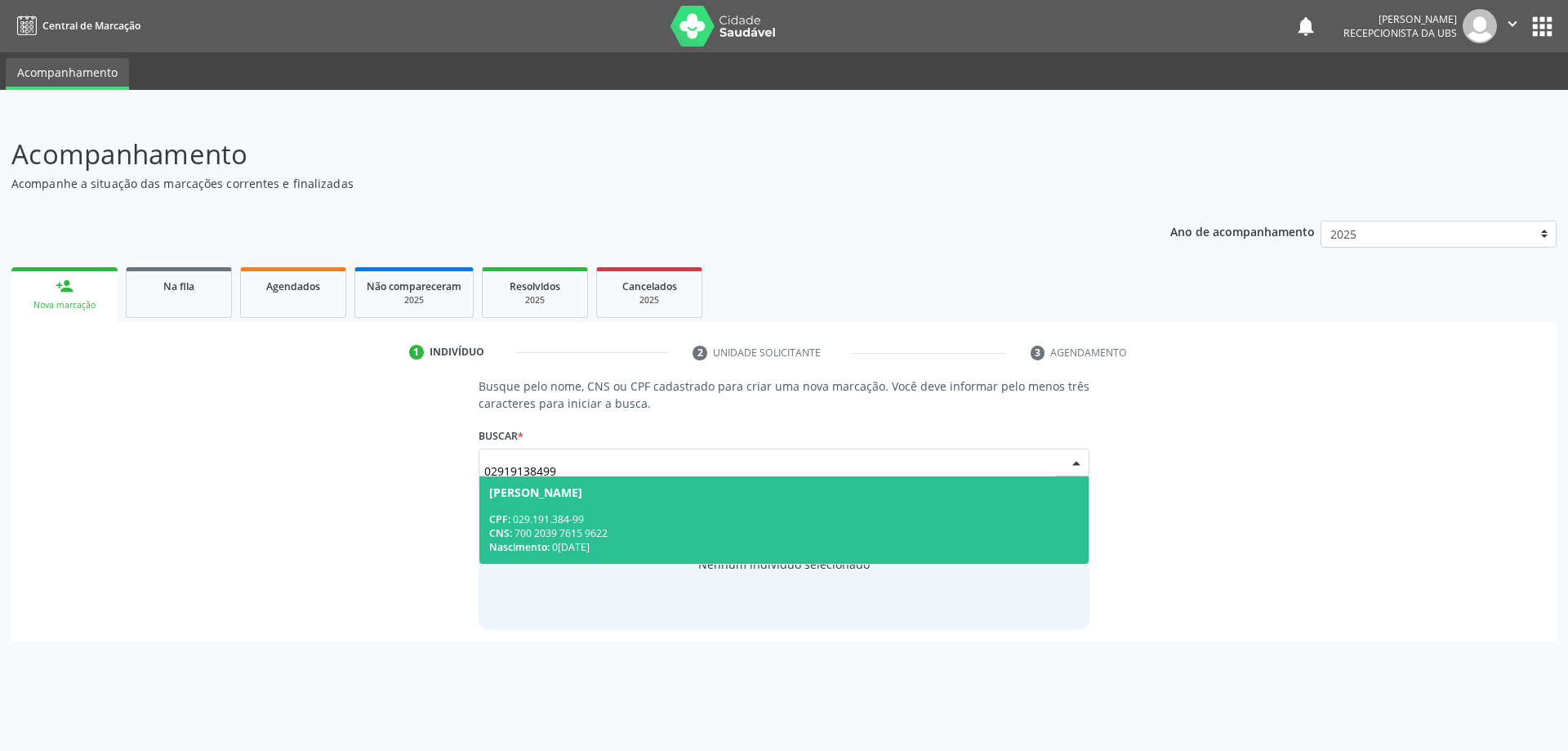
click at [677, 526] on div "CNS: 700 2039 7615 9622" at bounding box center [784, 533] width 591 height 14
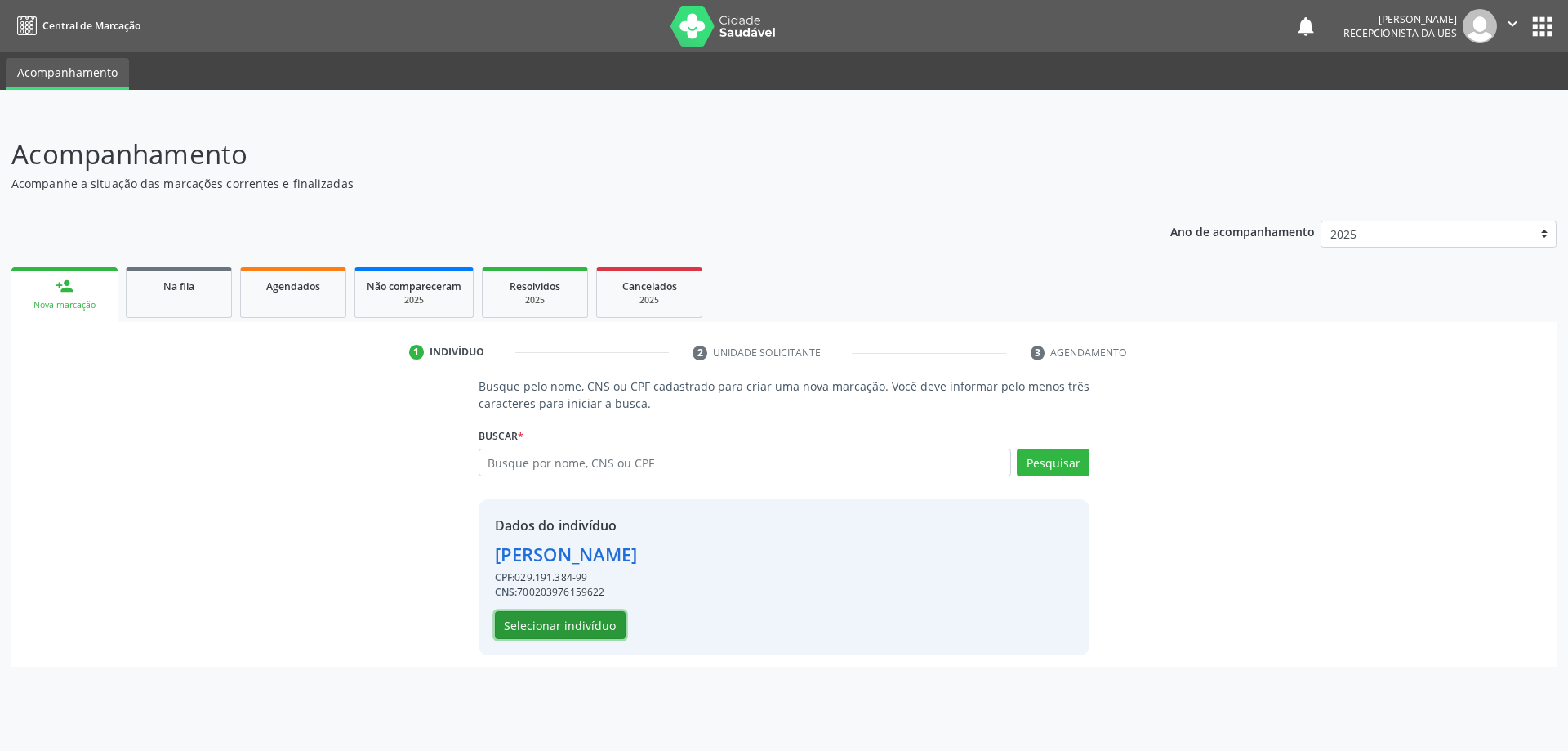
click at [583, 622] on button "Selecionar indivíduo" at bounding box center [560, 624] width 131 height 27
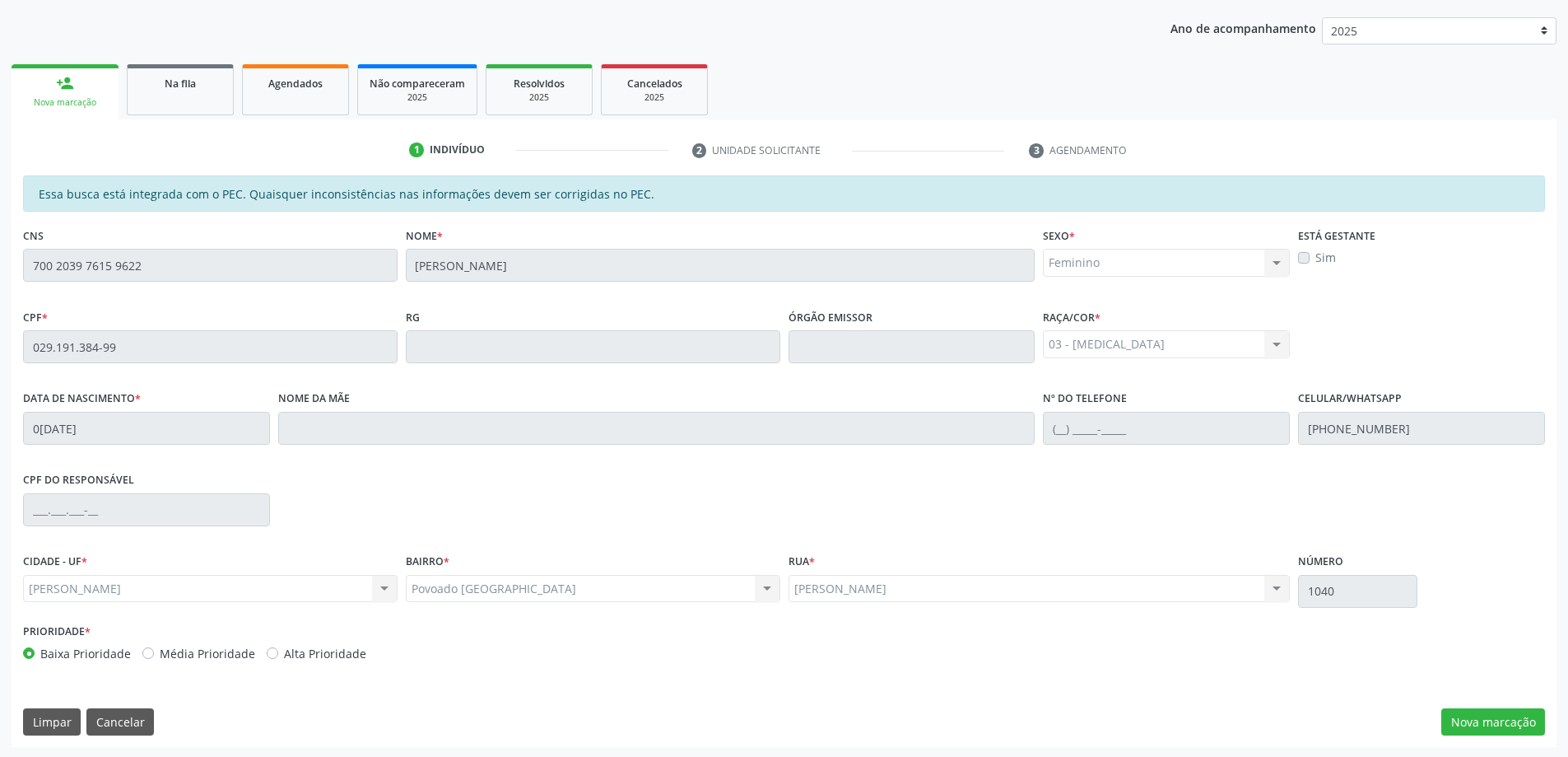
scroll to position [207, 0]
click at [1502, 723] on button "Nova marcação" at bounding box center [1493, 720] width 104 height 28
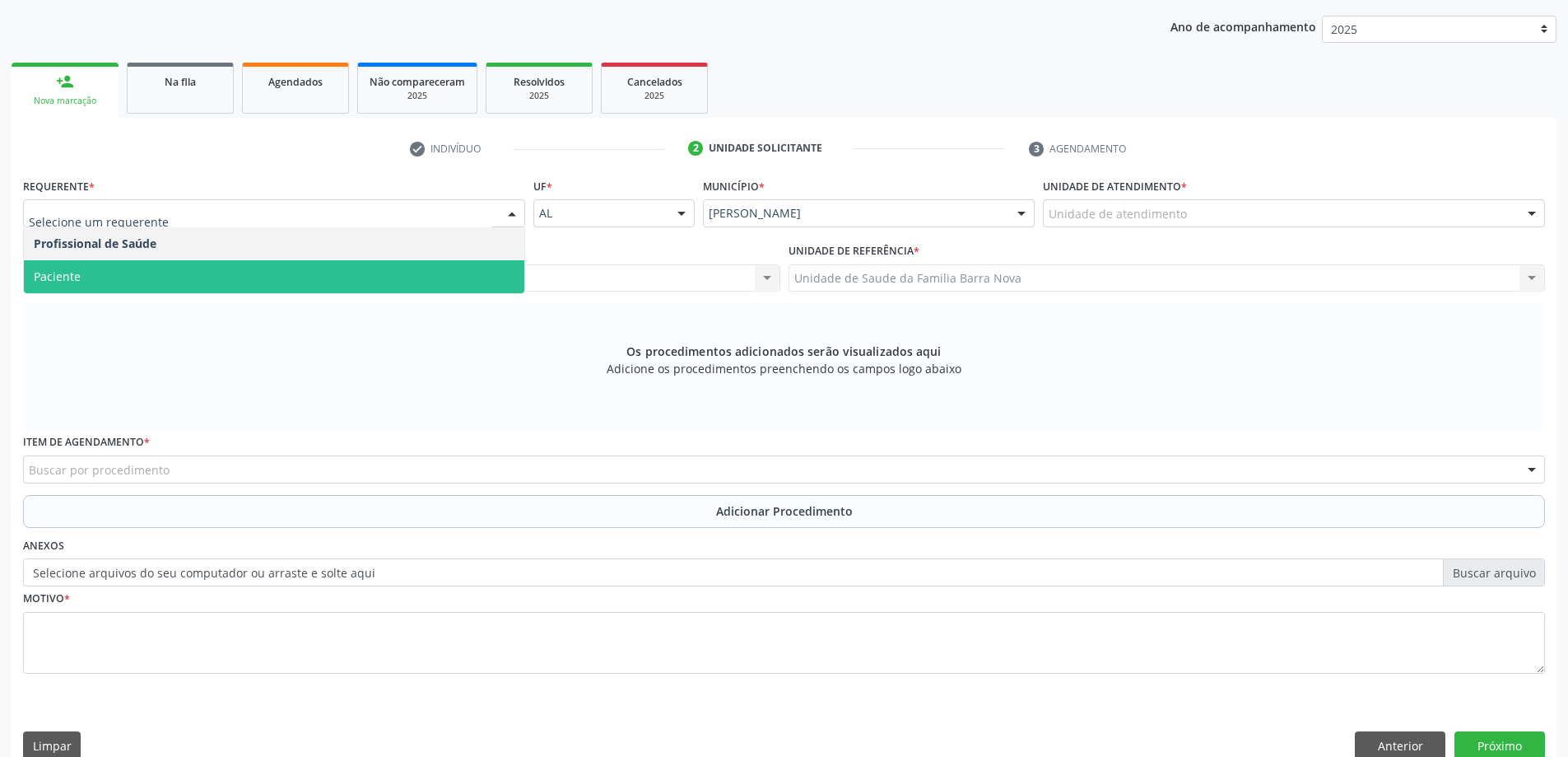
click at [228, 276] on span "Paciente" at bounding box center [274, 276] width 501 height 33
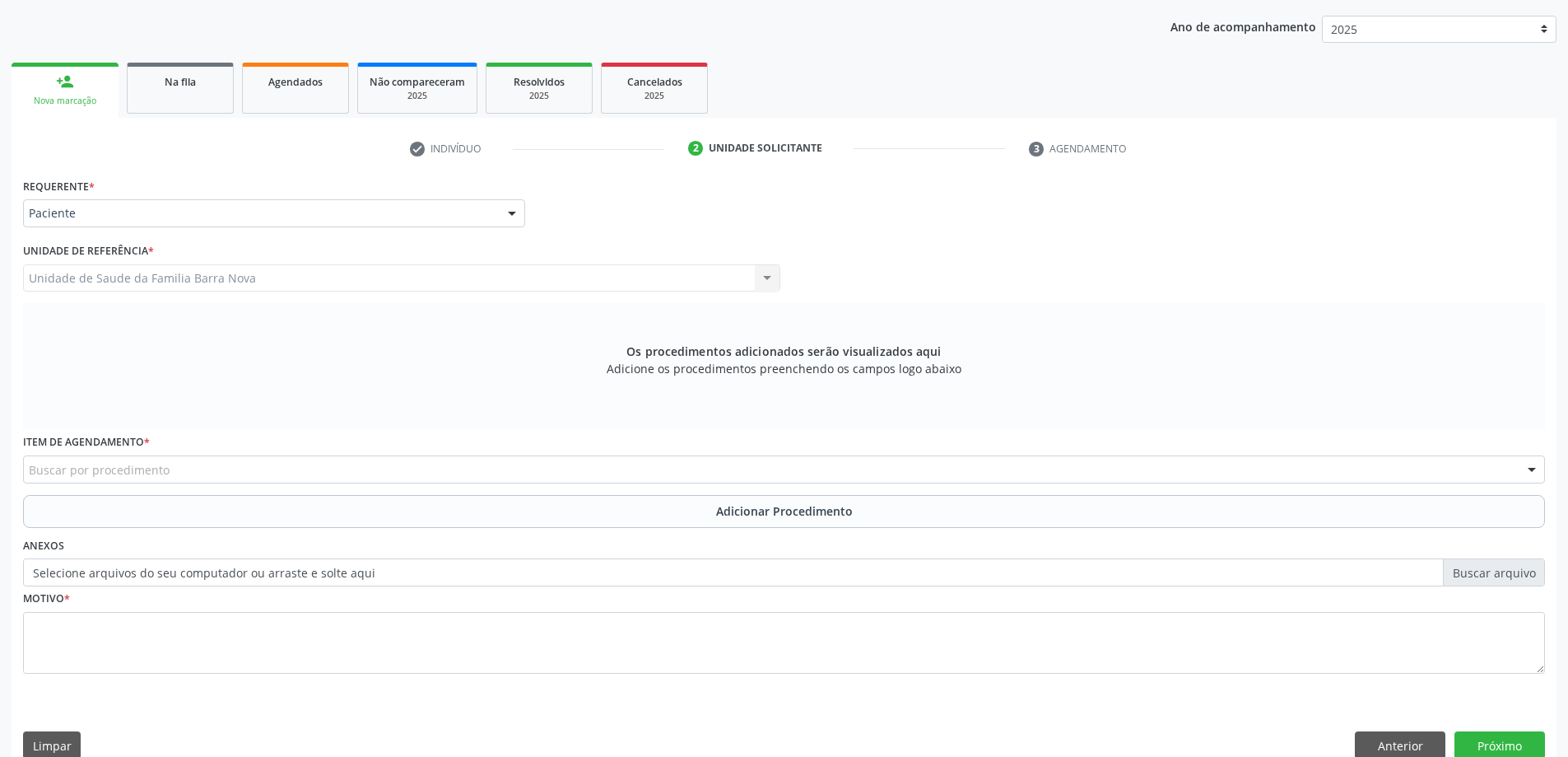
click at [360, 471] on div "Buscar por procedimento" at bounding box center [784, 469] width 1522 height 28
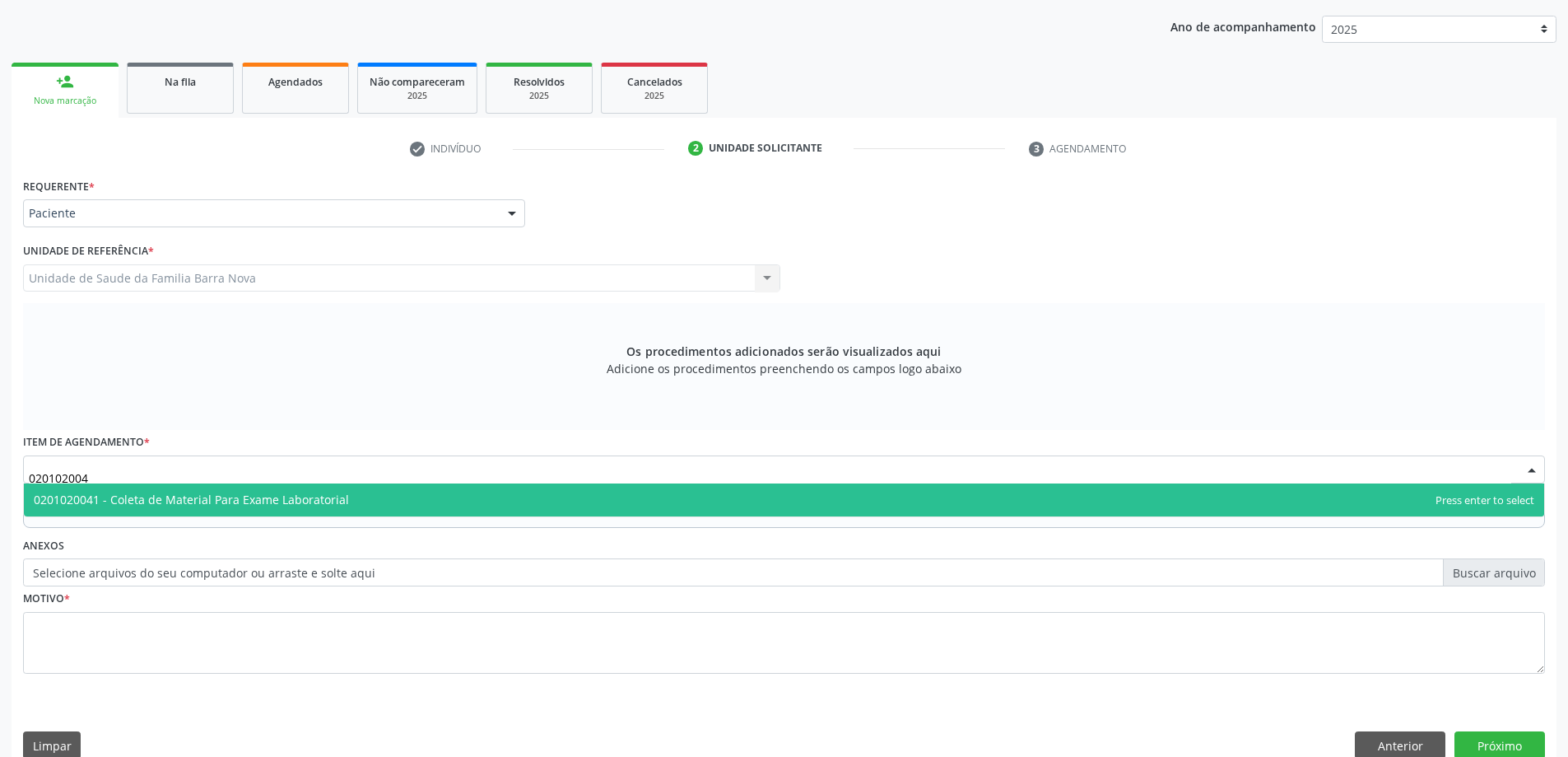
type input "0201020041"
click at [345, 500] on span "0201020041 - Coleta de Material Para Exame Laboratorial" at bounding box center [784, 499] width 1521 height 33
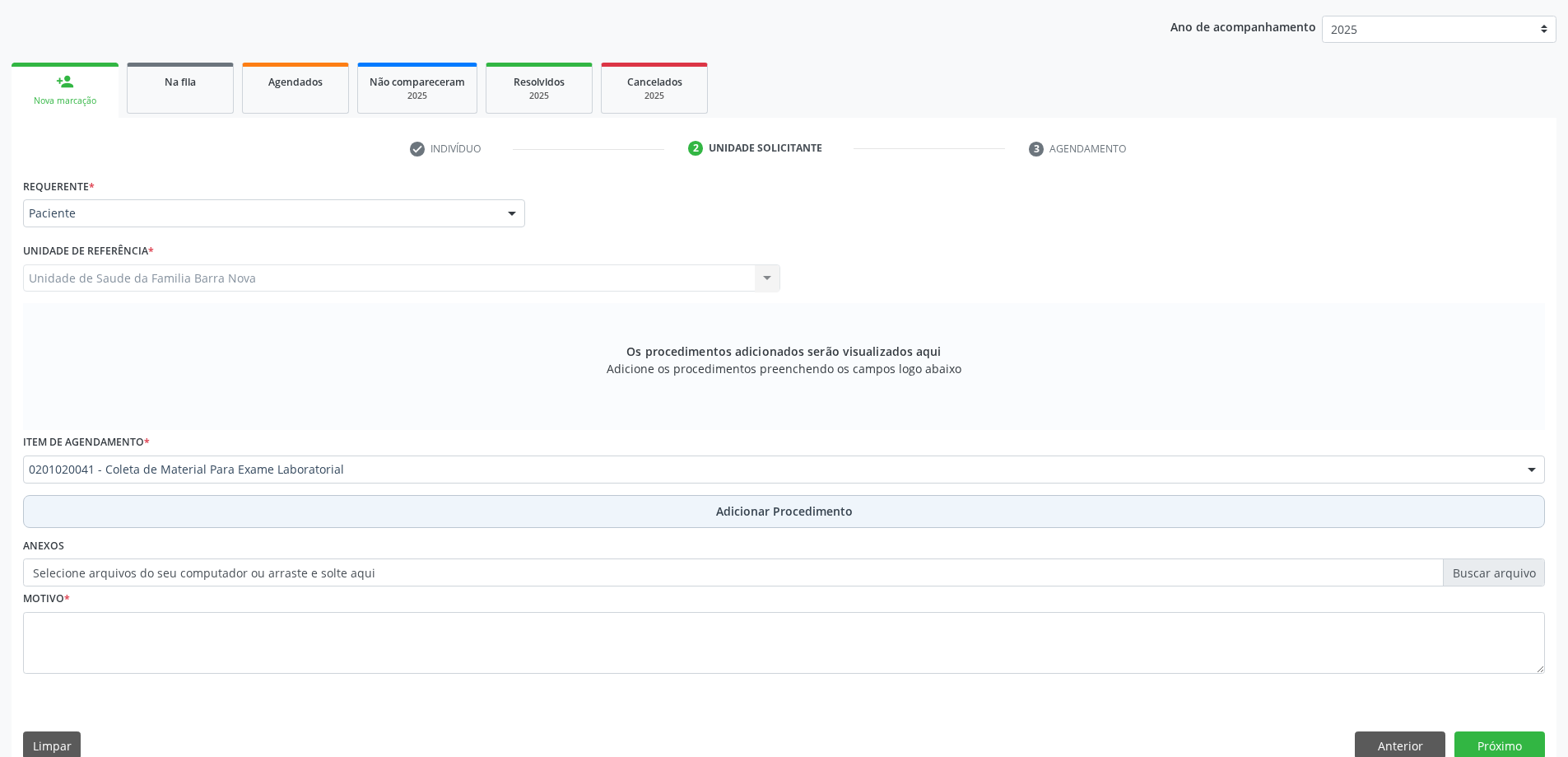
click at [768, 515] on span "Adicionar Procedimento" at bounding box center [784, 511] width 137 height 17
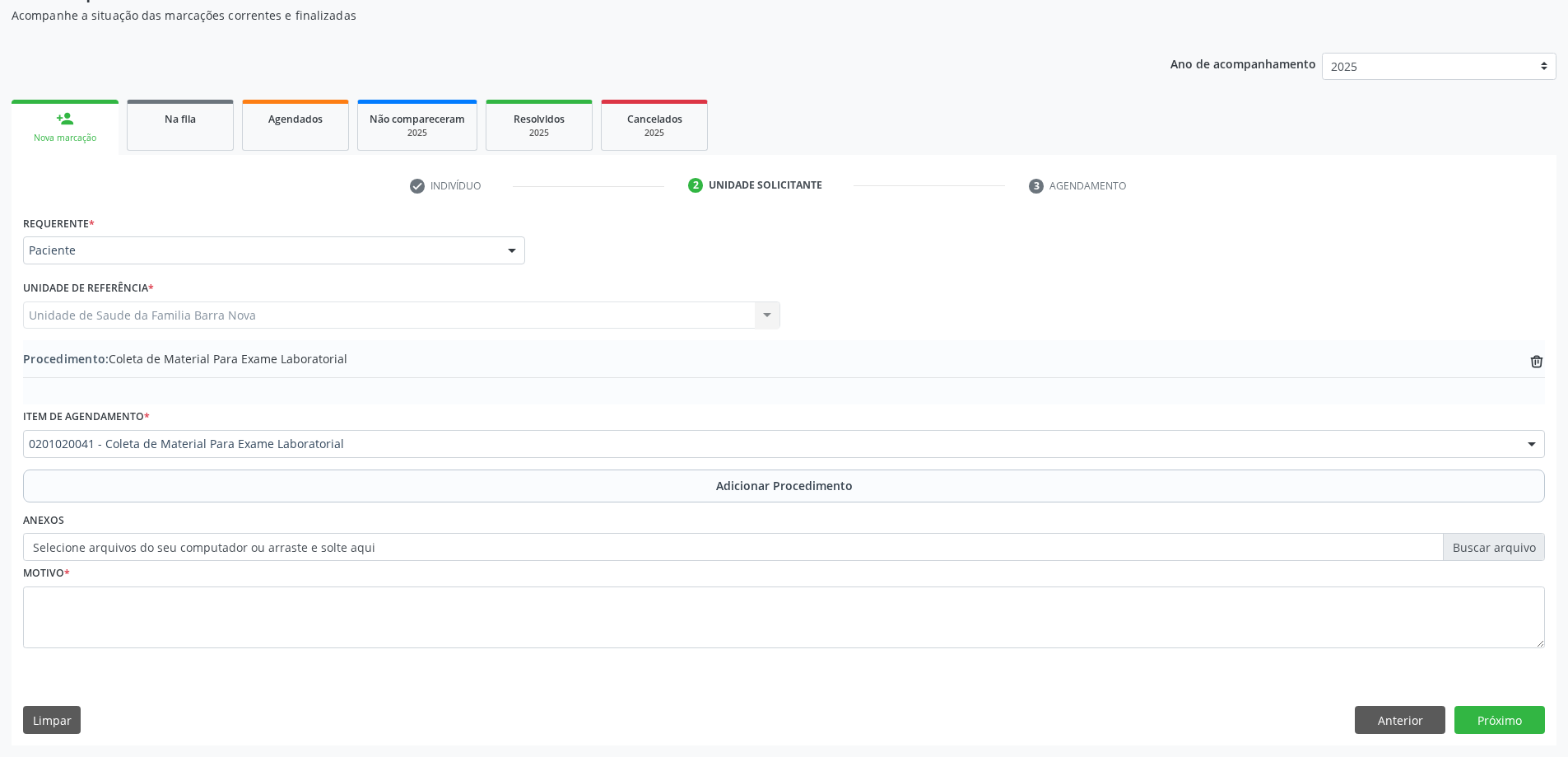
click at [1502, 545] on label "Selecione arquivos do seu computador ou arraste e solte aqui" at bounding box center [784, 546] width 1522 height 28
click at [1502, 545] on input "Selecione arquivos do seu computador ou arraste e solte aqui" at bounding box center [784, 546] width 1522 height 28
type input "C:\fakepath\WhatsApp Image 2[DATE]1.23.43.jpeg"
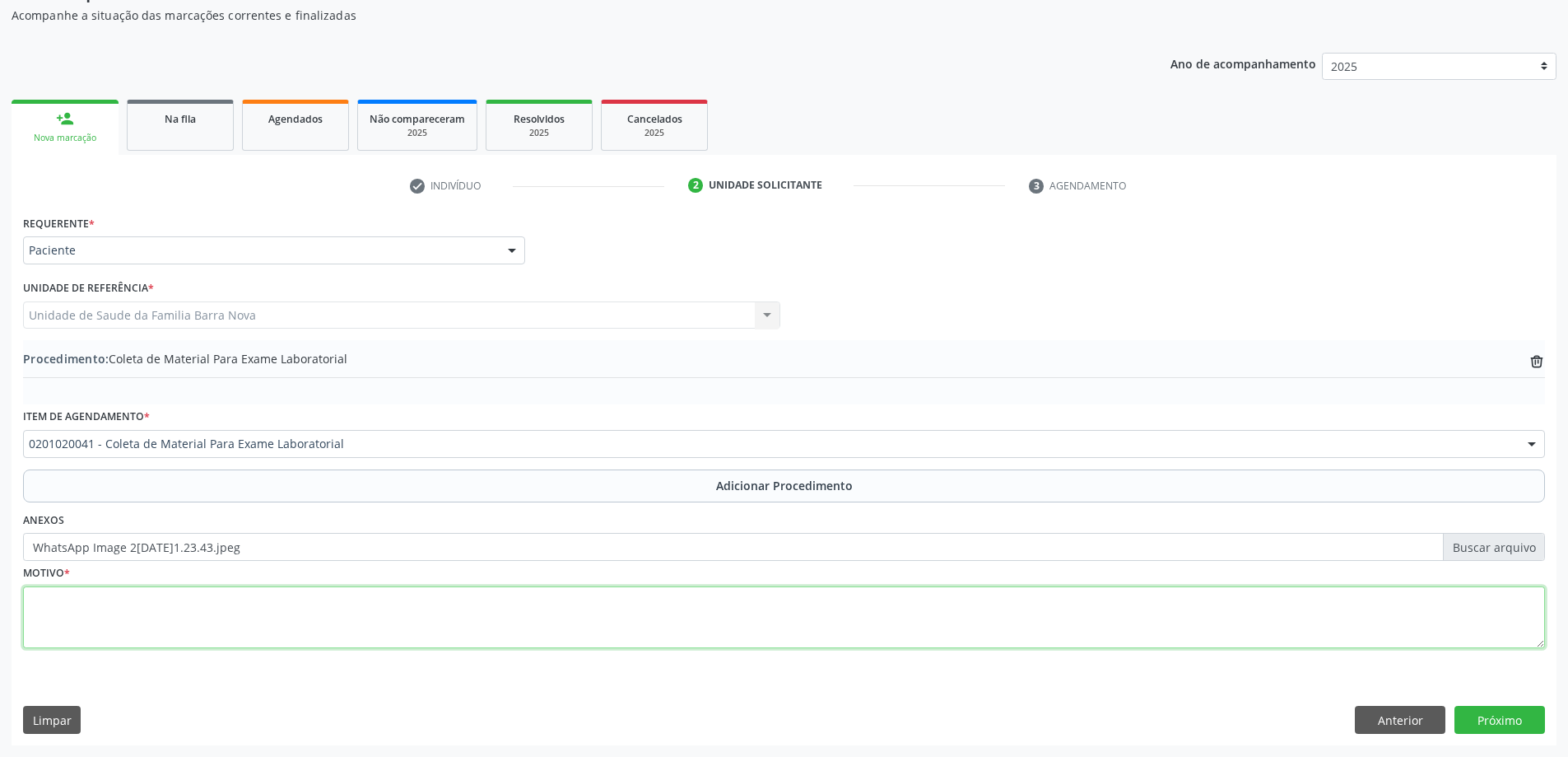
click at [395, 617] on textarea at bounding box center [784, 616] width 1522 height 62
click at [65, 600] on textarea "Obewsidade" at bounding box center [784, 616] width 1522 height 62
click at [96, 598] on textarea "Obesidade" at bounding box center [784, 616] width 1522 height 62
type textarea "Obesidade, DM, HAS, Esteotose."
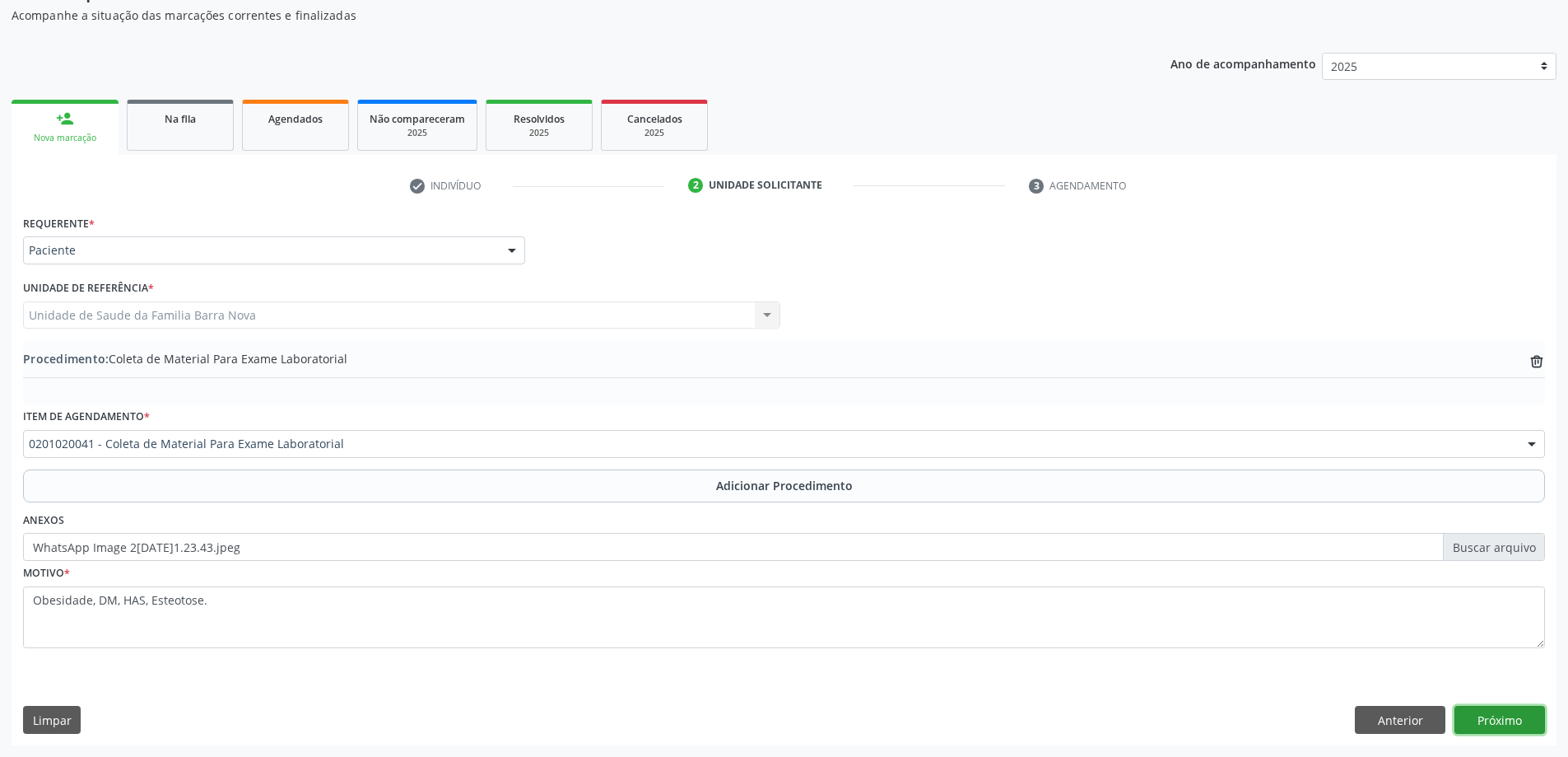
click at [1502, 721] on button "Próximo" at bounding box center [1500, 719] width 91 height 28
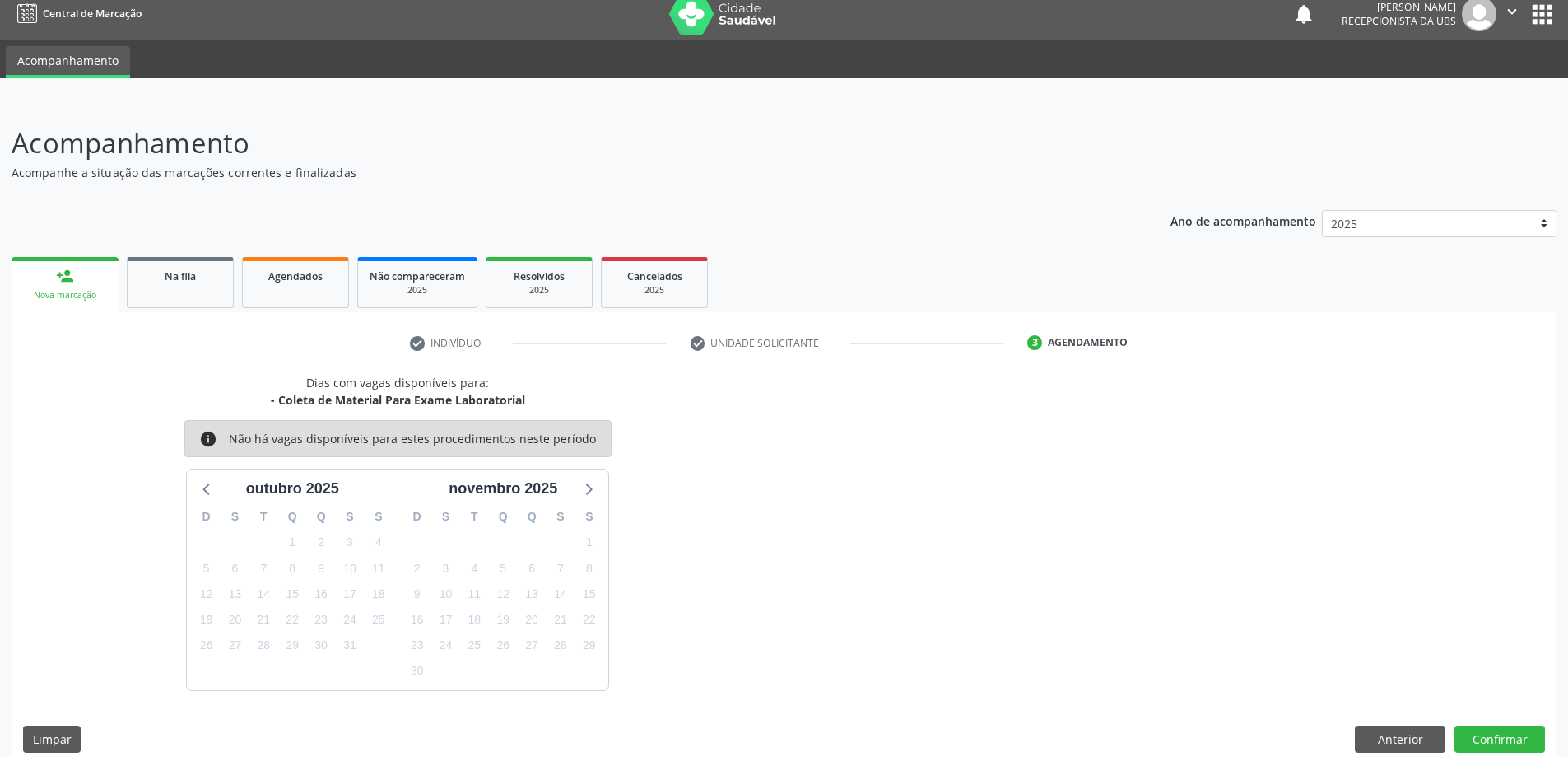
scroll to position [32, 0]
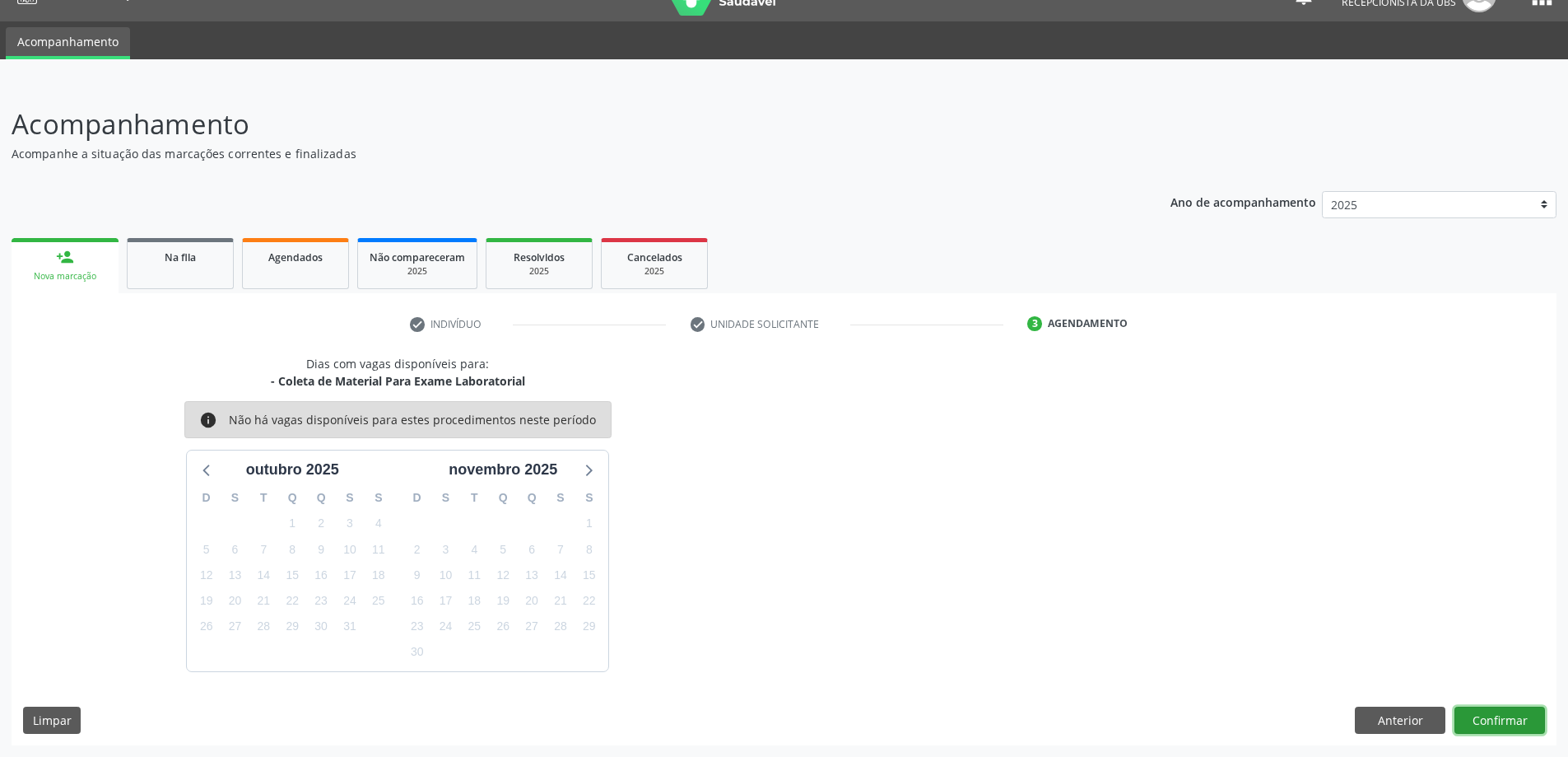
click at [1486, 719] on button "Confirmar" at bounding box center [1500, 720] width 91 height 28
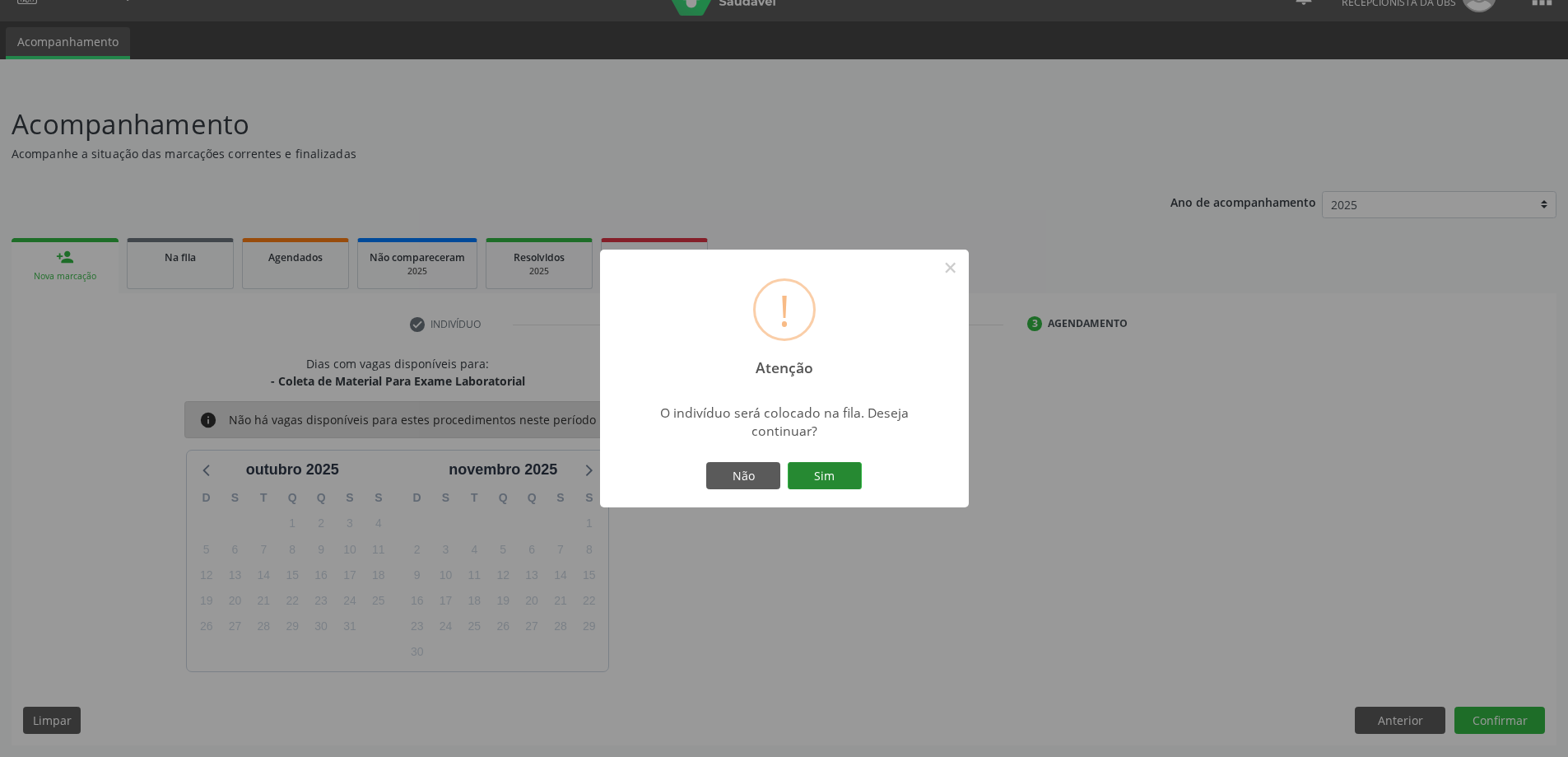
click at [824, 478] on button "Sim" at bounding box center [824, 476] width 74 height 28
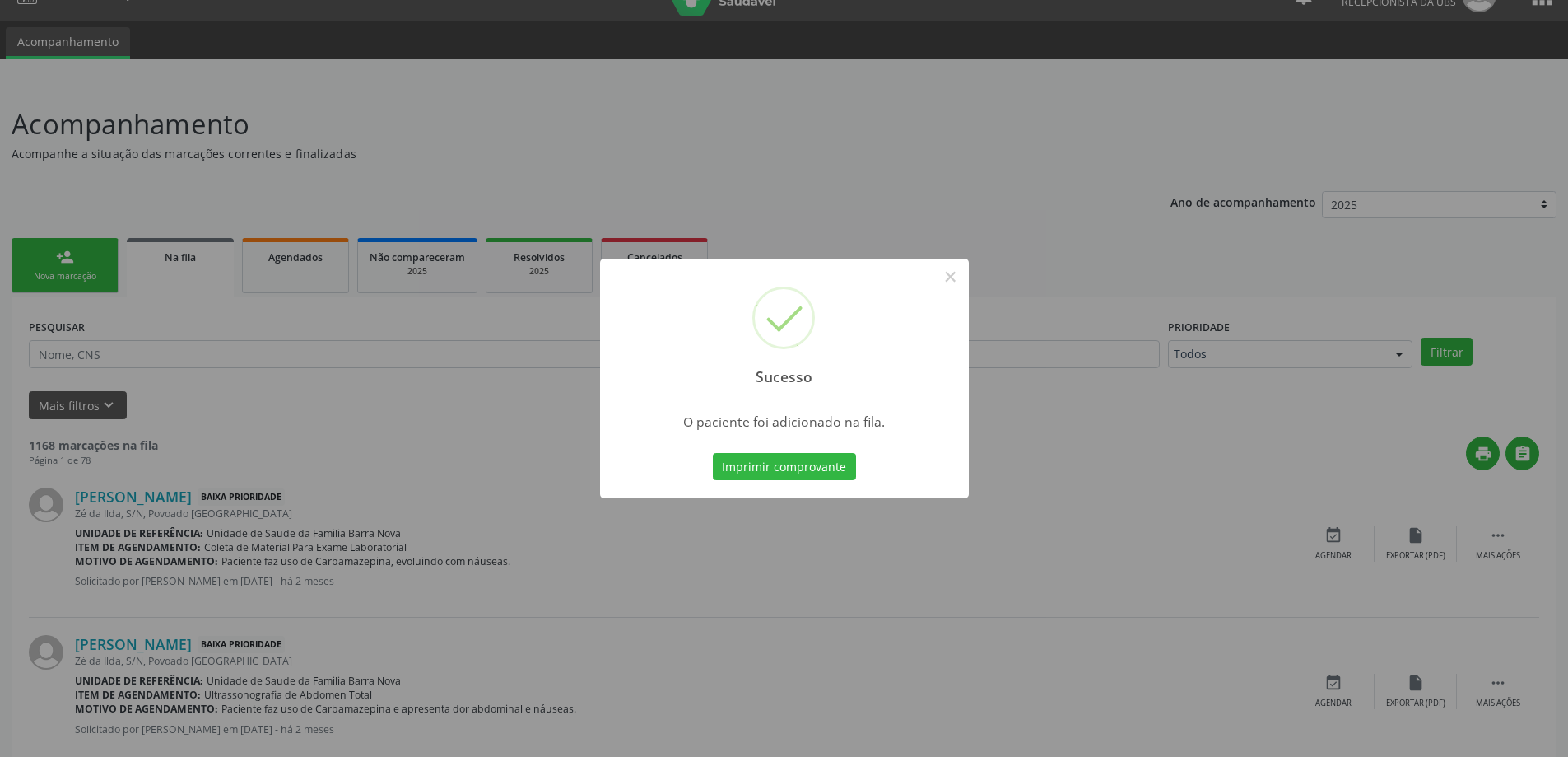
scroll to position [0, 0]
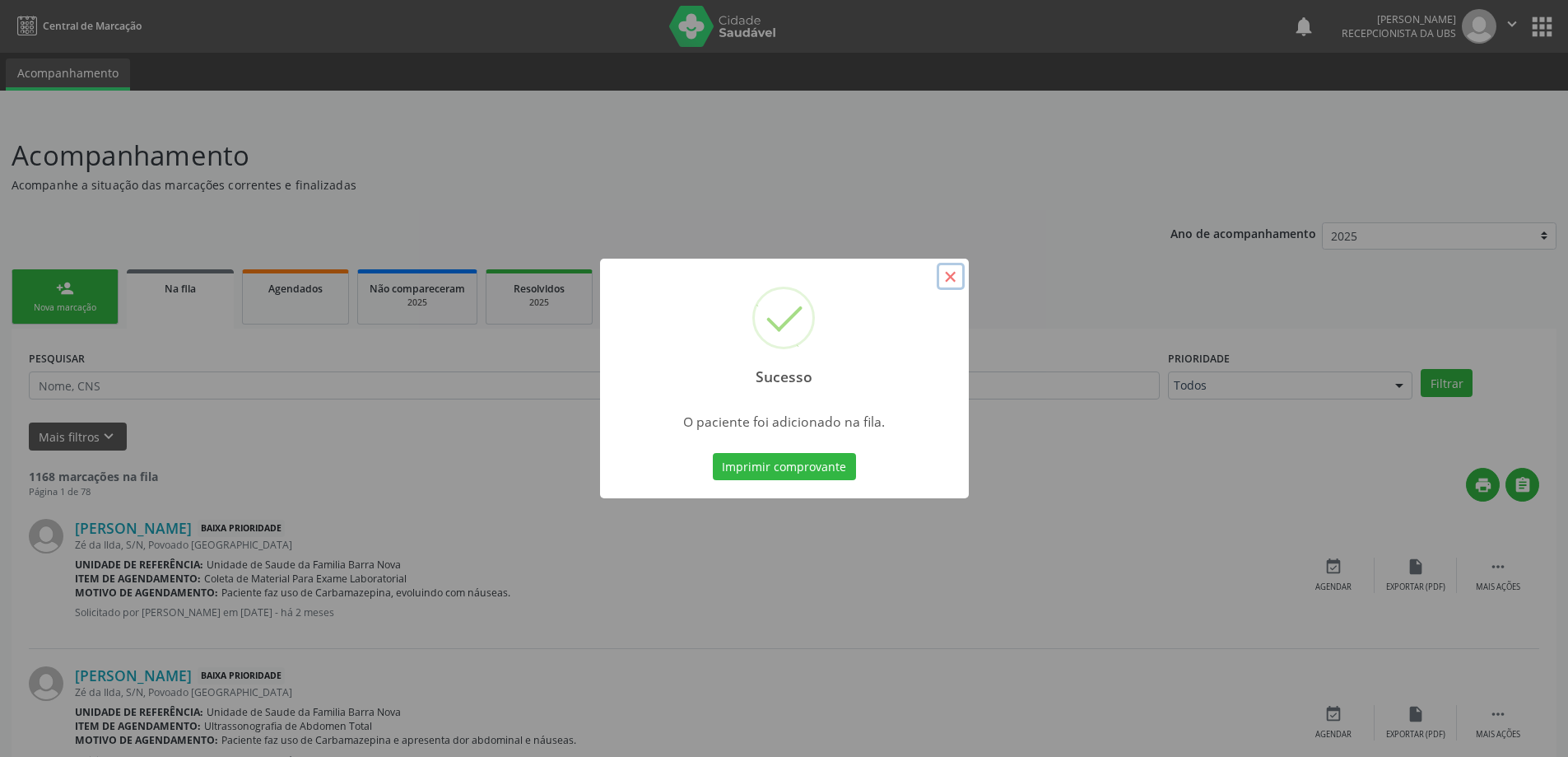
click at [949, 281] on button "×" at bounding box center [951, 276] width 28 height 28
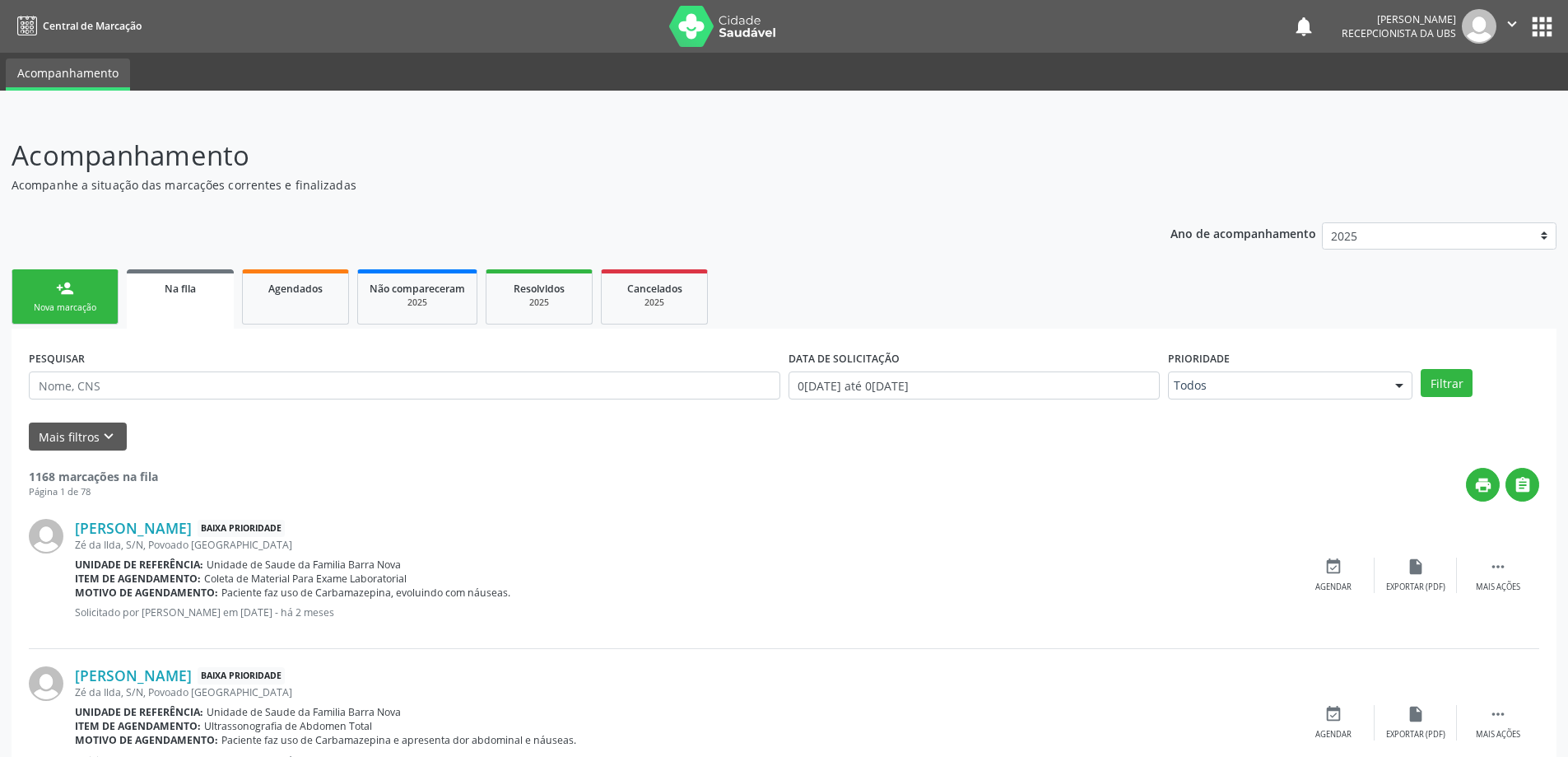
click at [70, 302] on div "Nova marcação" at bounding box center [64, 308] width 82 height 12
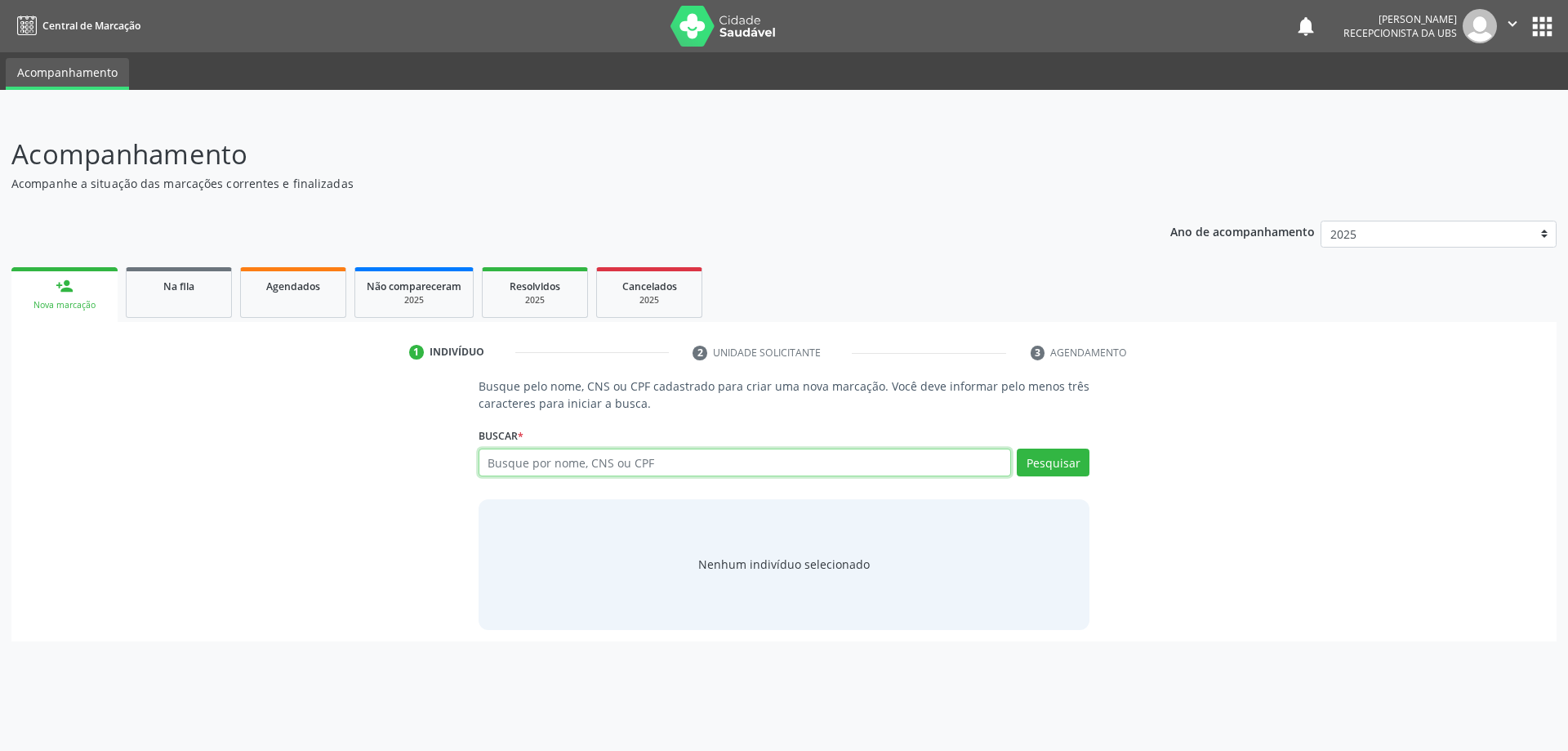
click at [521, 463] on input "text" at bounding box center [745, 462] width 533 height 27
type input "03417629462"
click at [1036, 472] on button "Pesquisar" at bounding box center [1054, 462] width 73 height 27
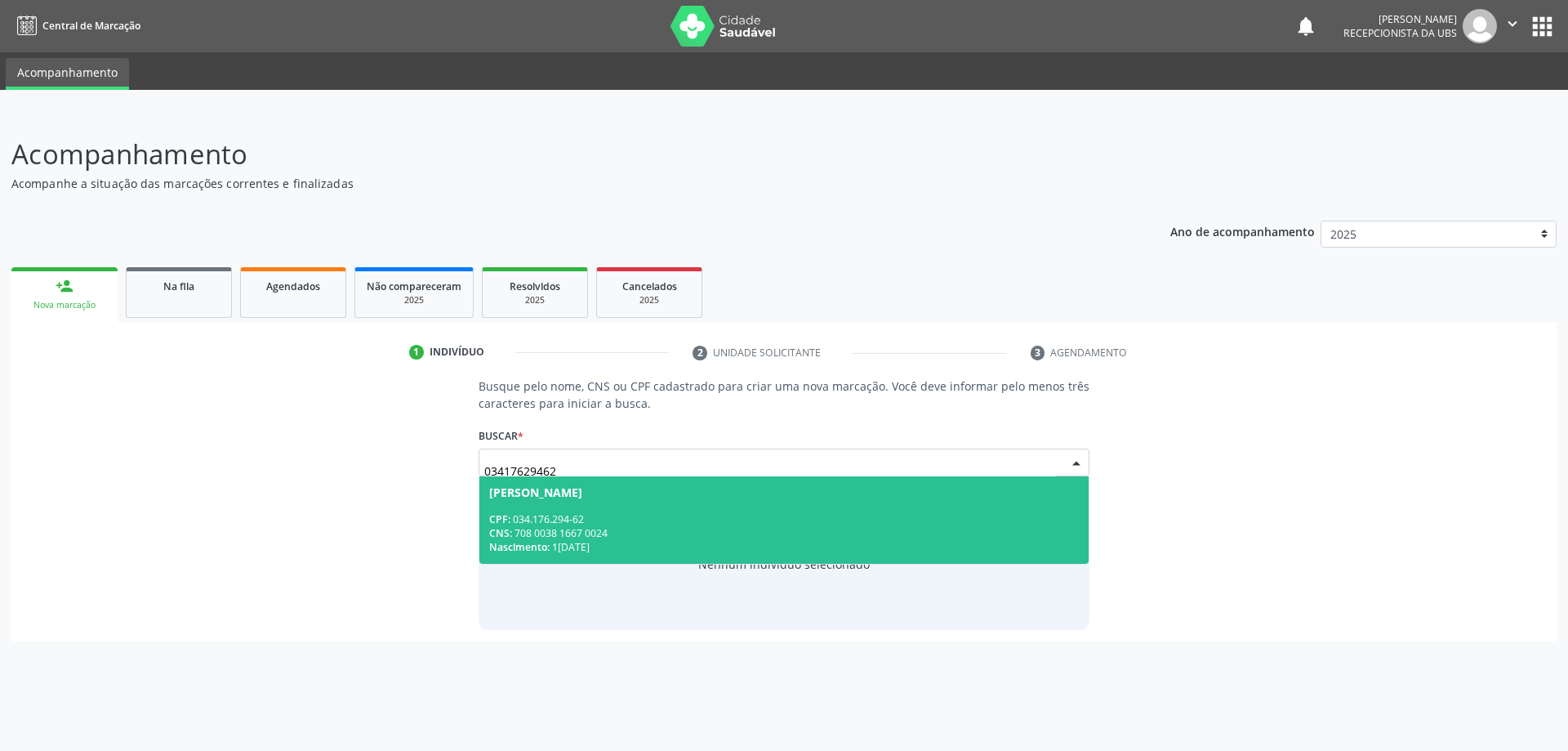
click at [596, 508] on span "[PERSON_NAME] CPF: 034.176.294-62 CNS: 708 0038 1667 0024 Nascimento: 1[DATE]" at bounding box center [784, 519] width 610 height 87
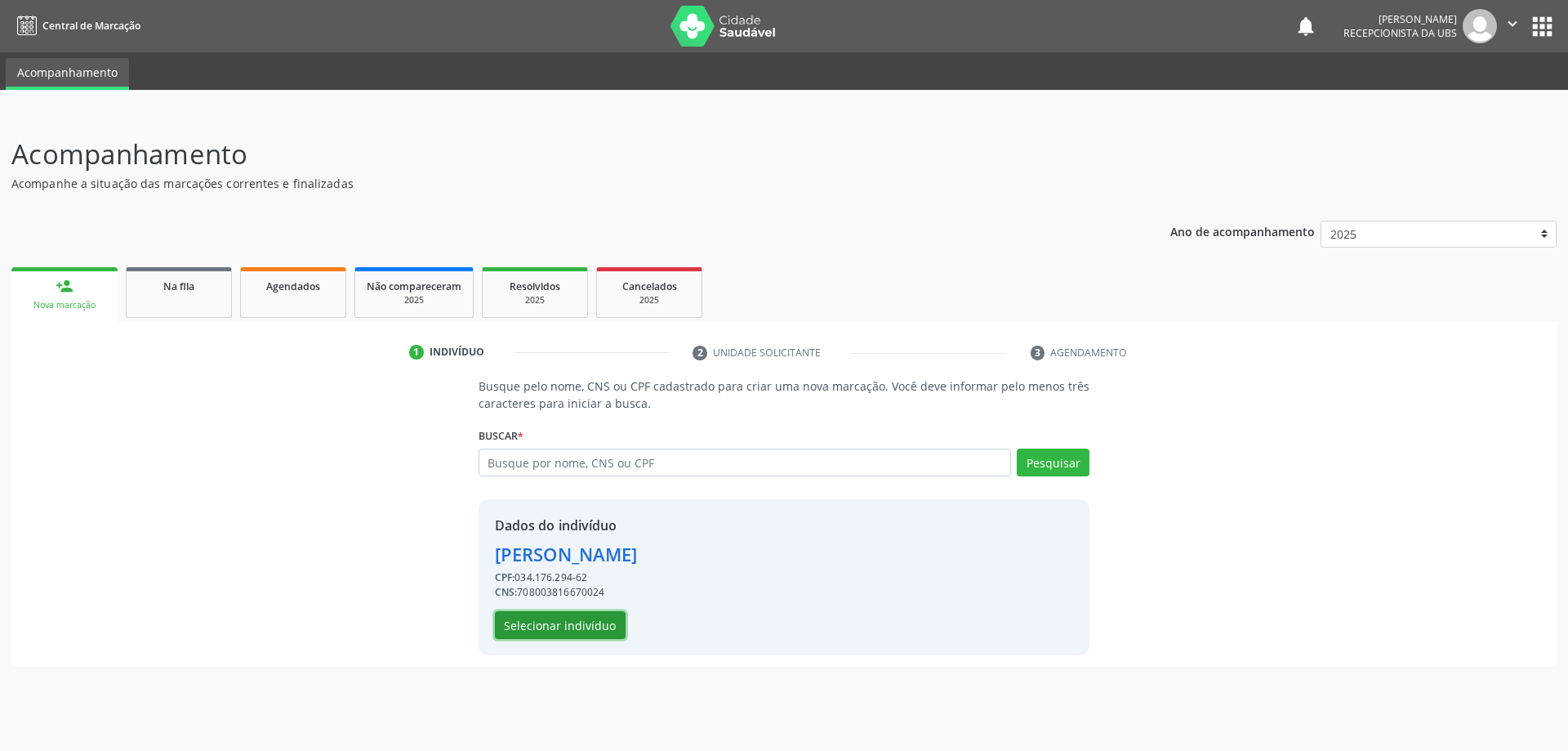
click at [577, 626] on button "Selecionar indivíduo" at bounding box center [560, 624] width 131 height 27
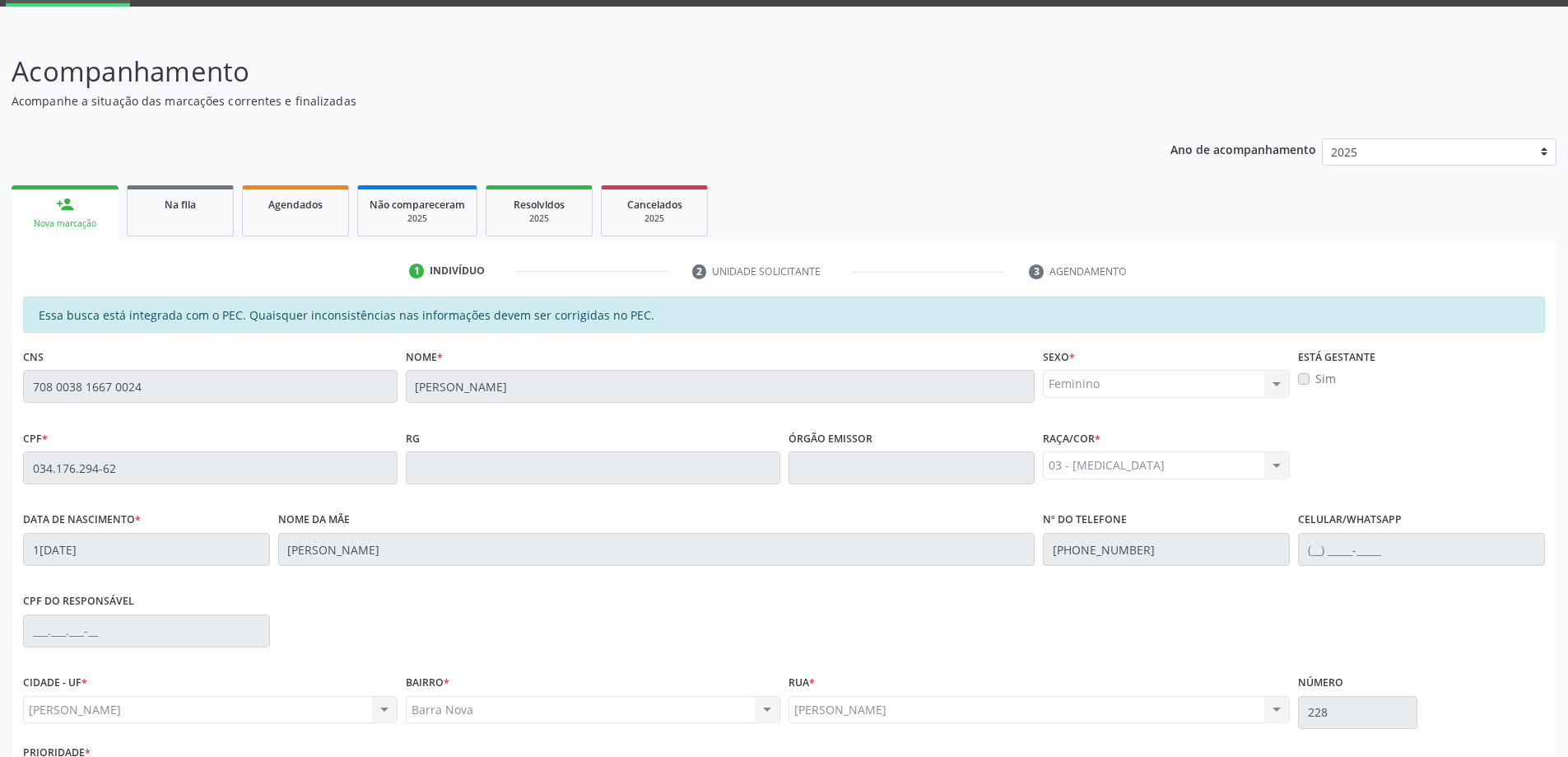
scroll to position [207, 0]
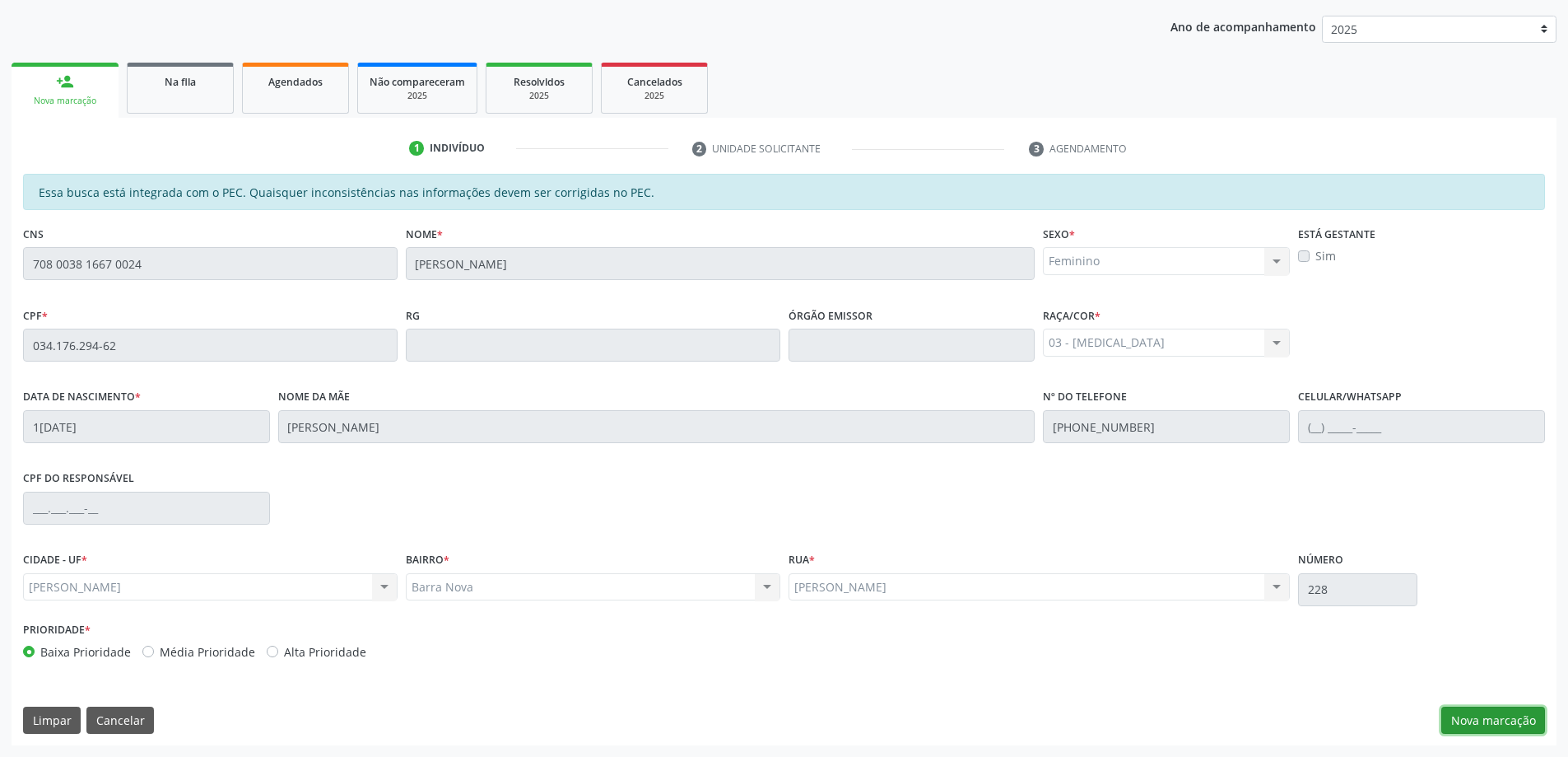
click at [1489, 717] on button "Nova marcação" at bounding box center [1493, 720] width 104 height 28
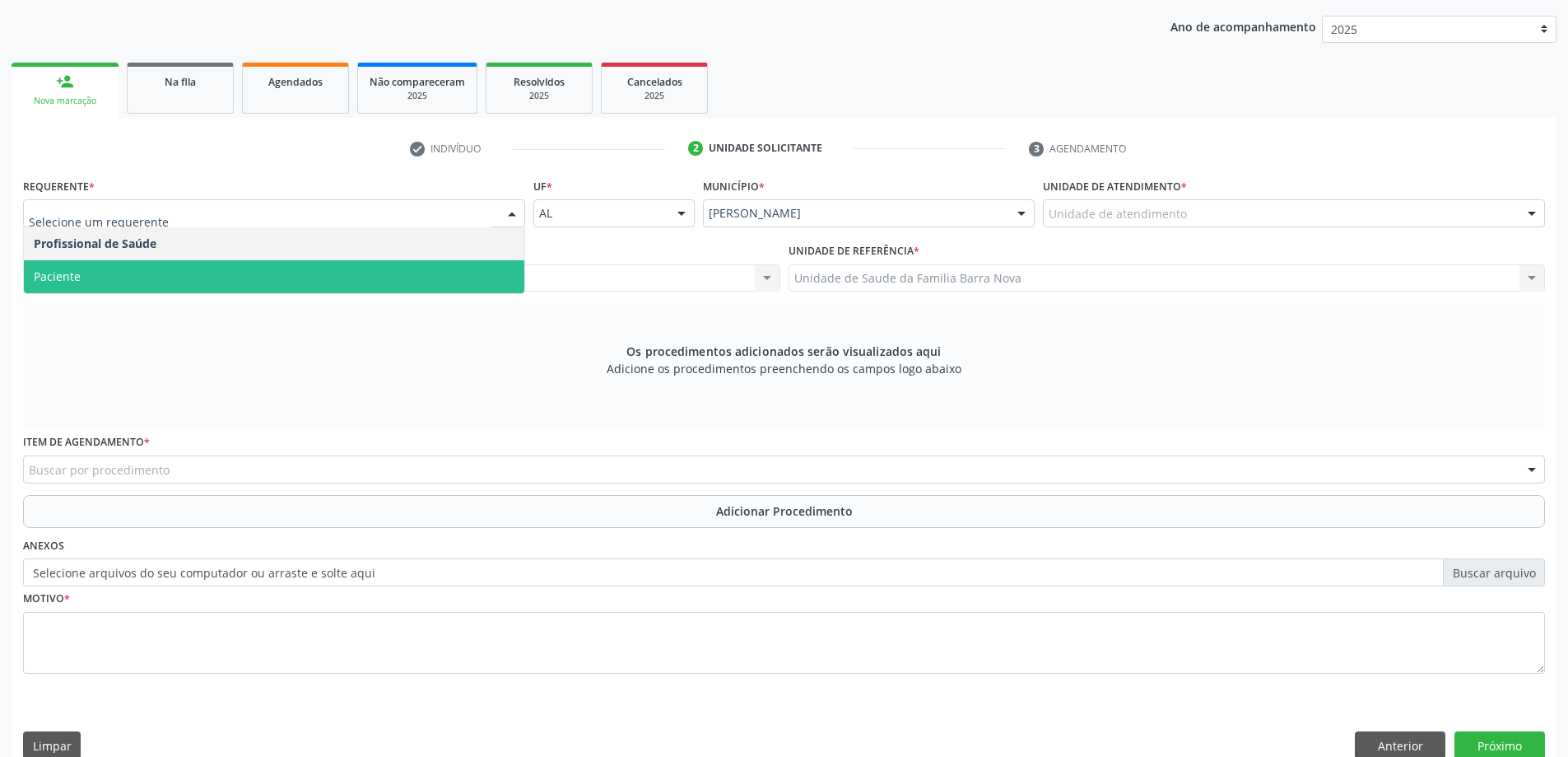
click at [331, 292] on span "Paciente" at bounding box center [274, 276] width 501 height 33
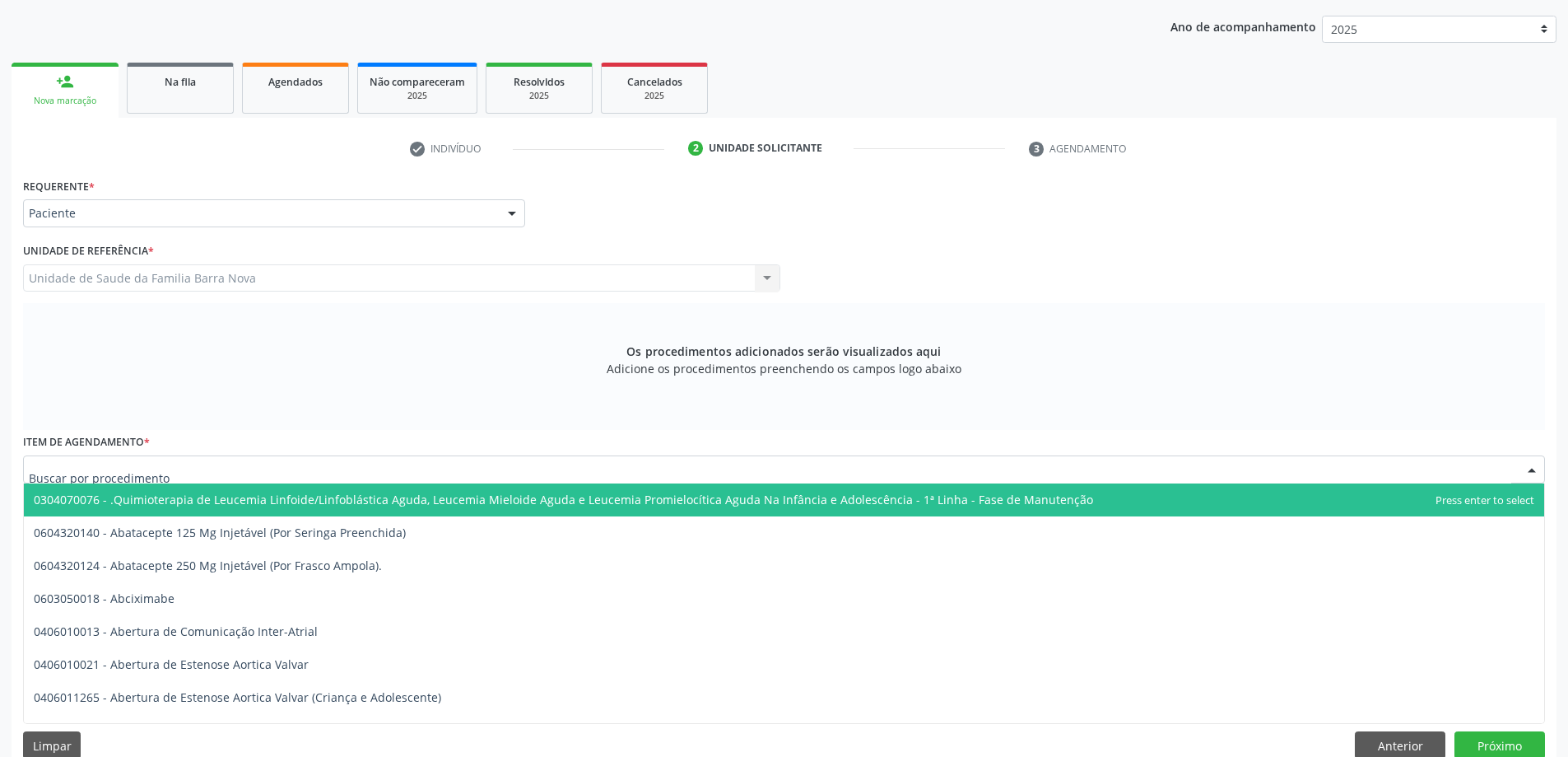
click at [650, 470] on div at bounding box center [784, 469] width 1522 height 28
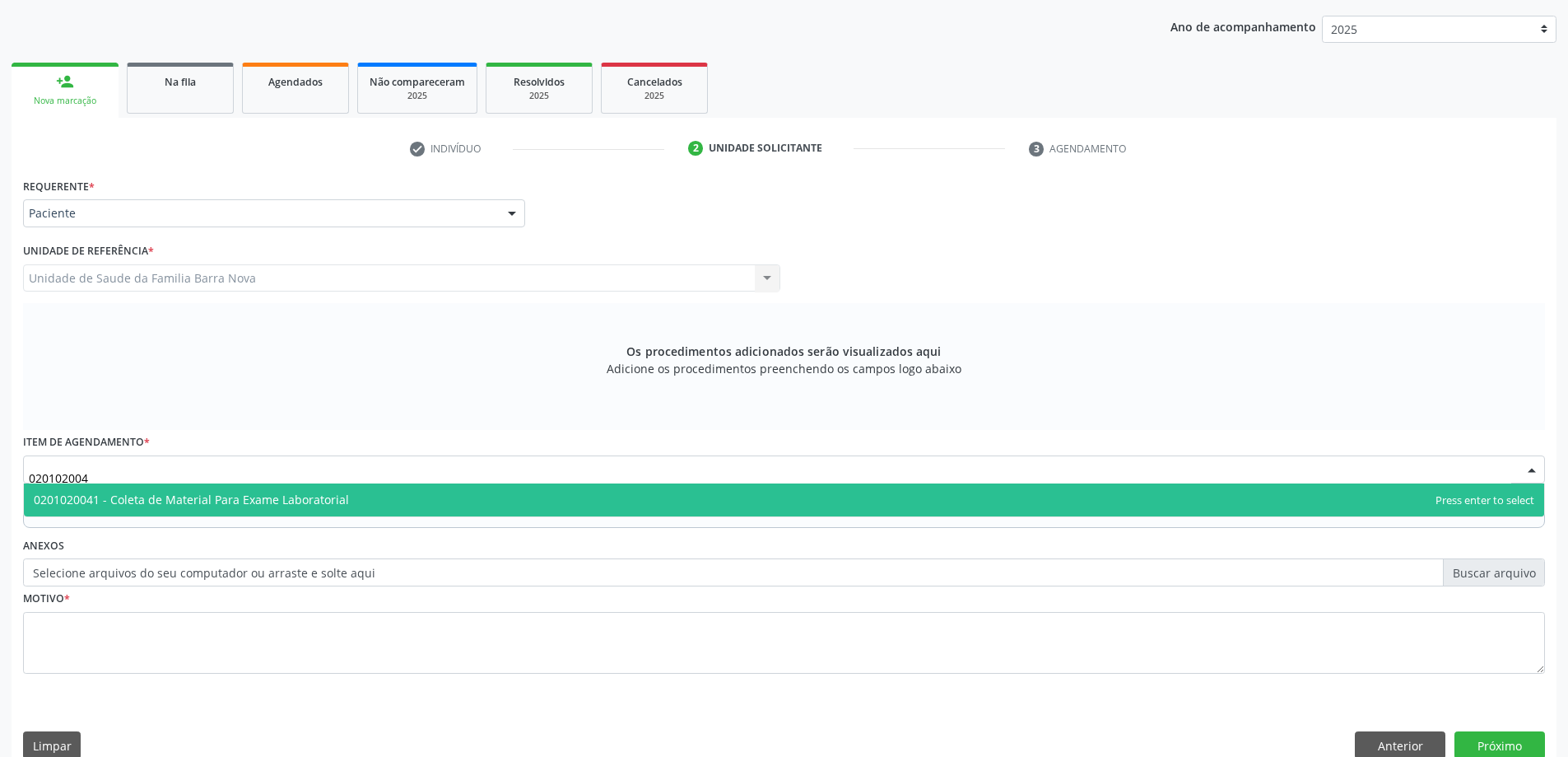
type input "0201020041"
click at [584, 505] on span "0201020041 - Coleta de Material Para Exame Laboratorial" at bounding box center [784, 499] width 1521 height 33
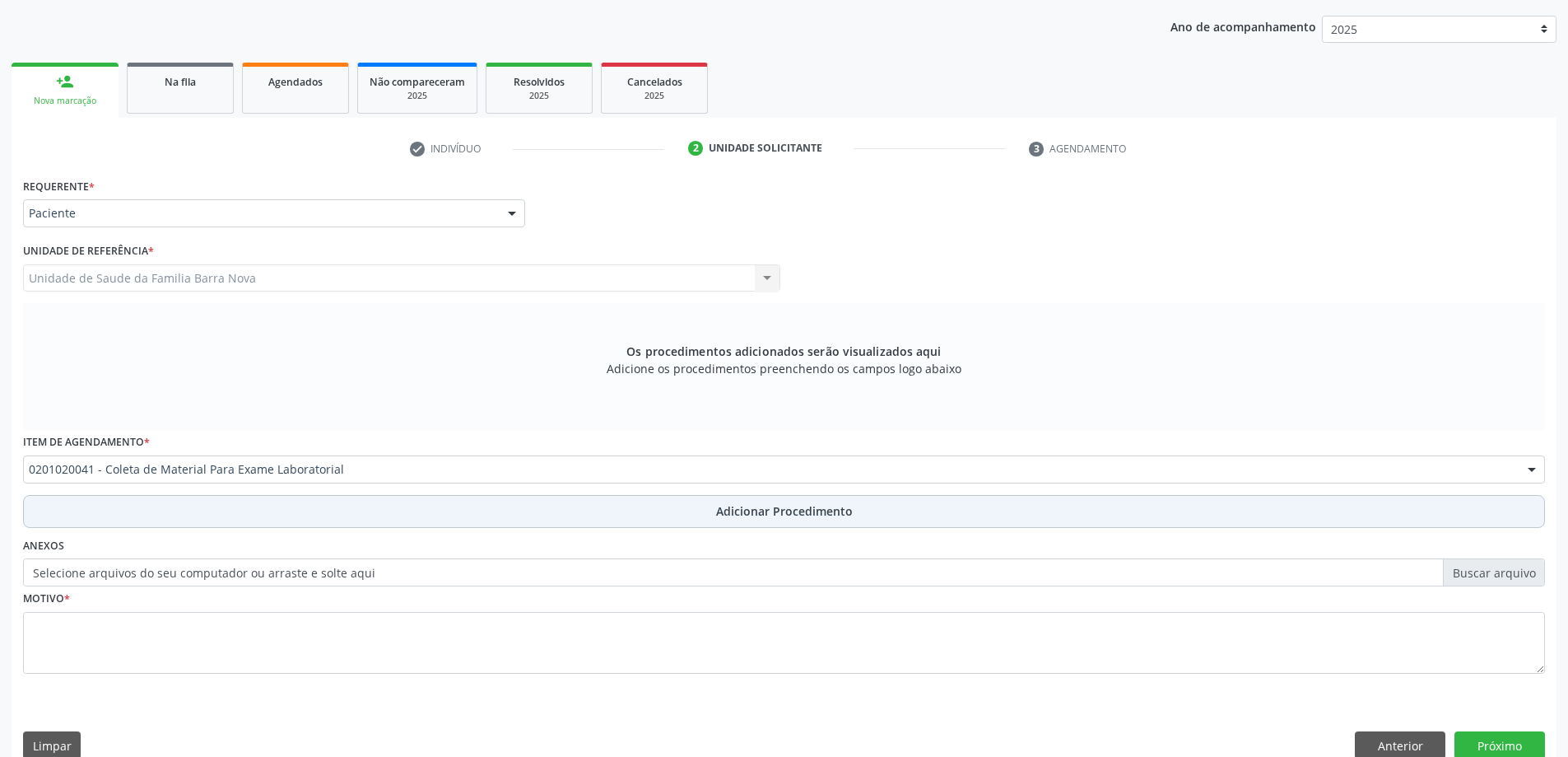
click at [728, 519] on span "Adicionar Procedimento" at bounding box center [784, 511] width 137 height 17
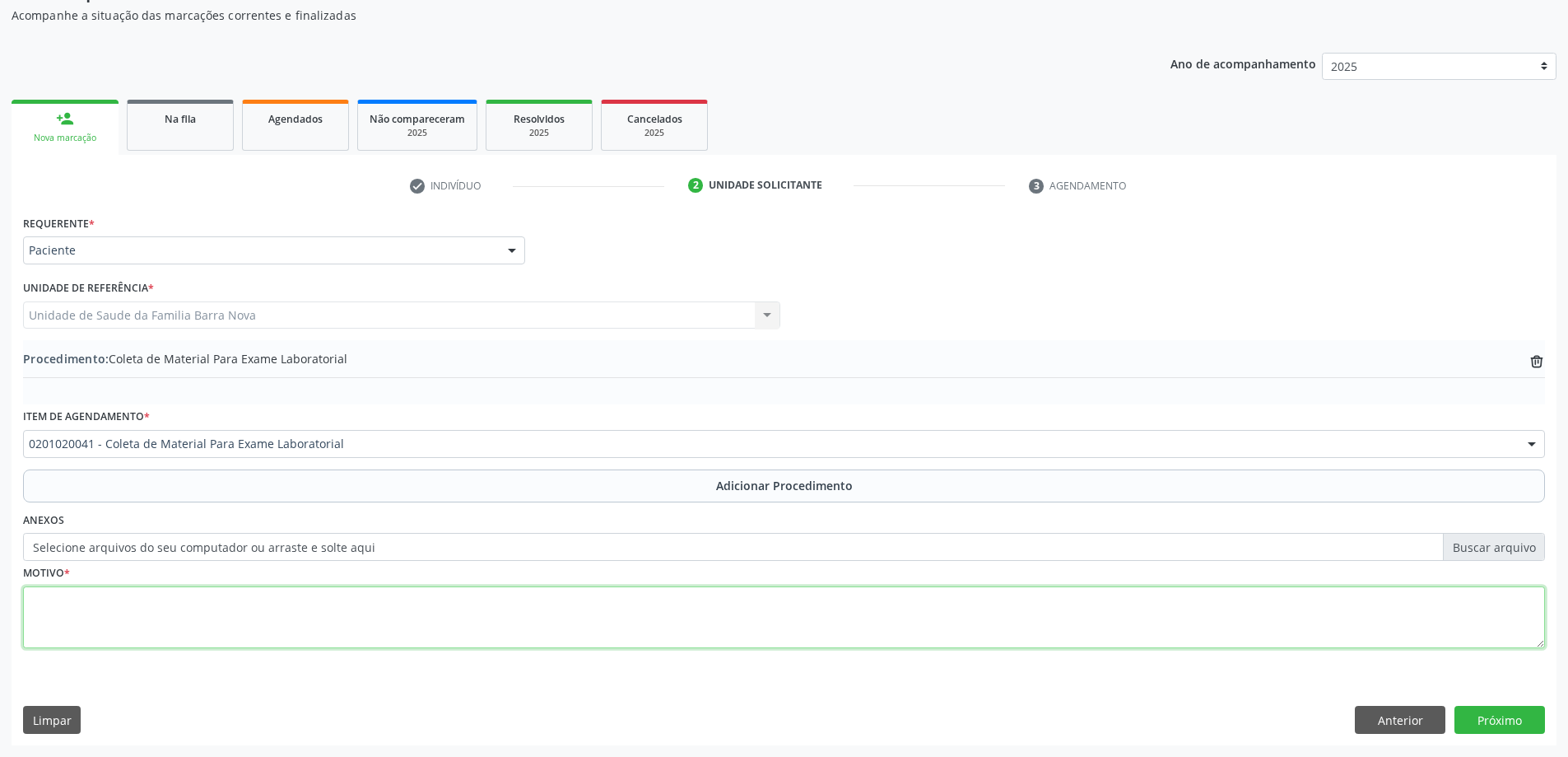
click at [369, 613] on textarea at bounding box center [784, 616] width 1522 height 62
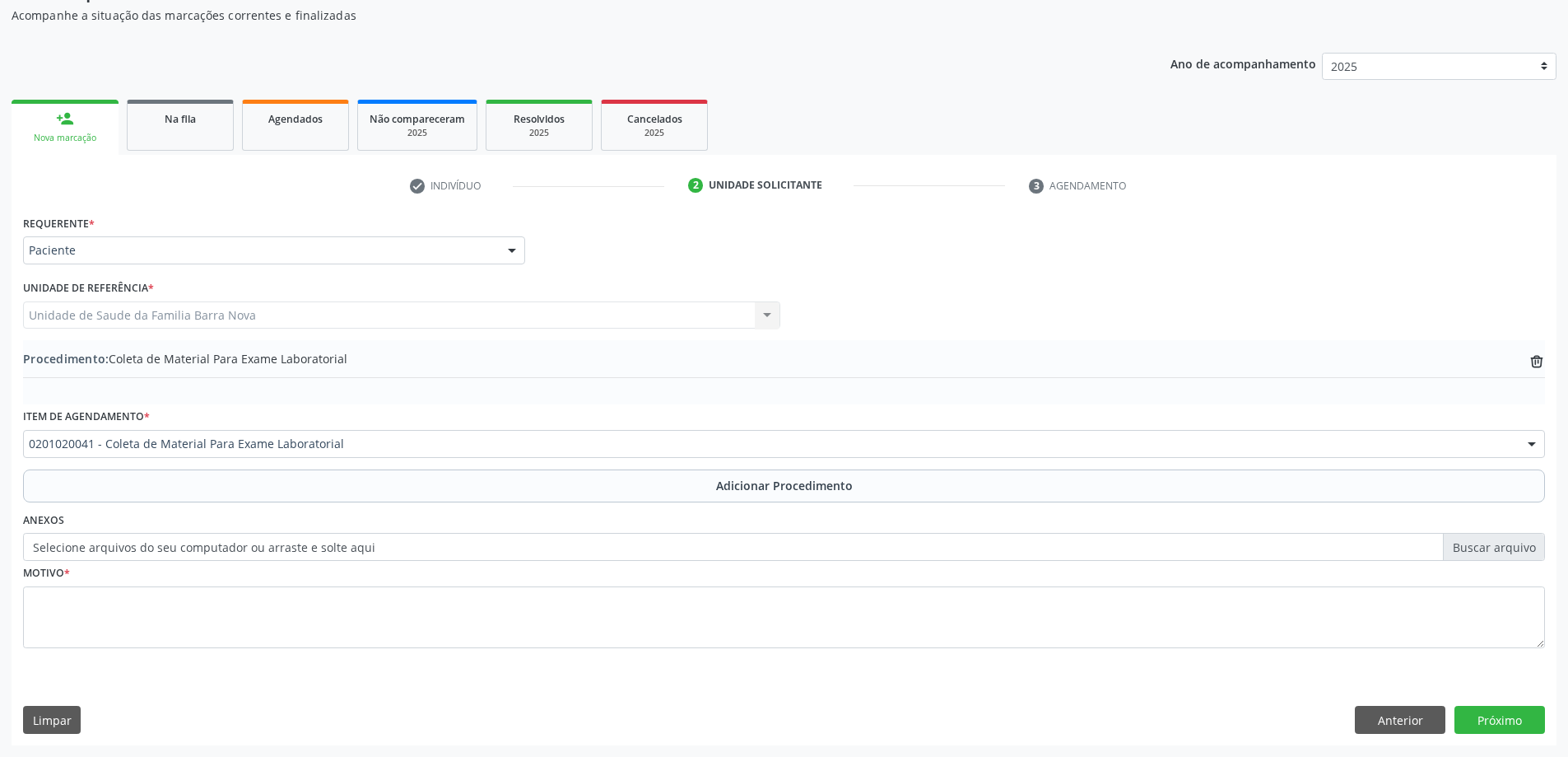
click at [1486, 548] on label "Selecione arquivos do seu computador ou arraste e solte aqui" at bounding box center [784, 546] width 1522 height 28
click at [1486, 548] on input "Selecione arquivos do seu computador ou arraste e solte aqui" at bounding box center [784, 546] width 1522 height 28
type input "C:\fakepath\WhatsApp Image [DATE] 11.23.57.jpeg"
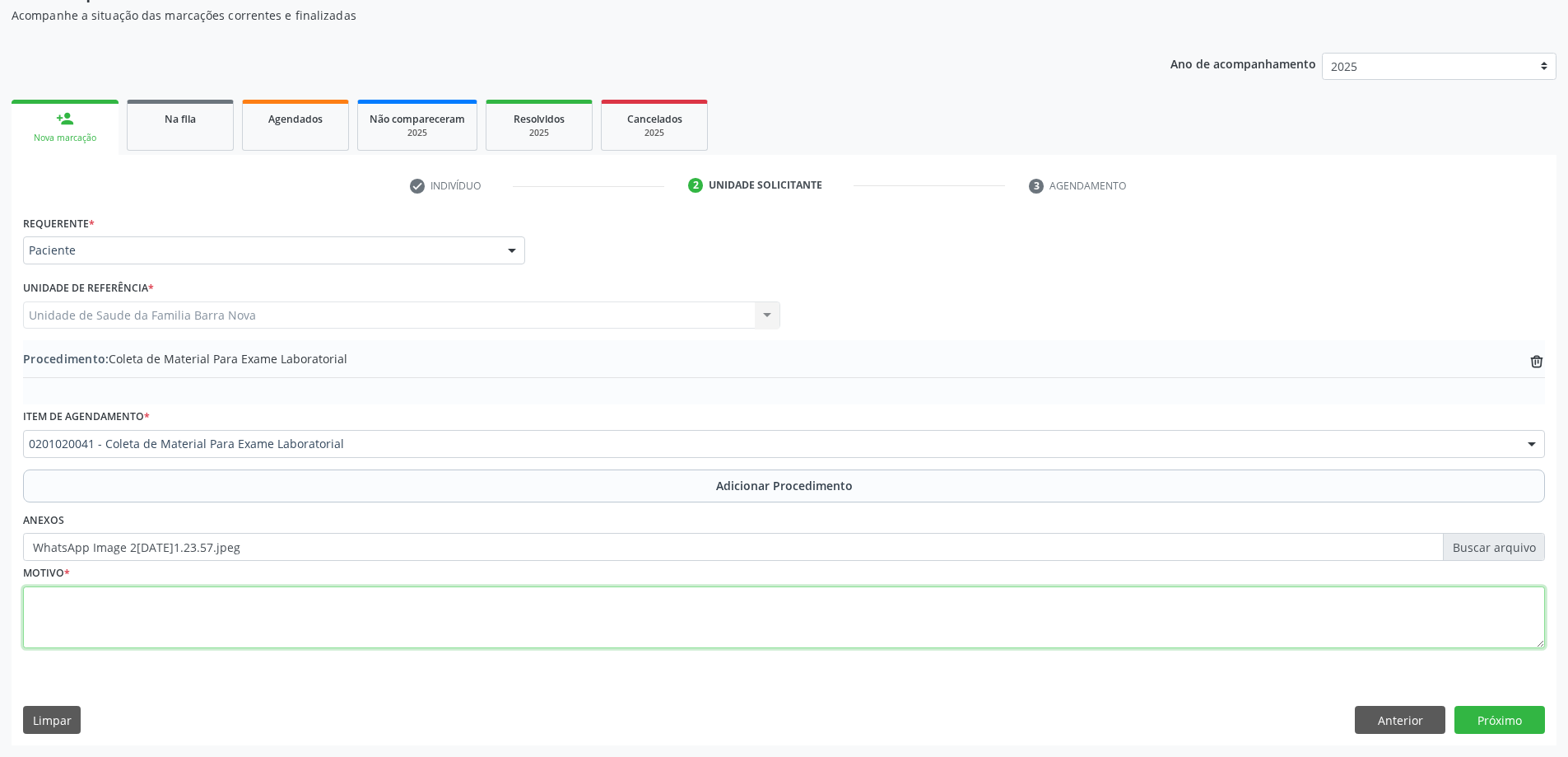
click at [282, 610] on textarea at bounding box center [784, 616] width 1522 height 62
type textarea "Hipovitaminose."
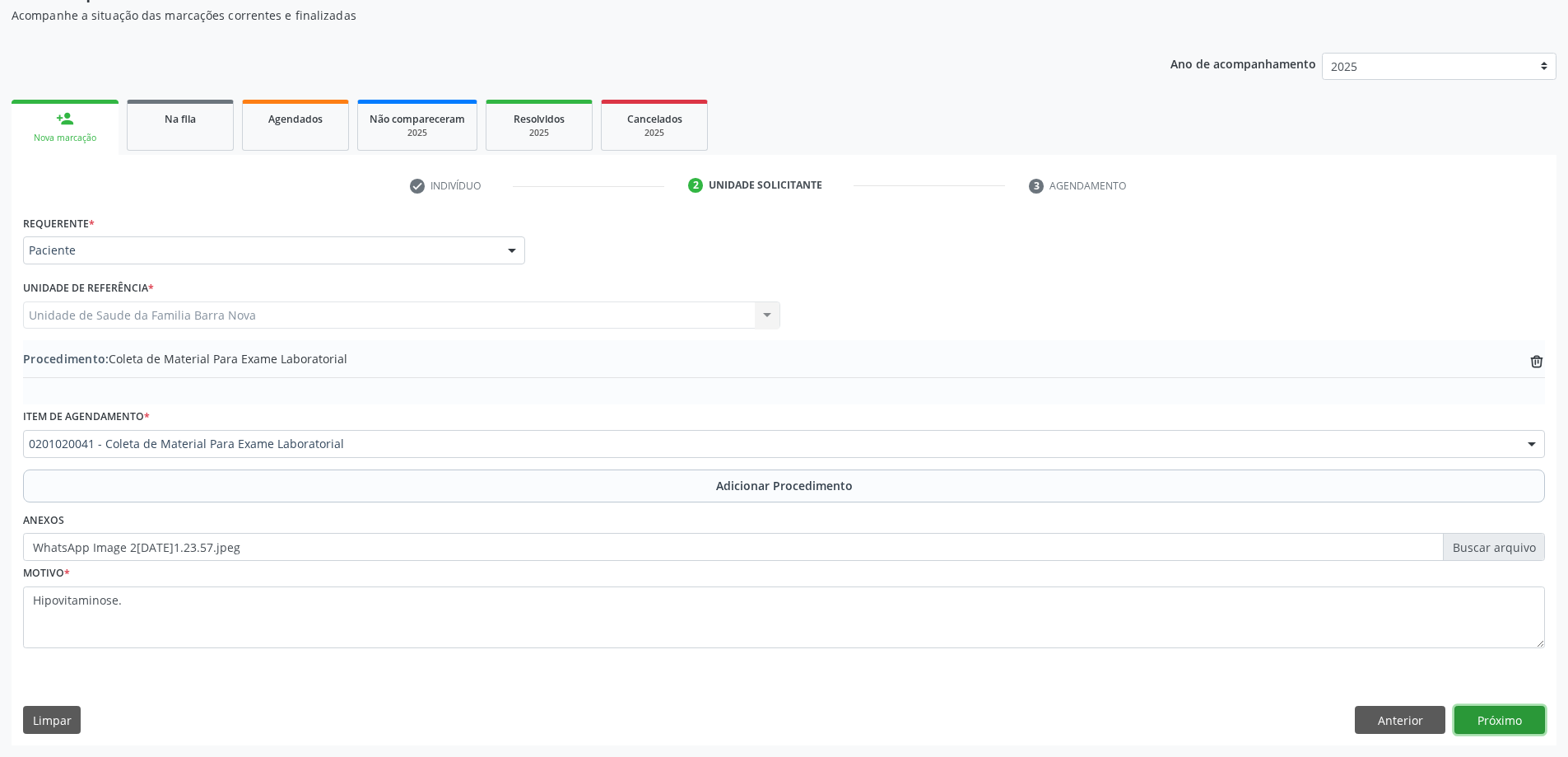
click at [1506, 720] on button "Próximo" at bounding box center [1500, 719] width 91 height 28
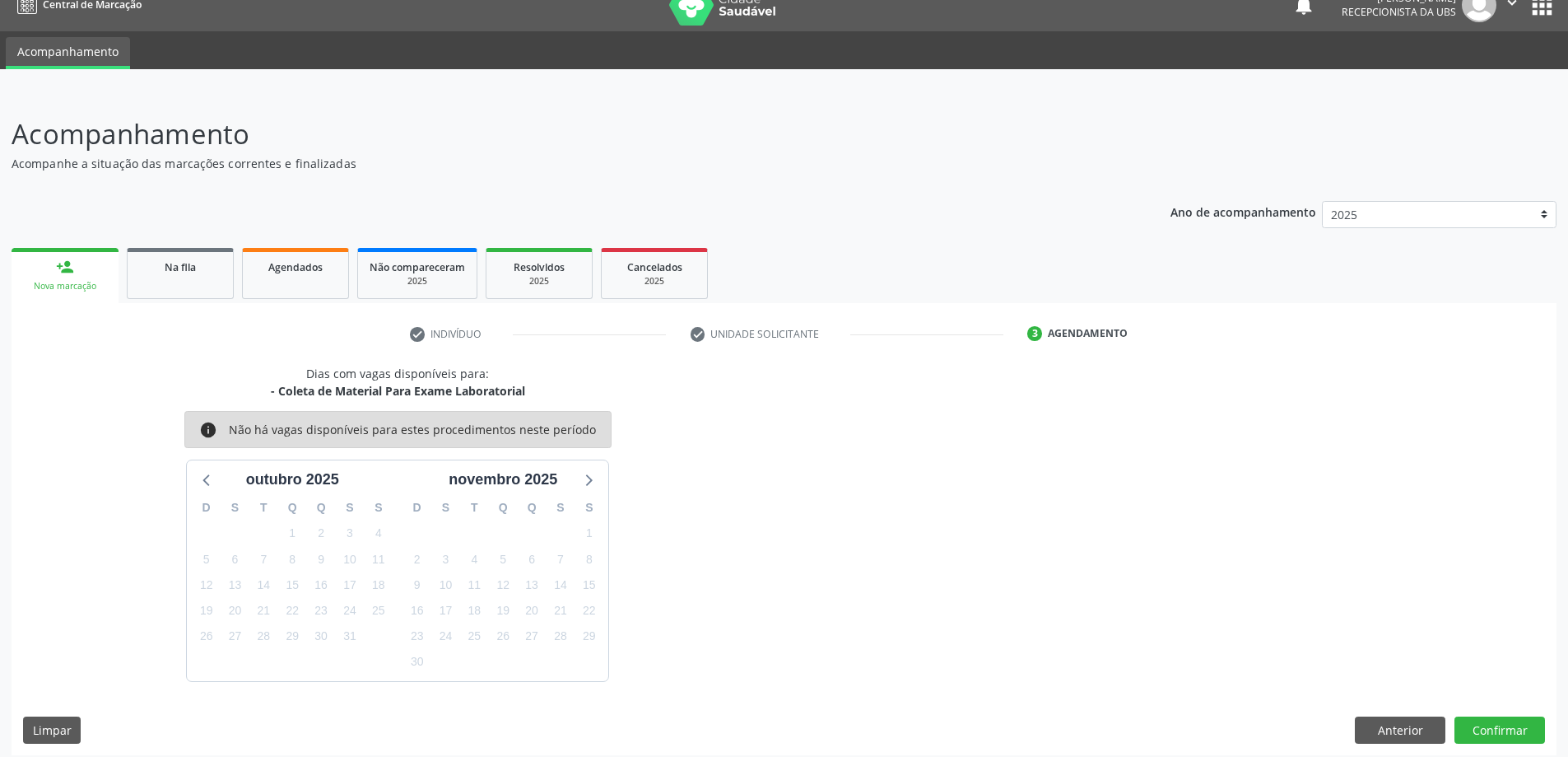
scroll to position [32, 0]
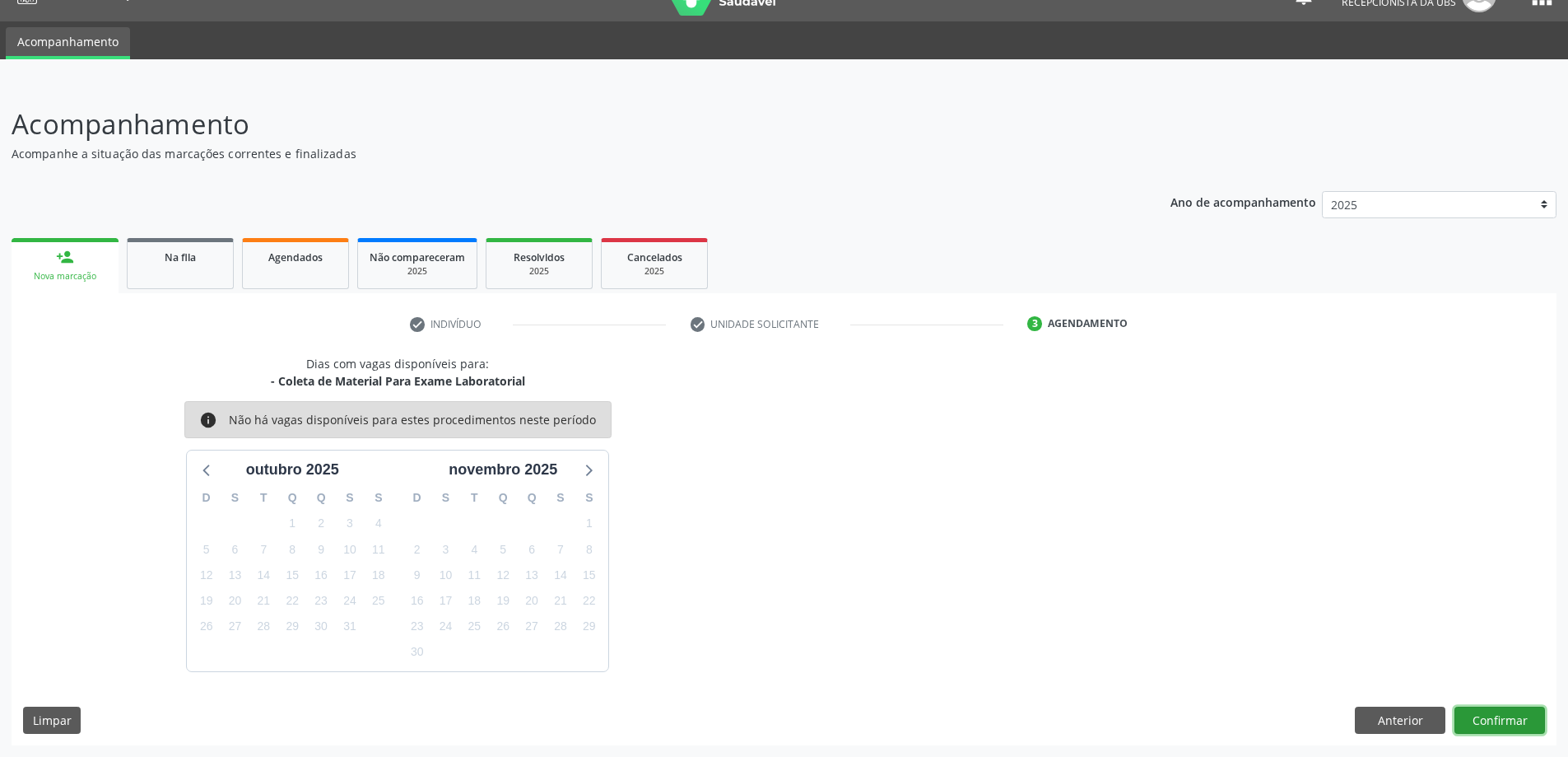
click at [1507, 721] on button "Confirmar" at bounding box center [1500, 720] width 91 height 28
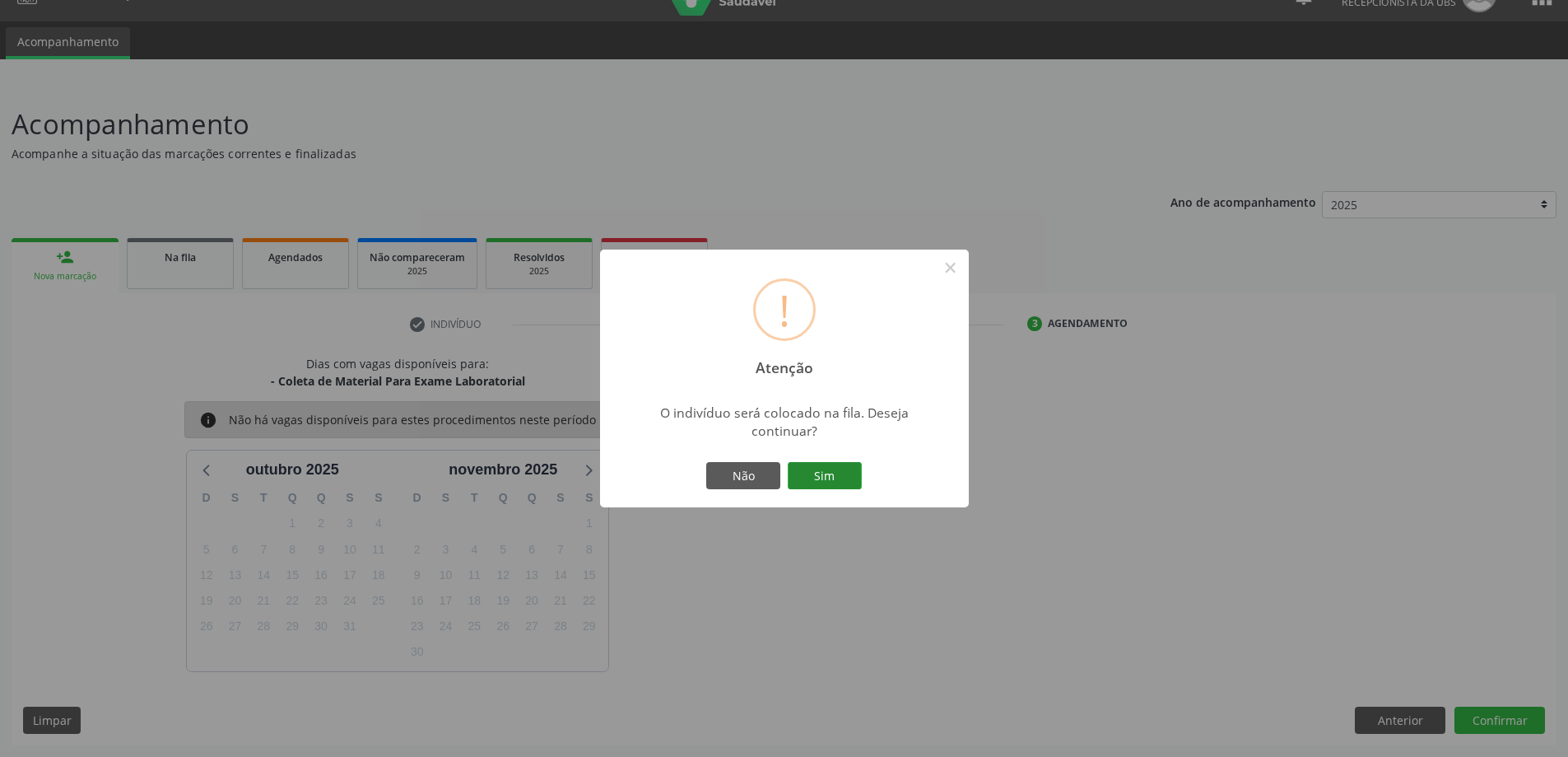
click at [830, 471] on button "Sim" at bounding box center [824, 476] width 74 height 28
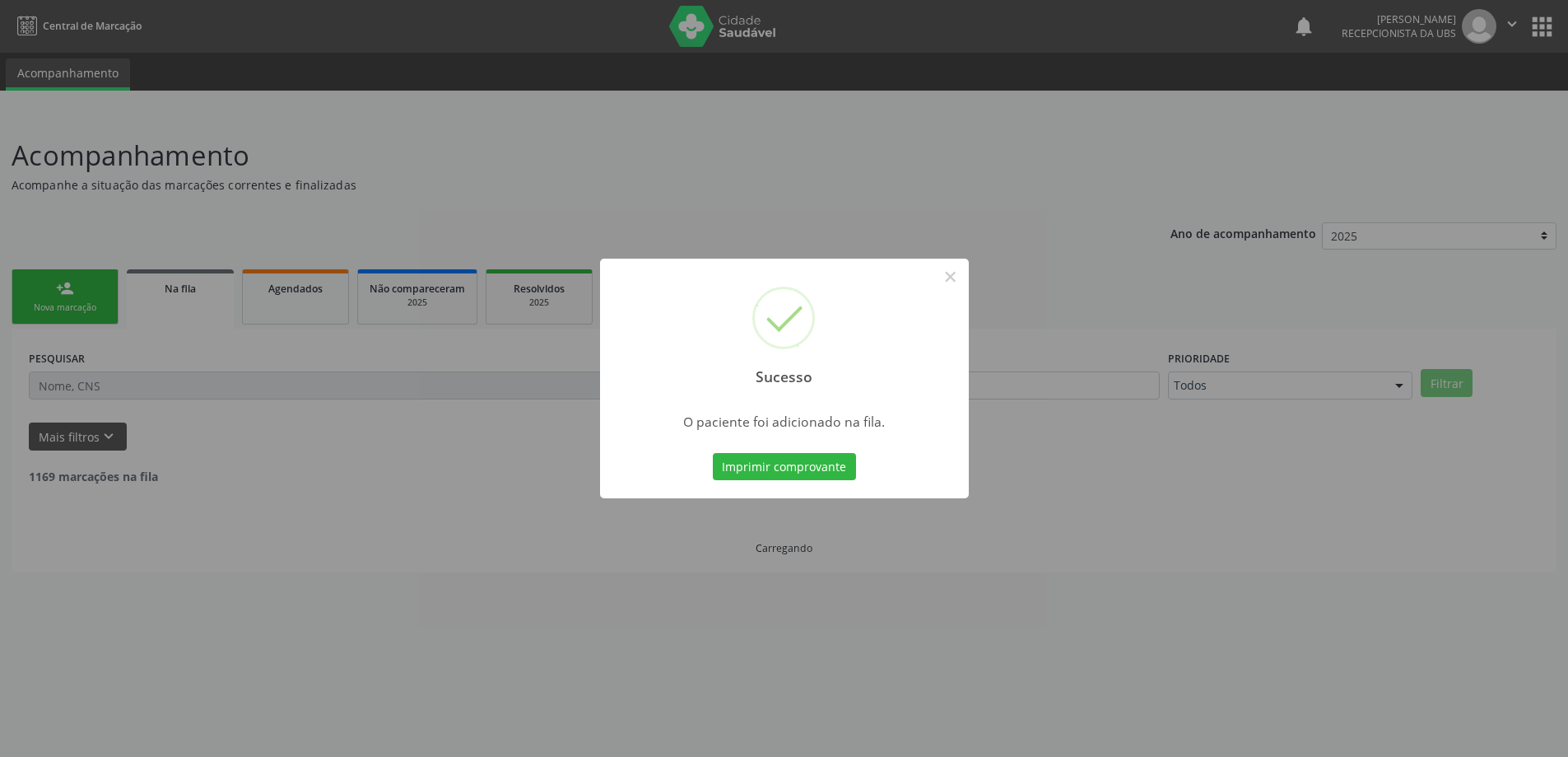
scroll to position [0, 0]
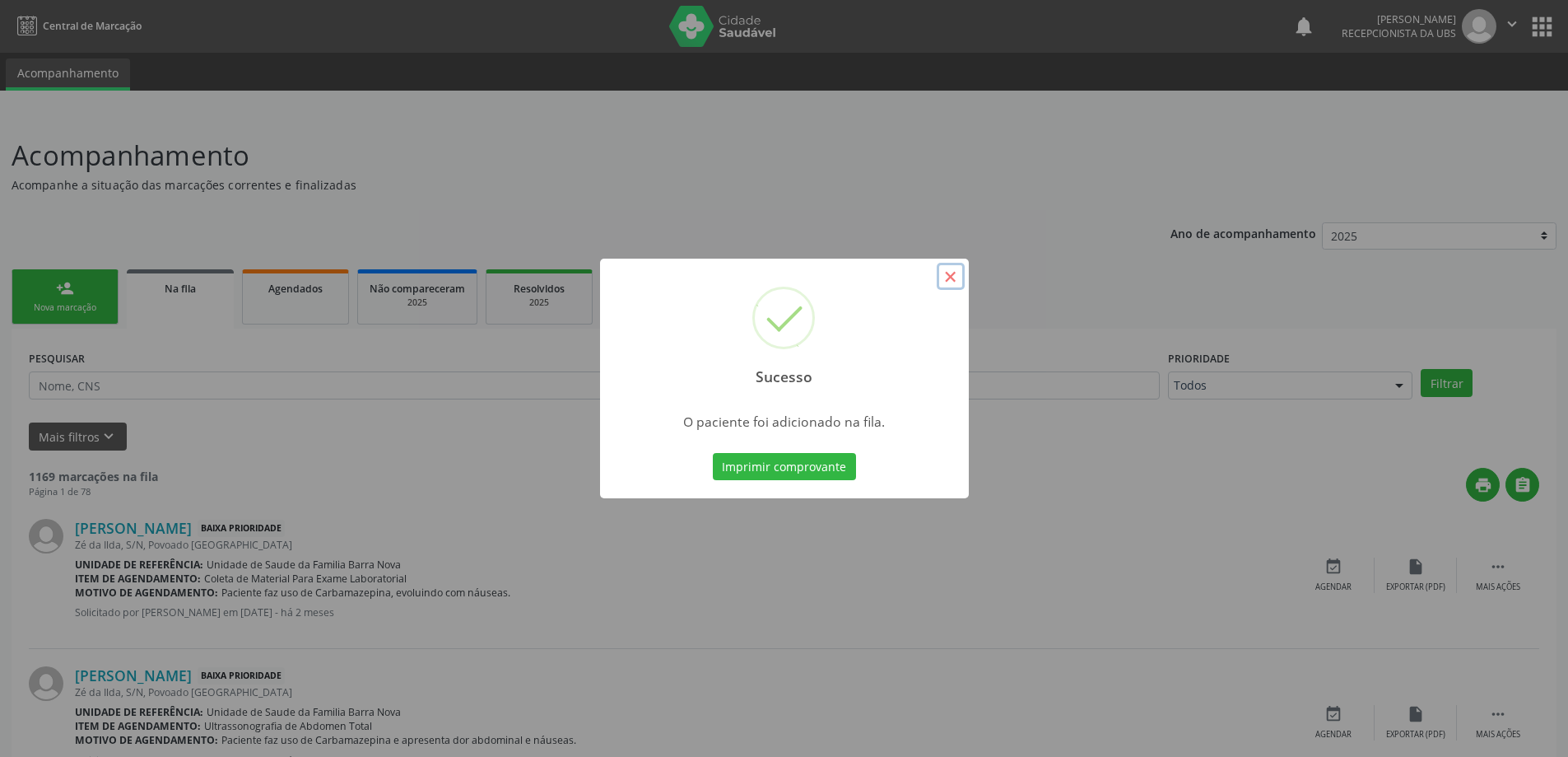
click at [945, 273] on button "×" at bounding box center [951, 276] width 28 height 28
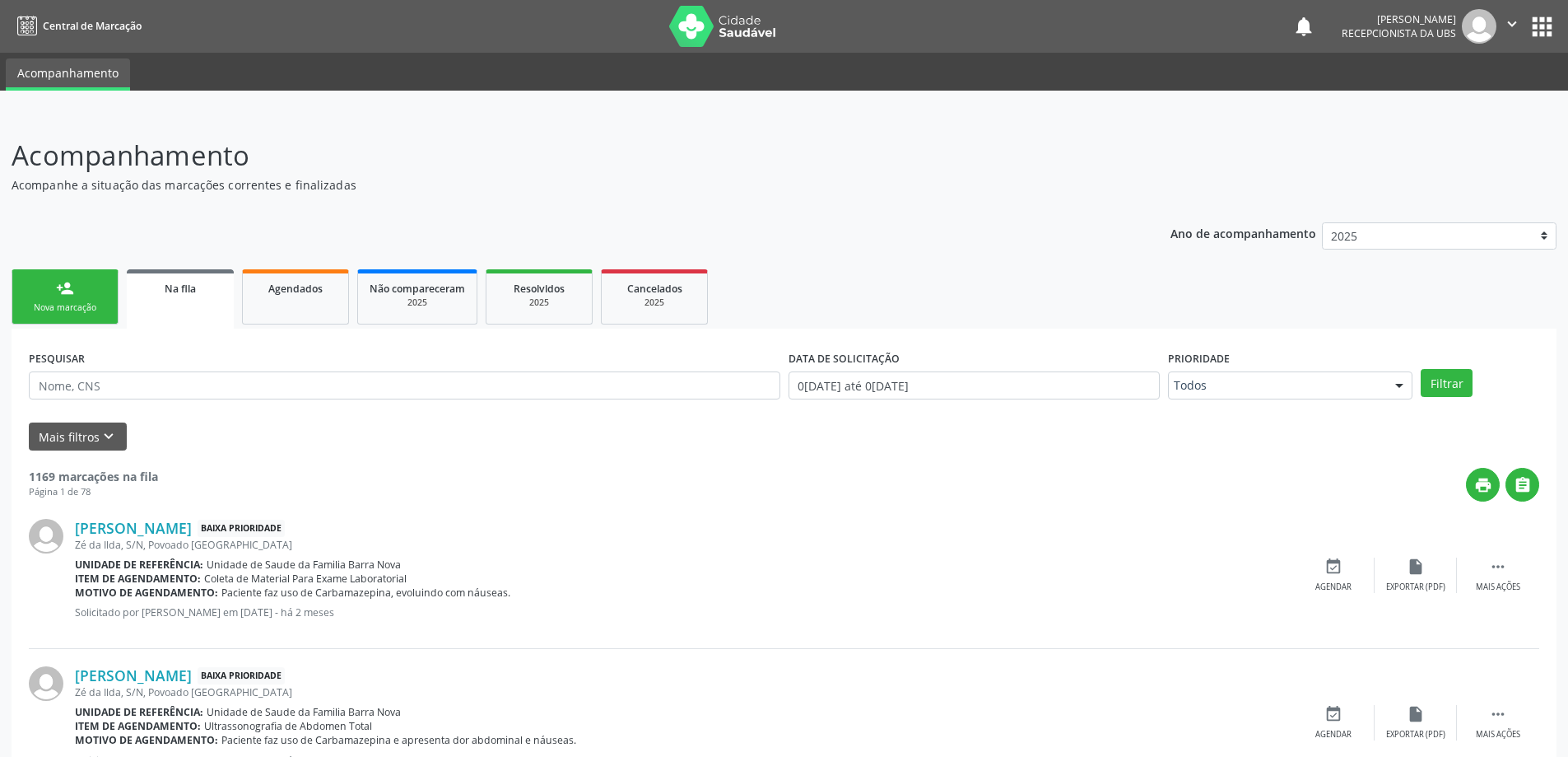
click at [70, 298] on link "person_add Nova marcação" at bounding box center [65, 297] width 107 height 55
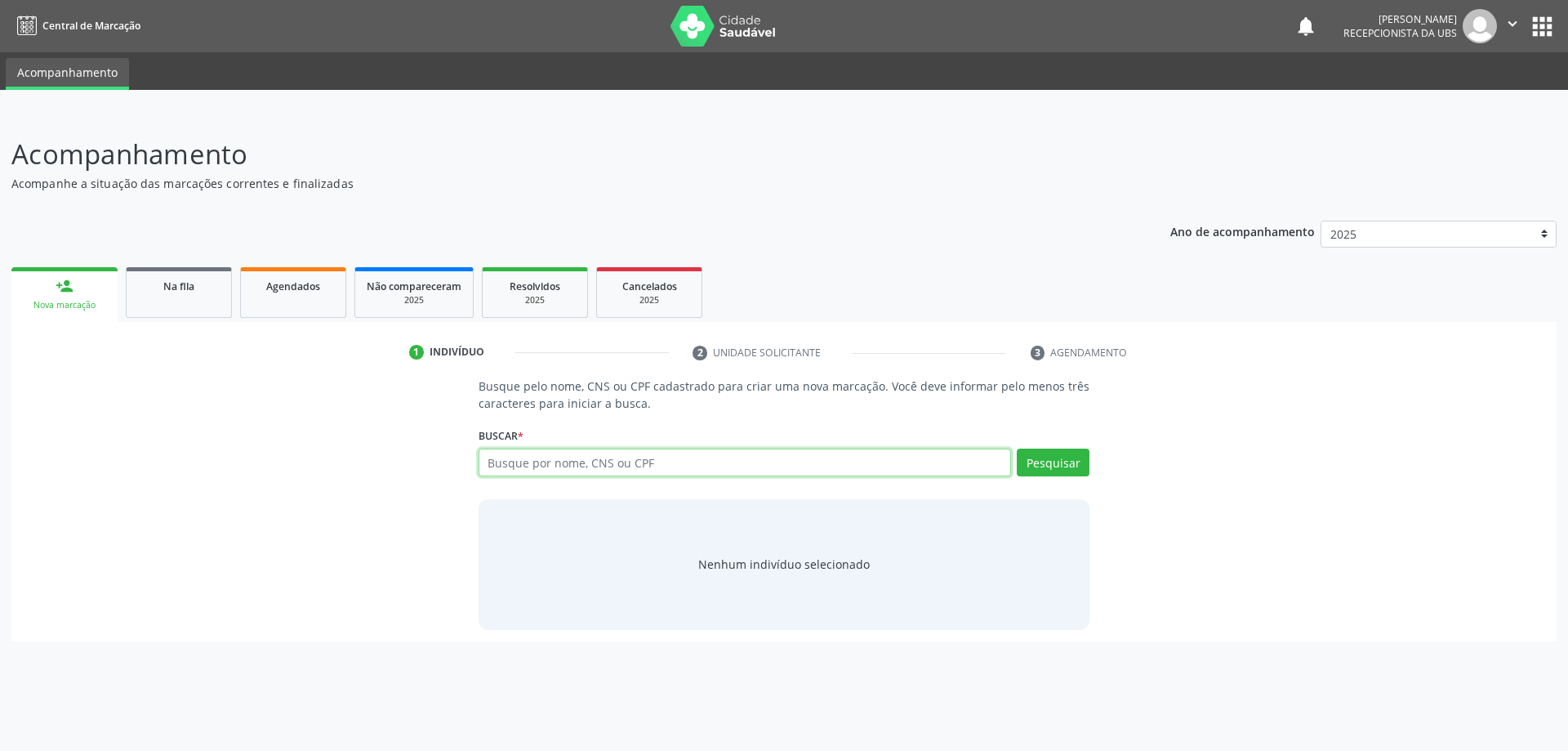
click at [538, 464] on input "text" at bounding box center [745, 462] width 533 height 27
type input "704606181617320"
click at [1080, 462] on button "Pesquisar" at bounding box center [1054, 462] width 73 height 27
type input "704606181617320"
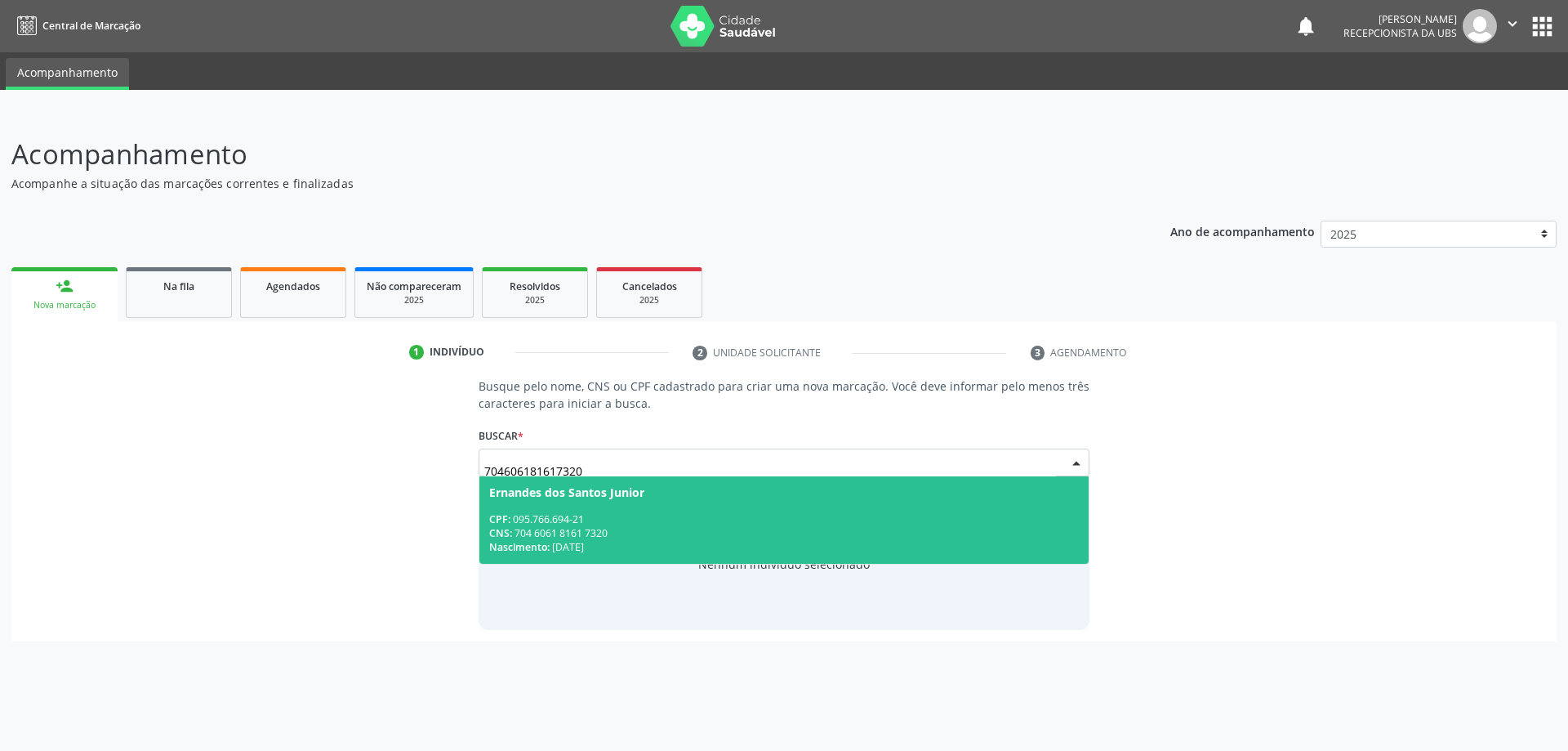
click at [615, 526] on div "CNS: 704 6061 8161 7320" at bounding box center [784, 533] width 591 height 14
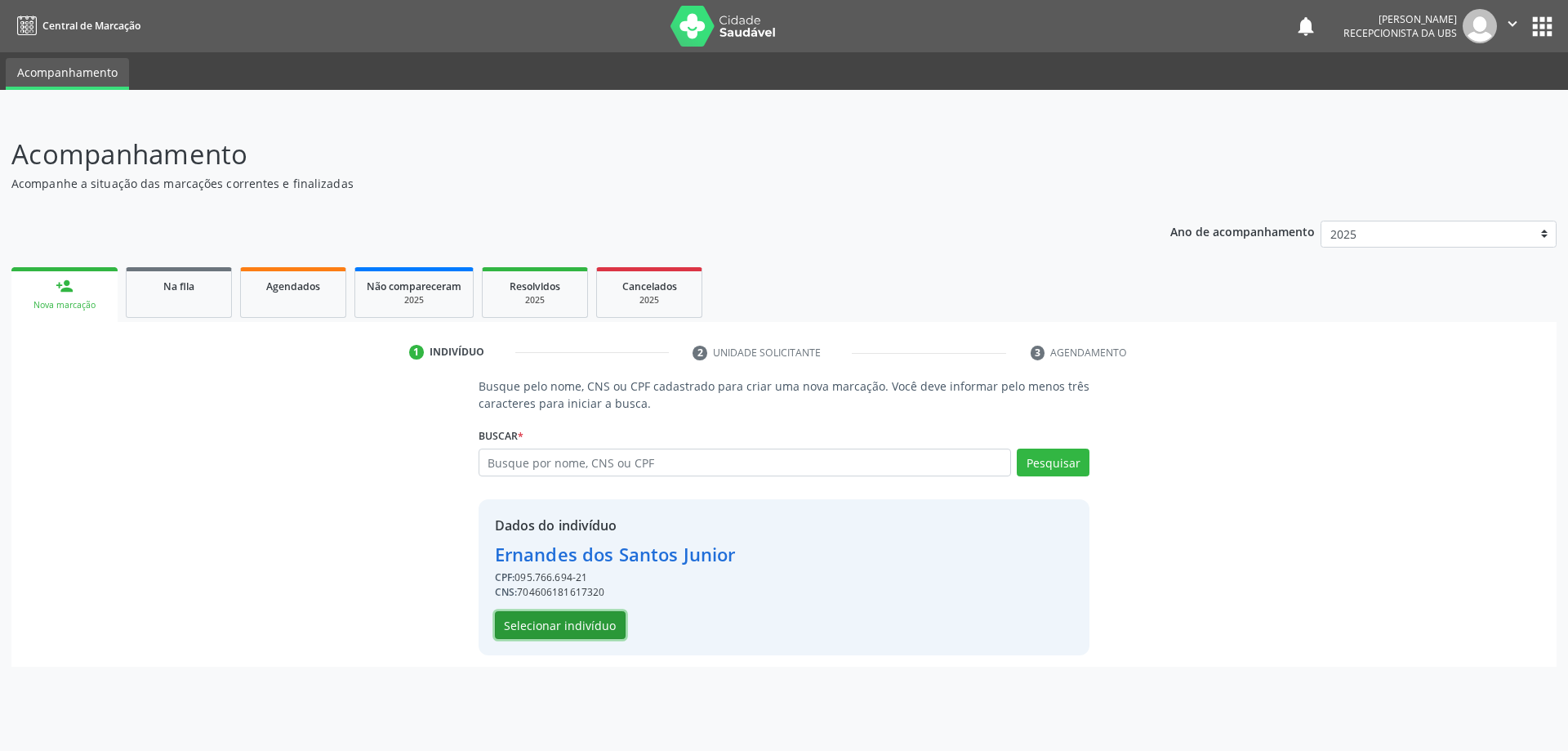
click at [568, 625] on button "Selecionar indivíduo" at bounding box center [560, 624] width 131 height 27
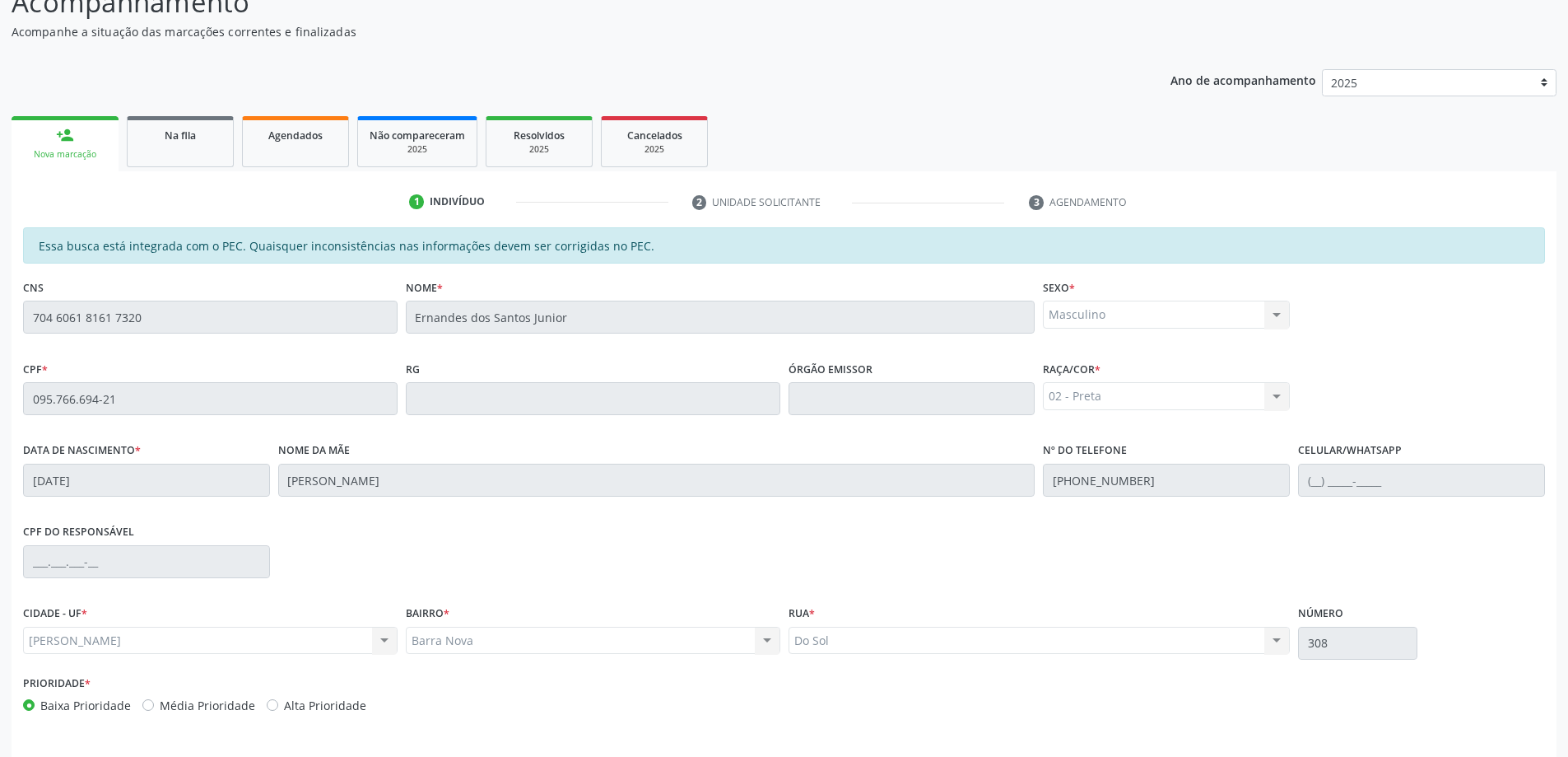
scroll to position [207, 0]
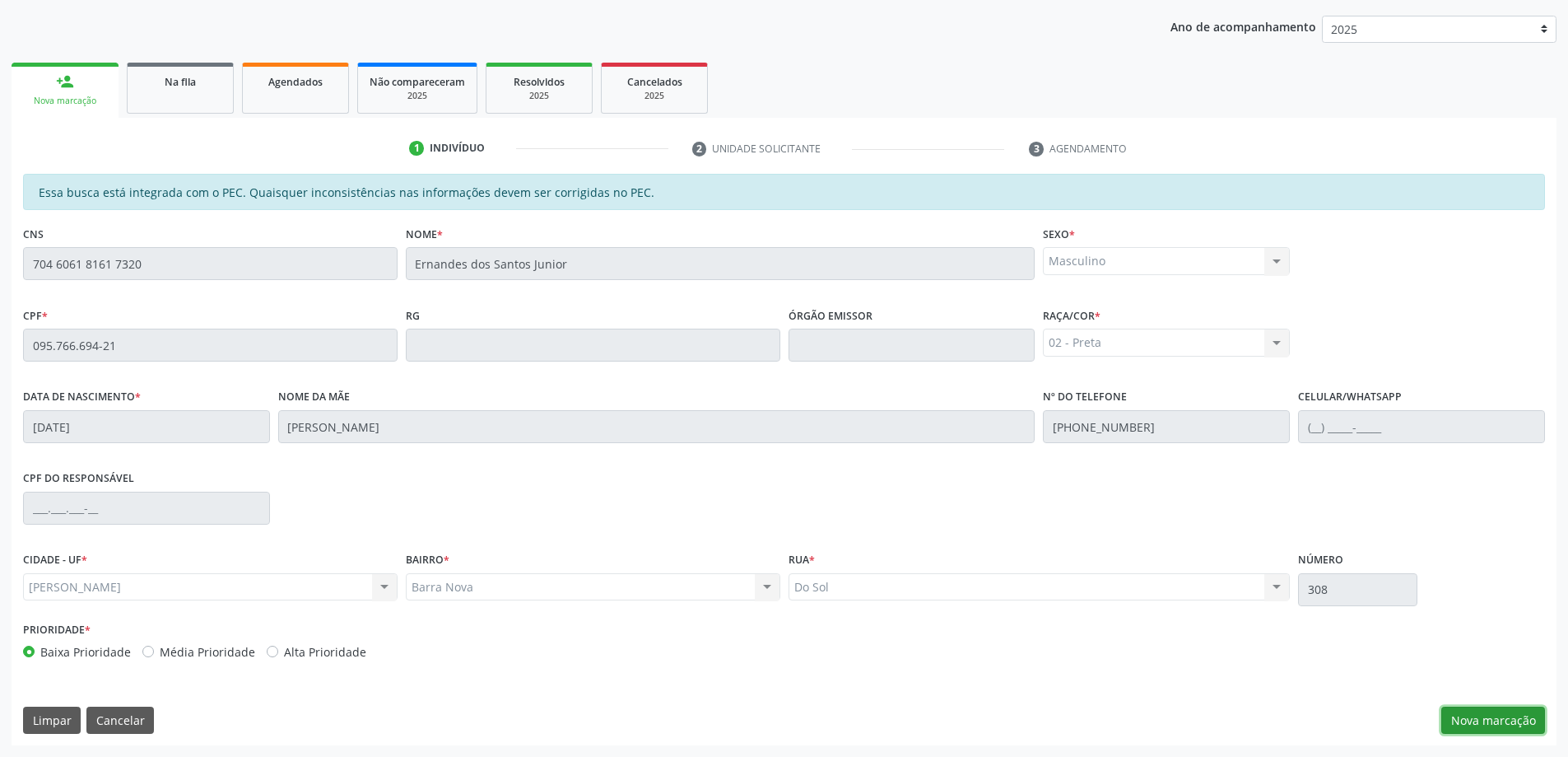
click at [1497, 721] on button "Nova marcação" at bounding box center [1493, 720] width 104 height 28
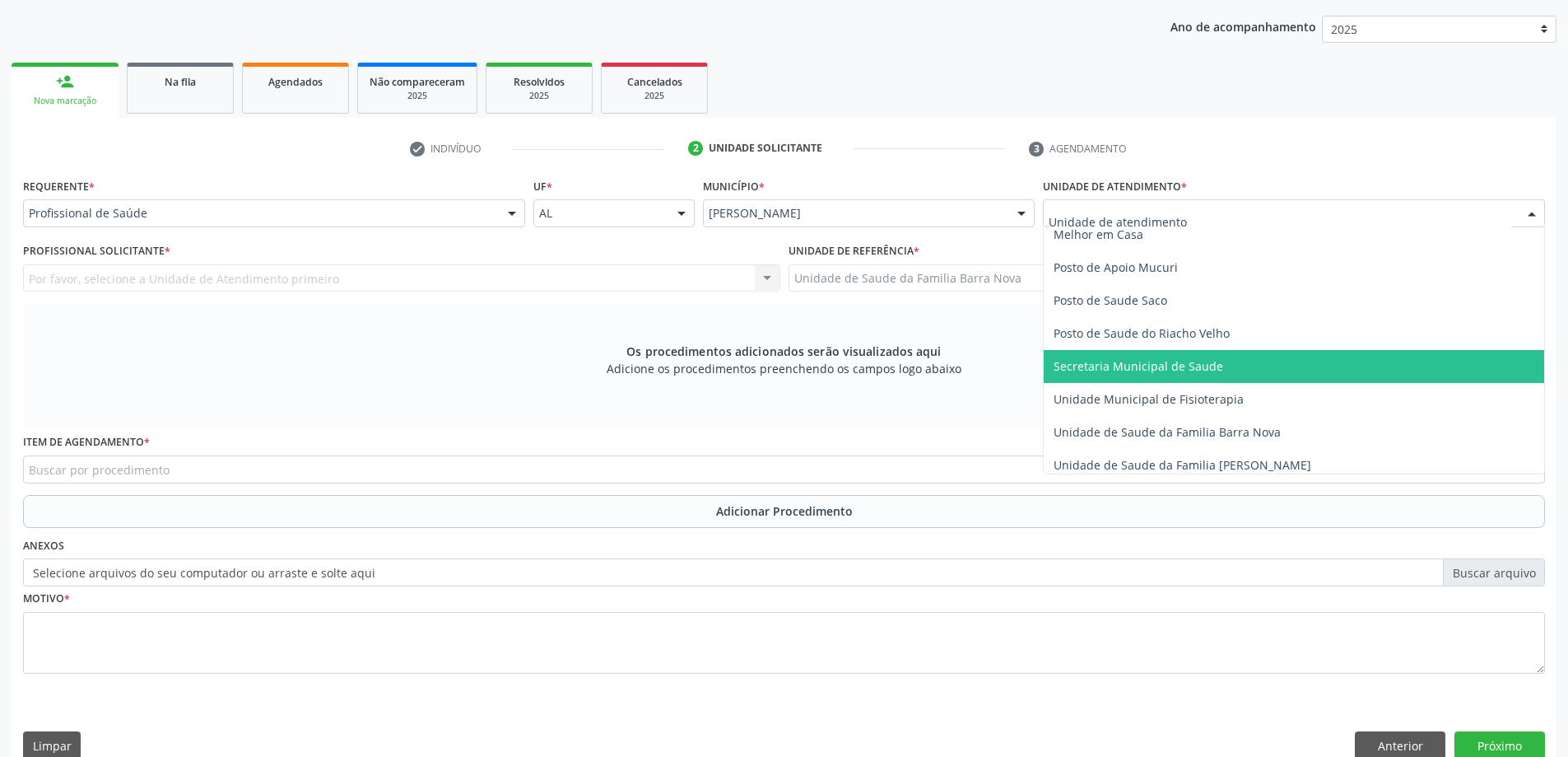
scroll to position [741, 0]
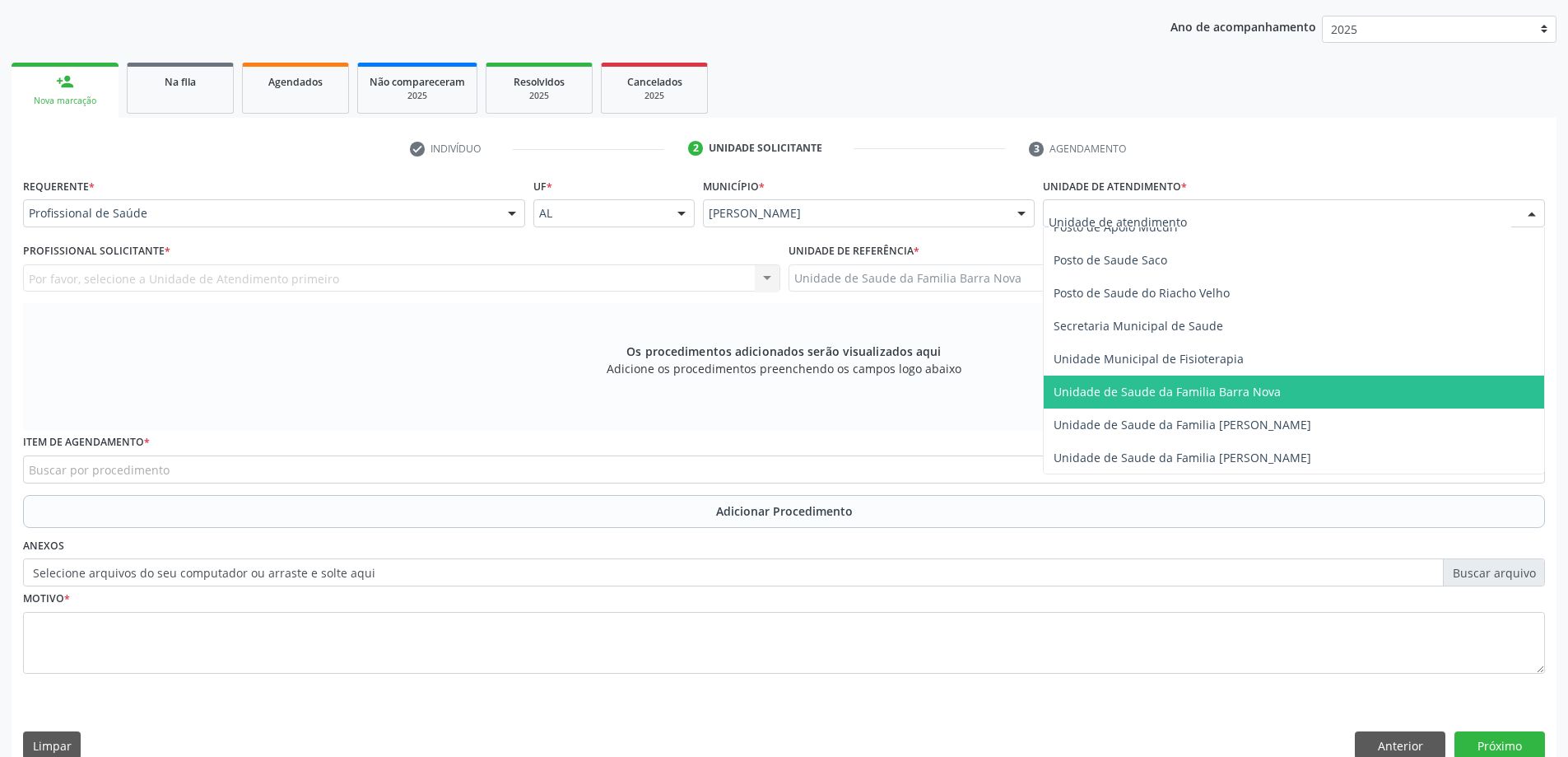
click at [1211, 388] on span "Unidade de Saude da Familia Barra Nova" at bounding box center [1167, 392] width 228 height 16
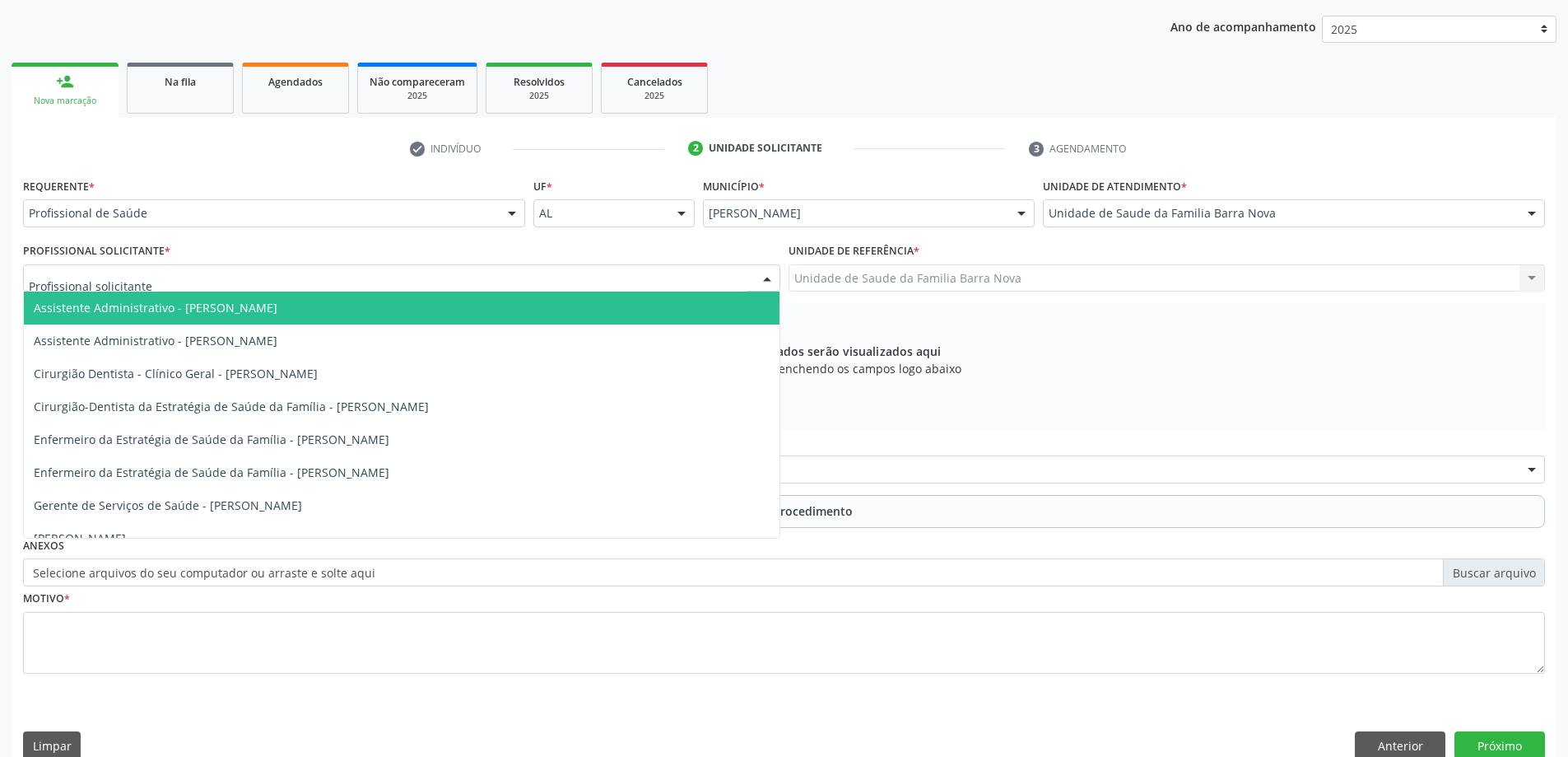
click at [426, 276] on div at bounding box center [401, 278] width 757 height 28
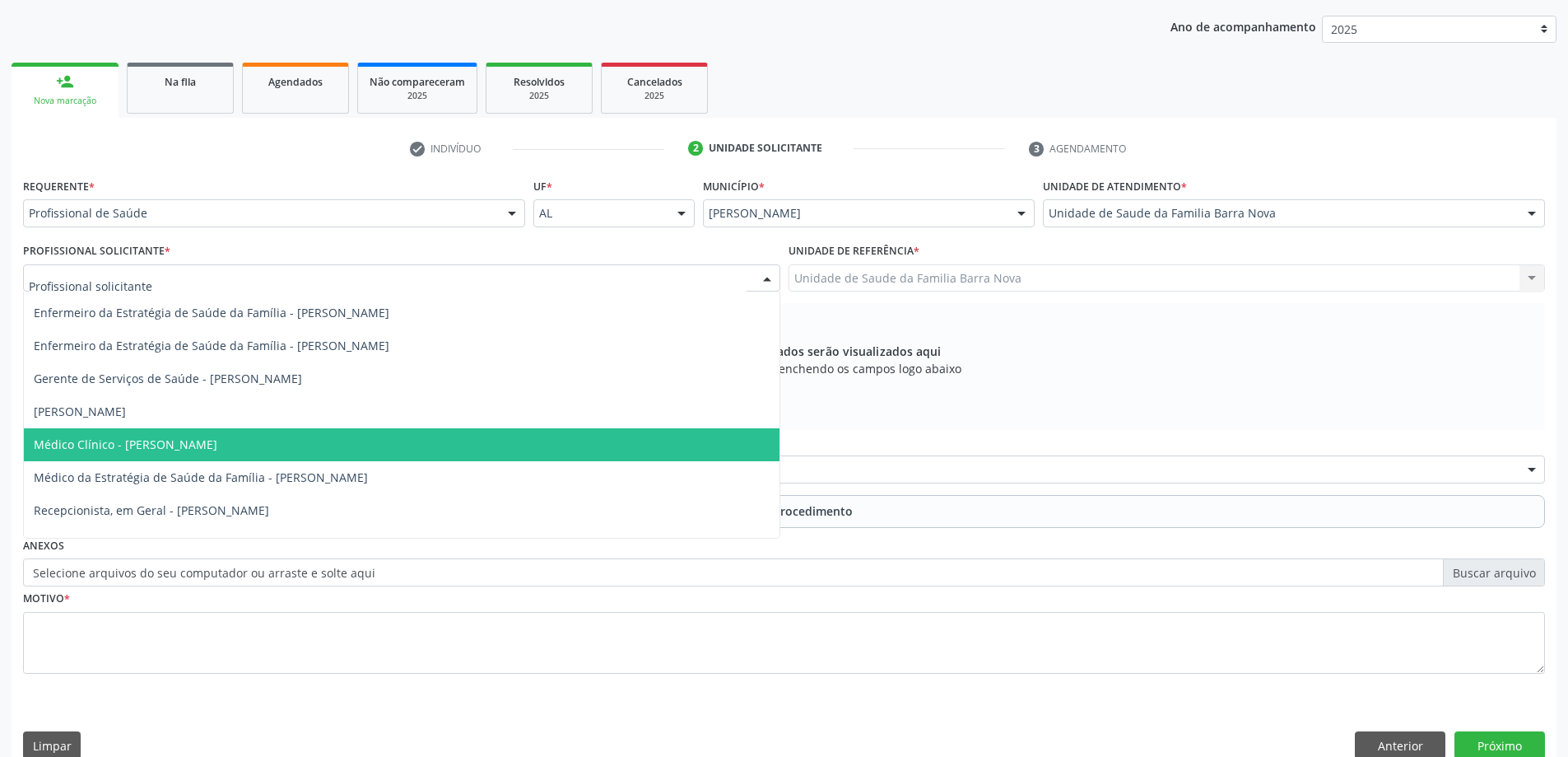
scroll to position [149, 0]
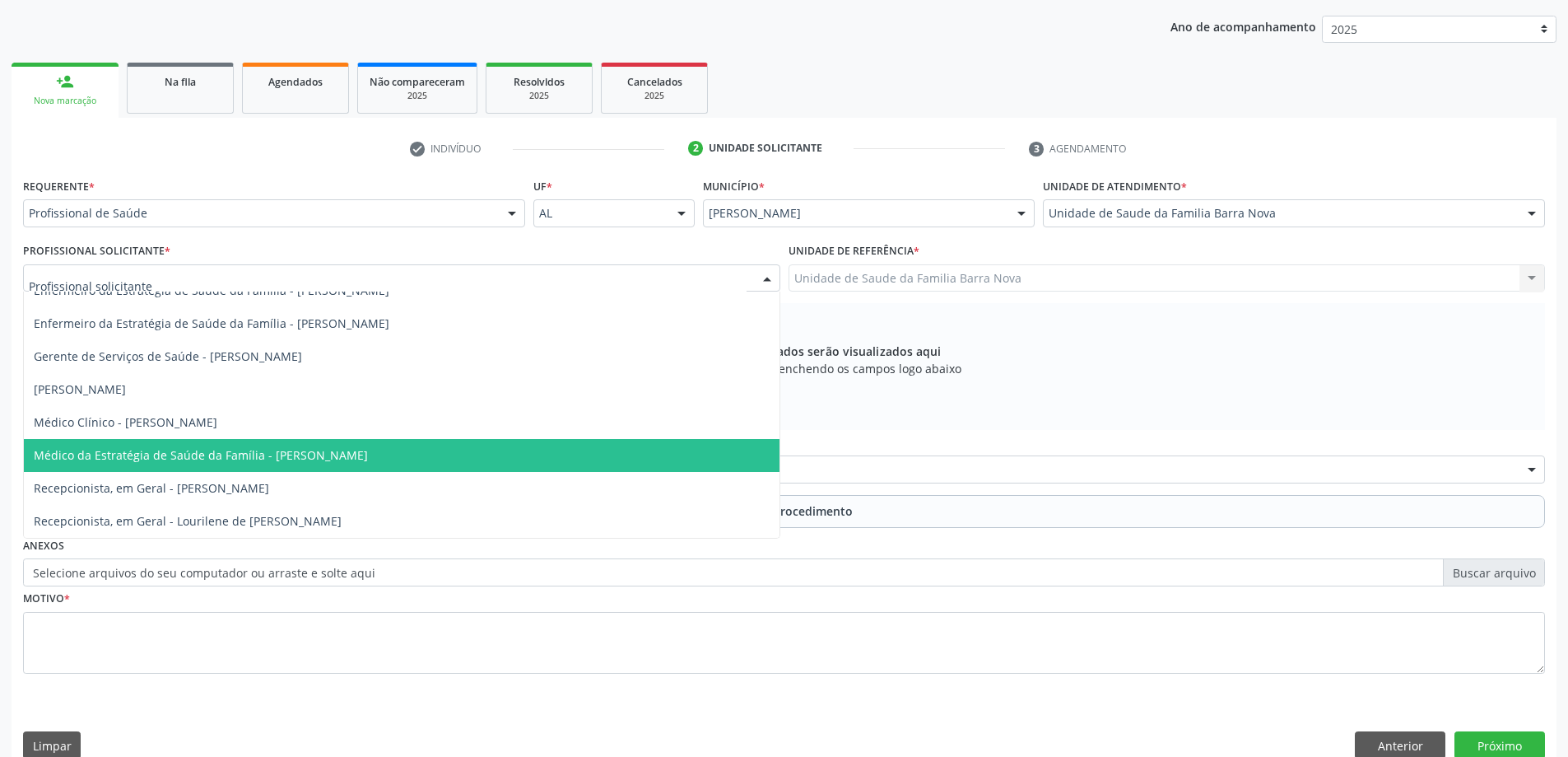
click at [368, 458] on span "Médico da Estratégia de Saúde da Família - [PERSON_NAME]" at bounding box center [201, 455] width 334 height 16
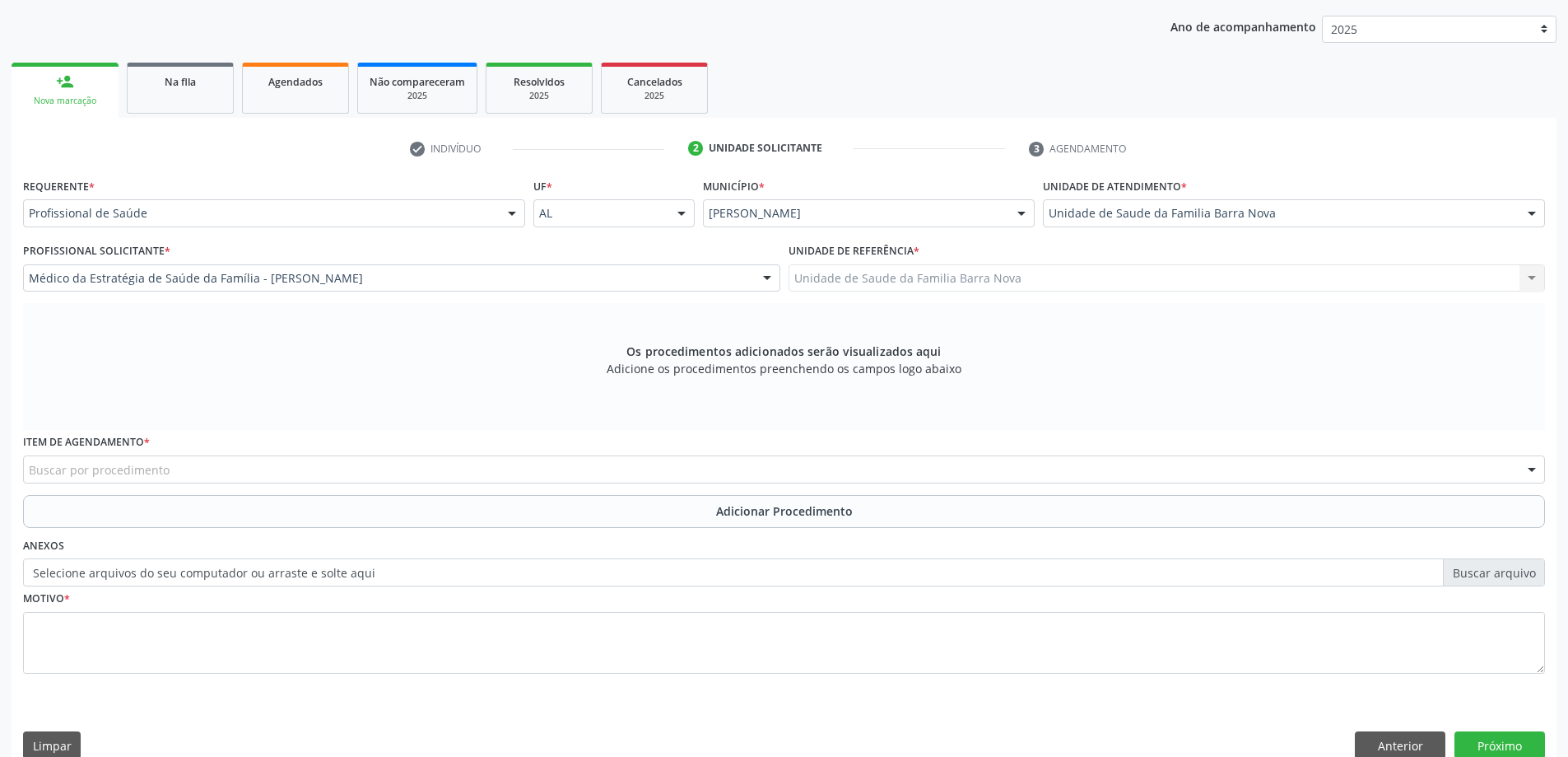
click at [647, 468] on div "Buscar por procedimento" at bounding box center [784, 469] width 1522 height 28
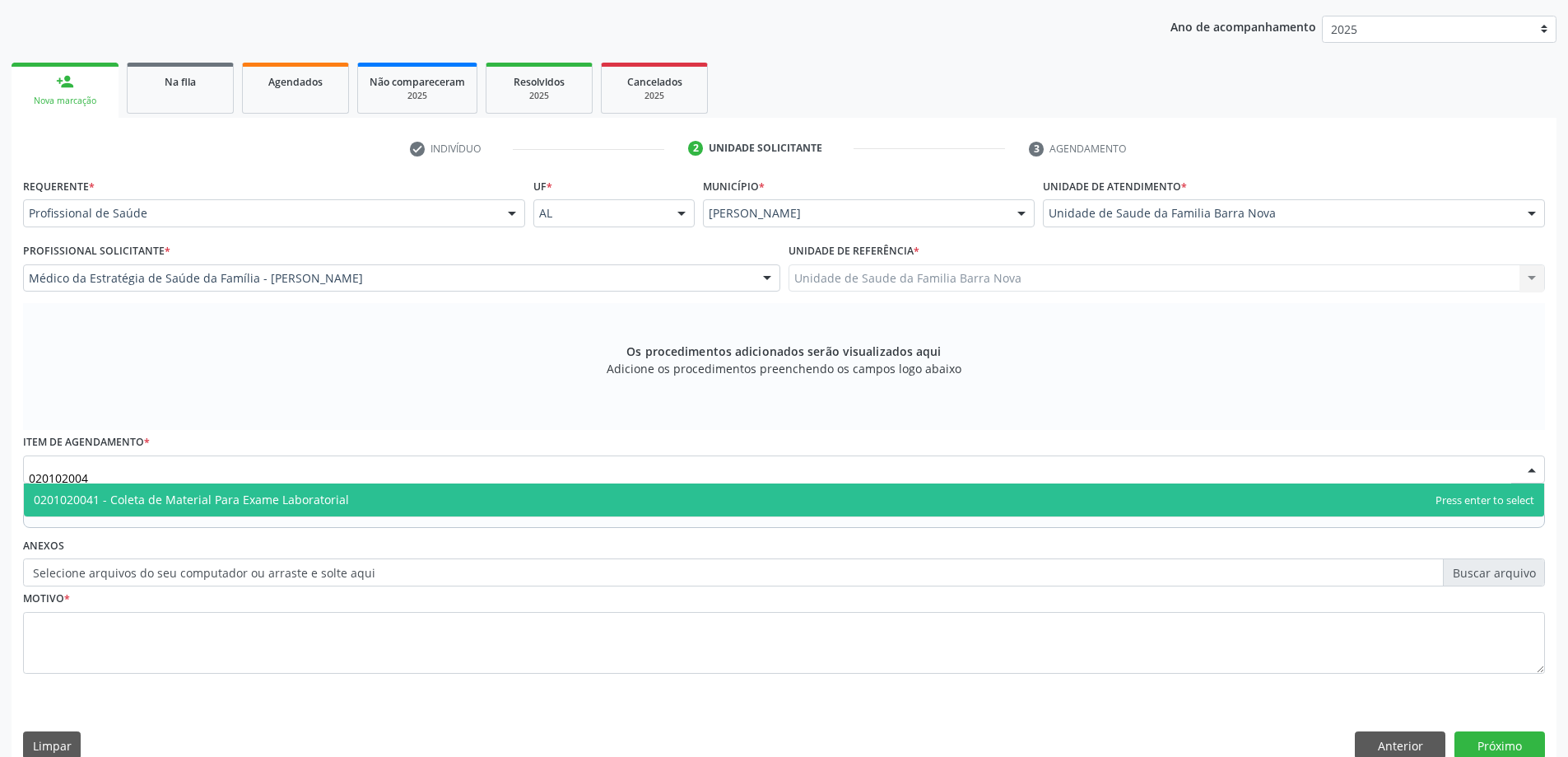
type input "0201020041"
click at [597, 505] on span "0201020041 - Coleta de Material Para Exame Laboratorial" at bounding box center [784, 499] width 1521 height 33
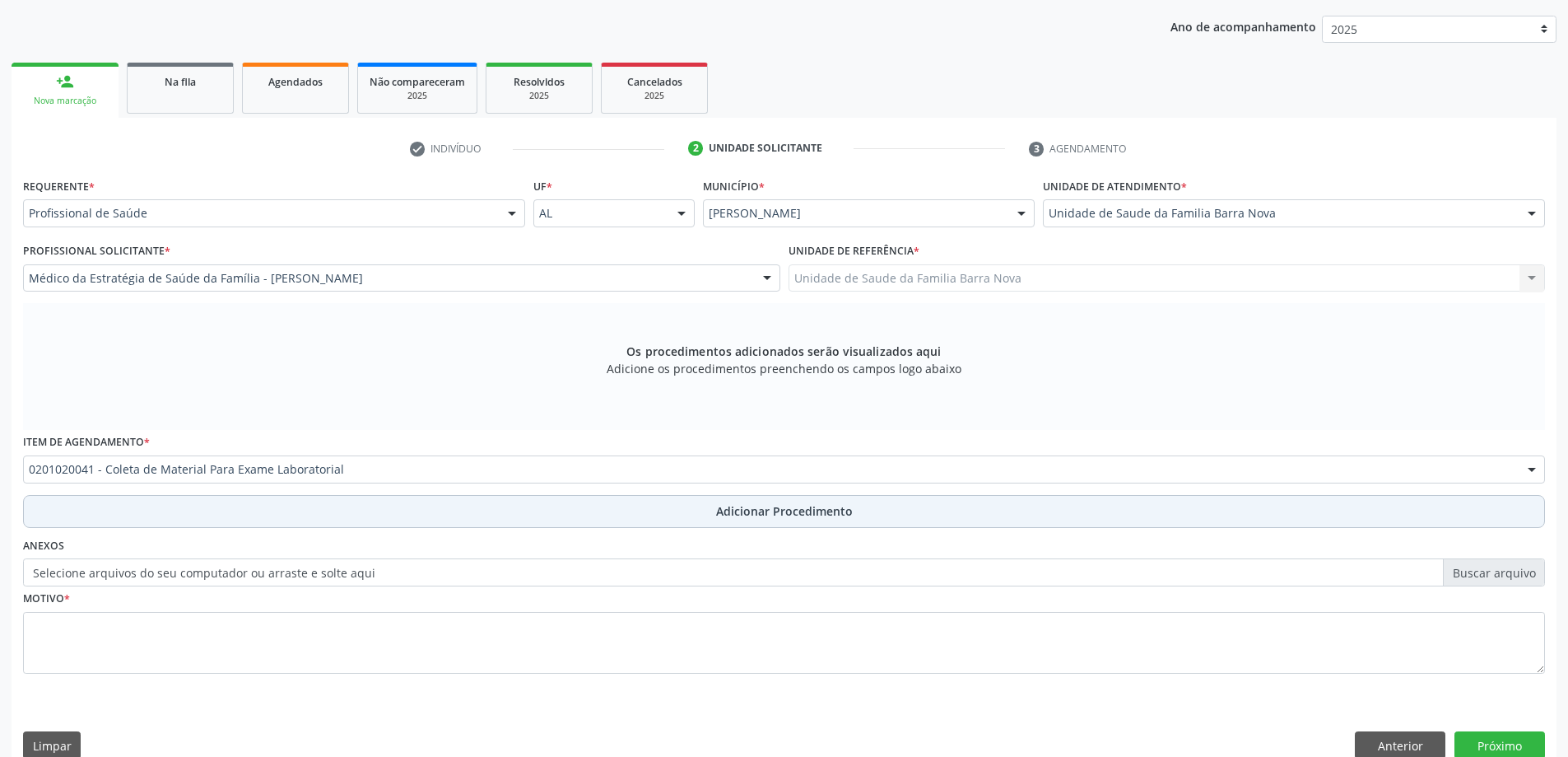
click at [797, 508] on span "Adicionar Procedimento" at bounding box center [784, 511] width 137 height 17
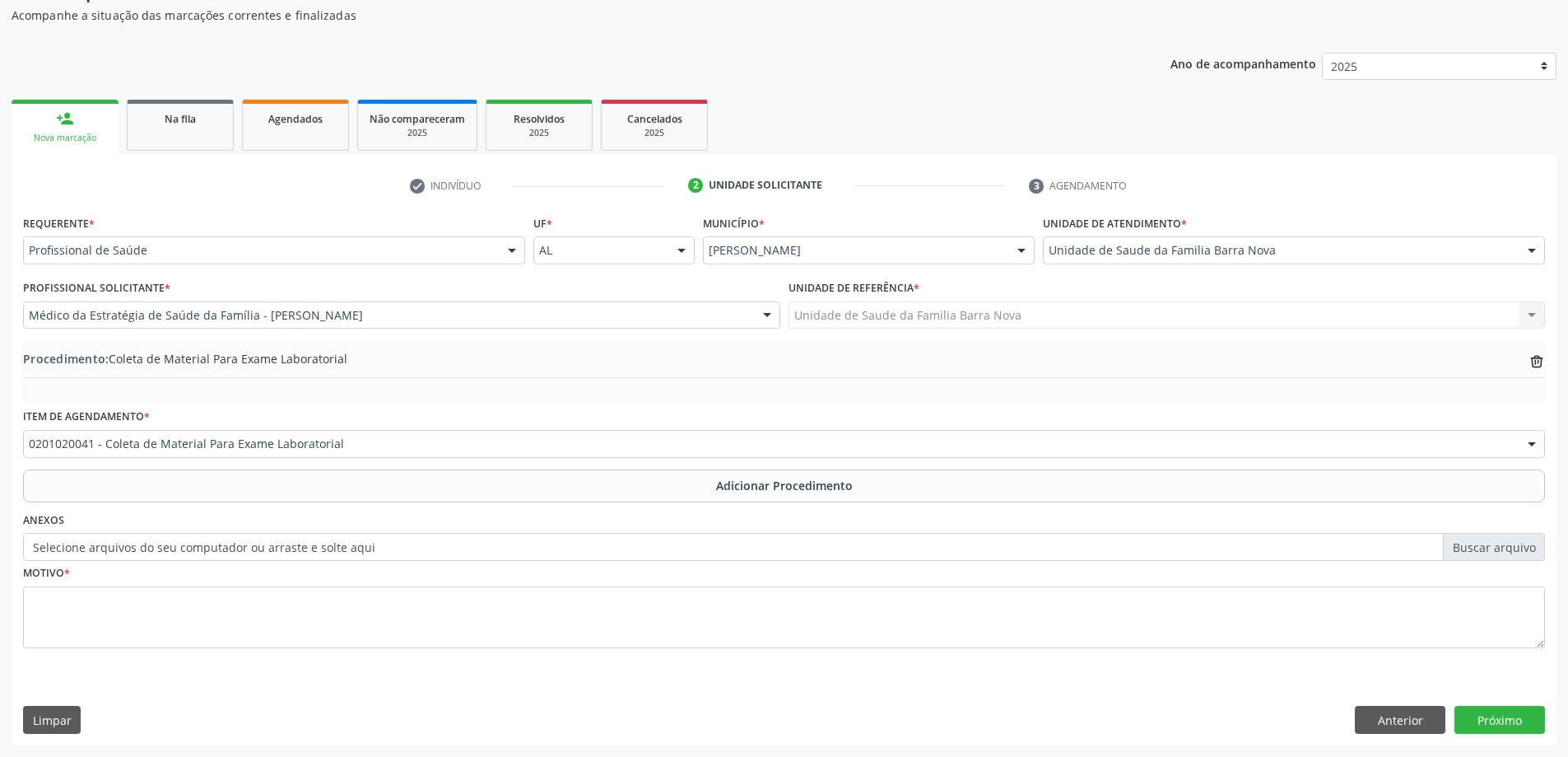
click at [1477, 550] on label "Selecione arquivos do seu computador ou arraste e solte aqui" at bounding box center [784, 546] width 1522 height 28
click at [1477, 550] on input "Selecione arquivos do seu computador ou arraste e solte aqui" at bounding box center [784, 546] width 1522 height 28
type input "C:\fakepath\WhatsApp Image [DATE] 11.24.09.jpeg"
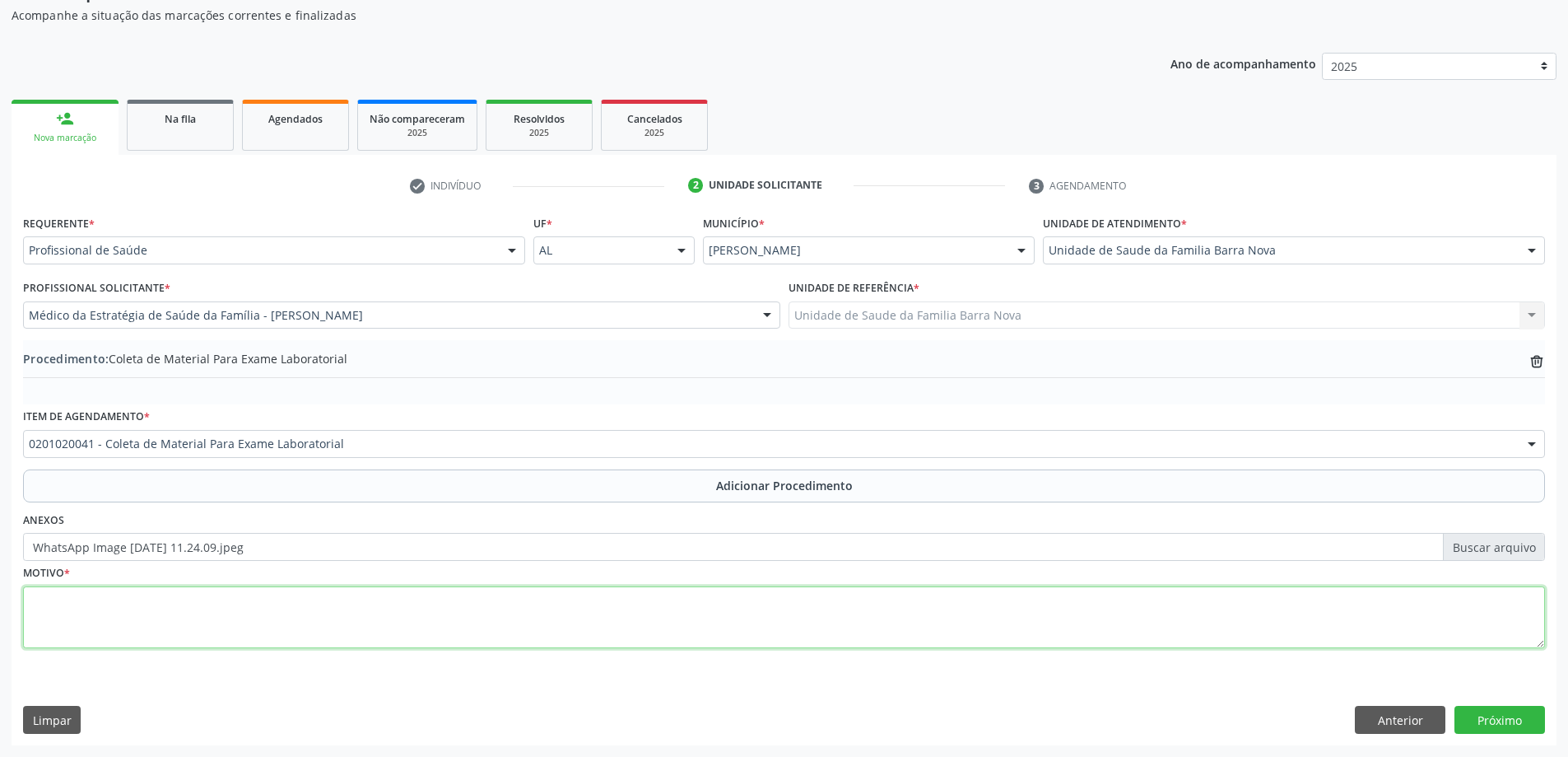
click at [442, 617] on textarea at bounding box center [784, 616] width 1522 height 62
type textarea "paciente etilista."
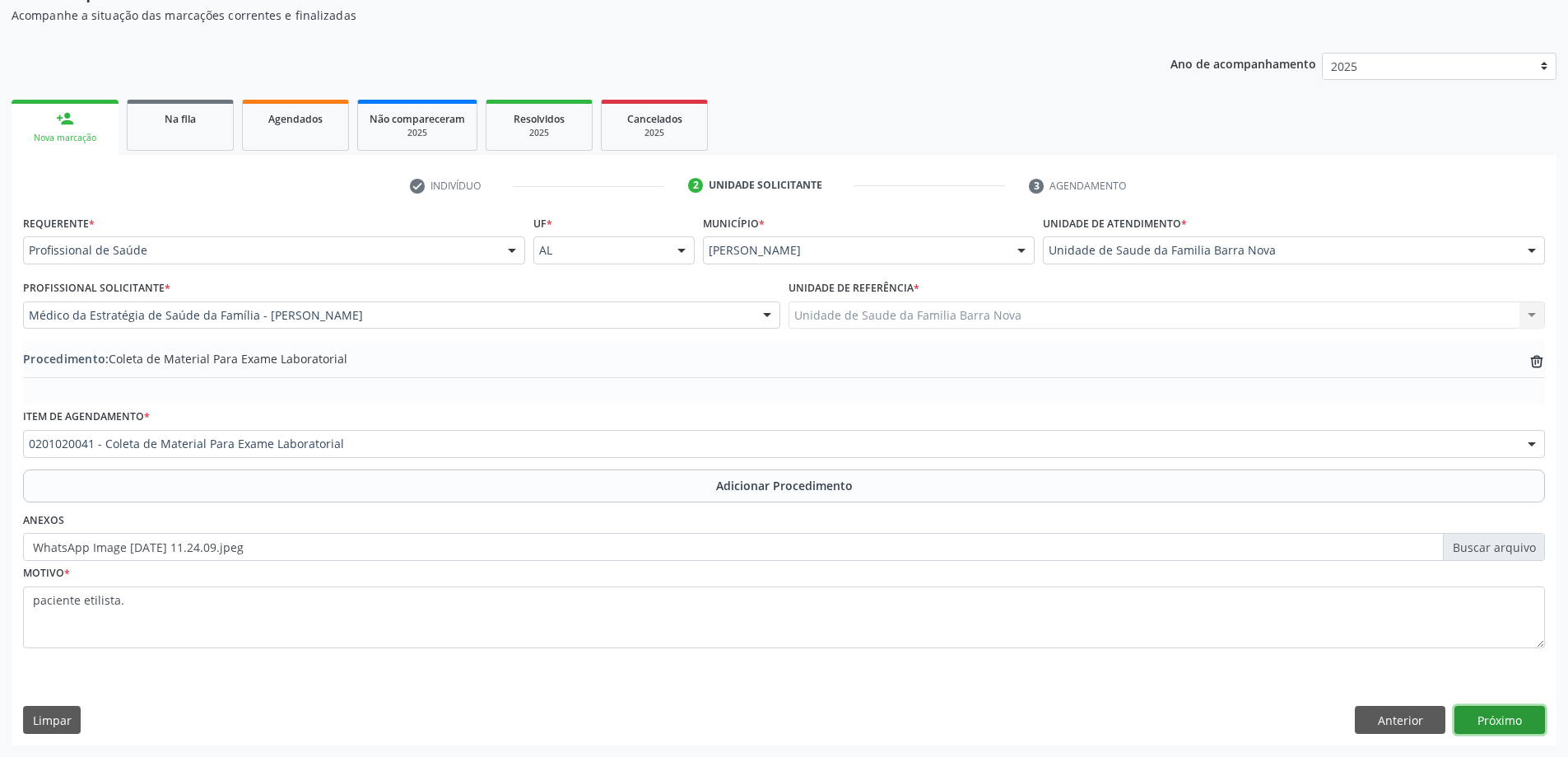
click at [1505, 727] on button "Próximo" at bounding box center [1500, 719] width 91 height 28
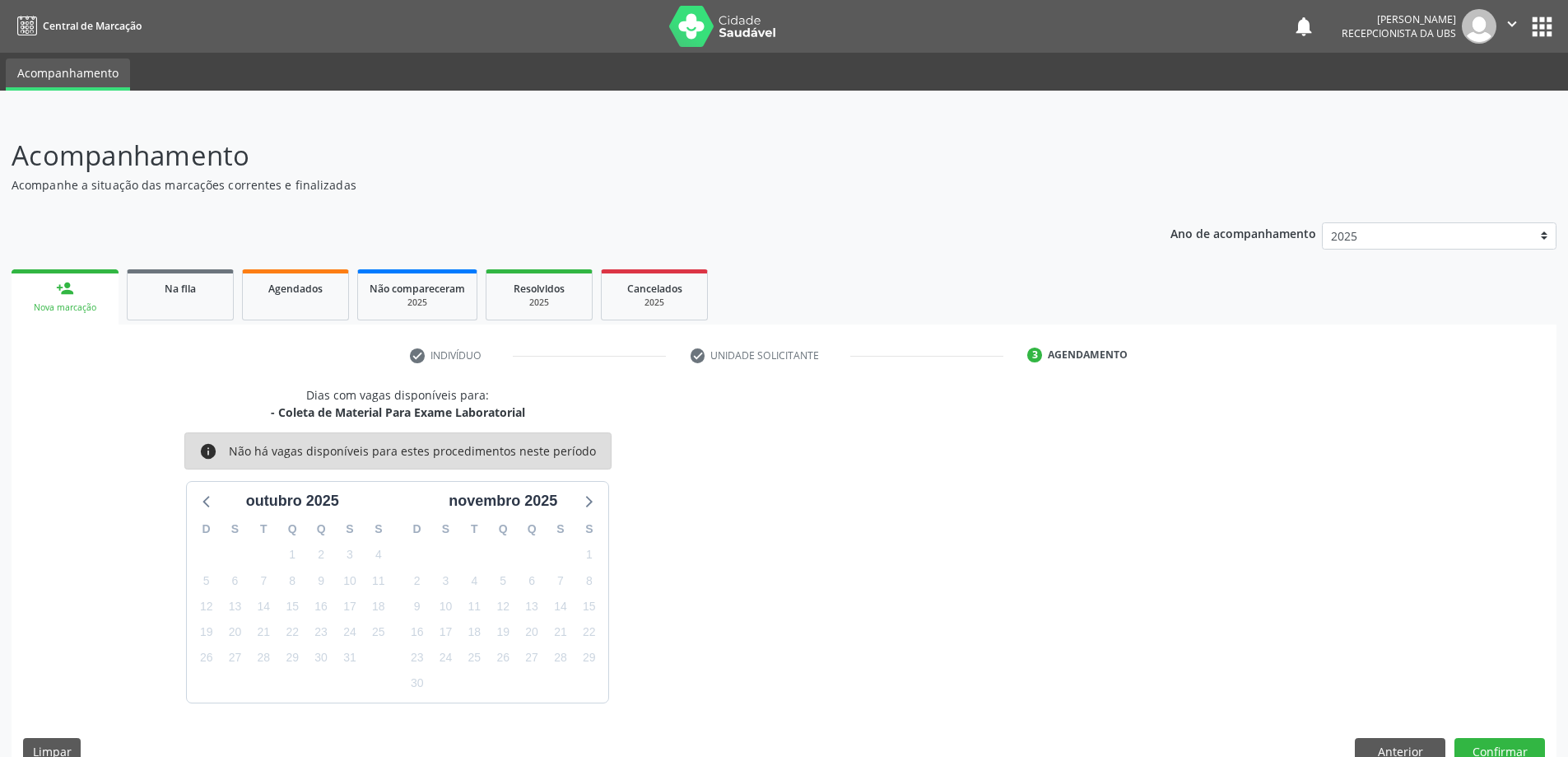
scroll to position [32, 0]
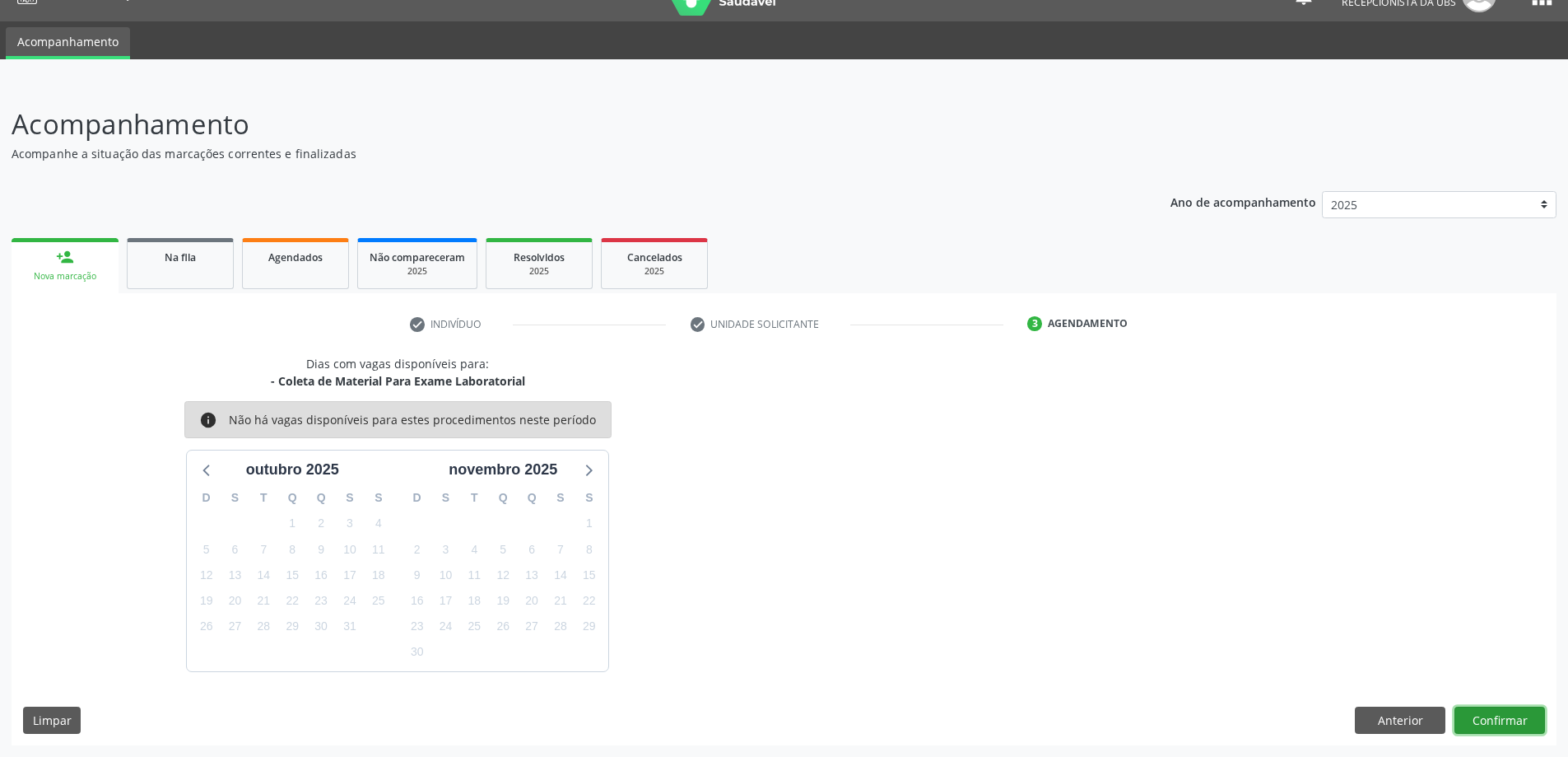
click at [1489, 713] on button "Confirmar" at bounding box center [1500, 720] width 91 height 28
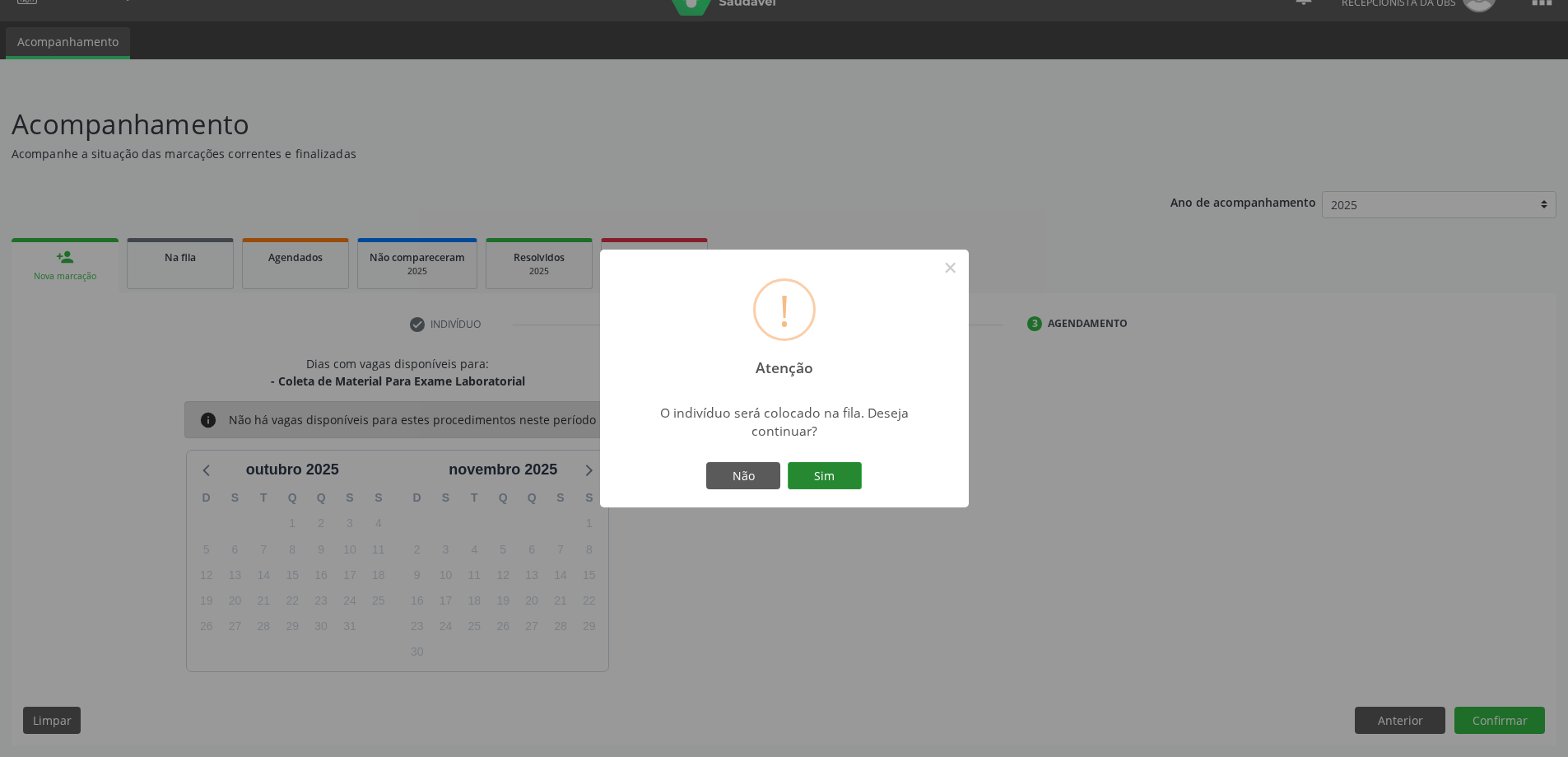
click at [835, 469] on button "Sim" at bounding box center [824, 476] width 74 height 28
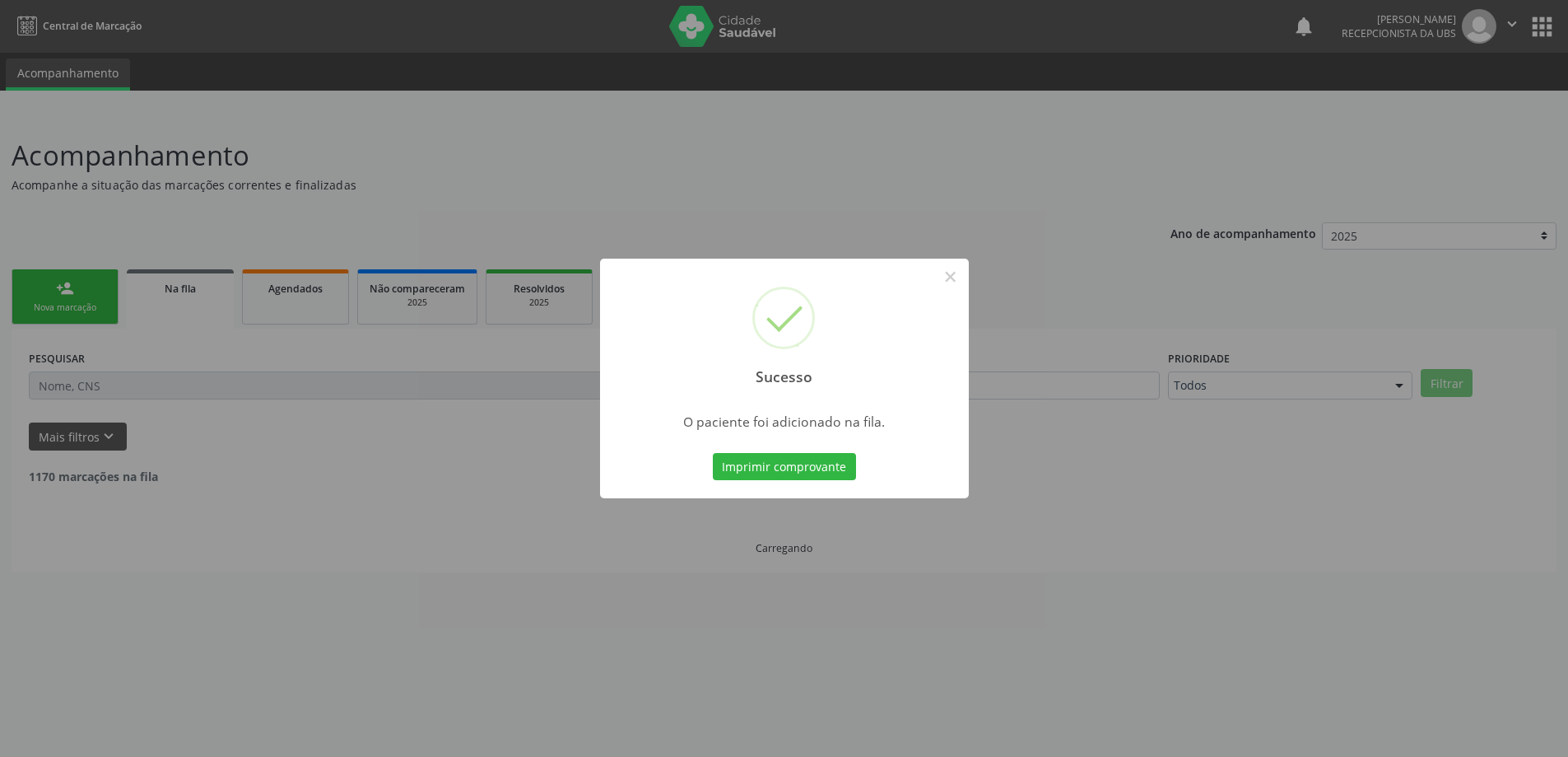
scroll to position [0, 0]
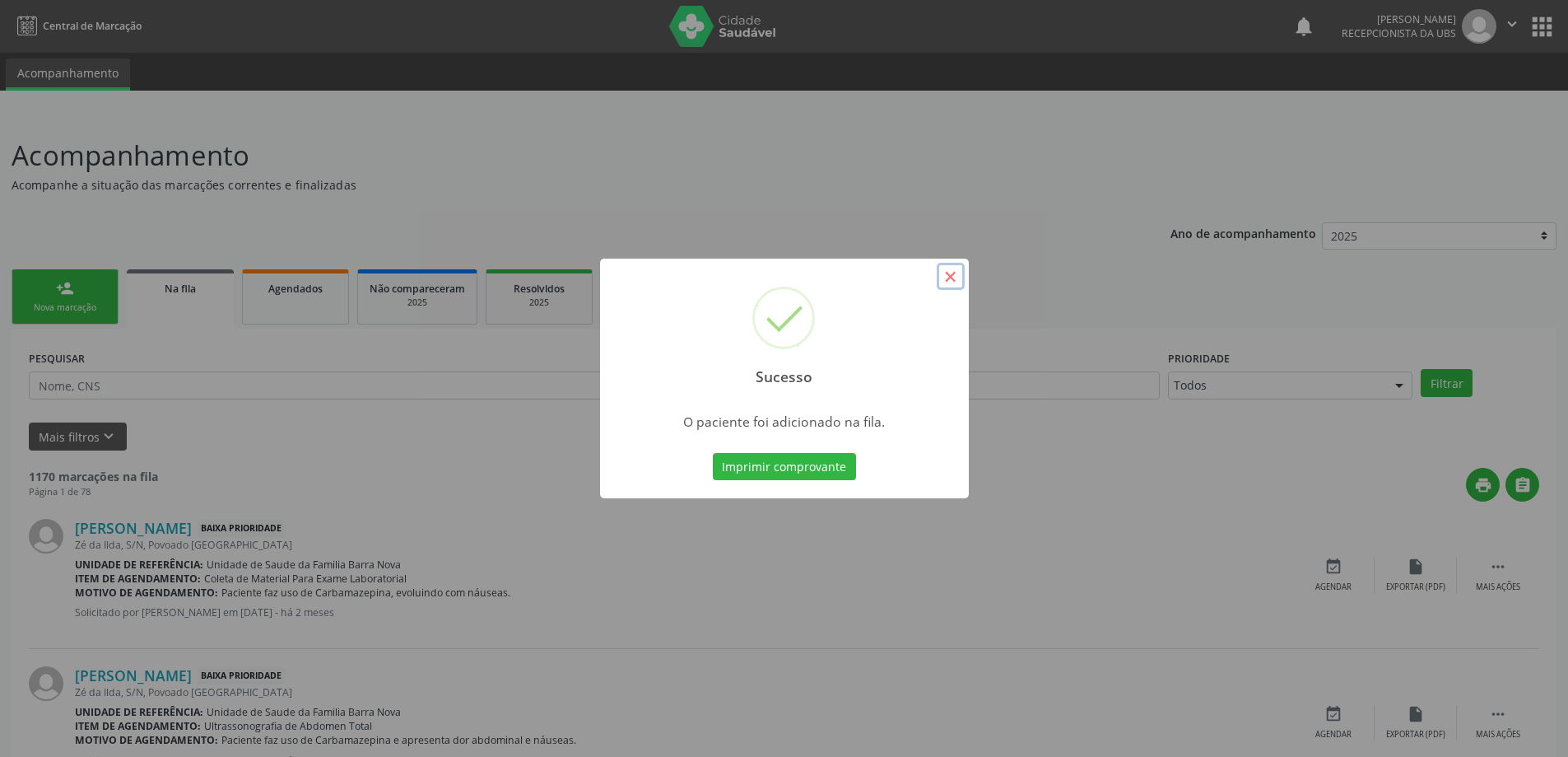
click at [951, 274] on button "×" at bounding box center [951, 276] width 28 height 28
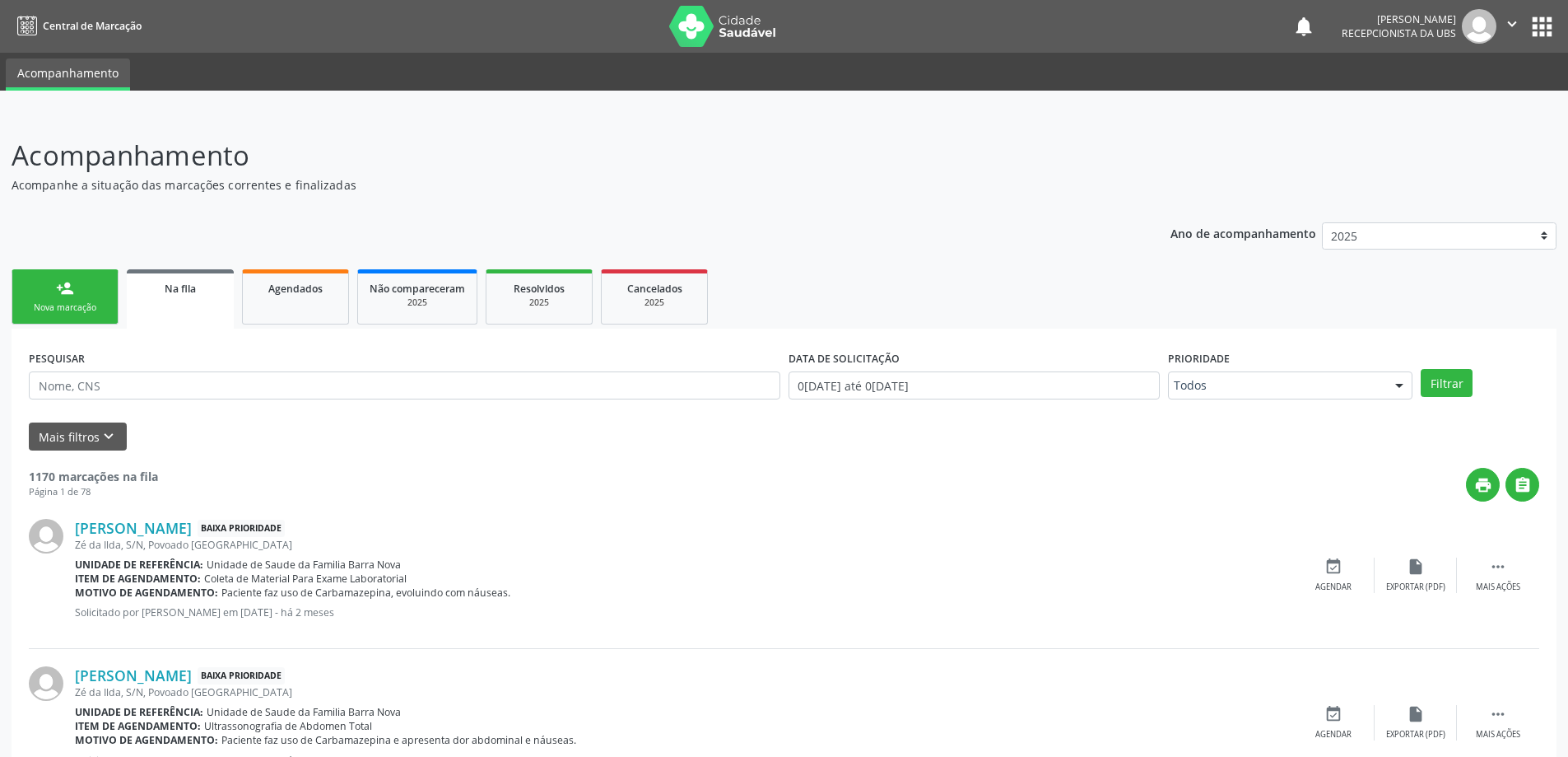
click at [76, 289] on link "person_add Nova marcação" at bounding box center [65, 297] width 107 height 55
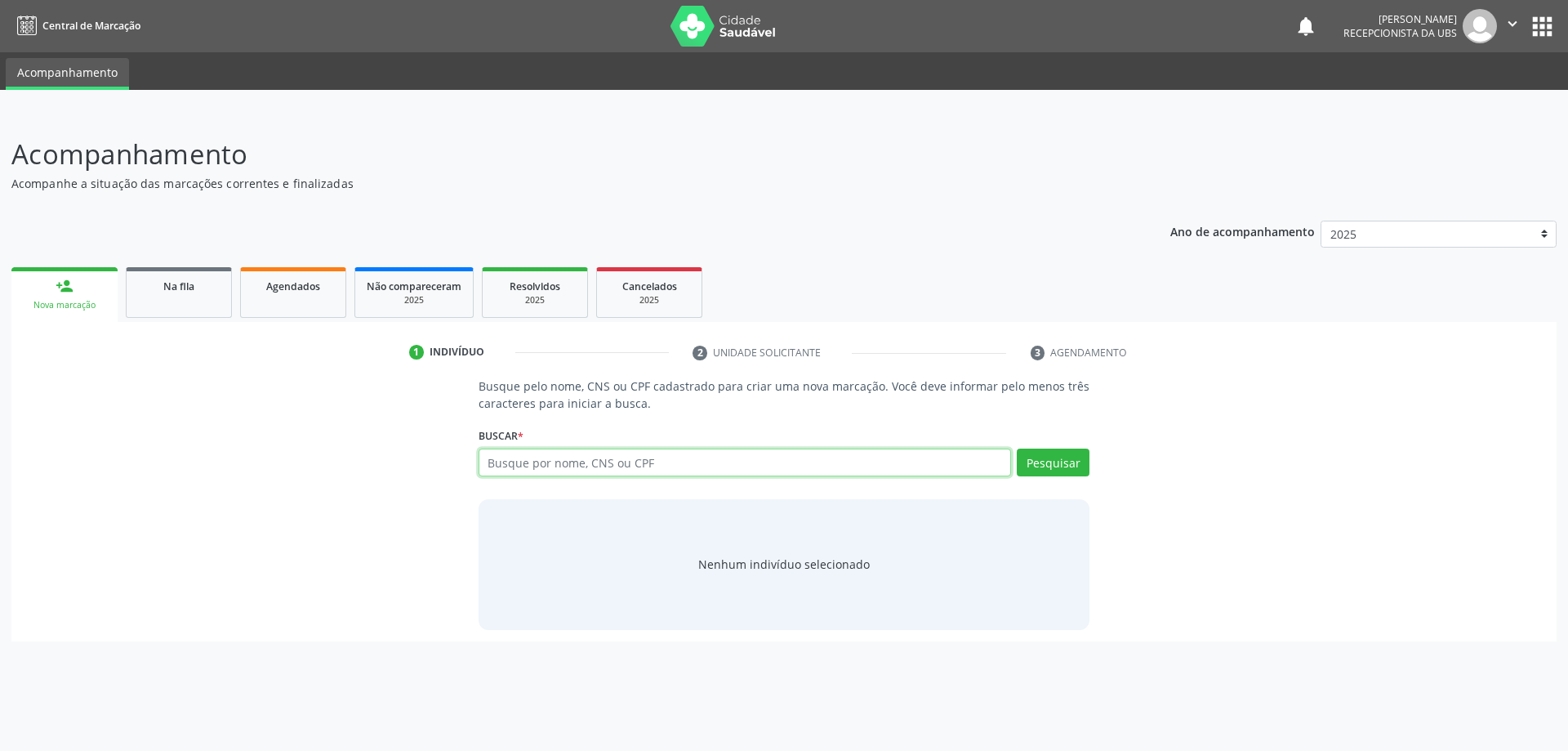
click at [589, 462] on input "text" at bounding box center [745, 462] width 533 height 27
type input "704606181617320"
click at [1062, 459] on button "Pesquisar" at bounding box center [1054, 462] width 73 height 27
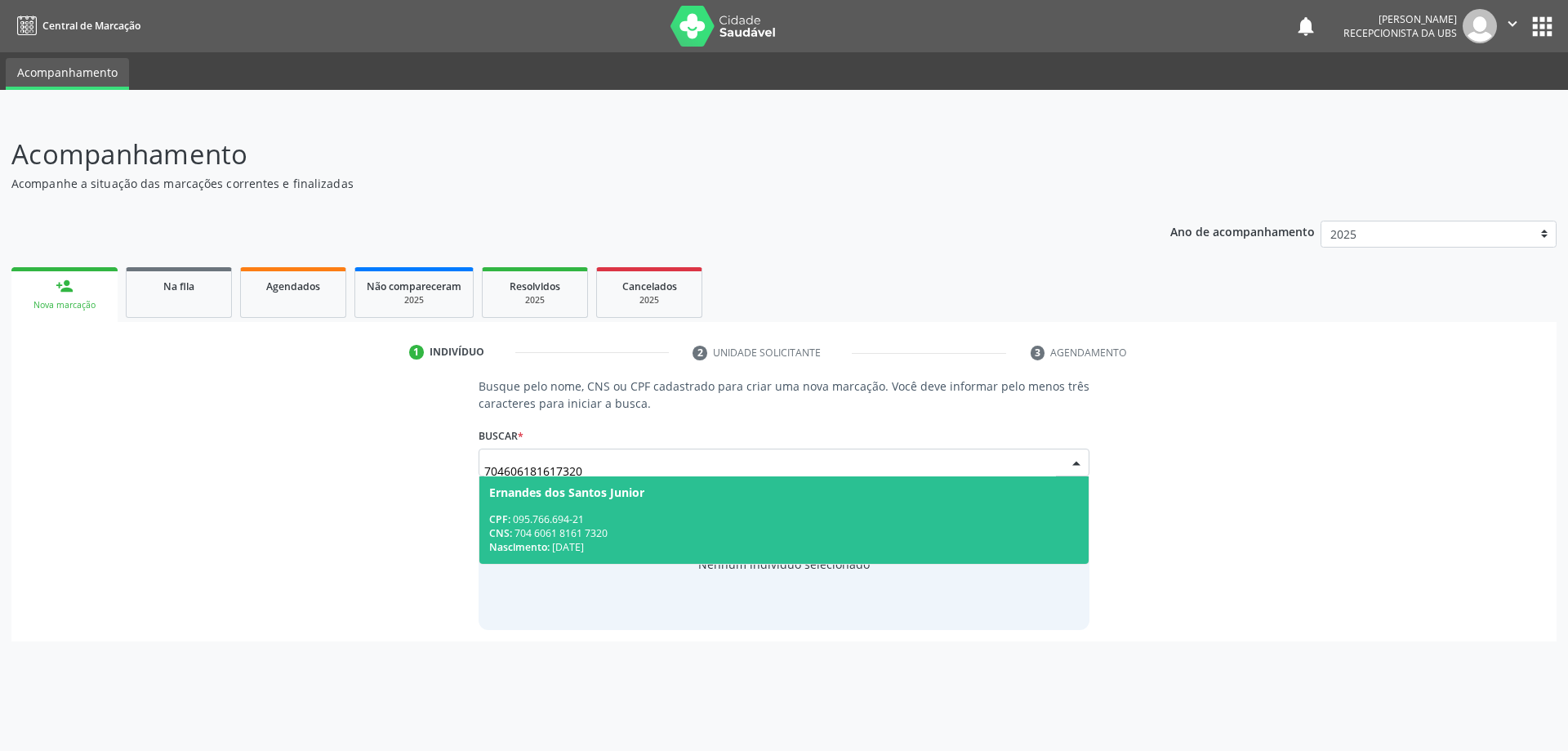
click at [678, 517] on div "CPF: 095.766.694-21" at bounding box center [784, 519] width 591 height 14
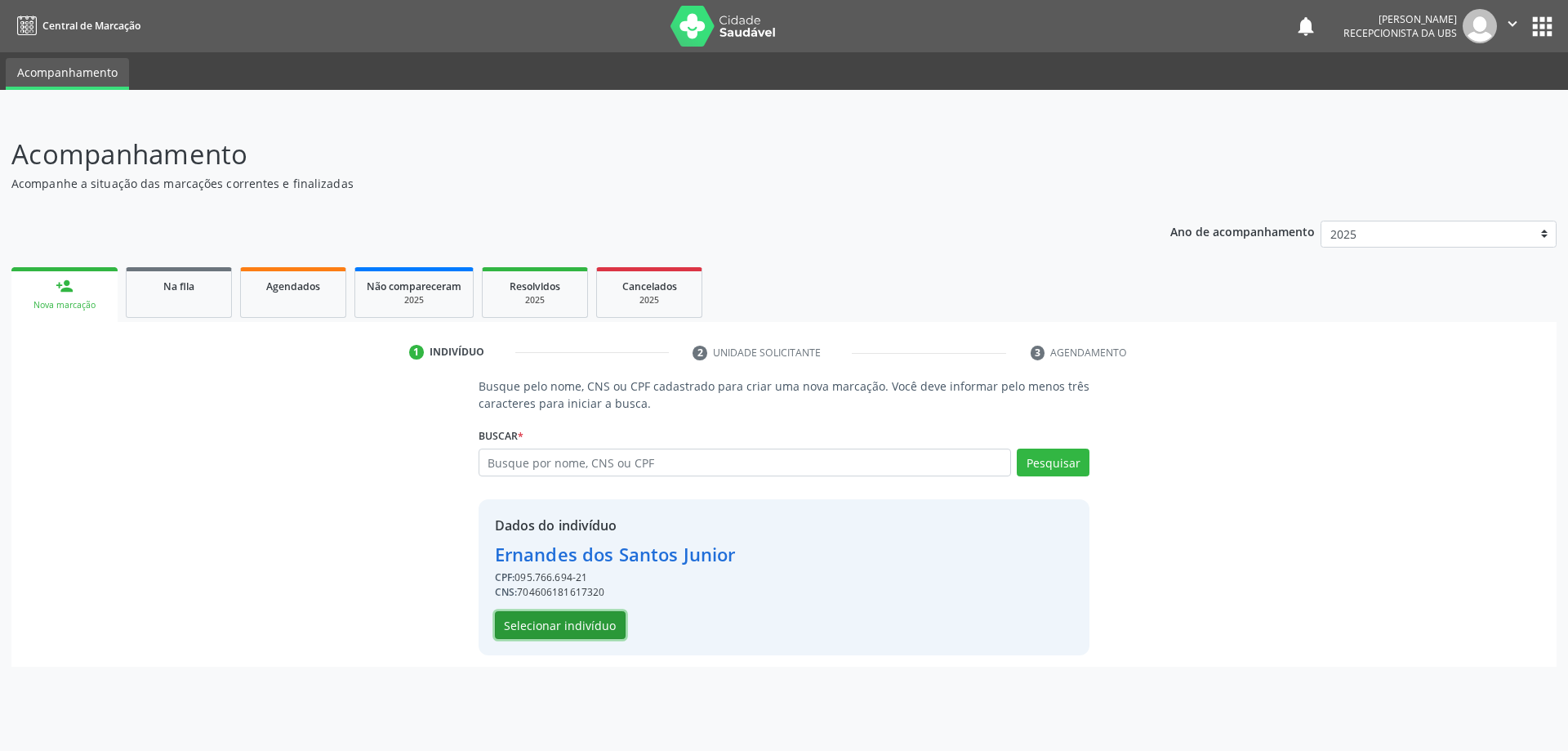
click at [569, 623] on button "Selecionar indivíduo" at bounding box center [560, 624] width 131 height 27
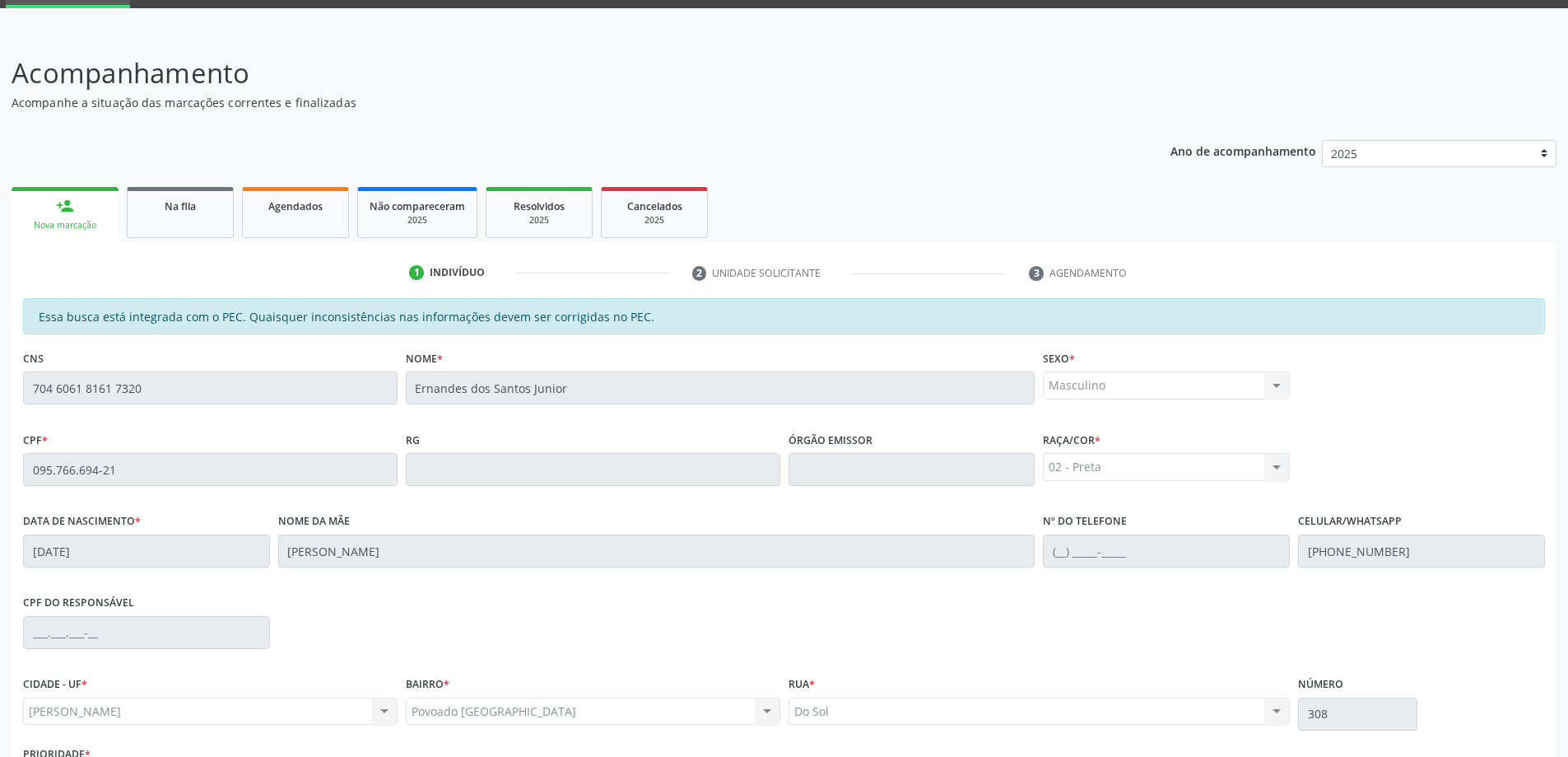
scroll to position [207, 0]
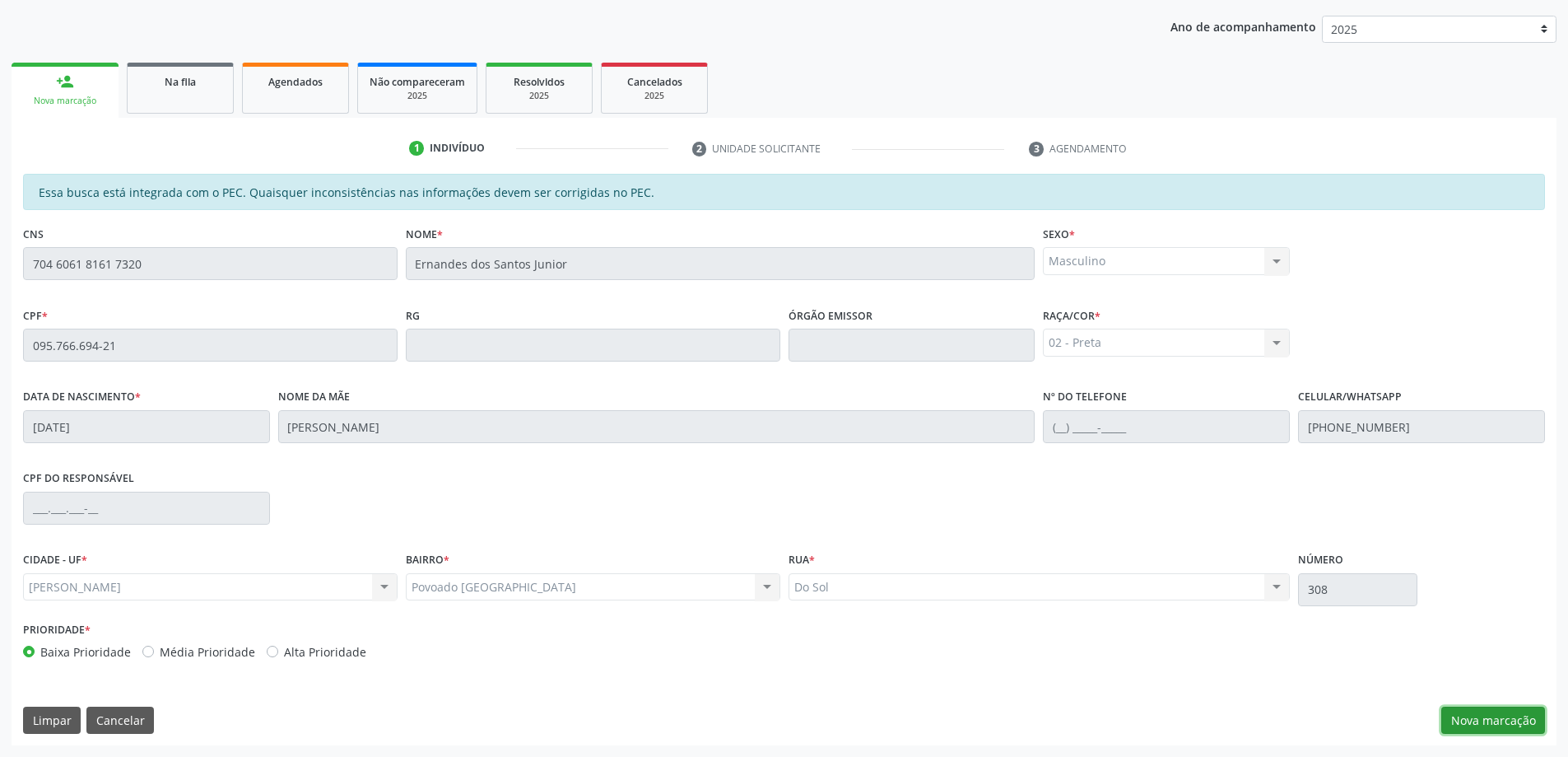
click at [1492, 720] on button "Nova marcação" at bounding box center [1493, 720] width 104 height 28
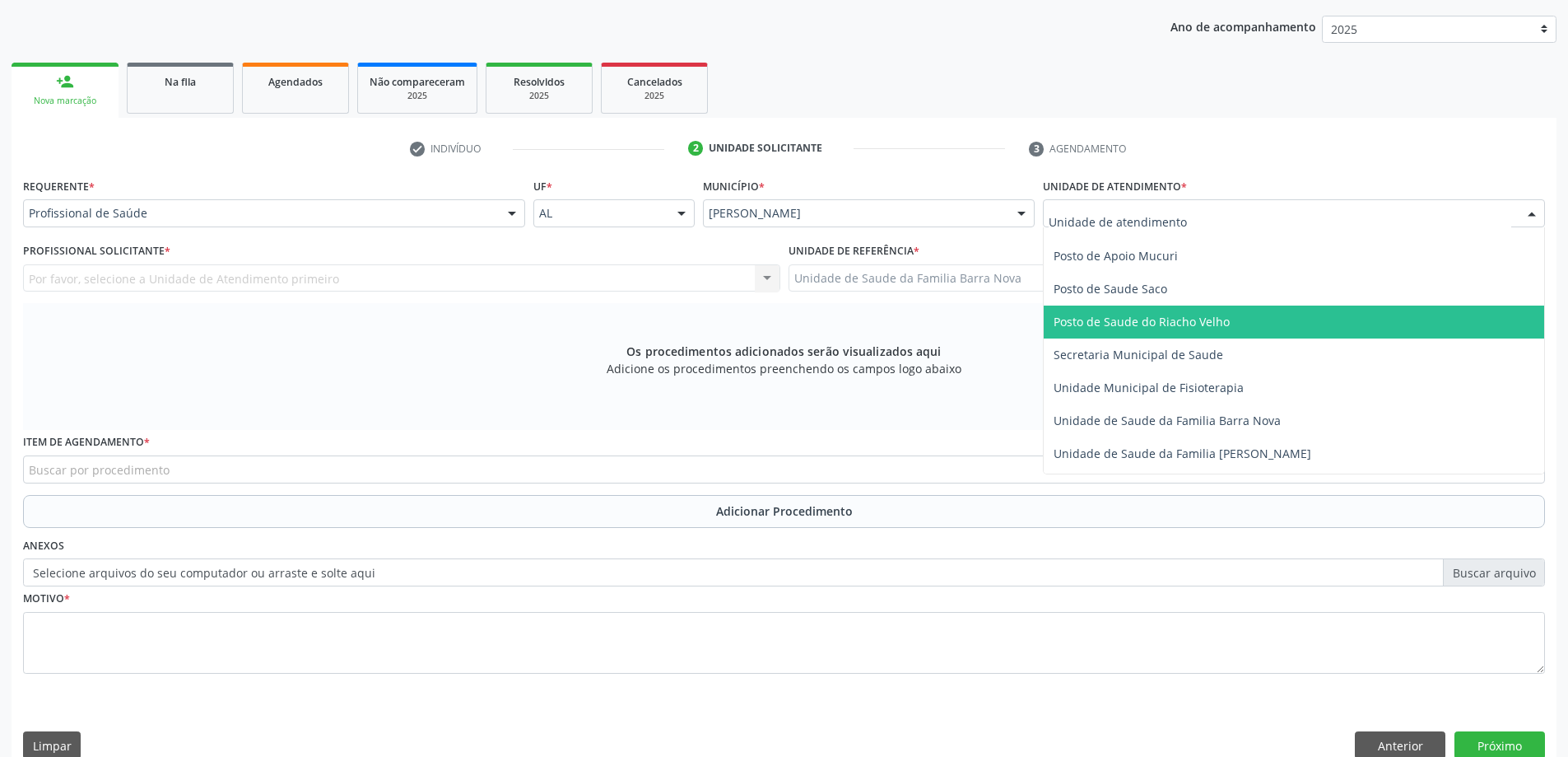
scroll to position [741, 0]
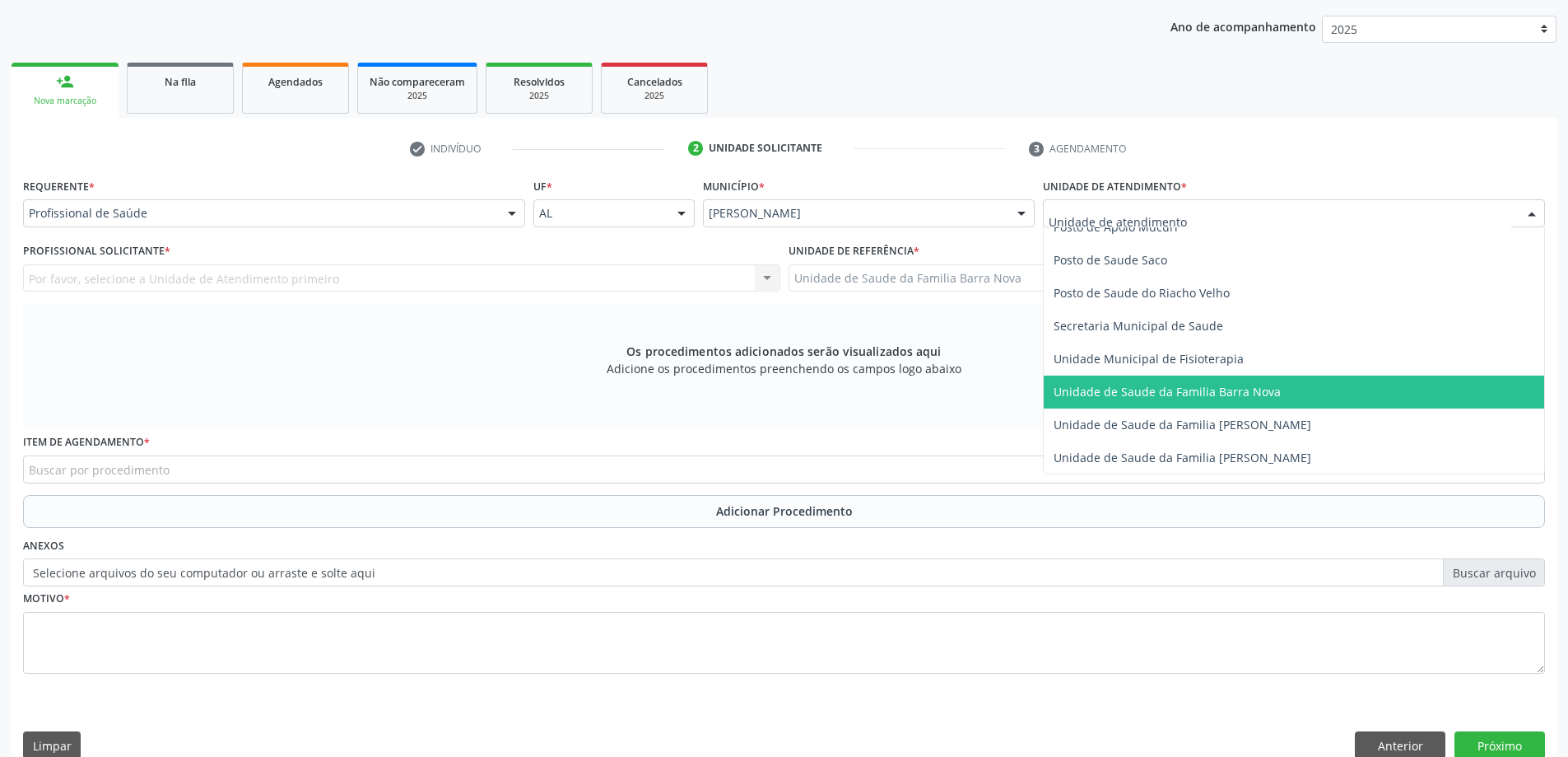
click at [1213, 394] on span "Unidade de Saude da Familia Barra Nova" at bounding box center [1167, 392] width 228 height 16
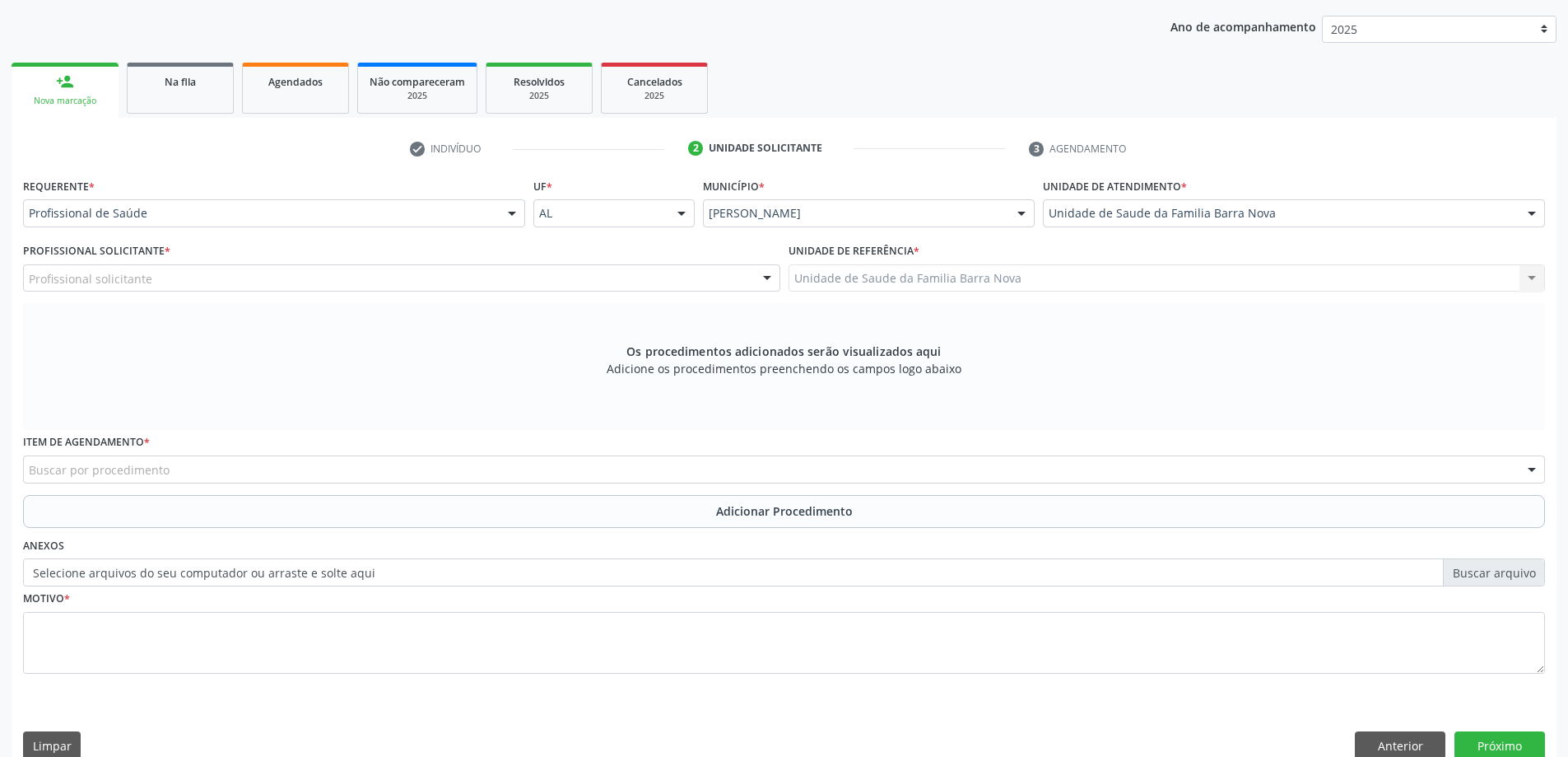
click at [387, 276] on div "Profissional solicitante" at bounding box center [401, 278] width 757 height 28
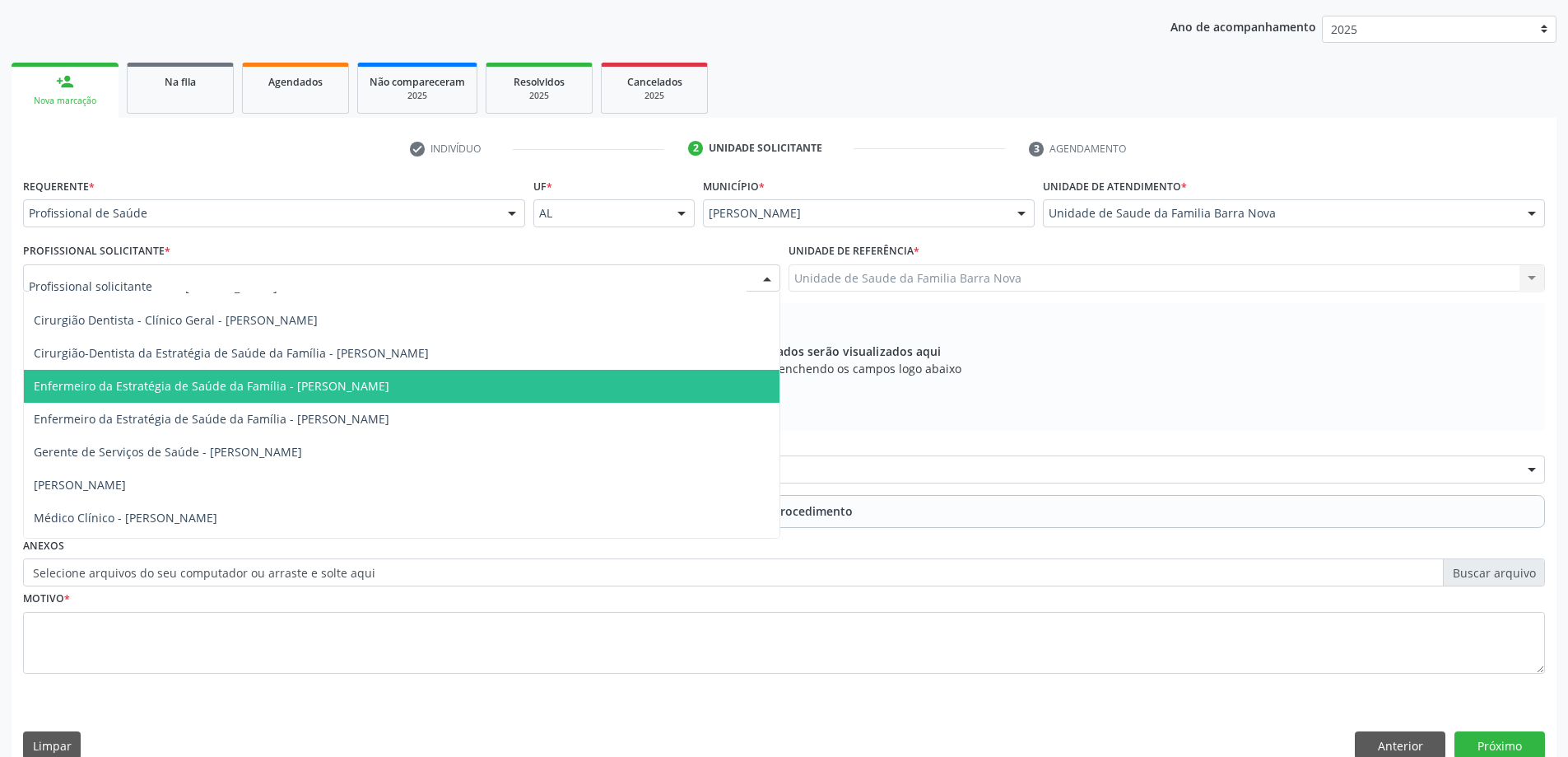
scroll to position [149, 0]
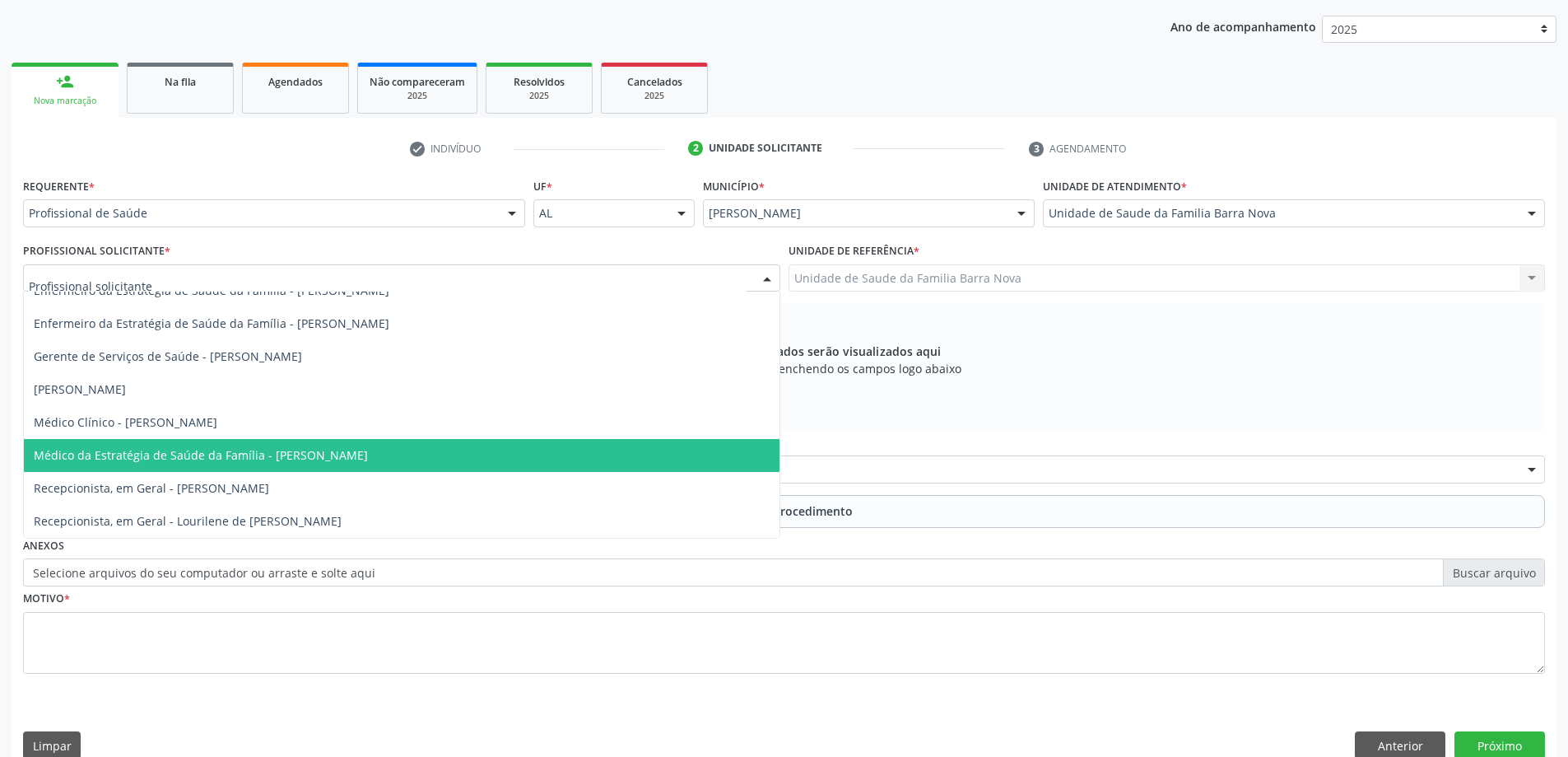
click at [368, 448] on span "Médico da Estratégia de Saúde da Família - [PERSON_NAME]" at bounding box center [201, 455] width 334 height 16
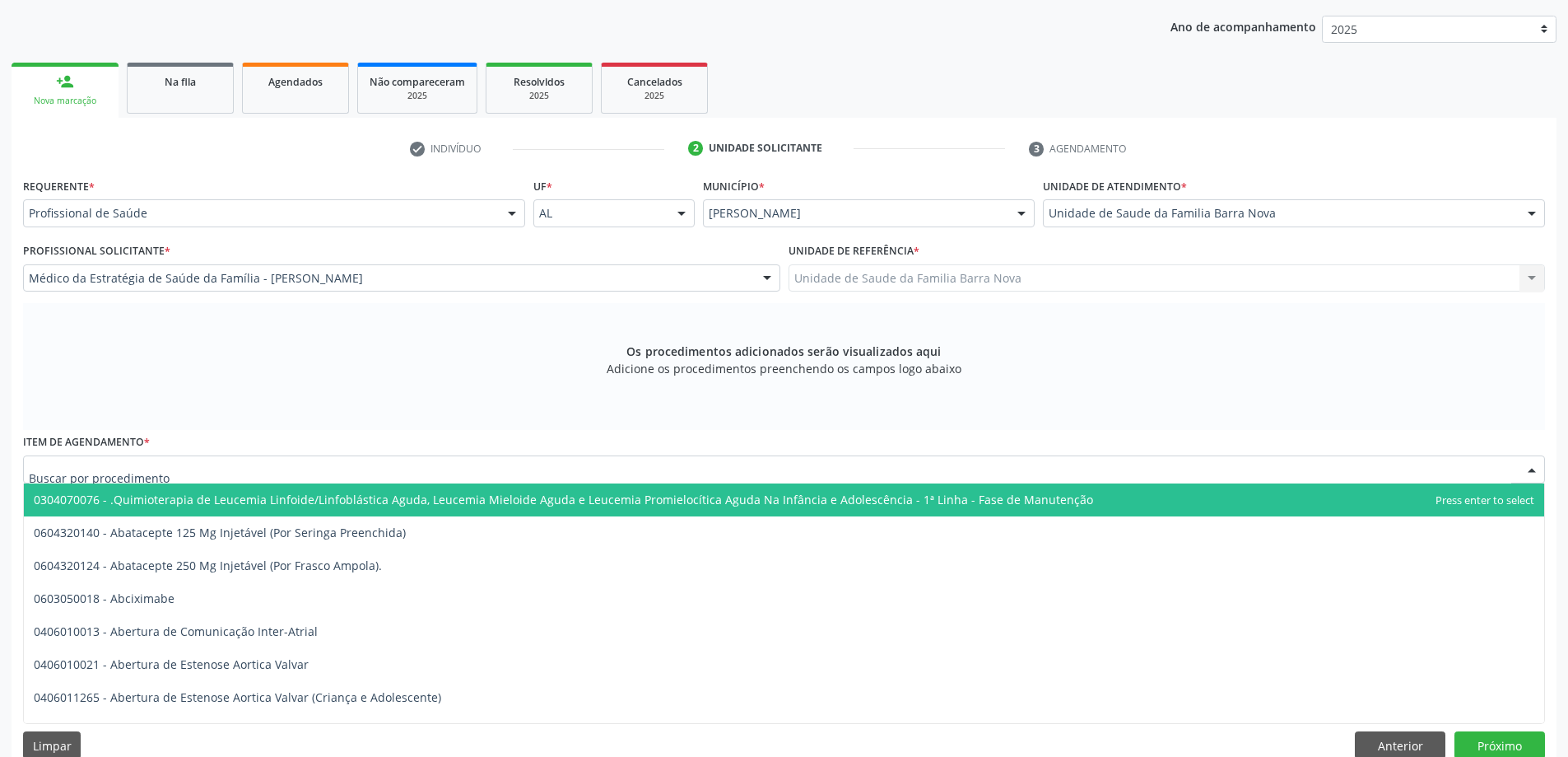
click at [634, 473] on div at bounding box center [784, 469] width 1522 height 28
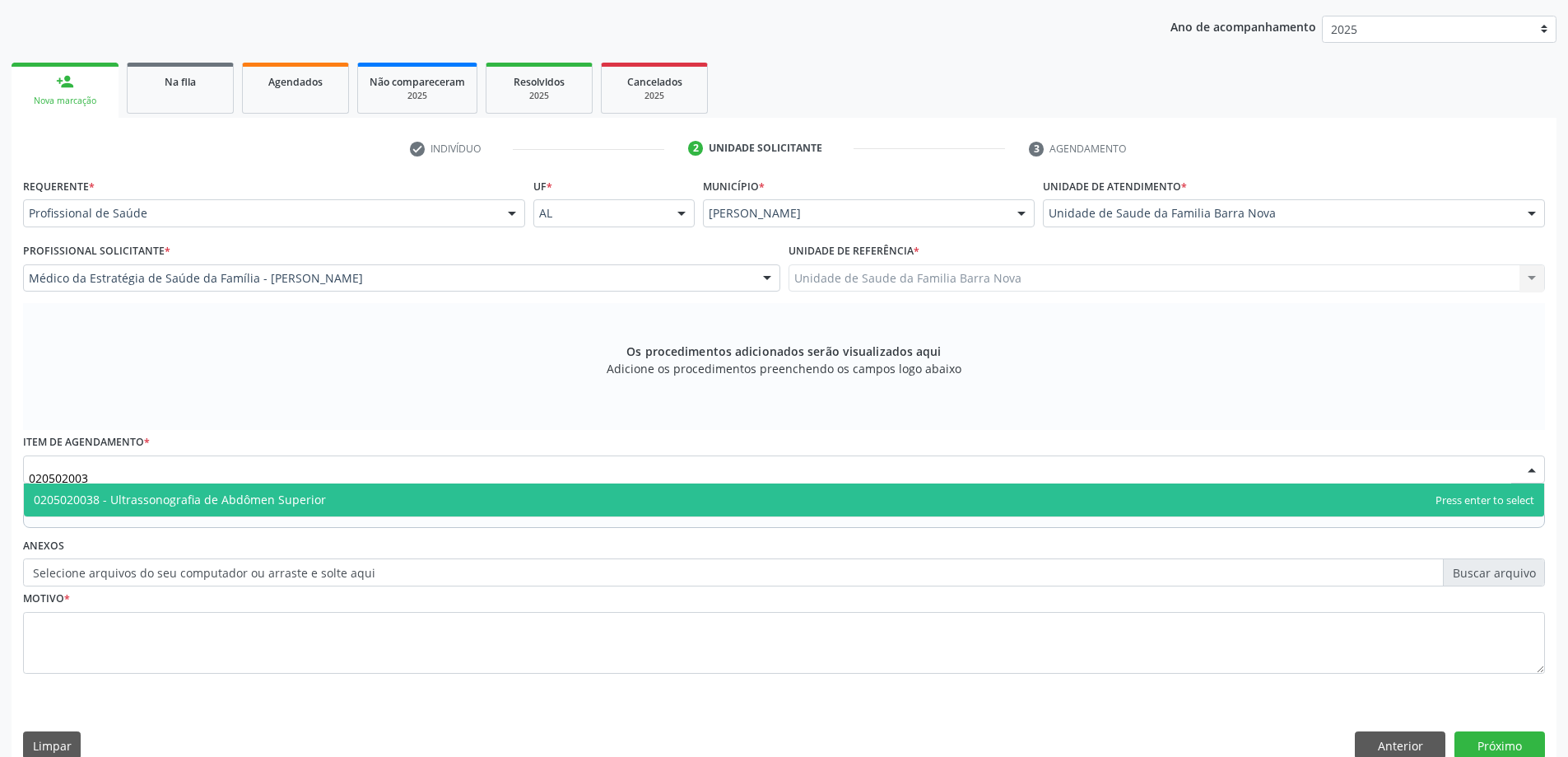
type input "0205020038"
click at [576, 495] on span "0205020038 - Ultrassonografia de Abdômen Superior" at bounding box center [784, 499] width 1521 height 33
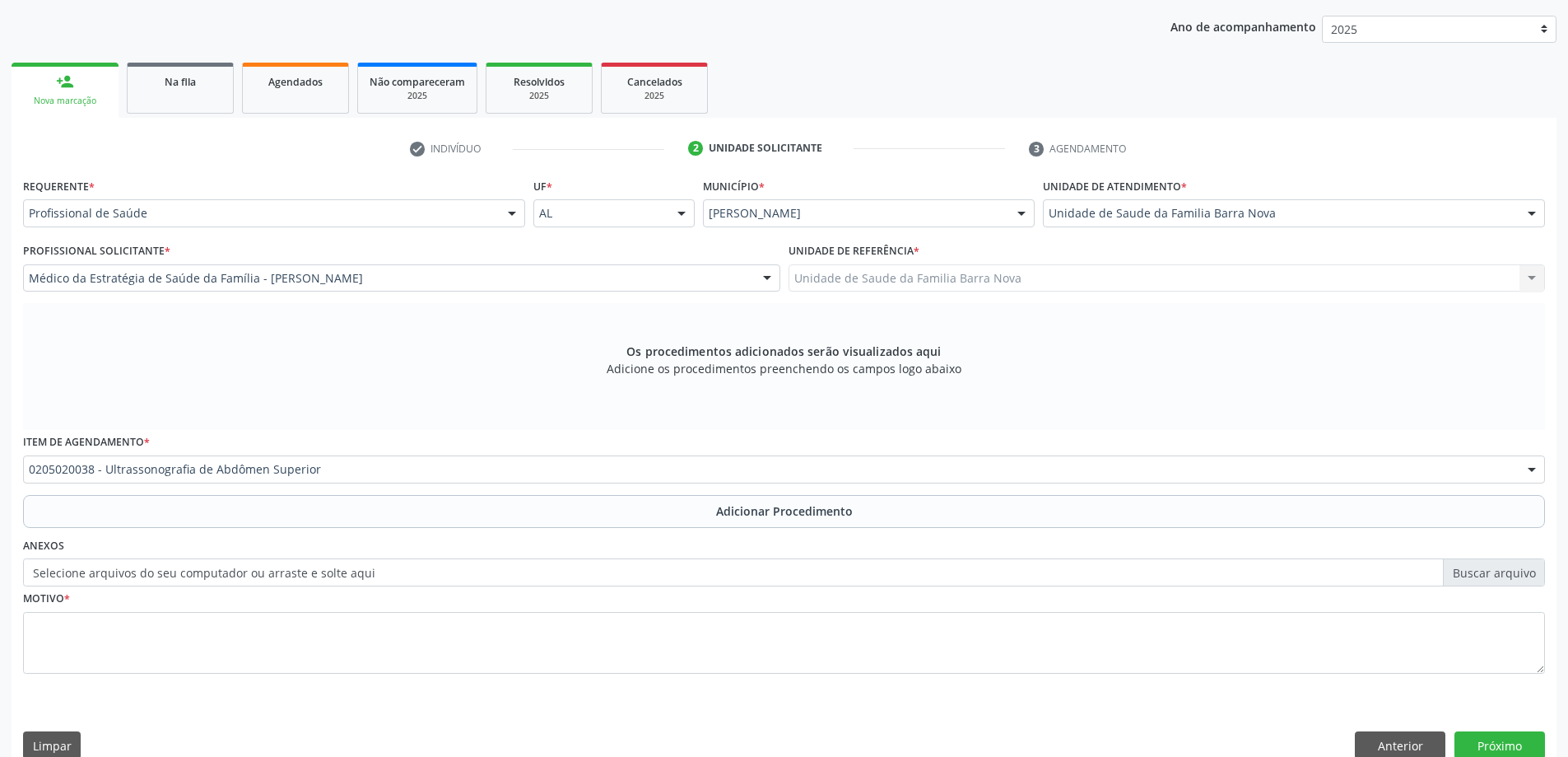
click at [744, 492] on div "Item de agendamento * 0205020038 - Ultrassonografia de Abdômen Superior 0304070…" at bounding box center [784, 461] width 1530 height 64
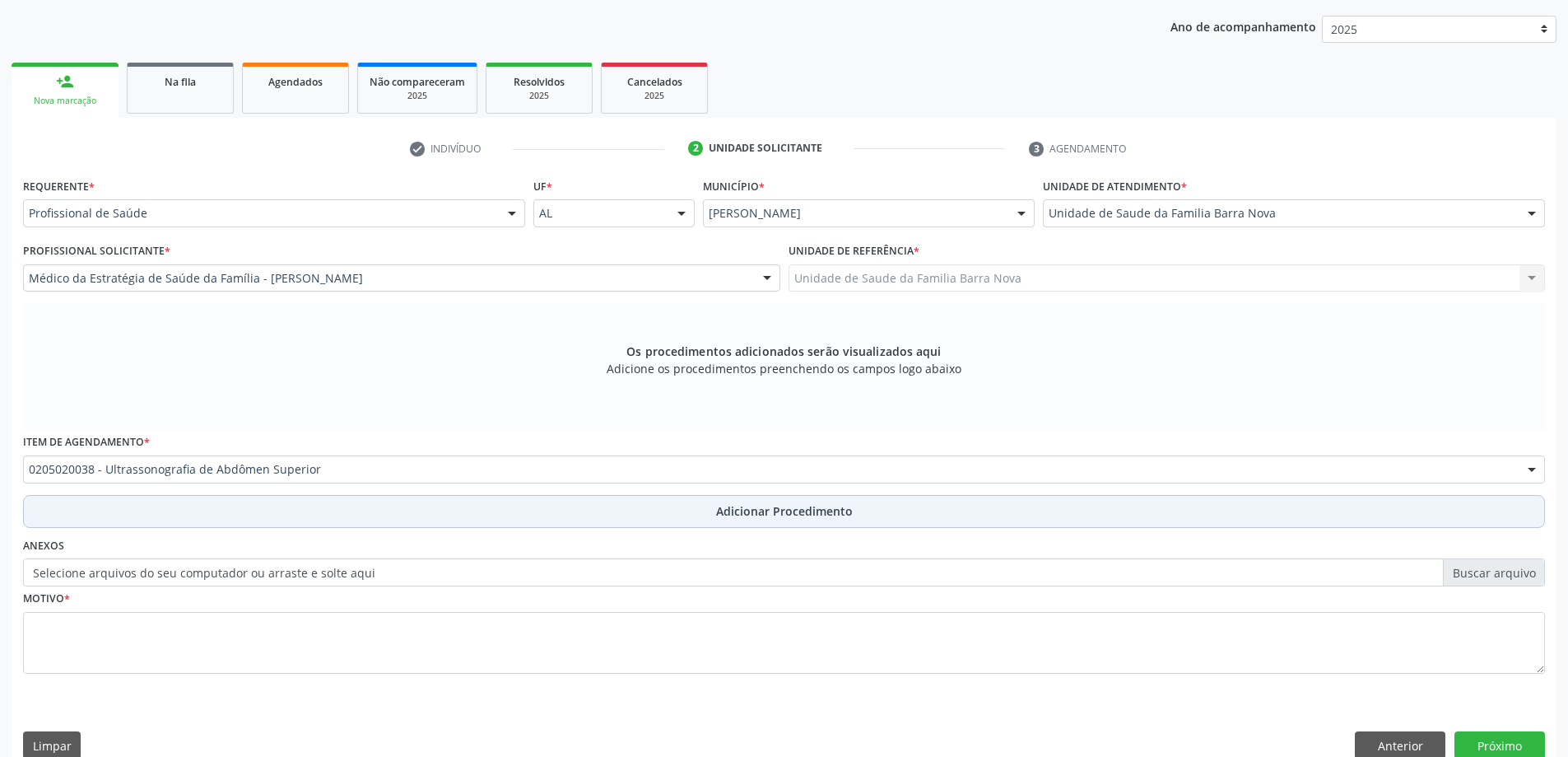
click at [726, 512] on span "Adicionar Procedimento" at bounding box center [784, 511] width 137 height 17
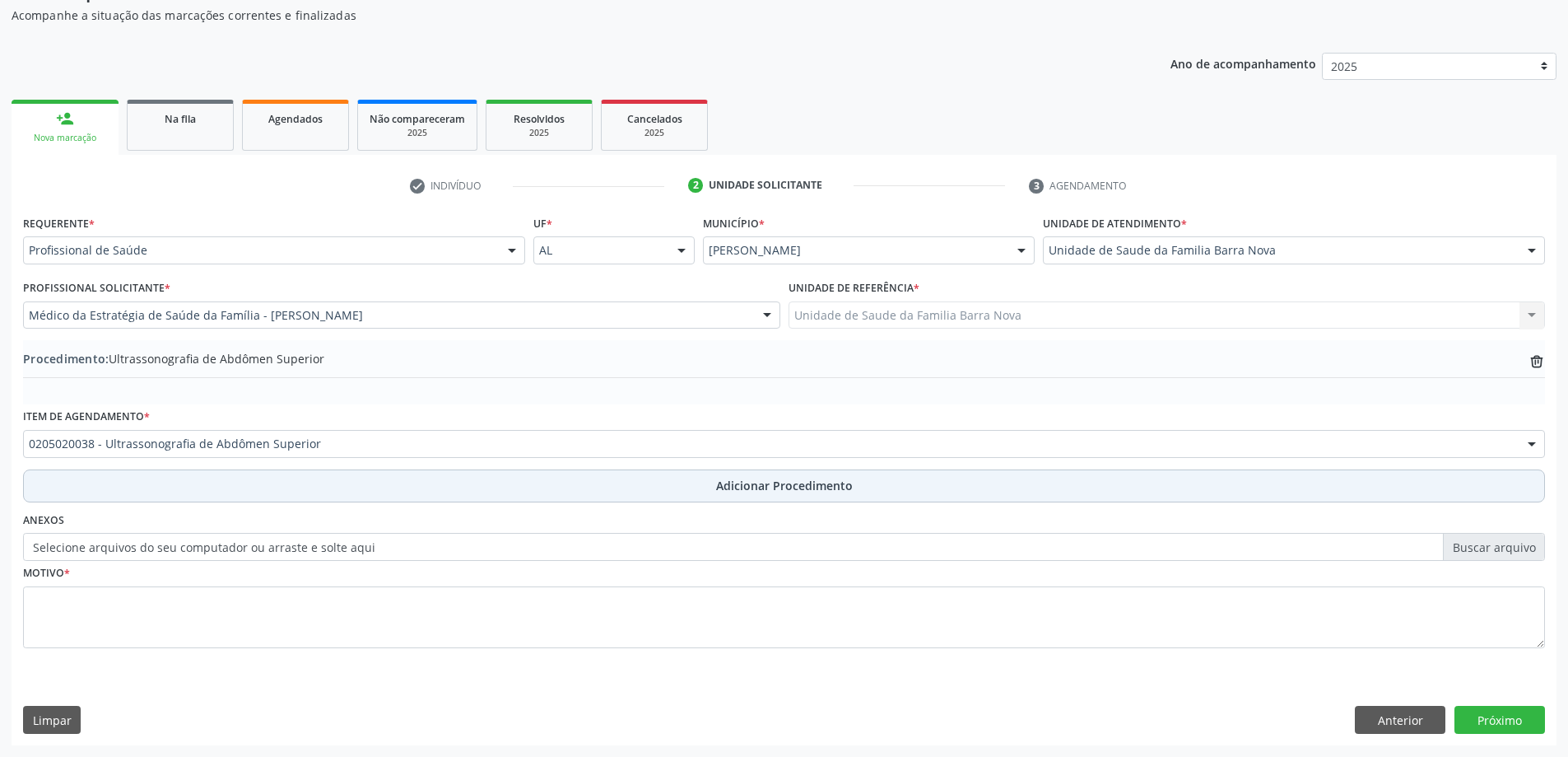
scroll to position [169, 0]
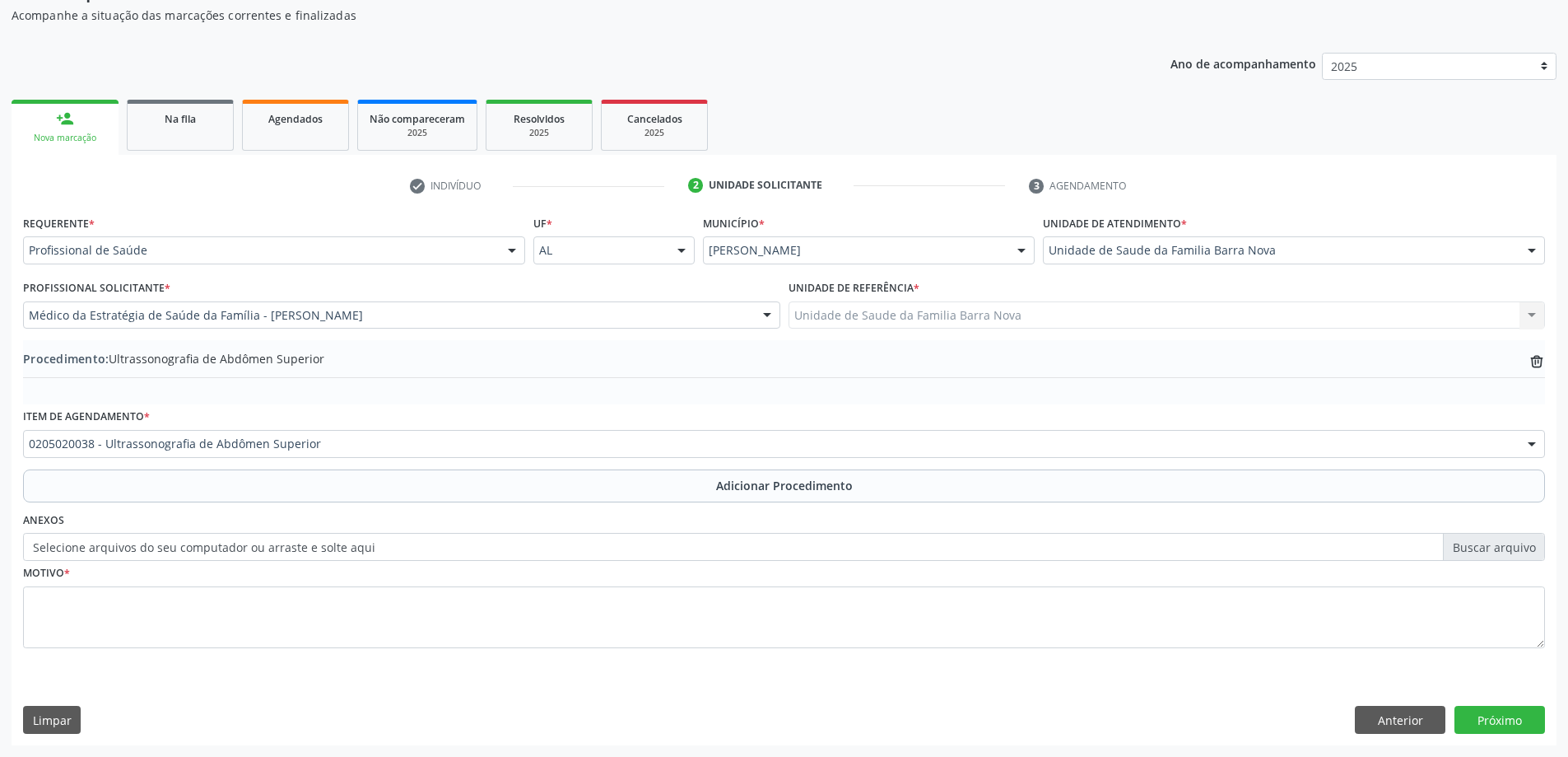
click at [1491, 547] on label "Selecione arquivos do seu computador ou arraste e solte aqui" at bounding box center [784, 546] width 1522 height 28
click at [1491, 547] on input "Selecione arquivos do seu computador ou arraste e solte aqui" at bounding box center [784, 546] width 1522 height 28
type input "C:\fakepath\WhatsApp Image 2[DATE]1.24.21.jpeg"
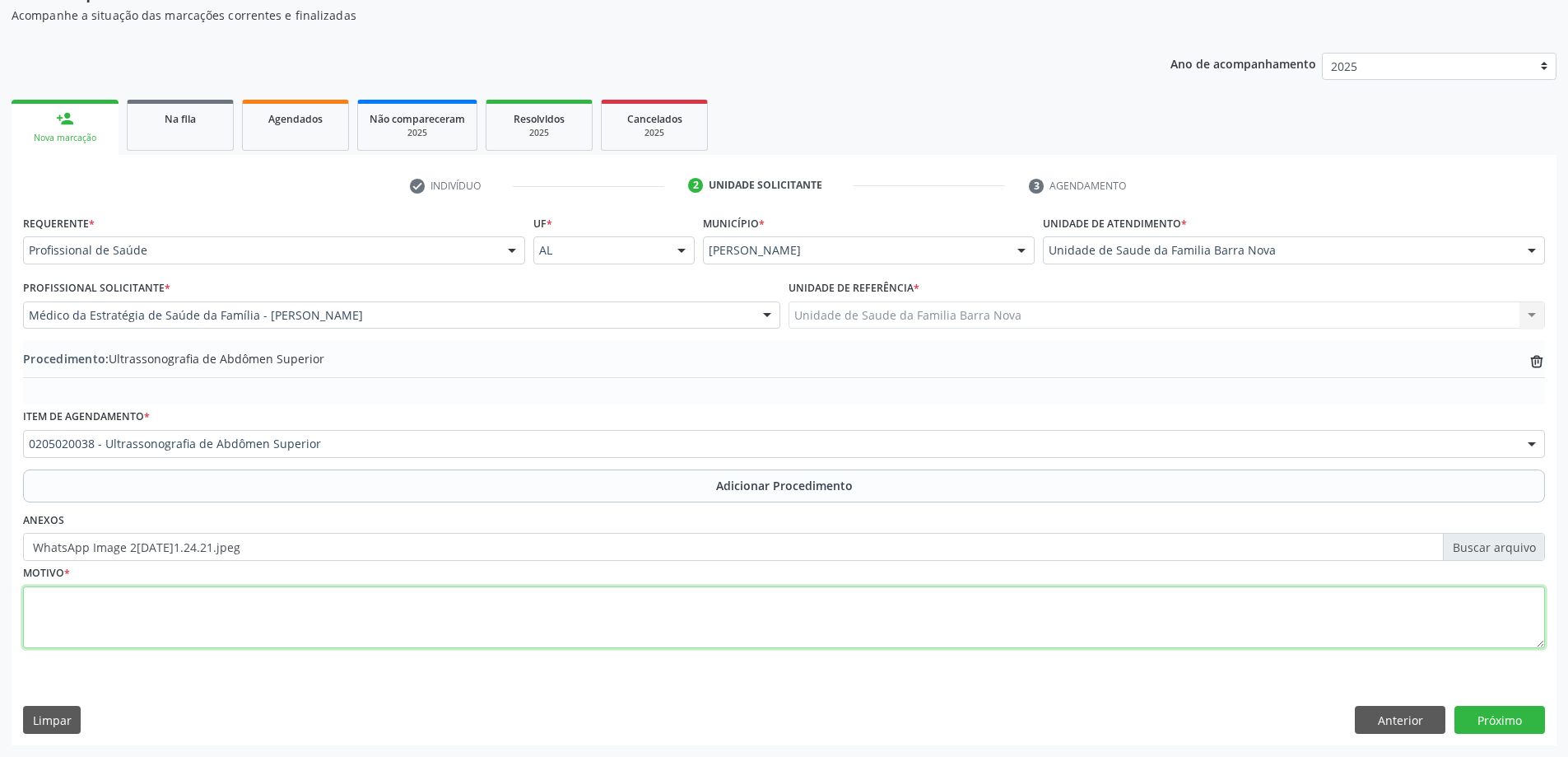
click at [346, 625] on textarea at bounding box center [784, 616] width 1522 height 62
type textarea "Paciente Etilista."
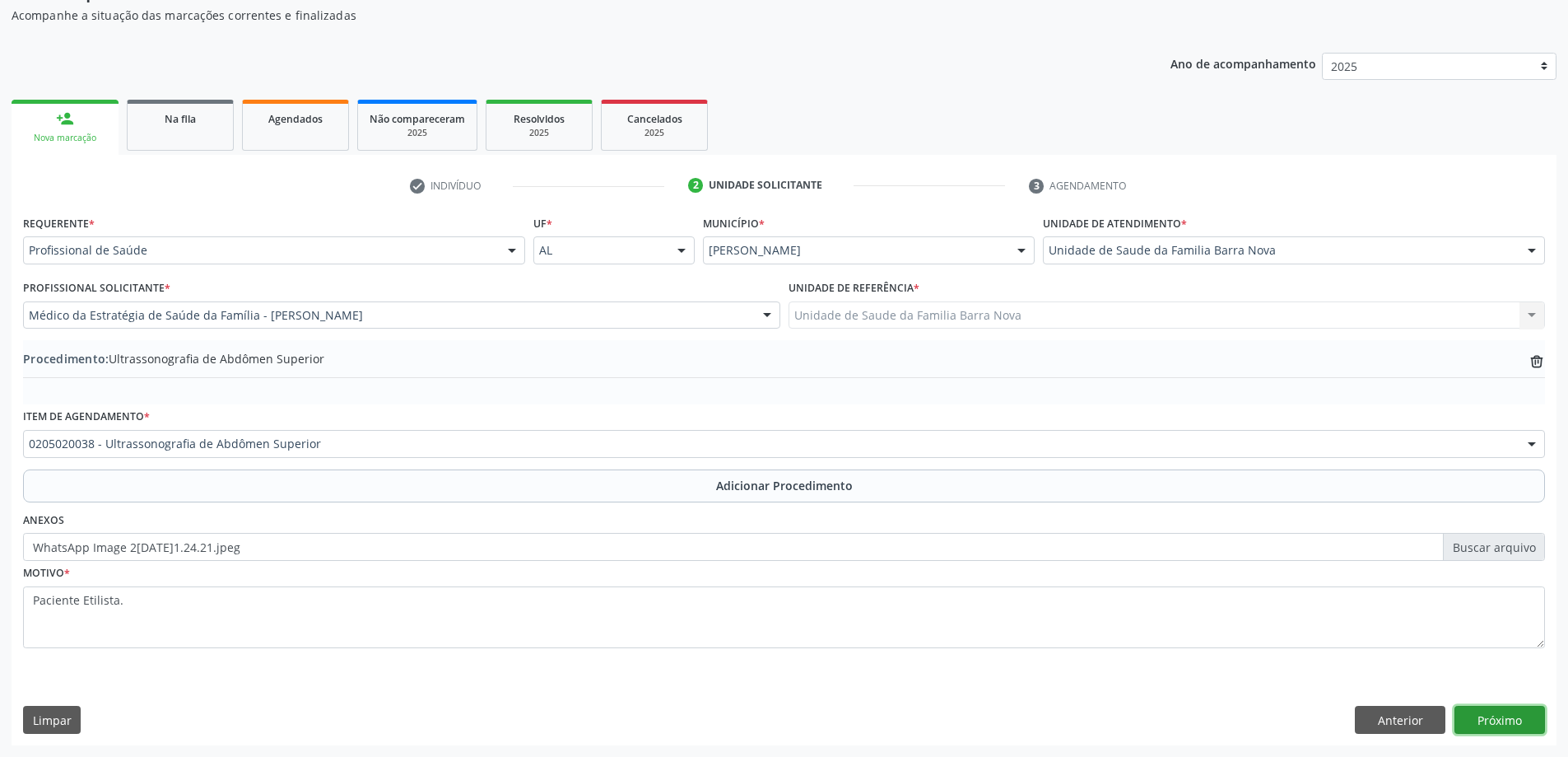
click at [1505, 723] on button "Próximo" at bounding box center [1500, 719] width 91 height 28
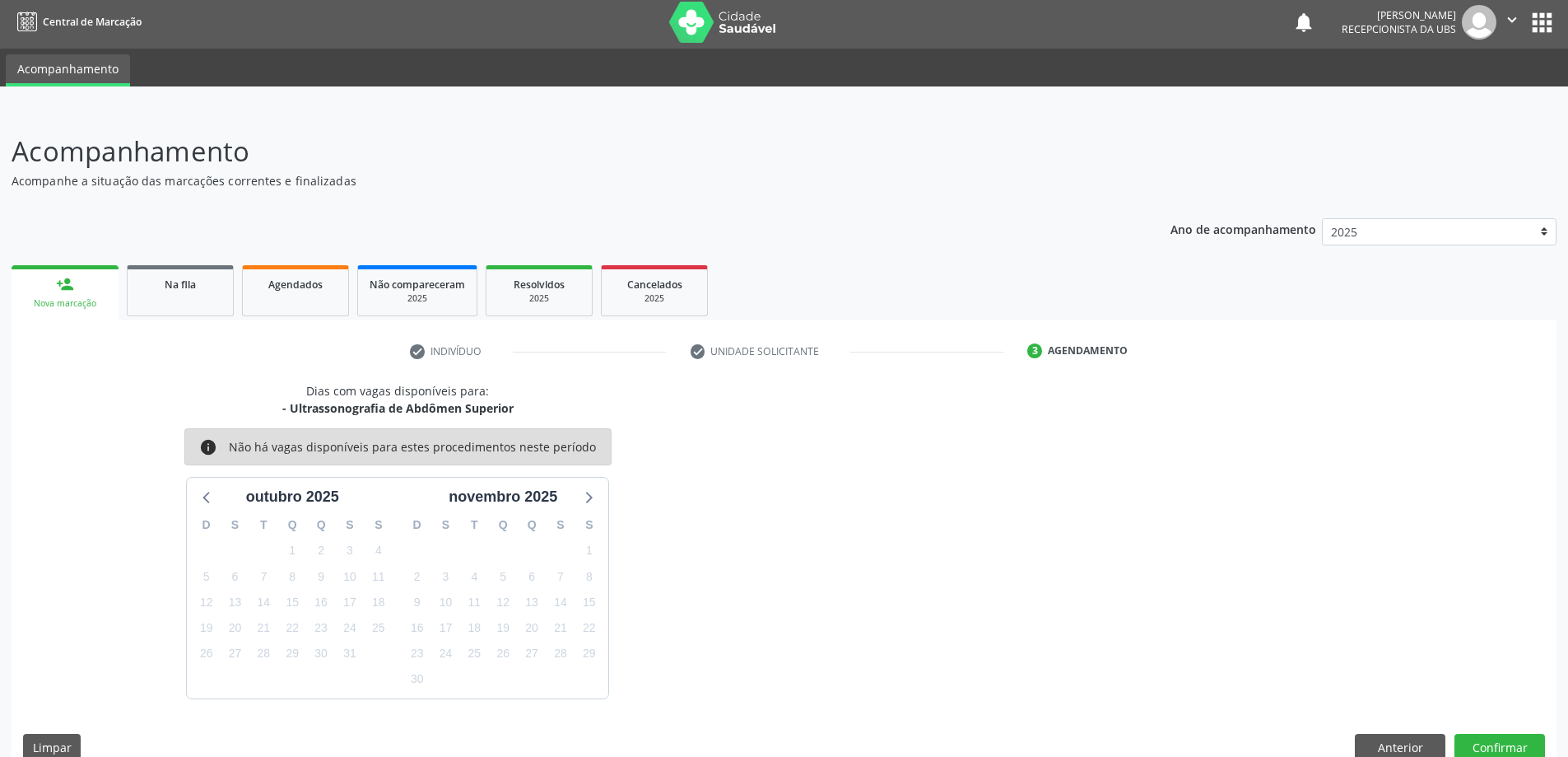
scroll to position [32, 0]
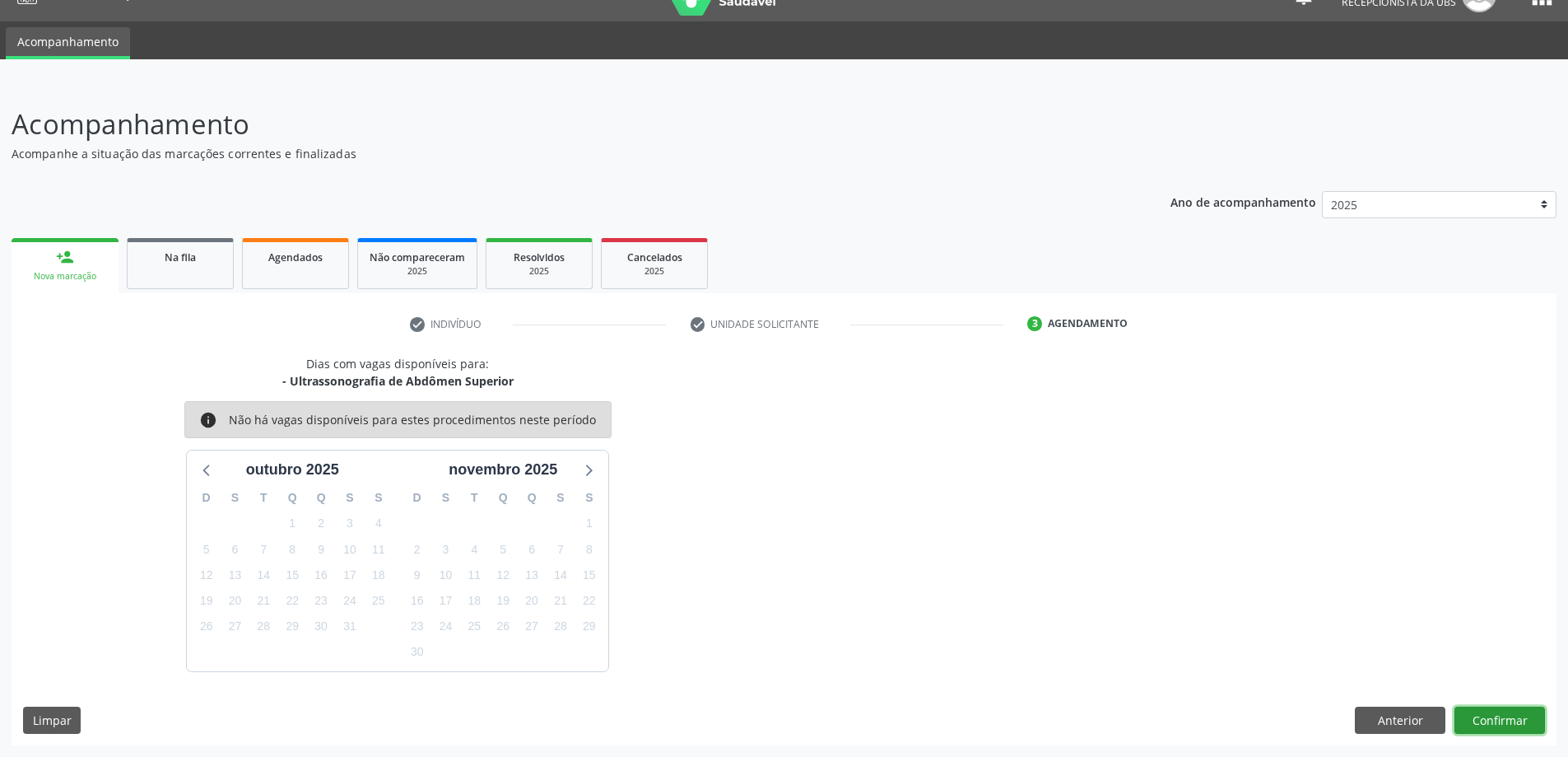
click at [1492, 717] on button "Confirmar" at bounding box center [1500, 720] width 91 height 28
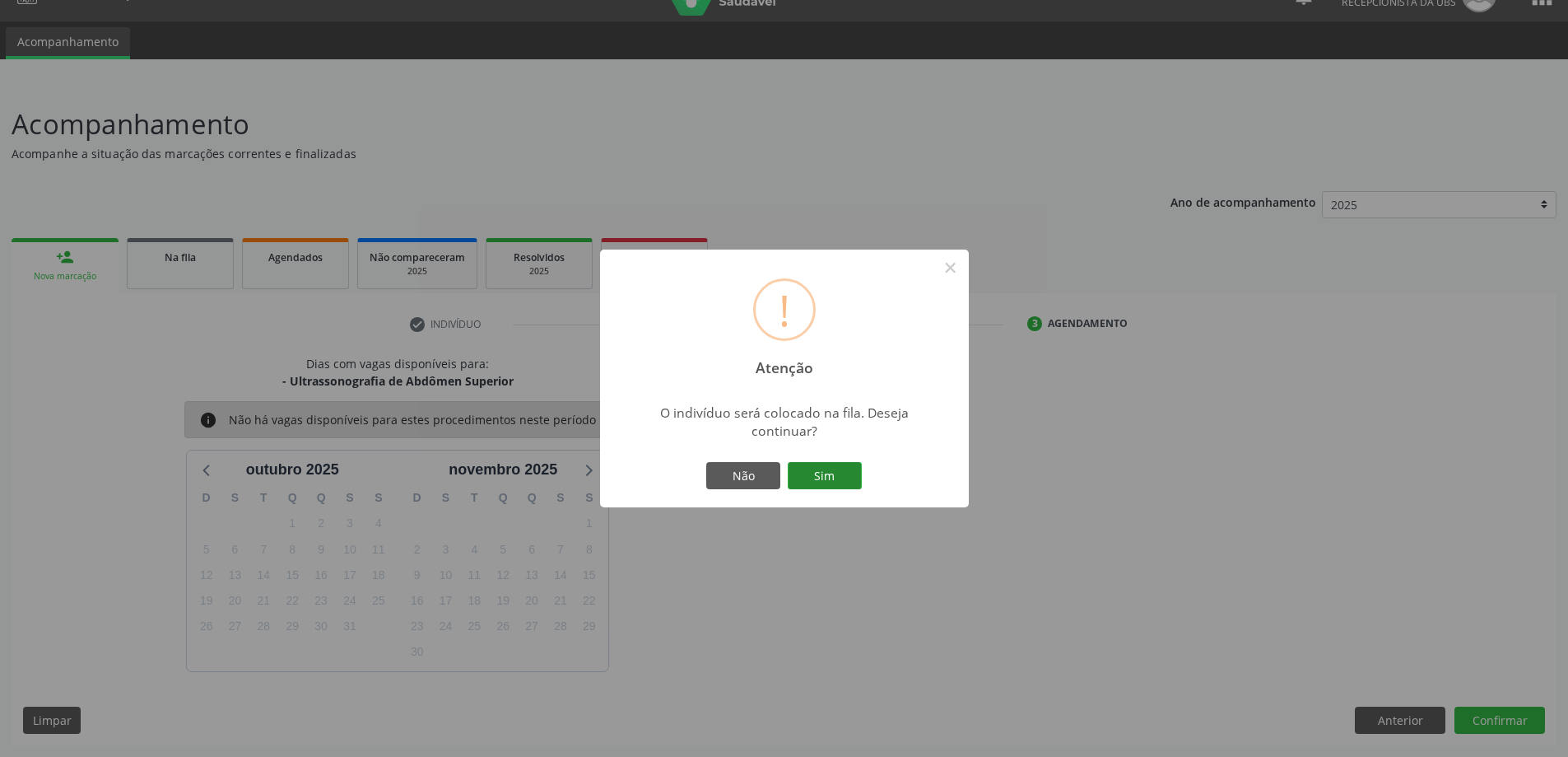
click at [831, 470] on button "Sim" at bounding box center [824, 476] width 74 height 28
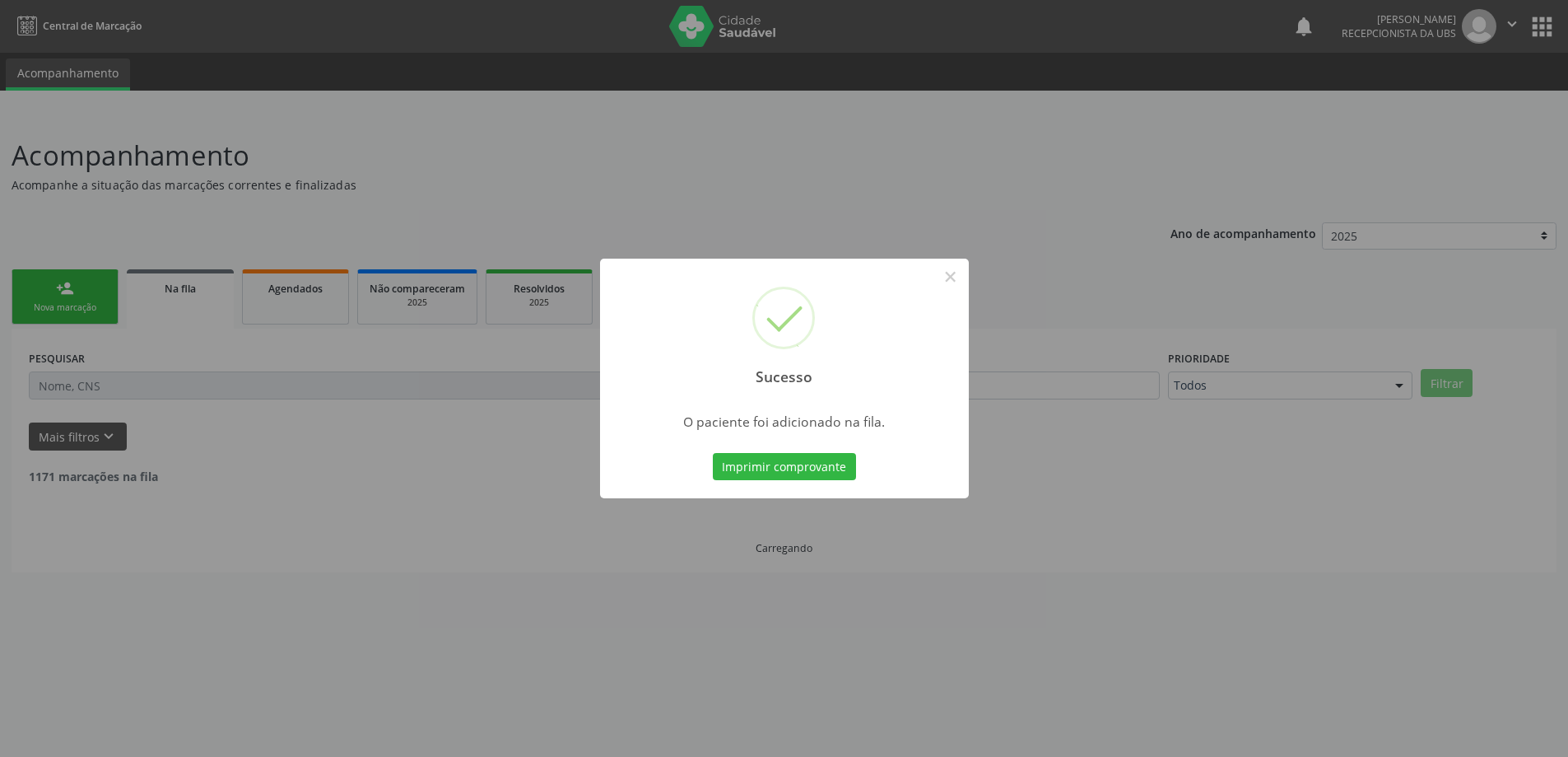
scroll to position [0, 0]
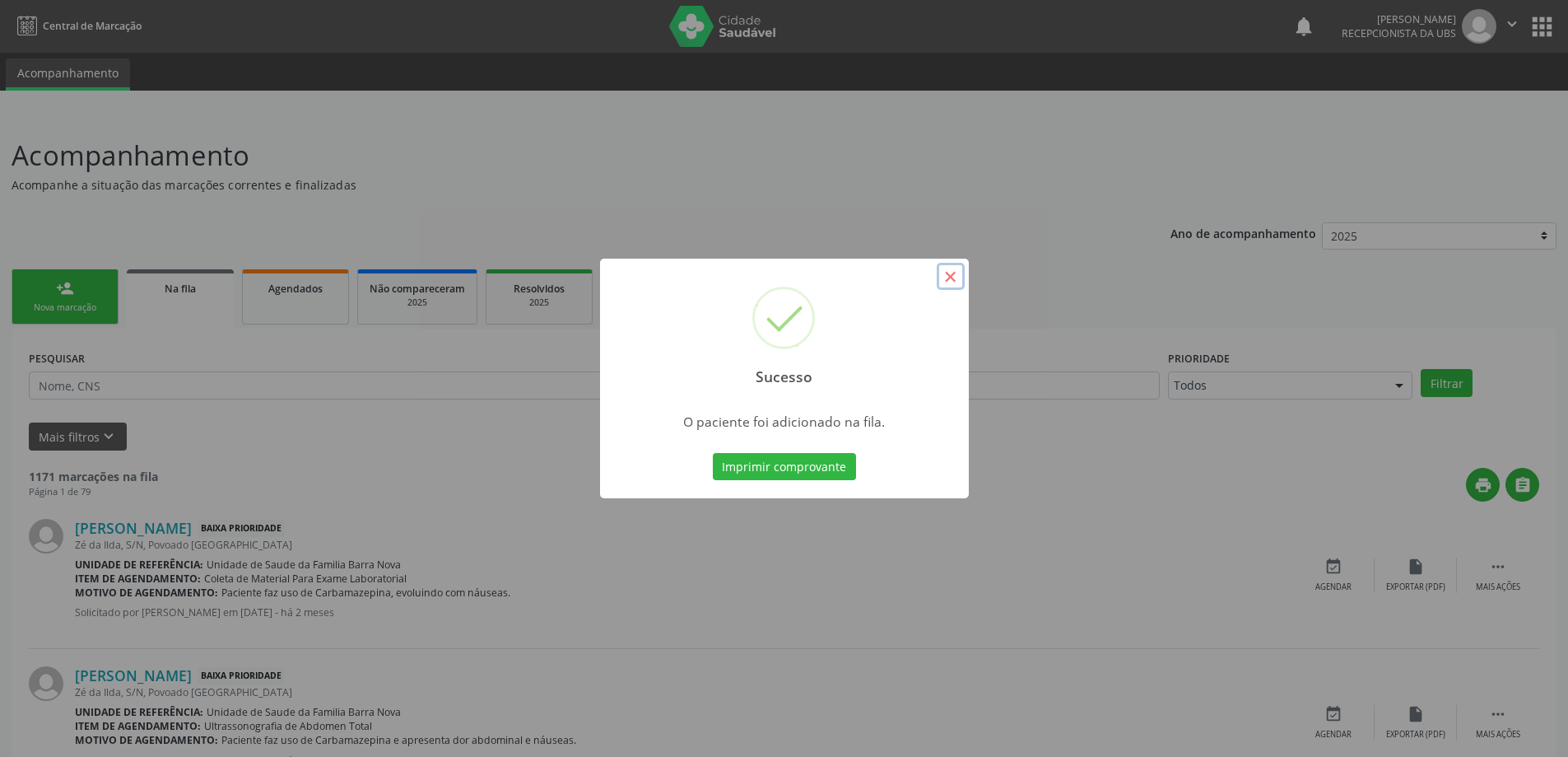
click at [949, 277] on button "×" at bounding box center [951, 276] width 28 height 28
